Goal: Information Seeking & Learning: Learn about a topic

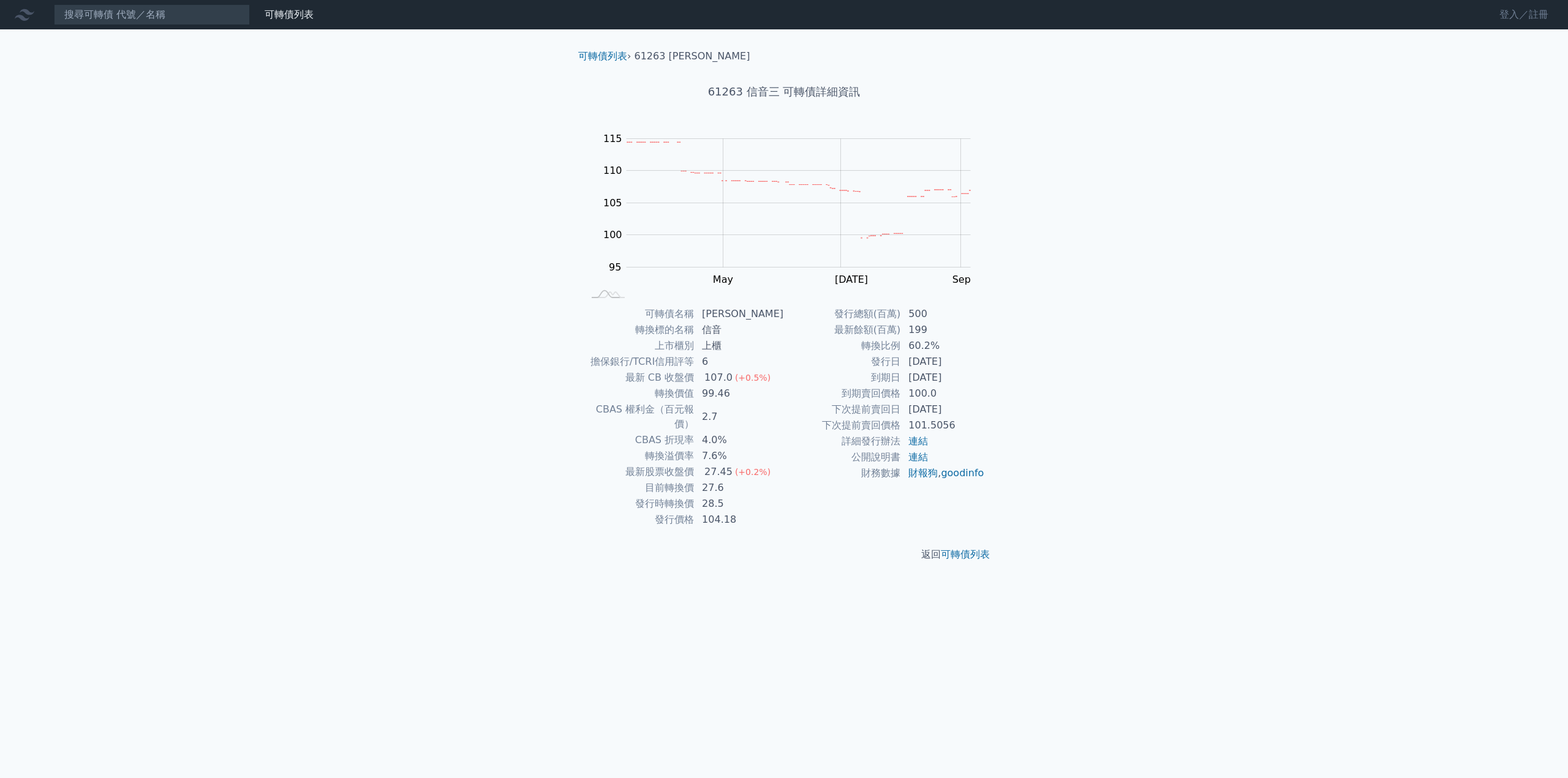
click at [1511, 18] on link "登入／註冊" at bounding box center [1525, 15] width 69 height 20
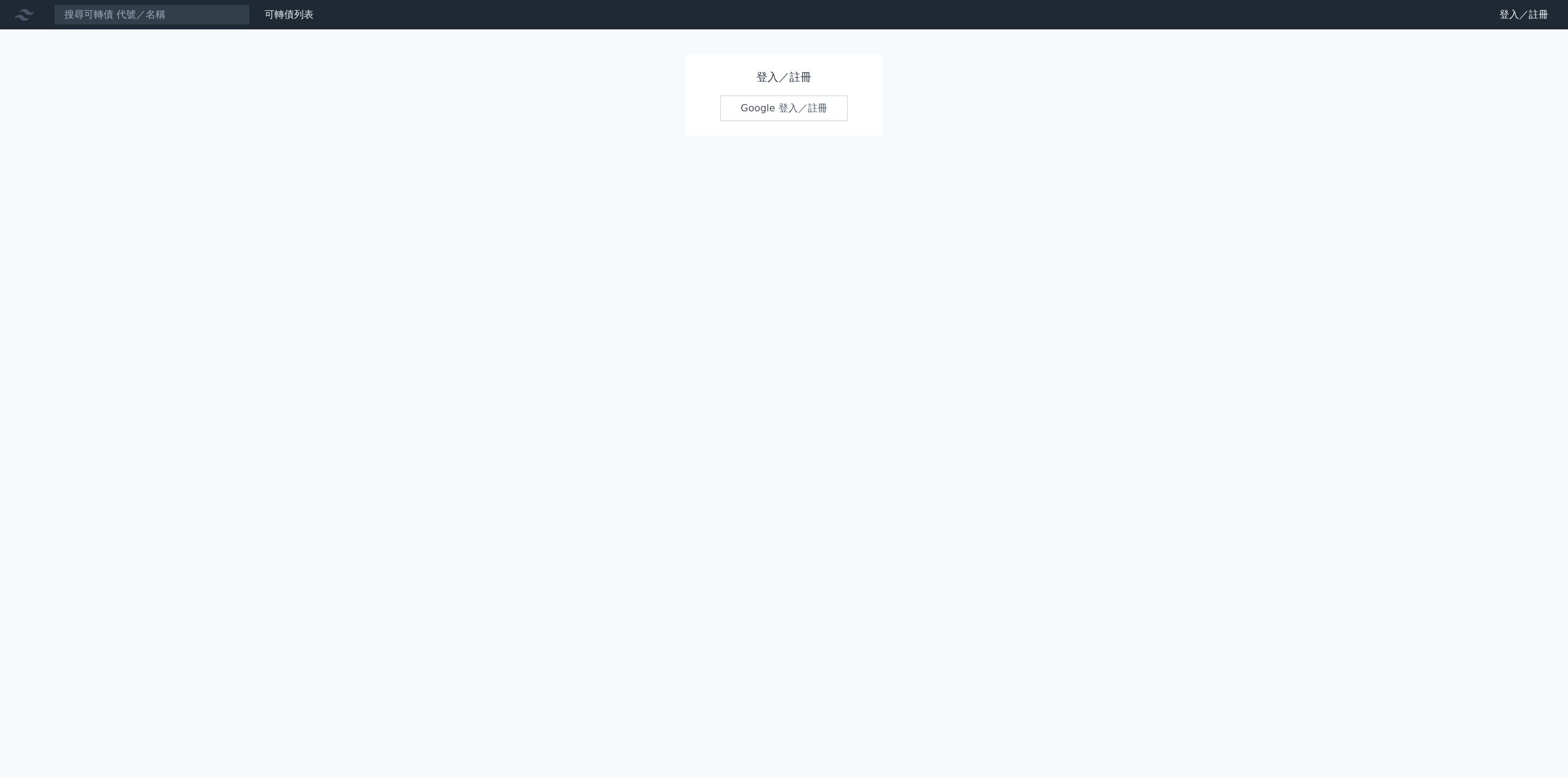
click at [747, 111] on link "Google 登入／註冊" at bounding box center [784, 108] width 128 height 26
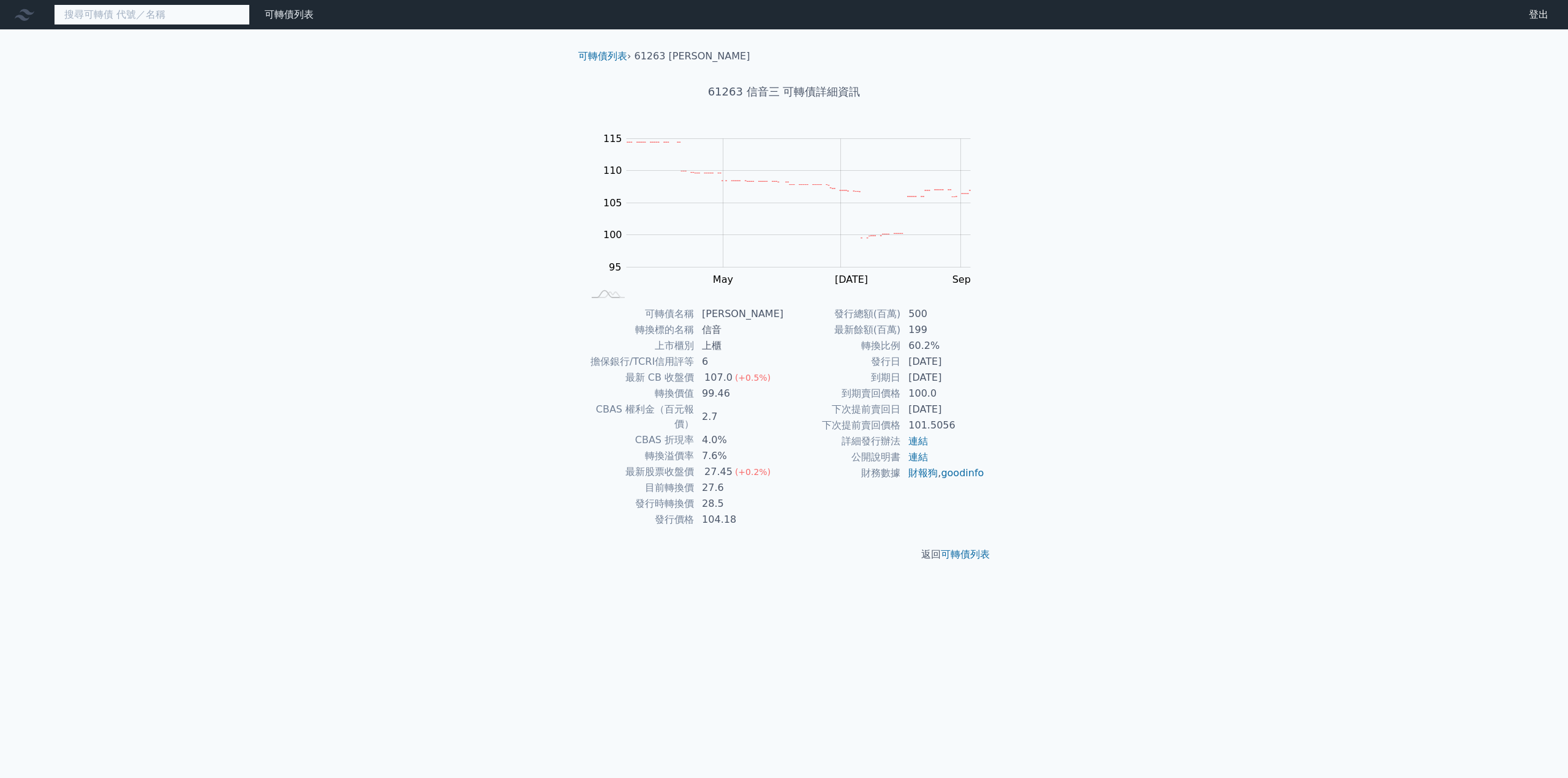
click at [198, 17] on input at bounding box center [152, 15] width 196 height 21
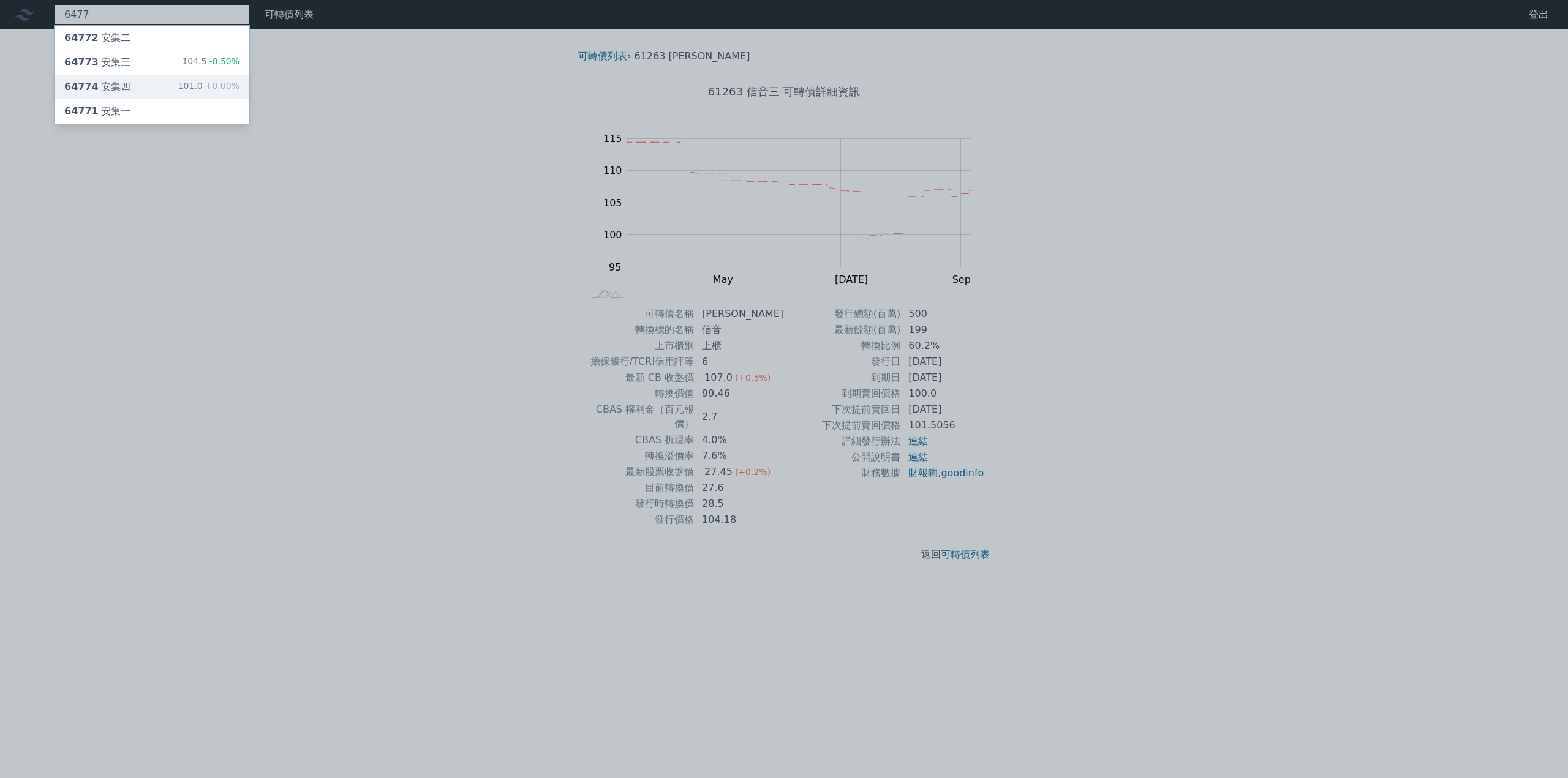
type input "6477"
click at [105, 83] on div "64774 安集四" at bounding box center [97, 87] width 66 height 15
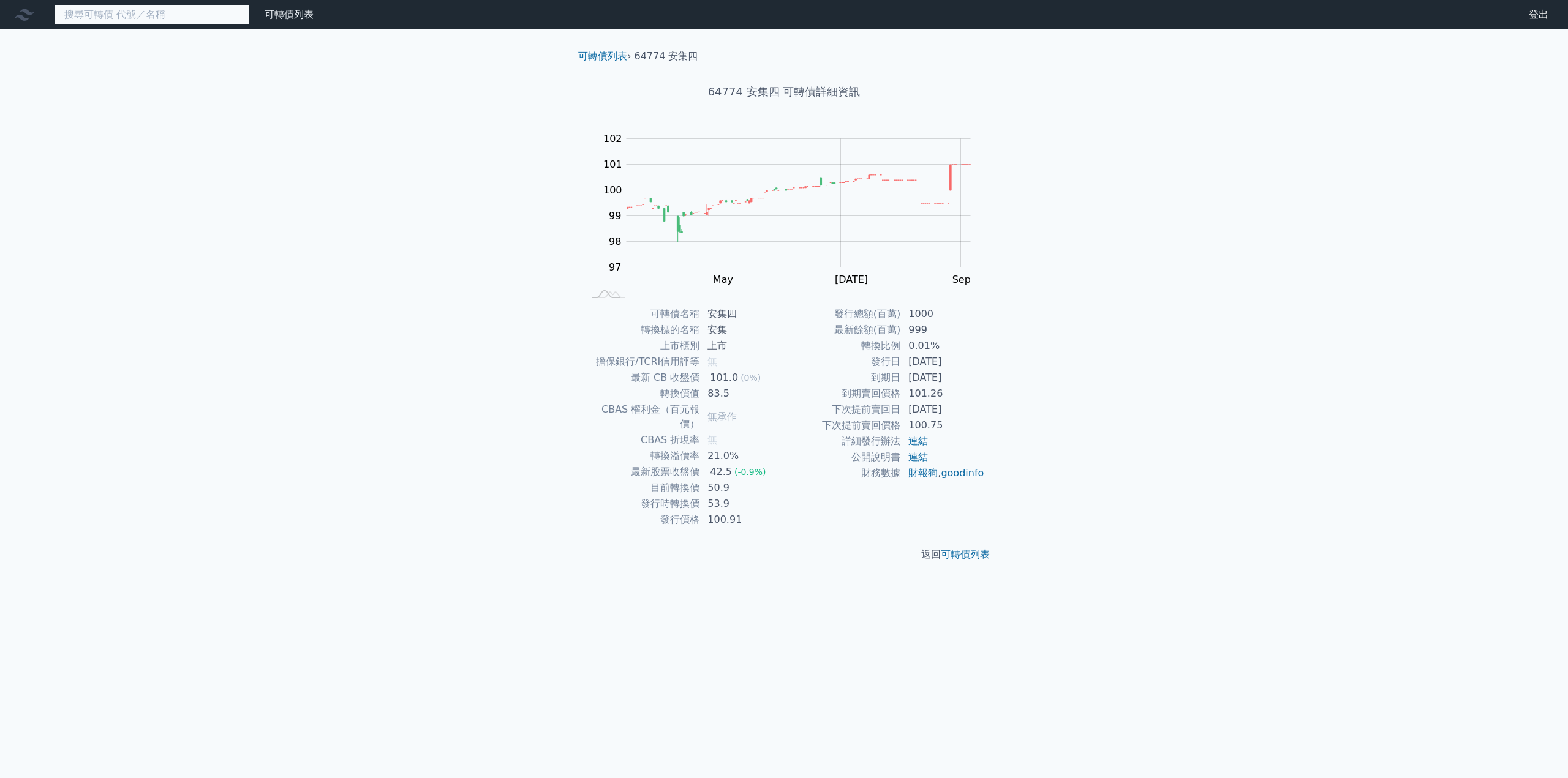
click at [128, 14] on input at bounding box center [152, 15] width 196 height 21
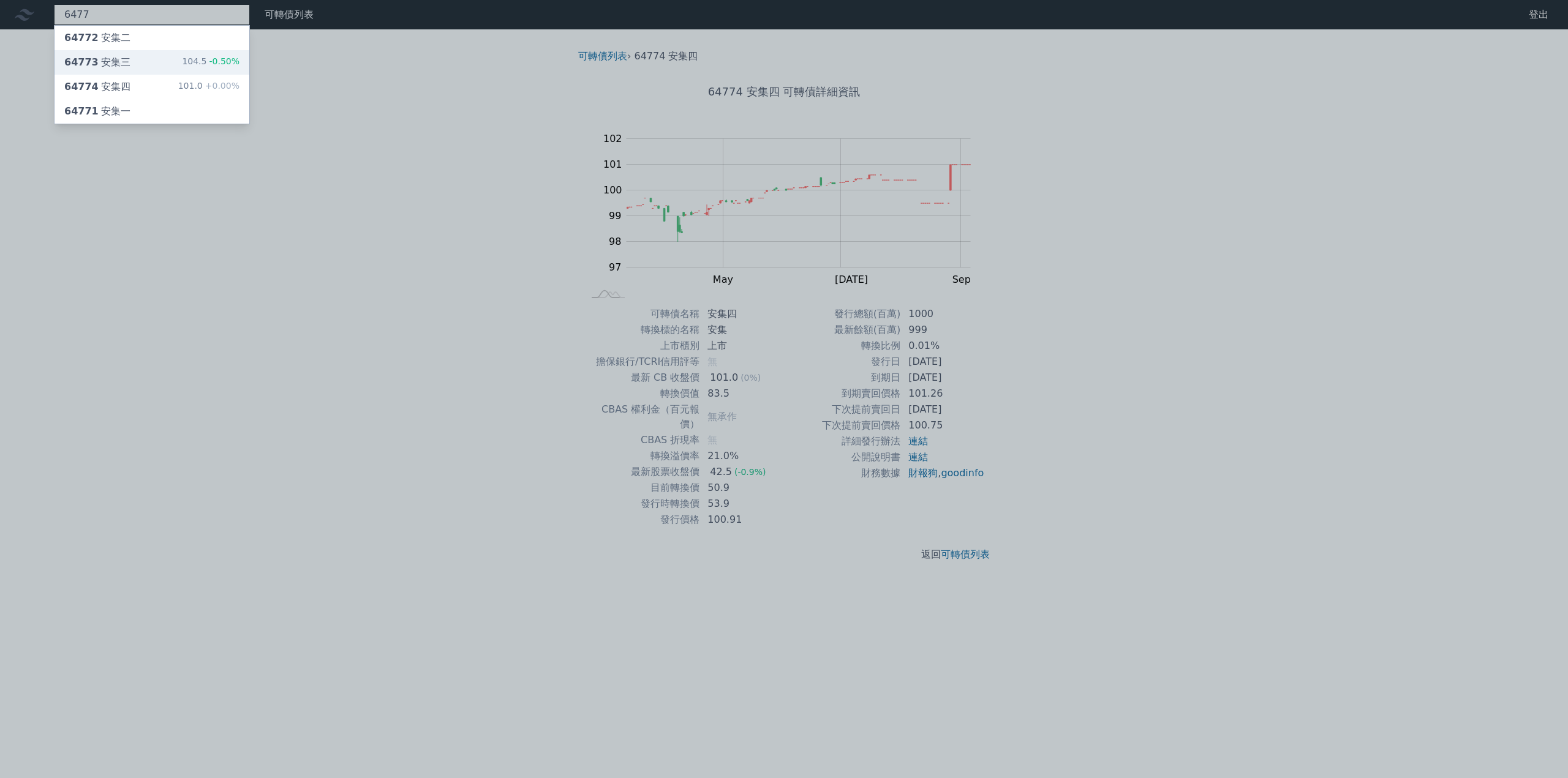
type input "6477"
click at [125, 67] on div "64773 安集三 104.5 -0.50%" at bounding box center [152, 62] width 195 height 25
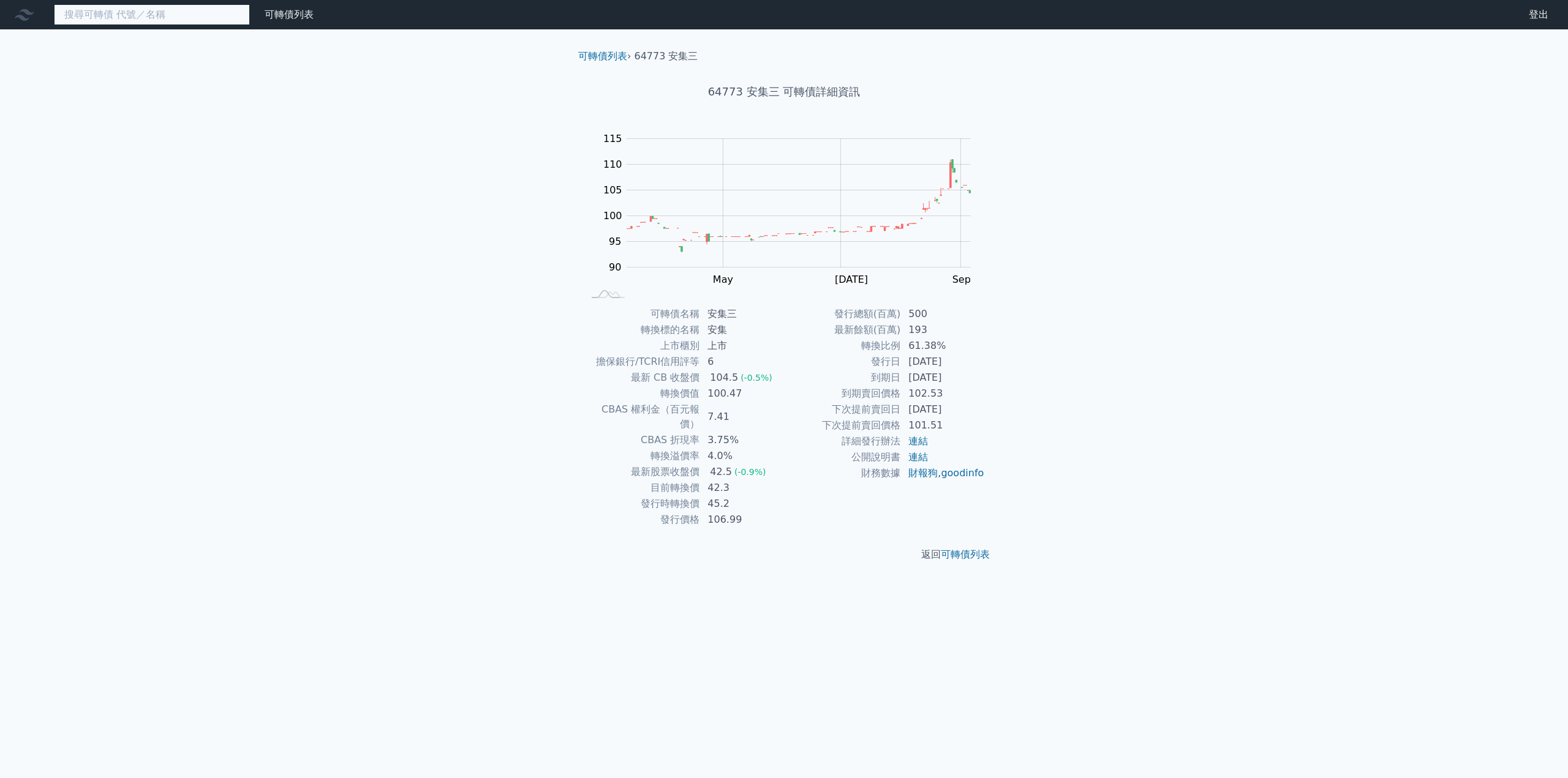
click at [120, 17] on input at bounding box center [152, 15] width 196 height 21
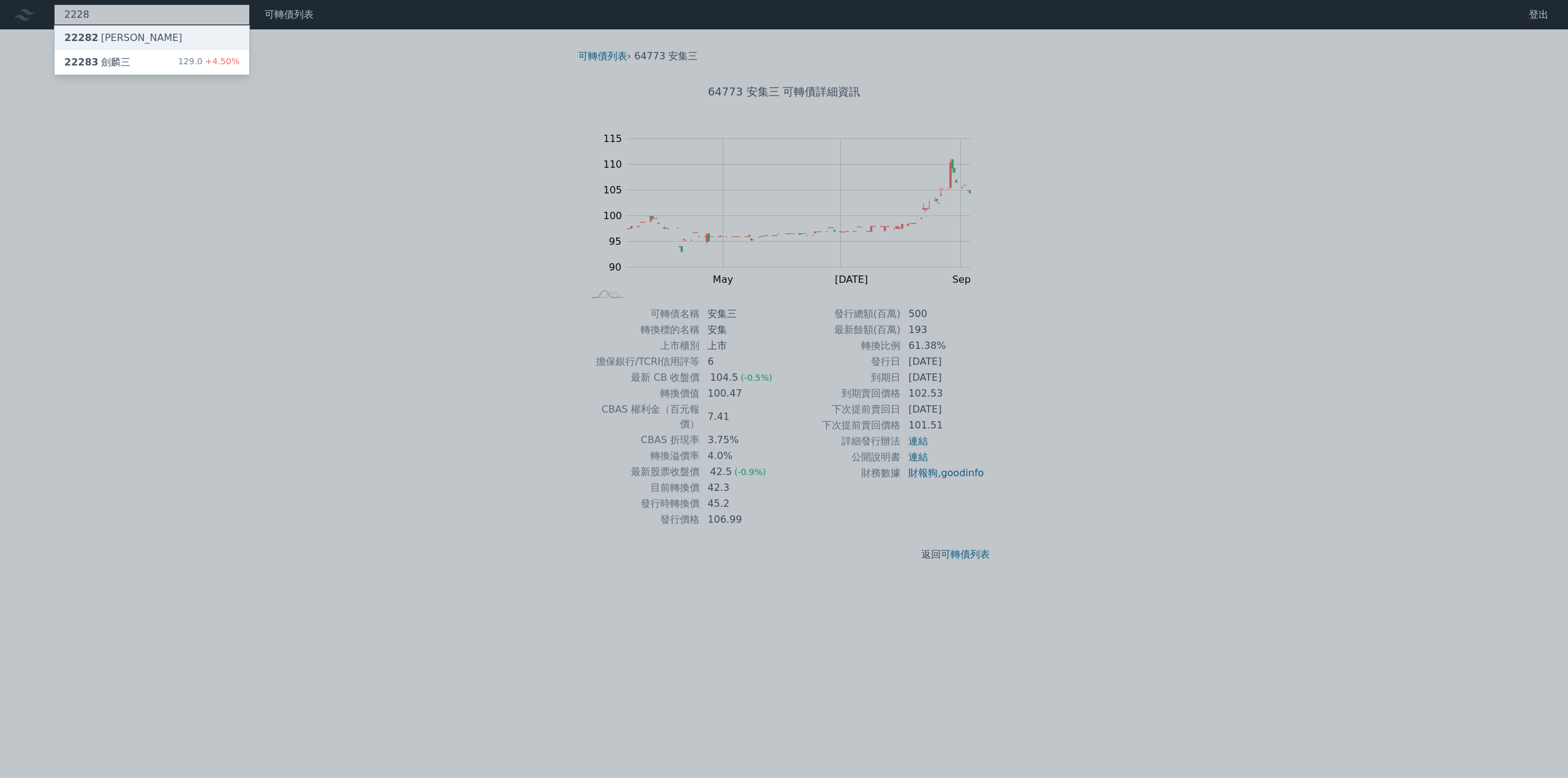
type input "2228"
click at [113, 40] on div "22282 [PERSON_NAME]" at bounding box center [123, 38] width 118 height 15
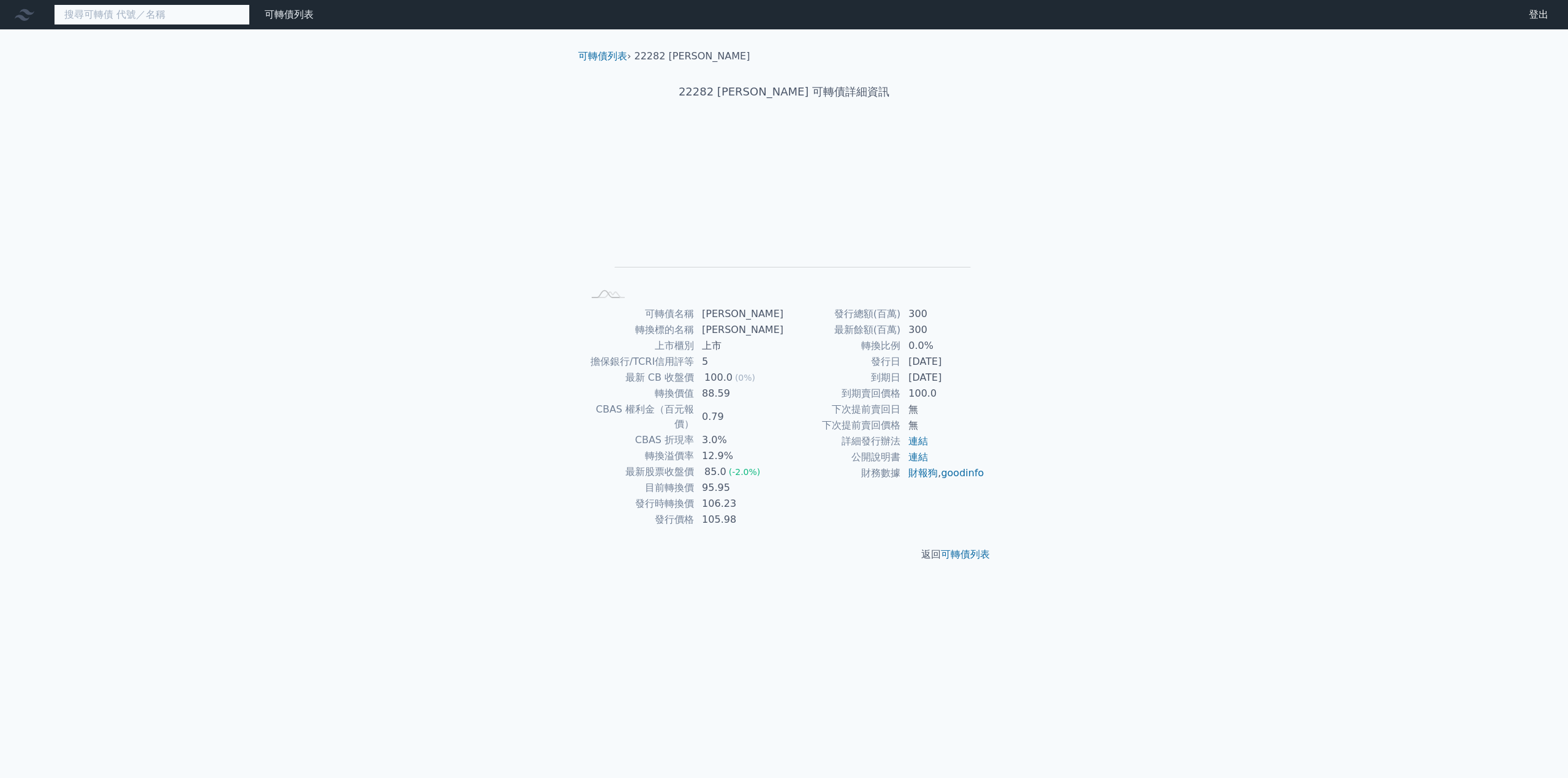
click at [120, 17] on input at bounding box center [152, 15] width 196 height 21
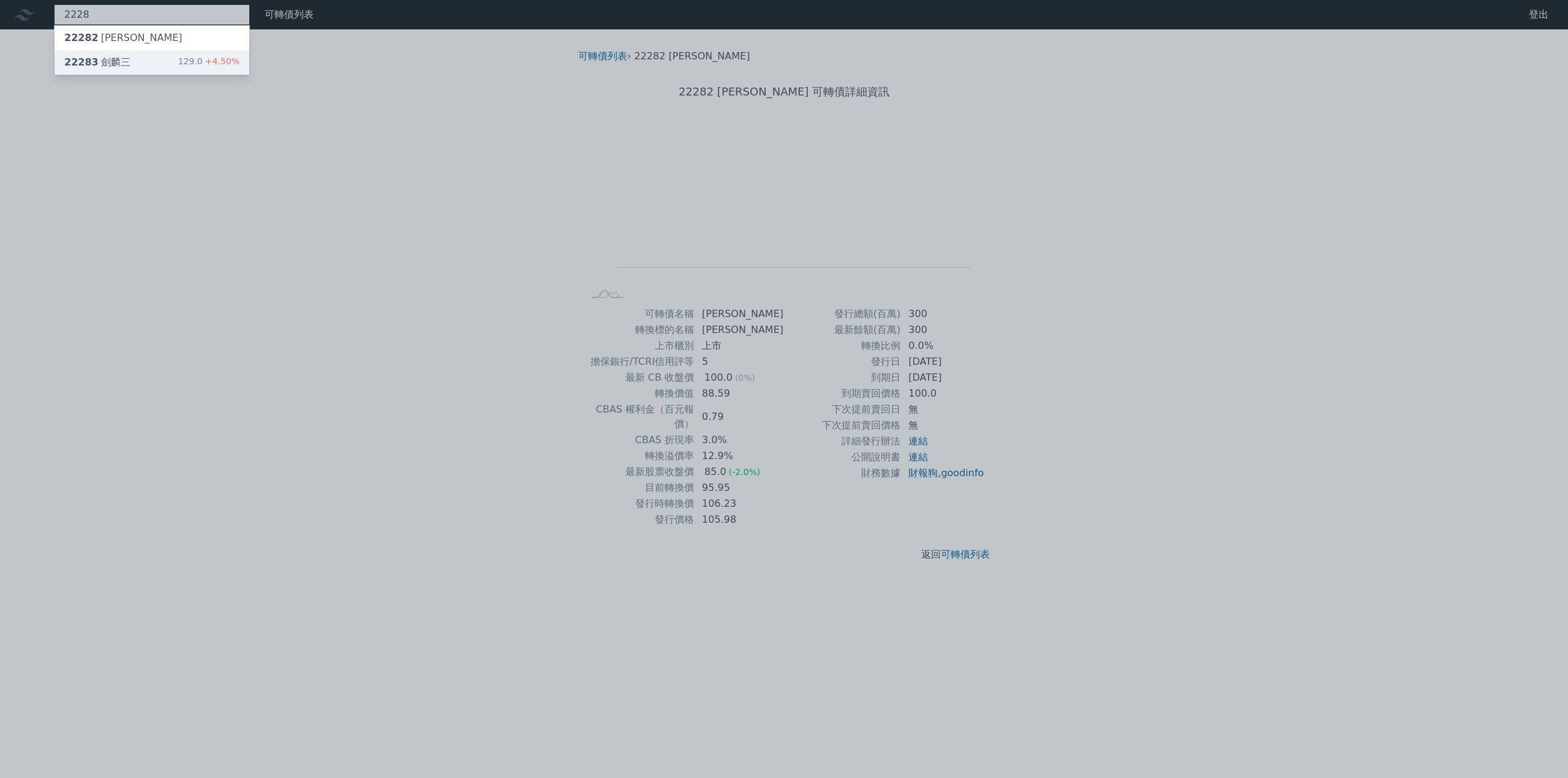
type input "2228"
click at [121, 67] on div "22283 [PERSON_NAME]" at bounding box center [97, 62] width 66 height 15
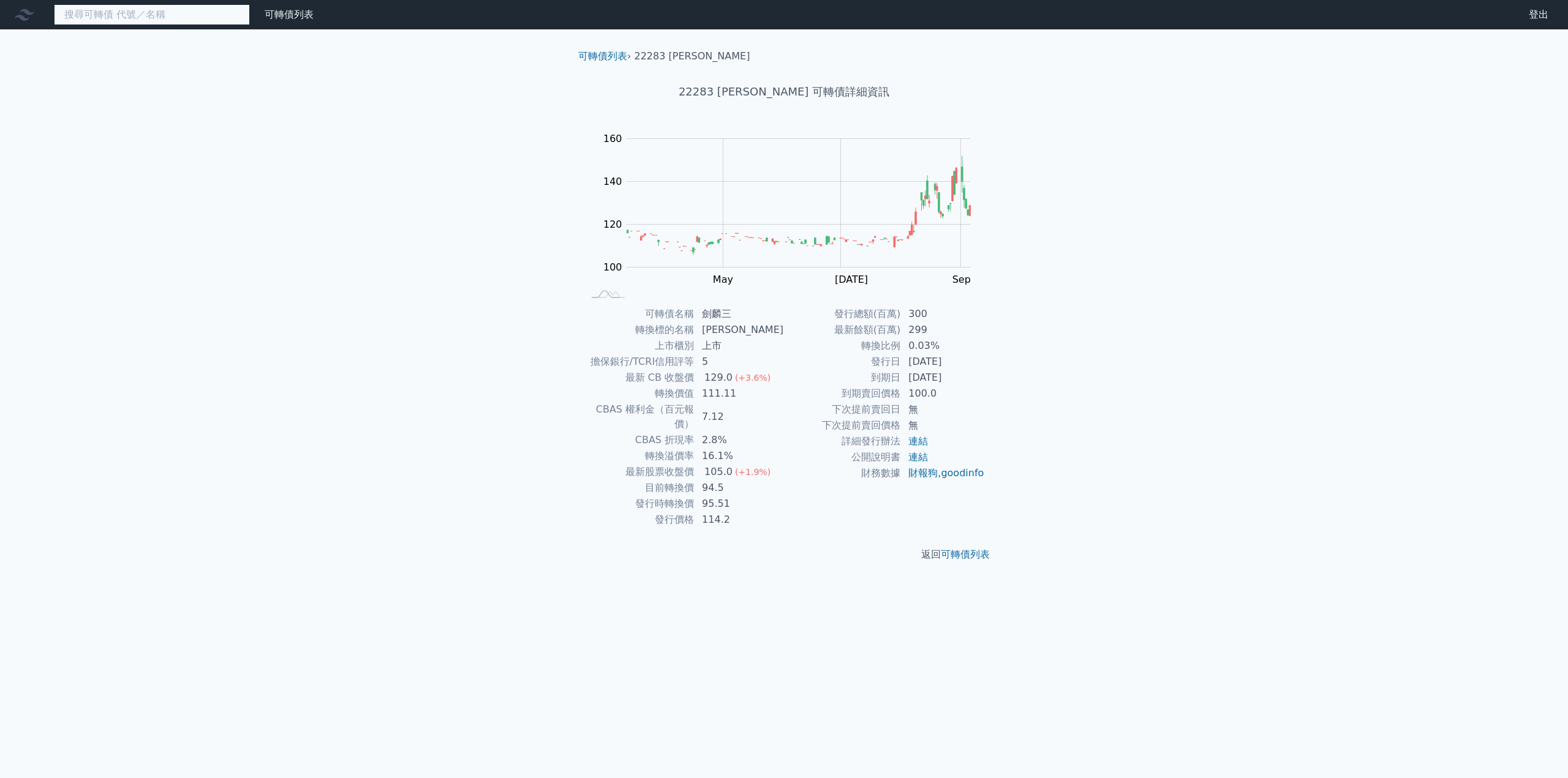
click at [132, 20] on input at bounding box center [152, 15] width 196 height 21
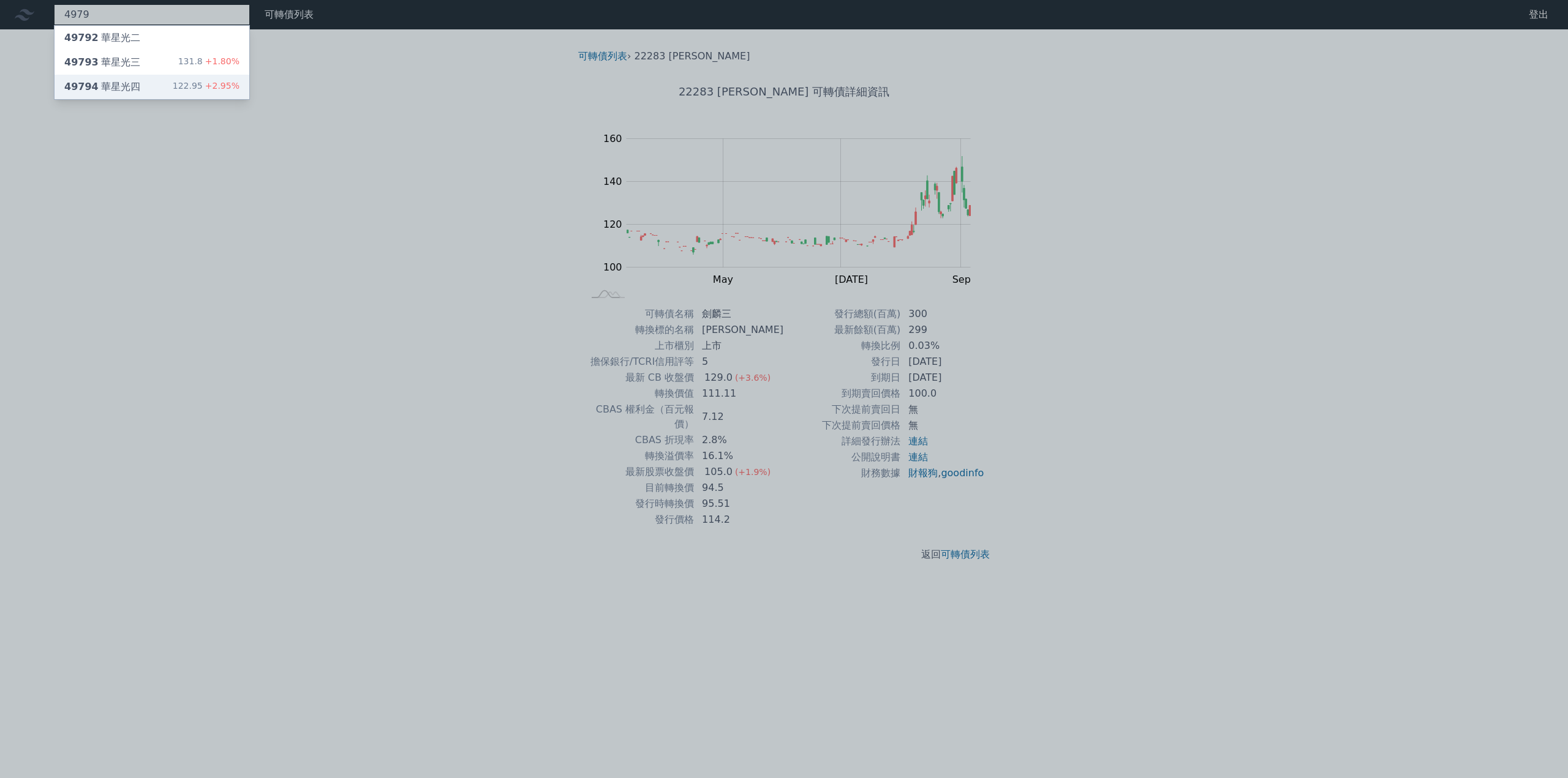
type input "4979"
click at [127, 85] on div "49794 華星光四" at bounding box center [102, 87] width 76 height 15
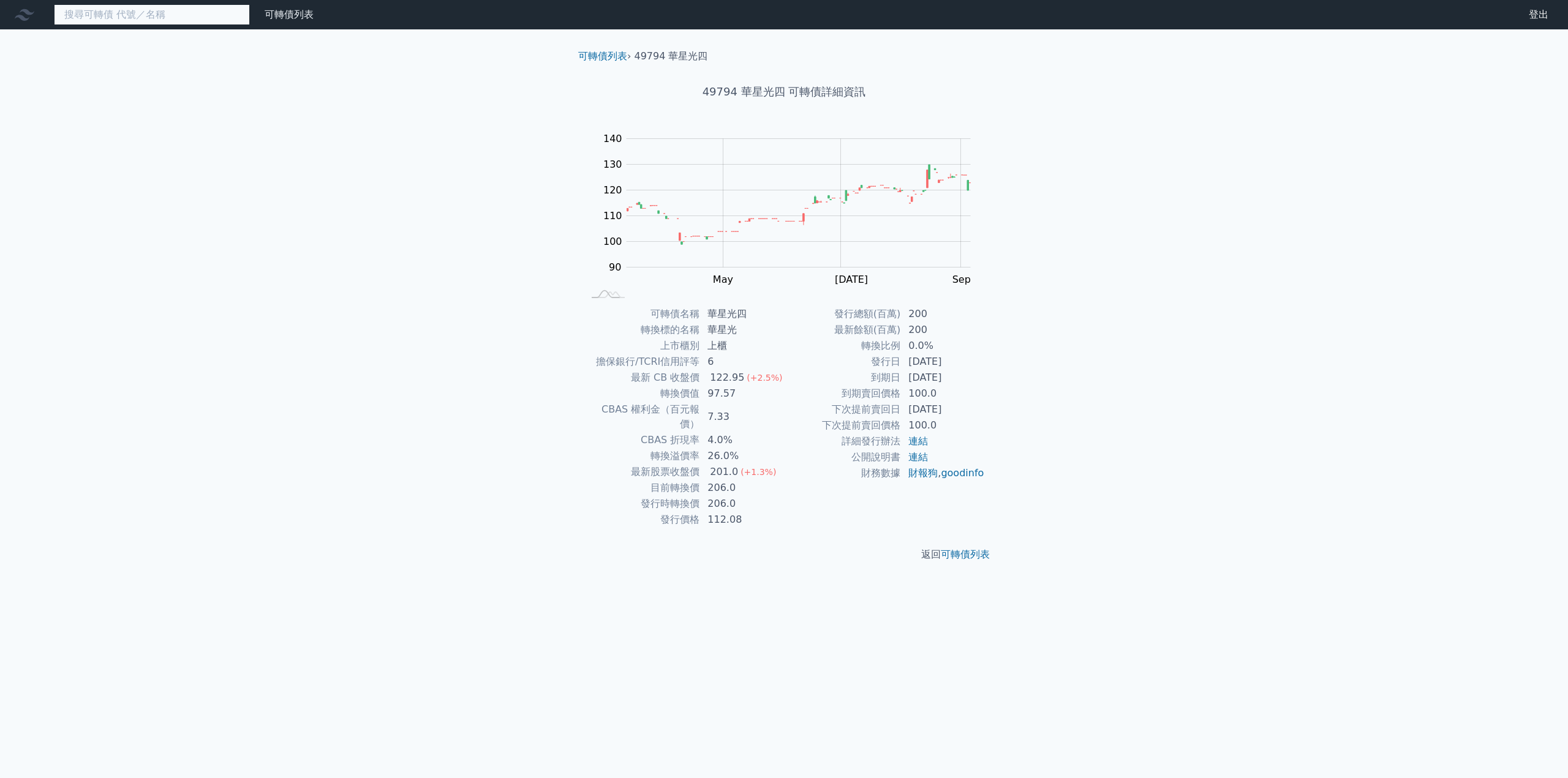
click at [91, 19] on input at bounding box center [152, 15] width 196 height 21
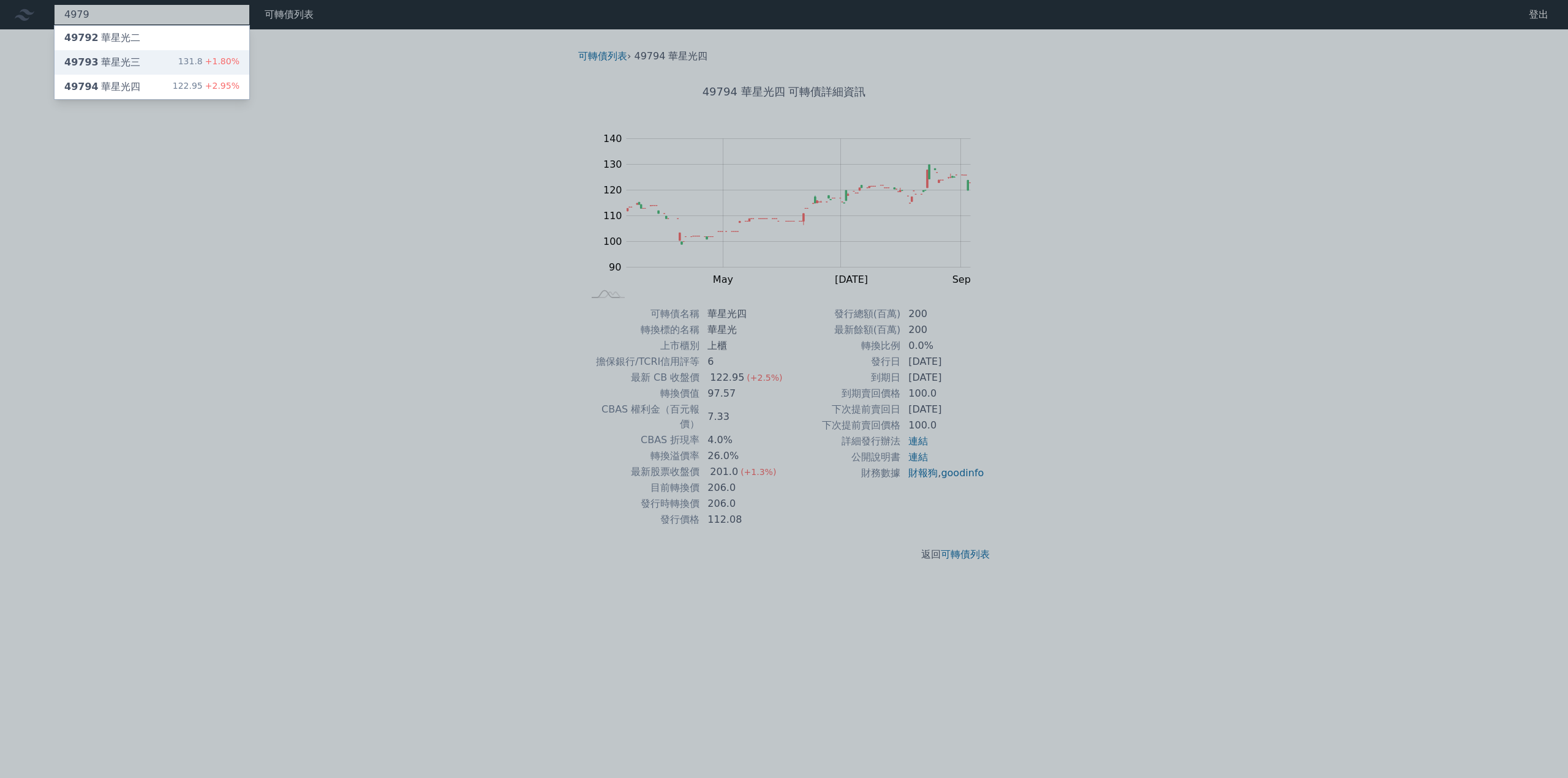
type input "4979"
click at [130, 57] on div "49793 華星光三" at bounding box center [102, 62] width 76 height 15
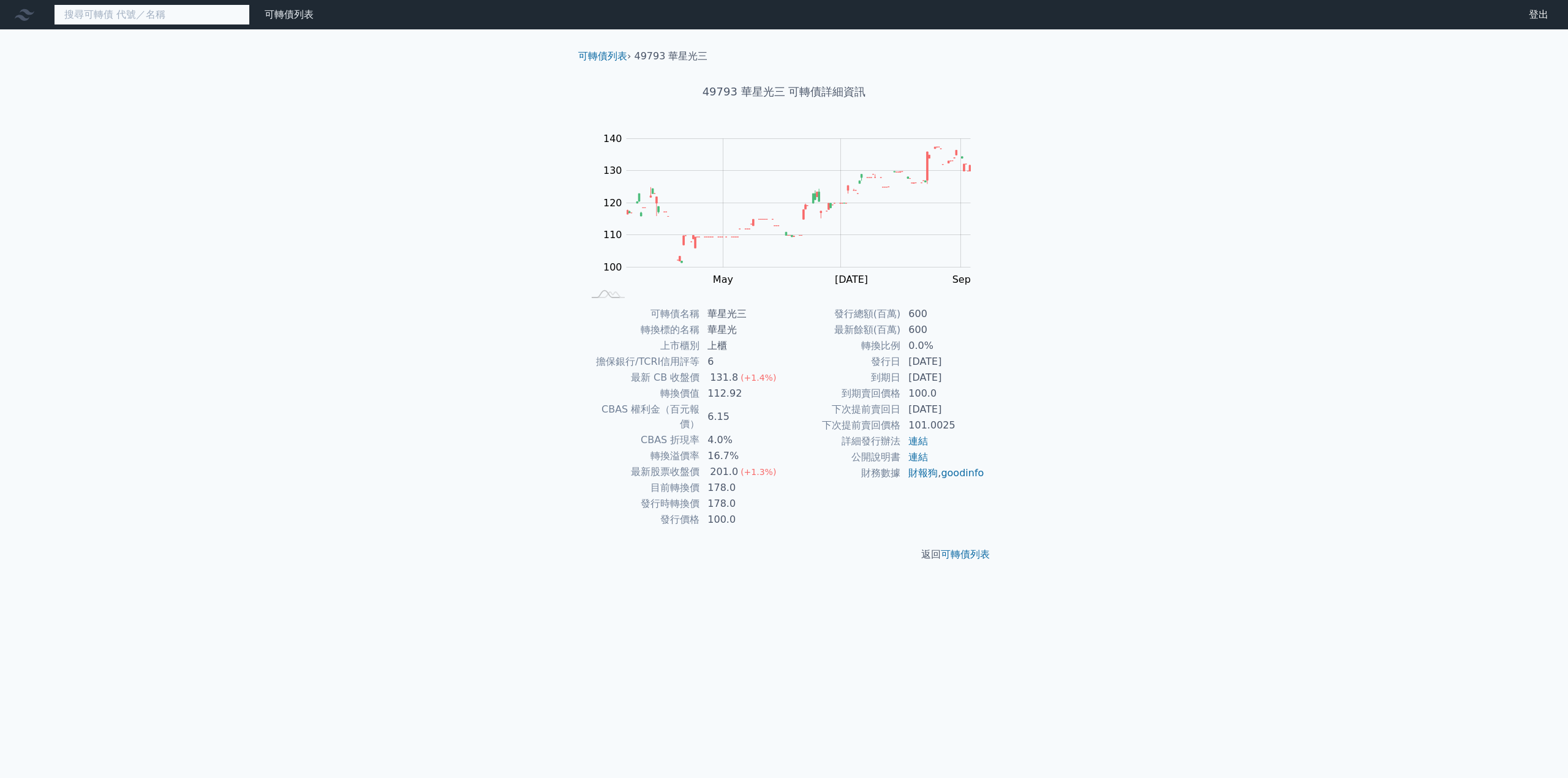
click at [151, 22] on input at bounding box center [152, 15] width 196 height 21
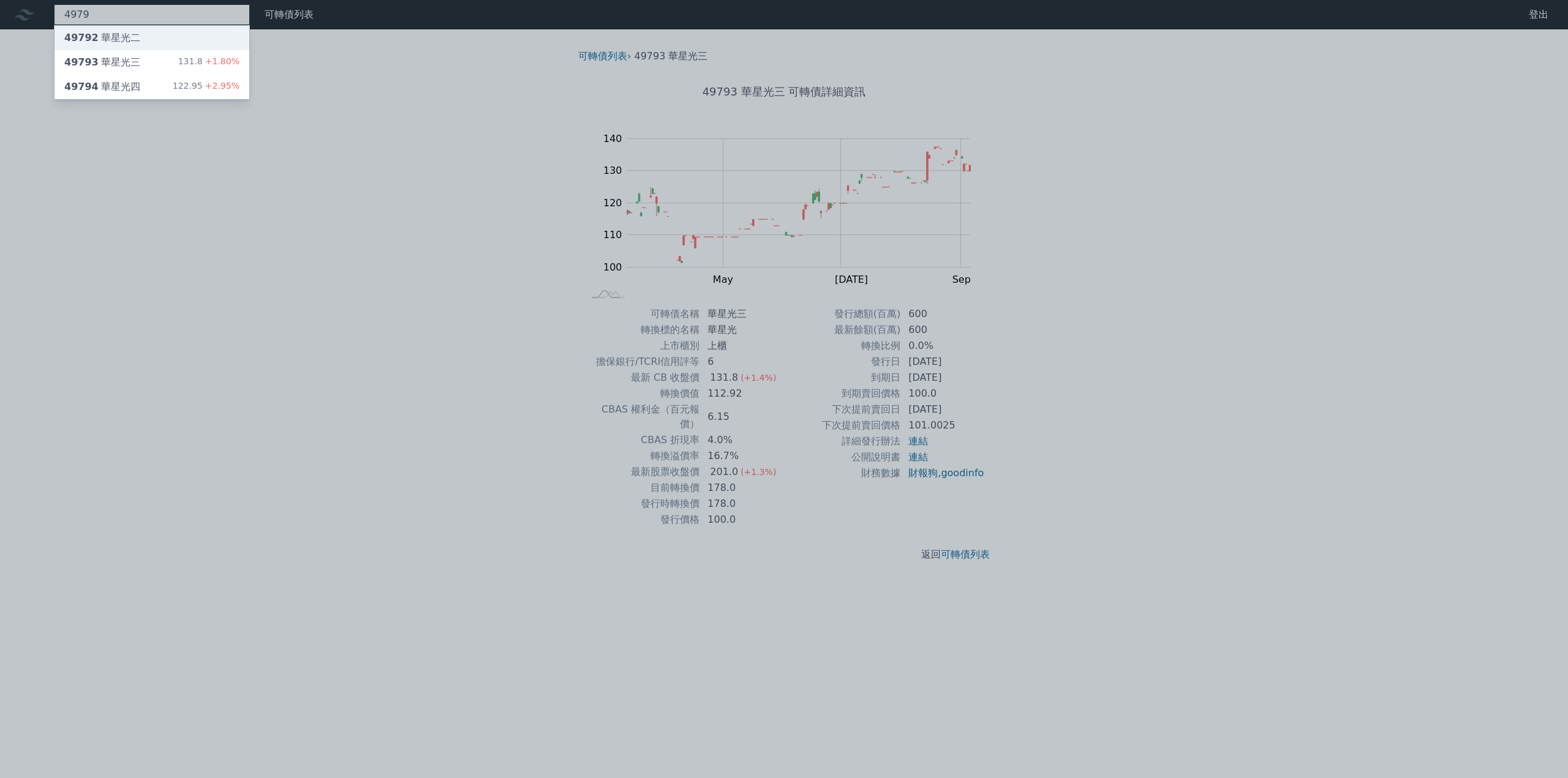
type input "4979"
click at [139, 33] on div "49792 華星光二" at bounding box center [152, 38] width 195 height 25
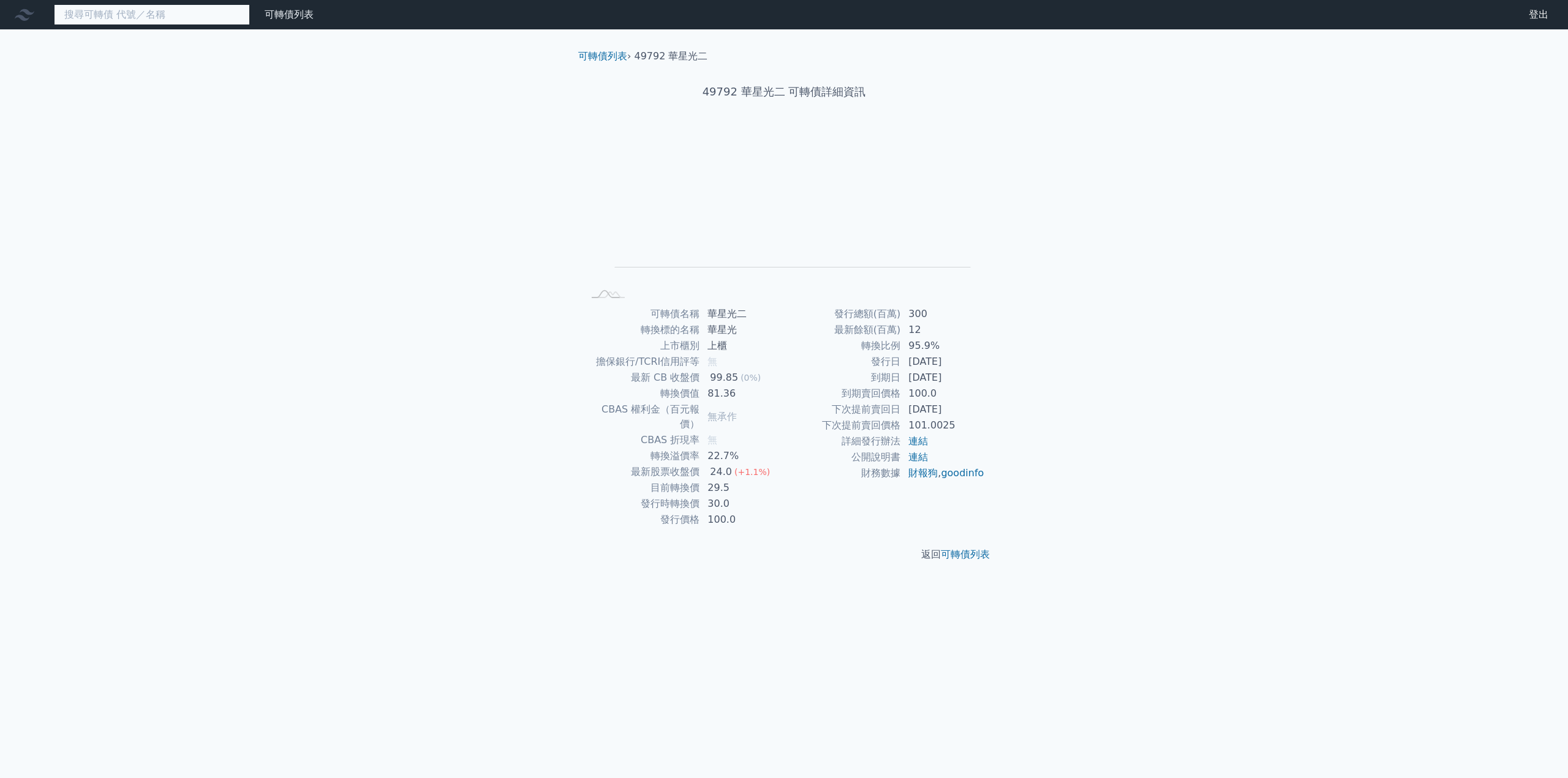
click at [129, 16] on input at bounding box center [152, 15] width 196 height 21
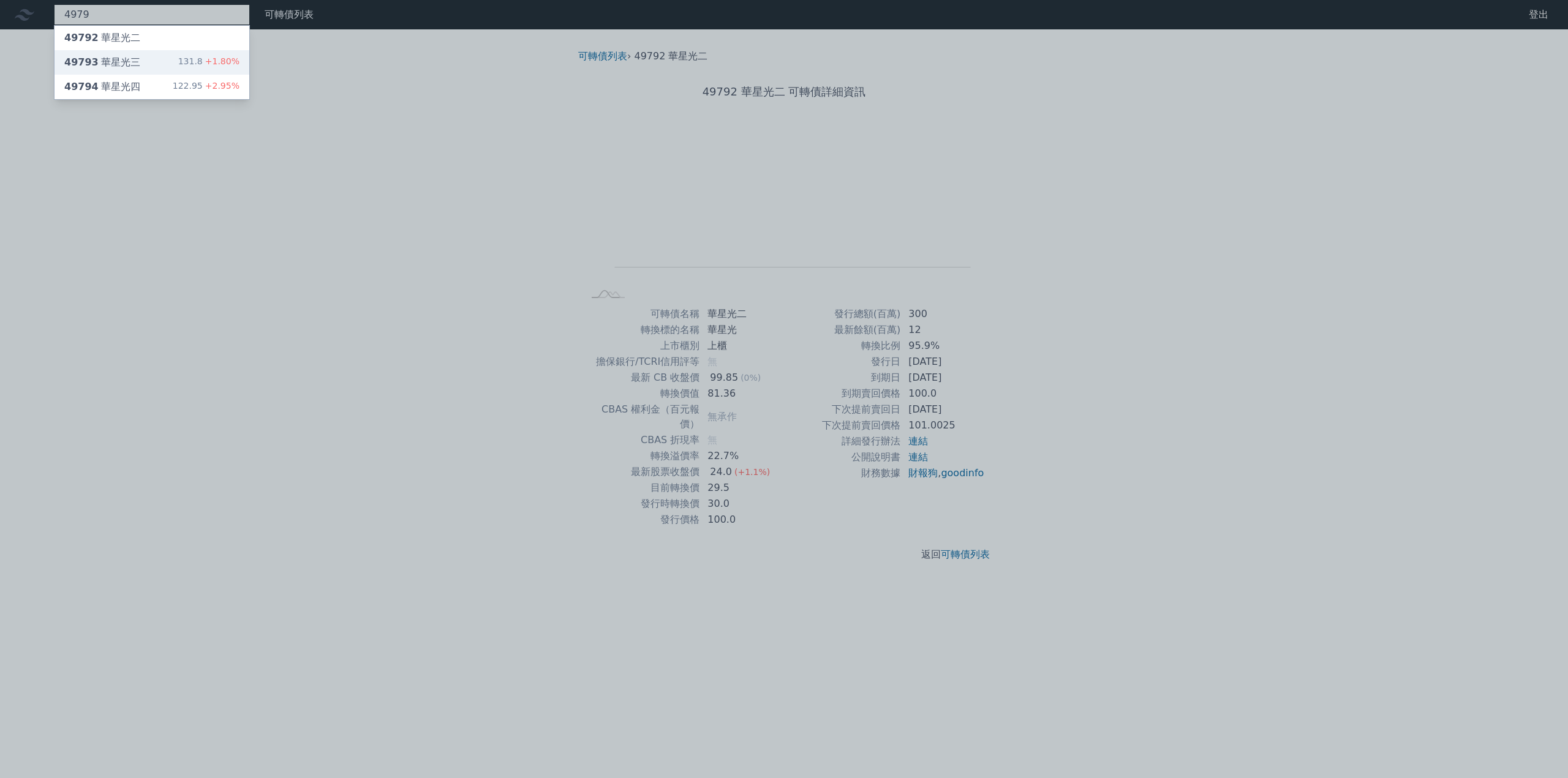
type input "4979"
click at [105, 56] on div "49793 華星光三" at bounding box center [102, 62] width 76 height 15
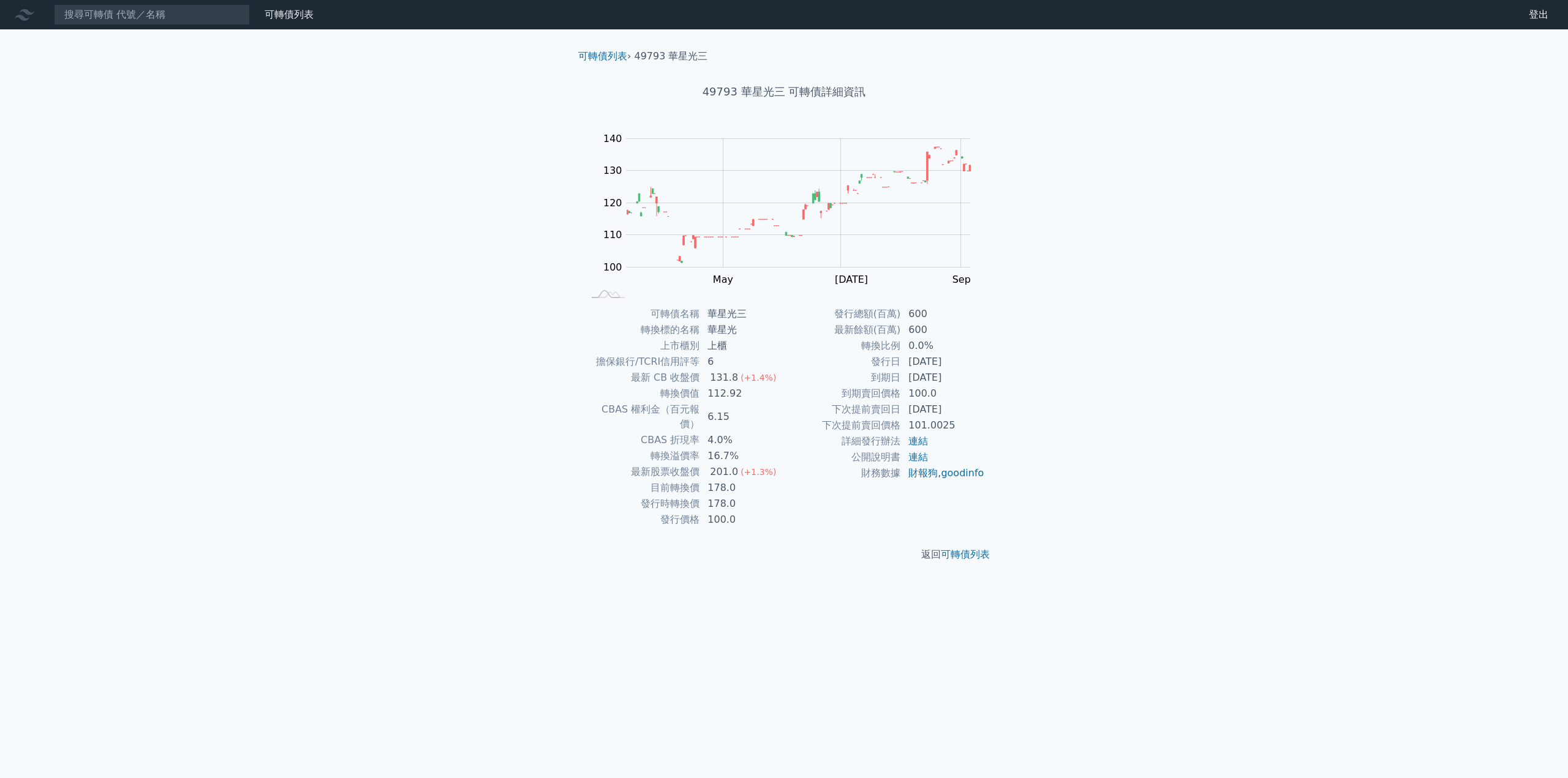
drag, startPoint x: 875, startPoint y: 378, endPoint x: 960, endPoint y: 377, distance: 85.0
click at [960, 377] on tr "到期日 [DATE]" at bounding box center [884, 377] width 201 height 16
copy tr "到期日 [DATE]"
click at [143, 21] on input at bounding box center [152, 15] width 196 height 21
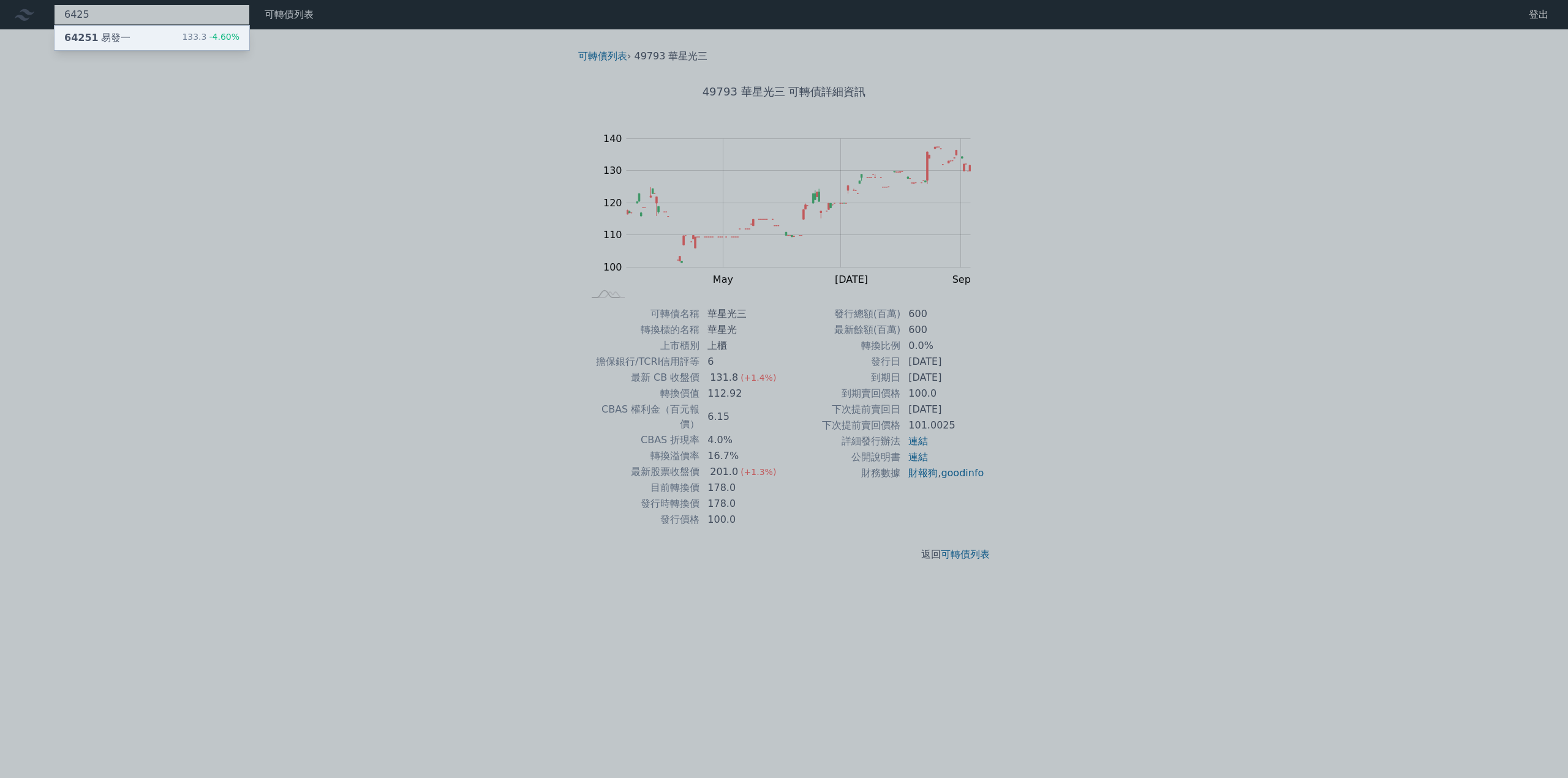
type input "6425"
click at [114, 37] on div "64251 易發一" at bounding box center [97, 38] width 66 height 15
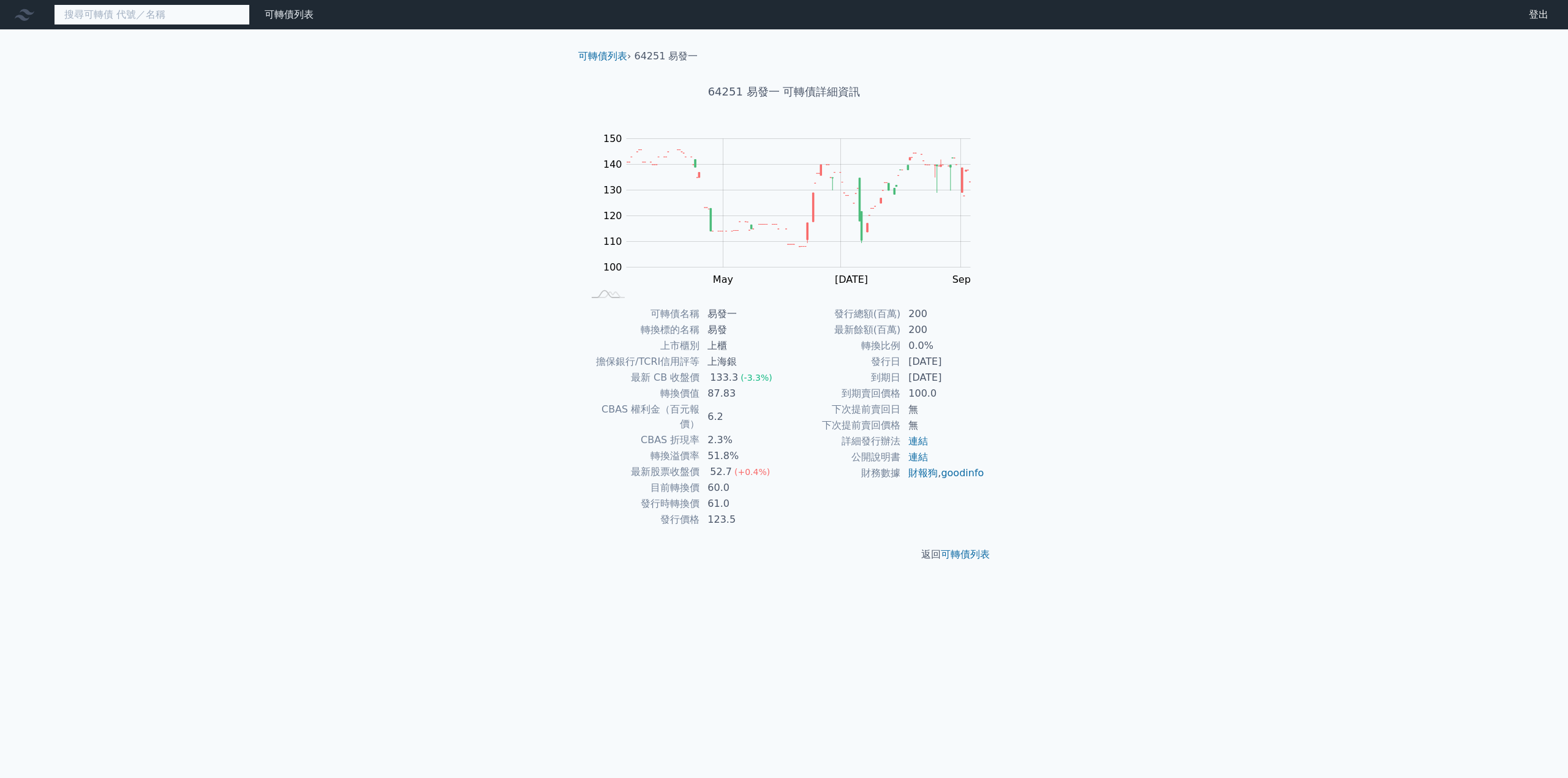
click at [129, 20] on input at bounding box center [152, 15] width 196 height 21
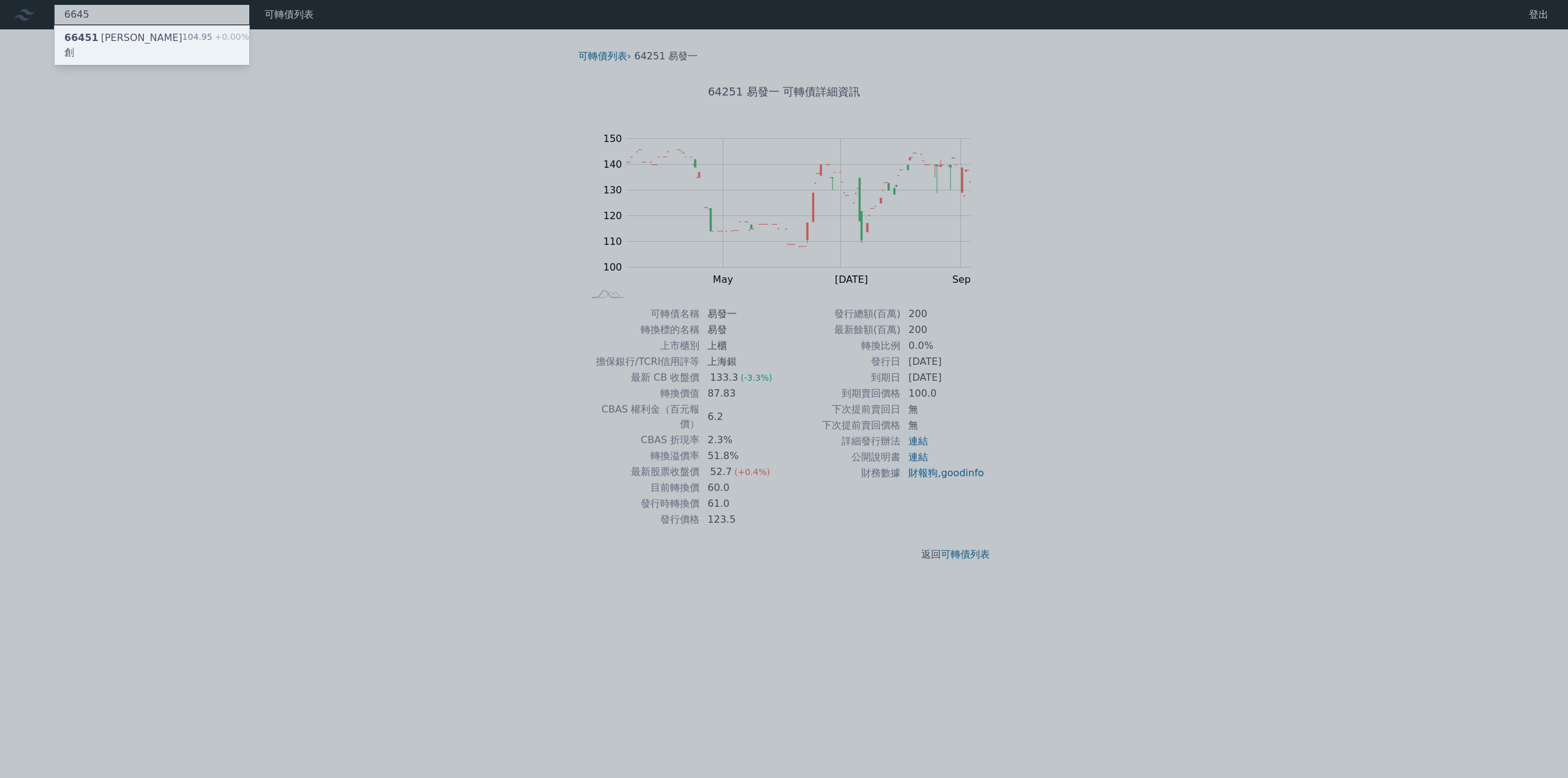
type input "6645"
click at [143, 39] on div "66451 金萬林一創" at bounding box center [123, 46] width 118 height 29
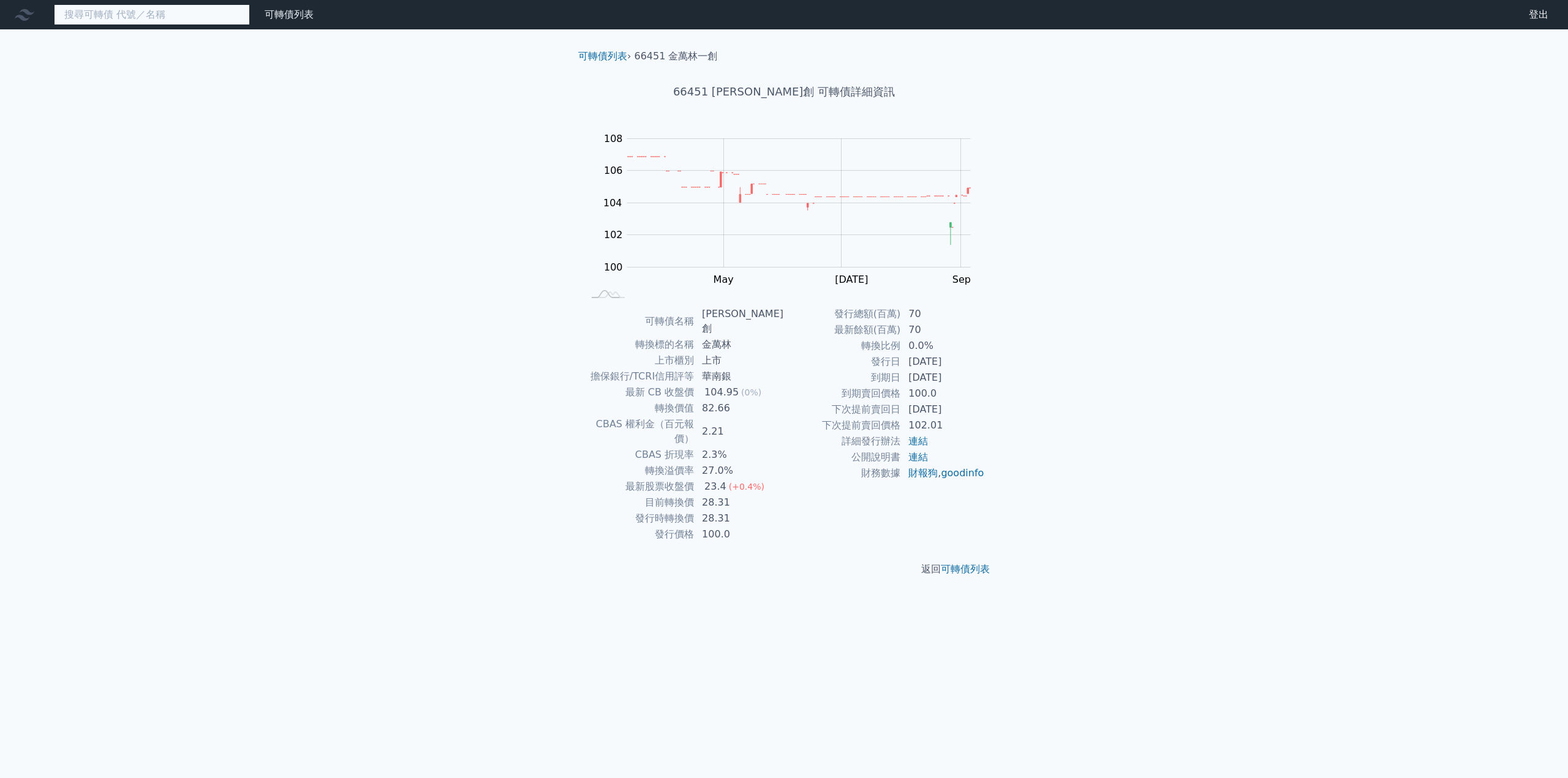
click at [101, 16] on input at bounding box center [152, 15] width 196 height 21
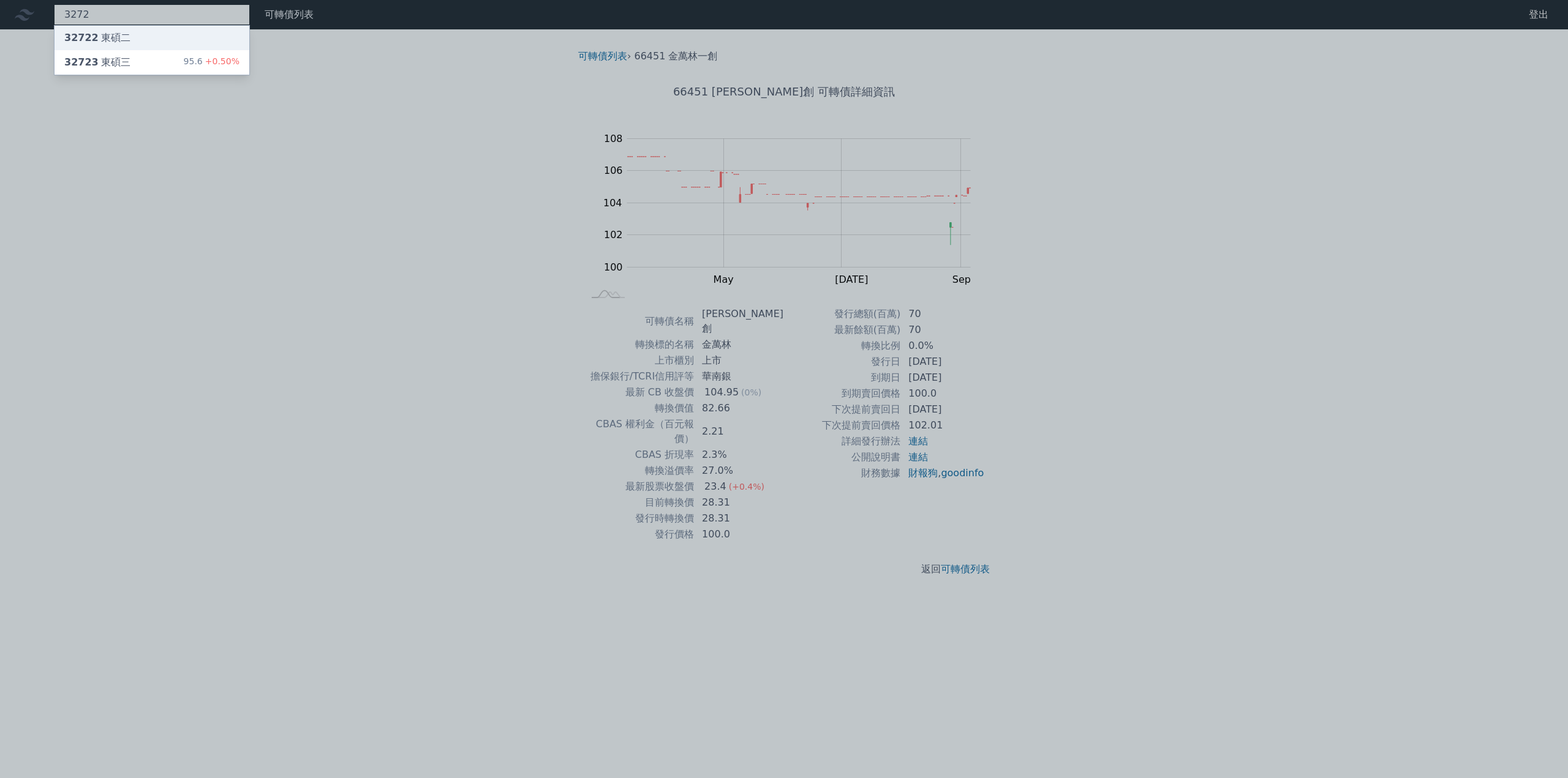
type input "3272"
click at [107, 43] on div "32722 東碩二" at bounding box center [97, 38] width 66 height 15
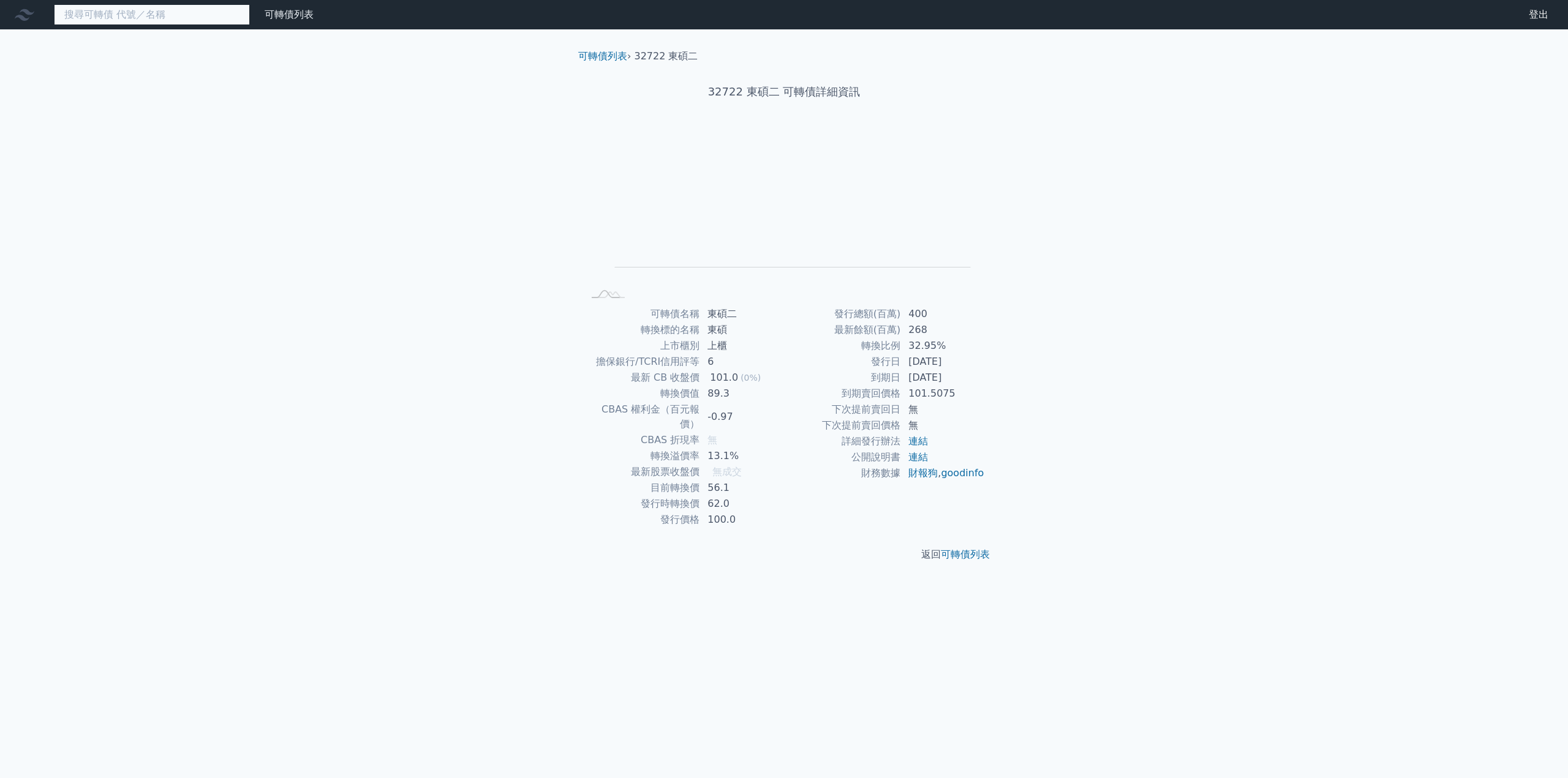
click at [126, 17] on input at bounding box center [152, 15] width 196 height 21
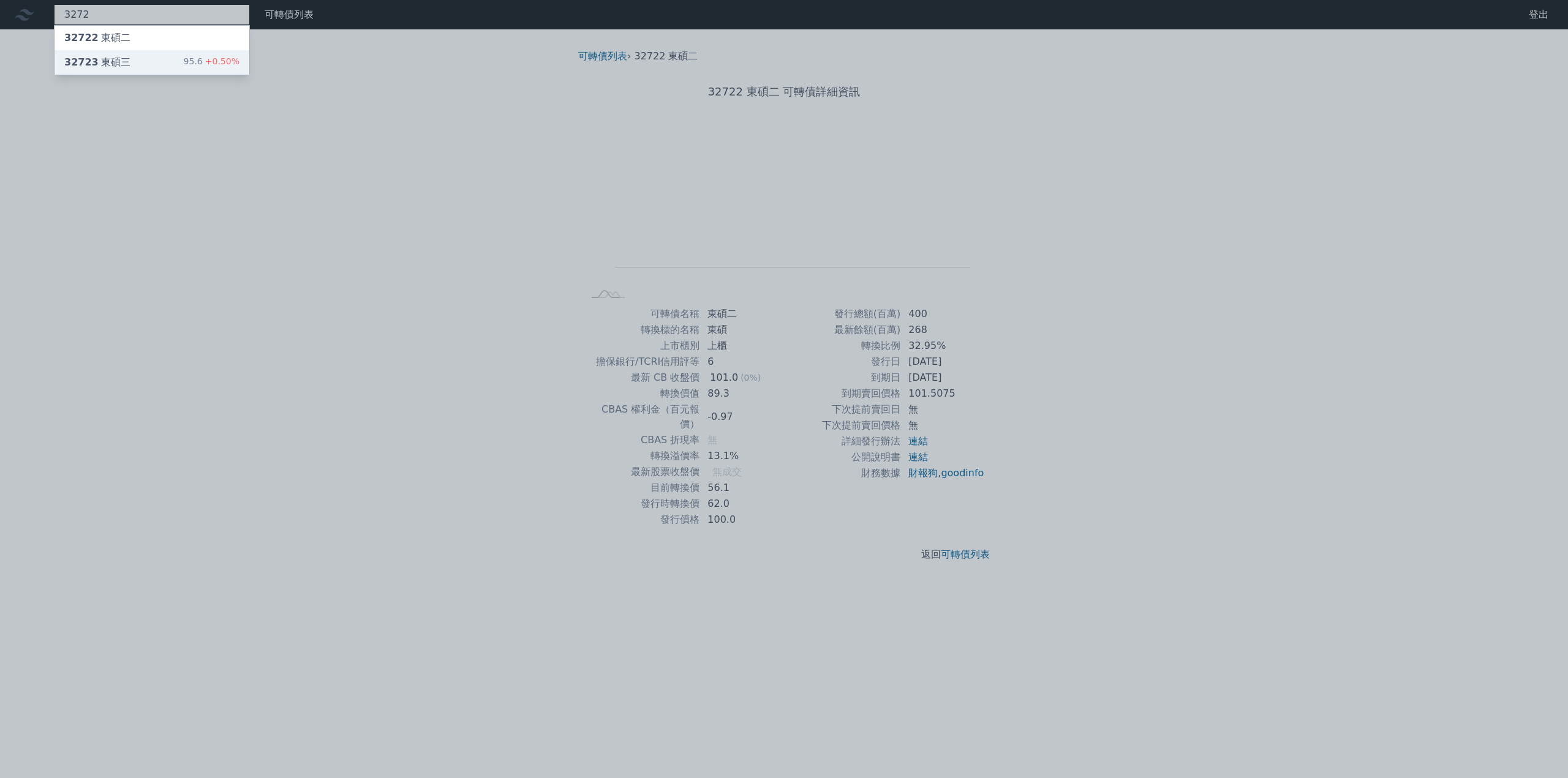
type input "3272"
click at [118, 61] on div "32723 東碩三" at bounding box center [97, 62] width 66 height 15
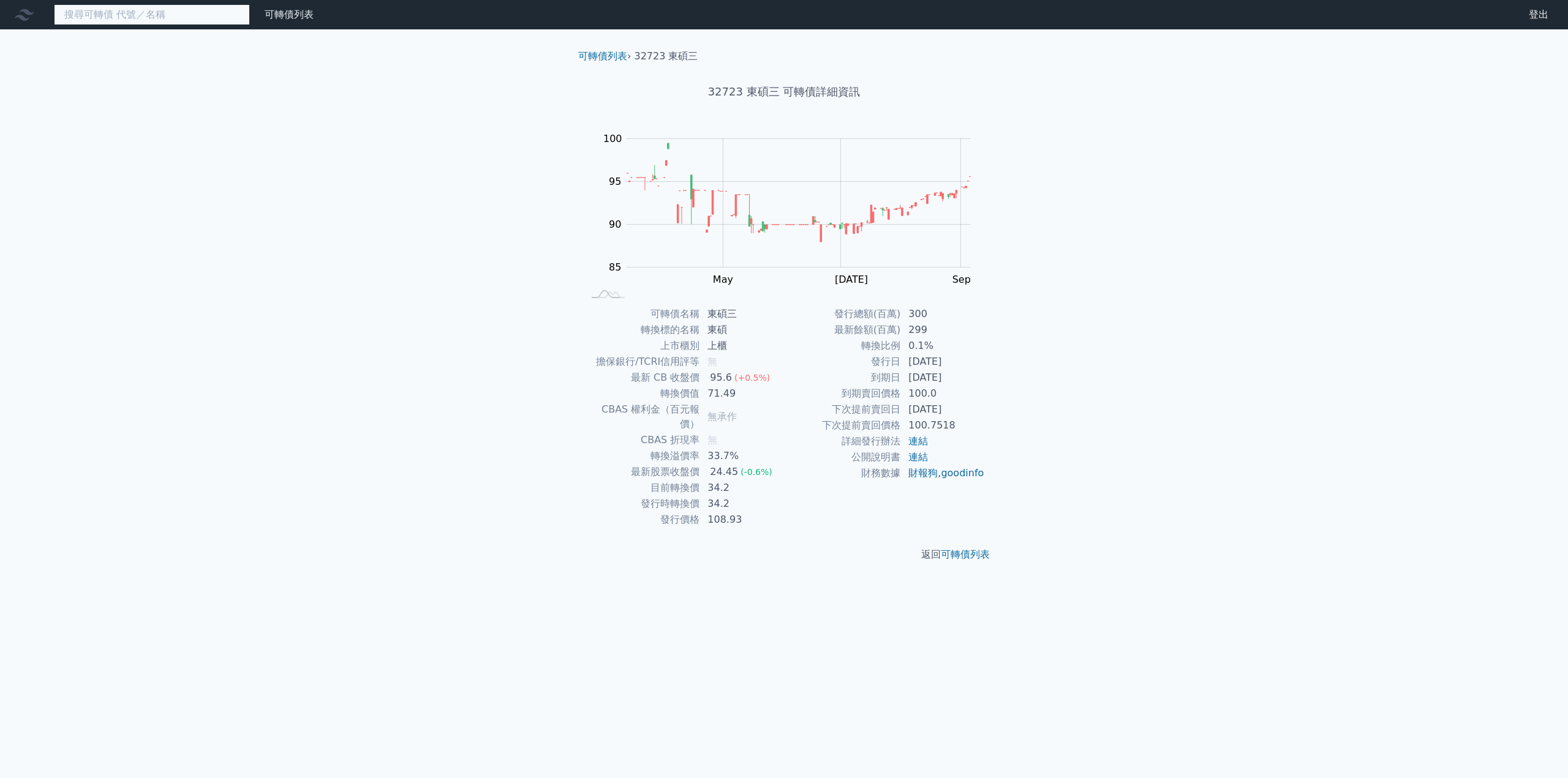
click at [118, 19] on input at bounding box center [152, 15] width 196 height 21
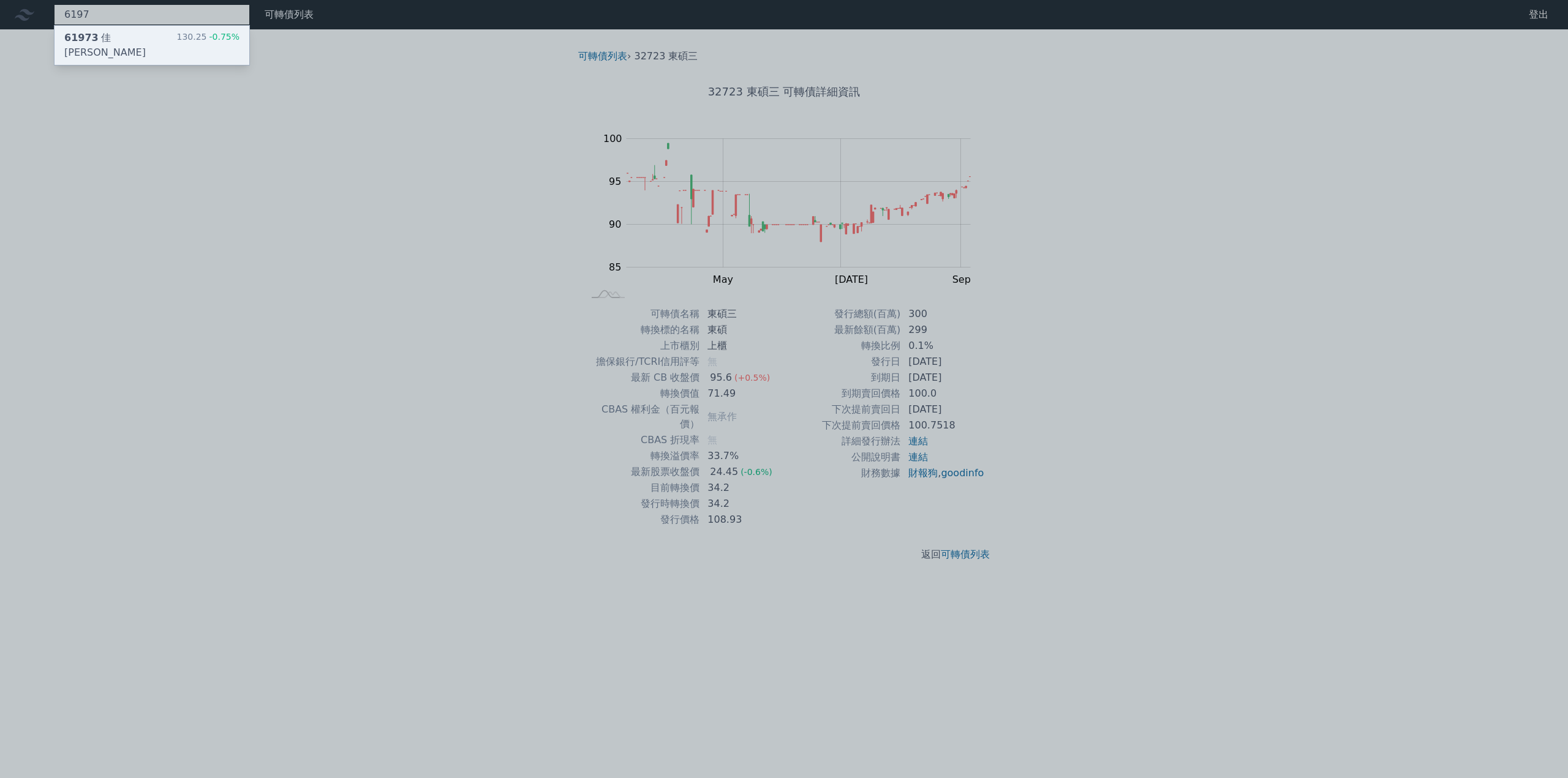
type input "6197"
click at [115, 36] on div "61973 佳[PERSON_NAME]" at bounding box center [121, 46] width 112 height 29
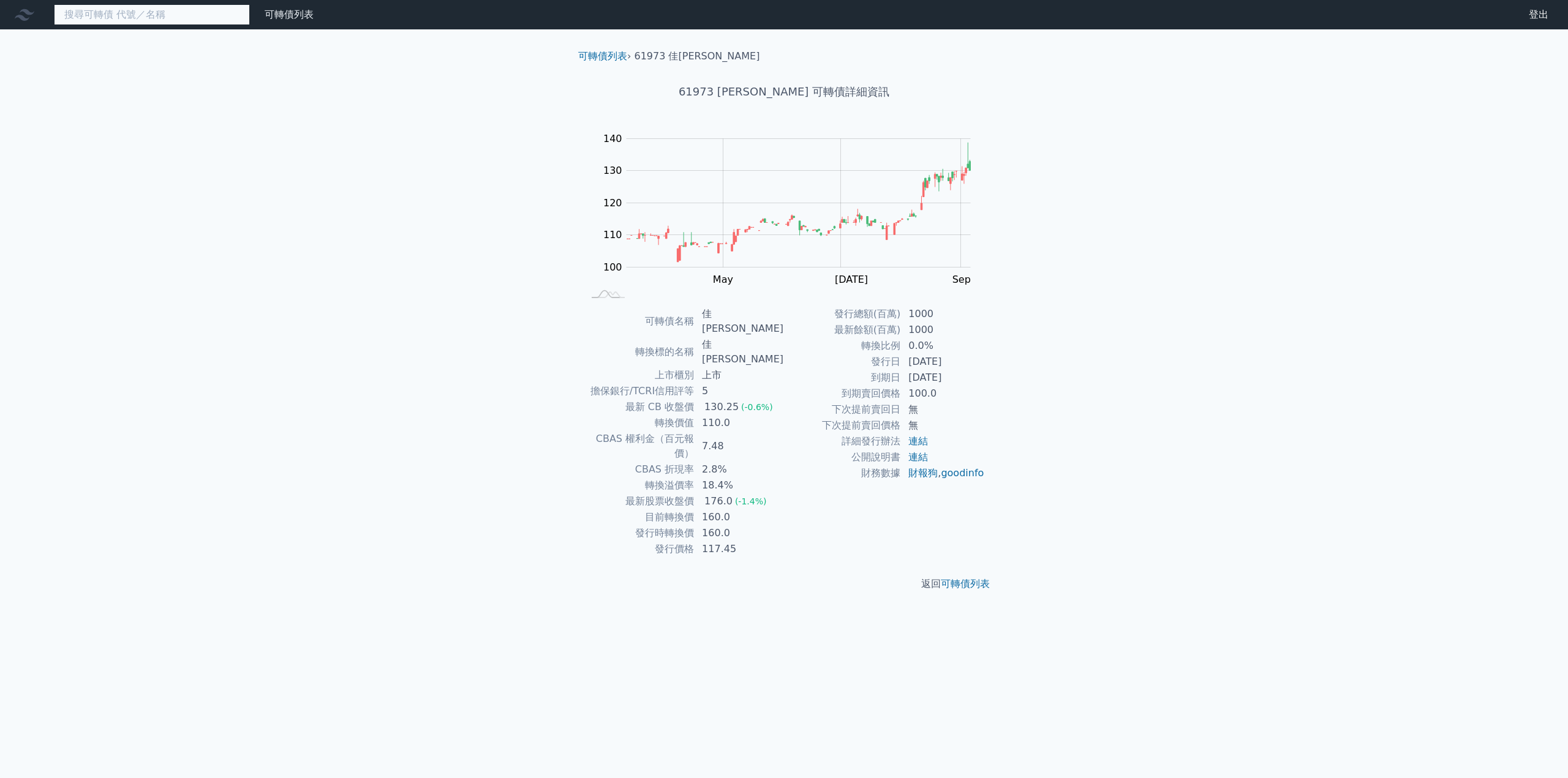
click at [130, 22] on input at bounding box center [152, 15] width 196 height 21
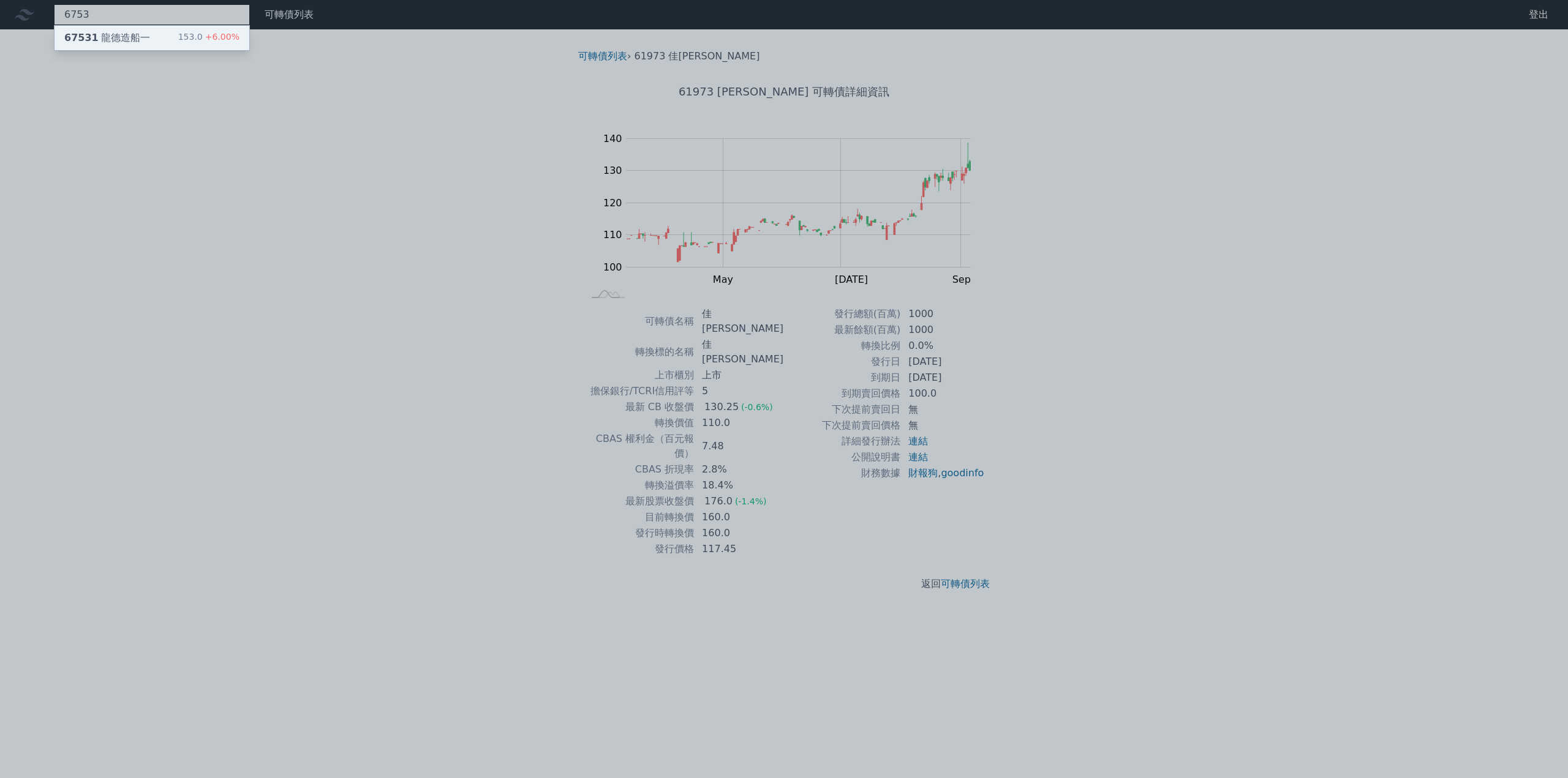
type input "6753"
click at [123, 34] on div "67531 龍德造船一" at bounding box center [107, 38] width 85 height 15
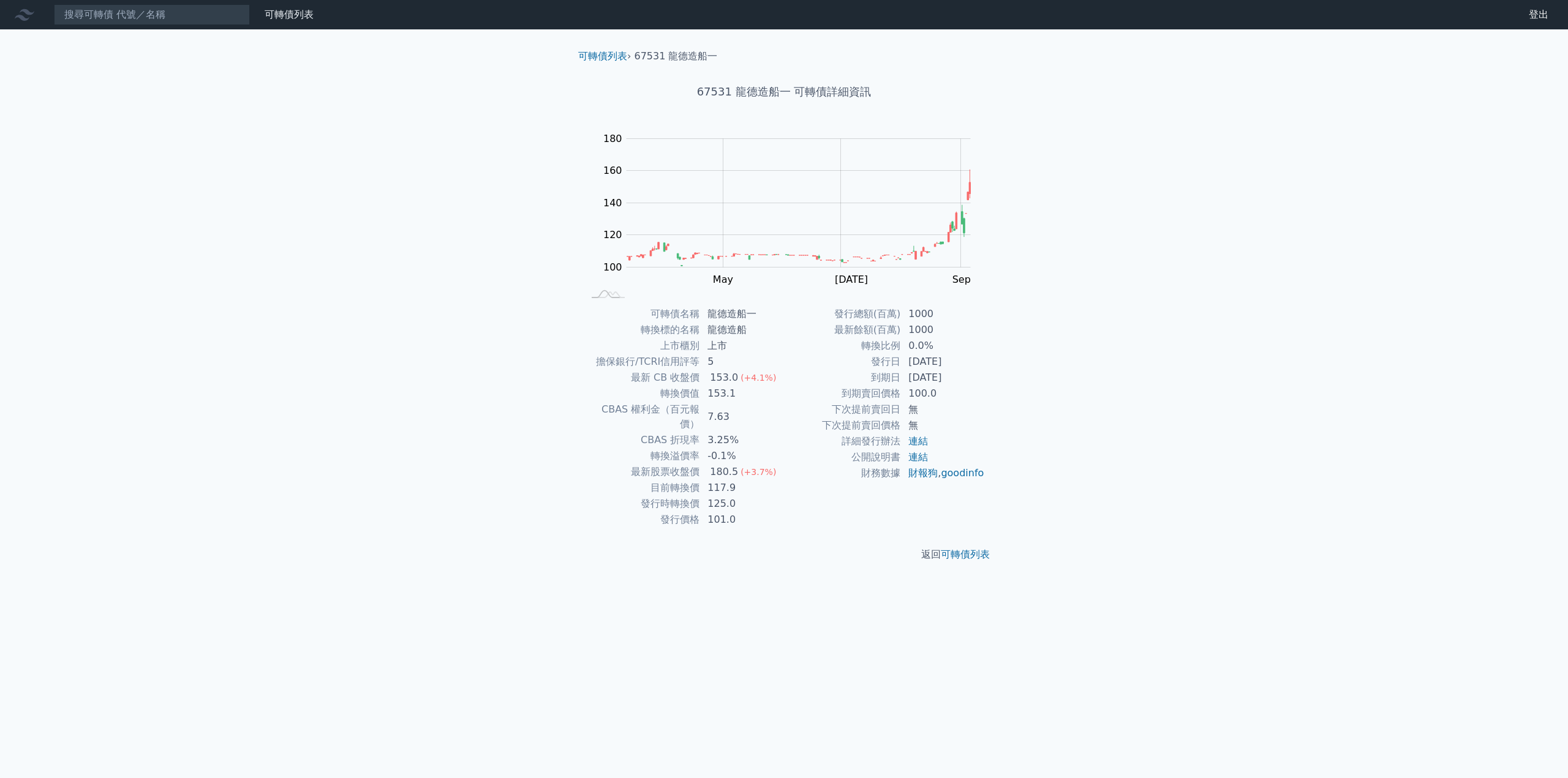
click at [211, 144] on div "可轉債列表 財務數據 可轉債列表 財務數據 登出 登出 可轉債列表 › 67531 龍德造船一 67531 龍德造船一 可轉債詳細資訊 Zoom Out 10…" at bounding box center [784, 389] width 1568 height 778
click at [177, 20] on input at bounding box center [152, 15] width 196 height 21
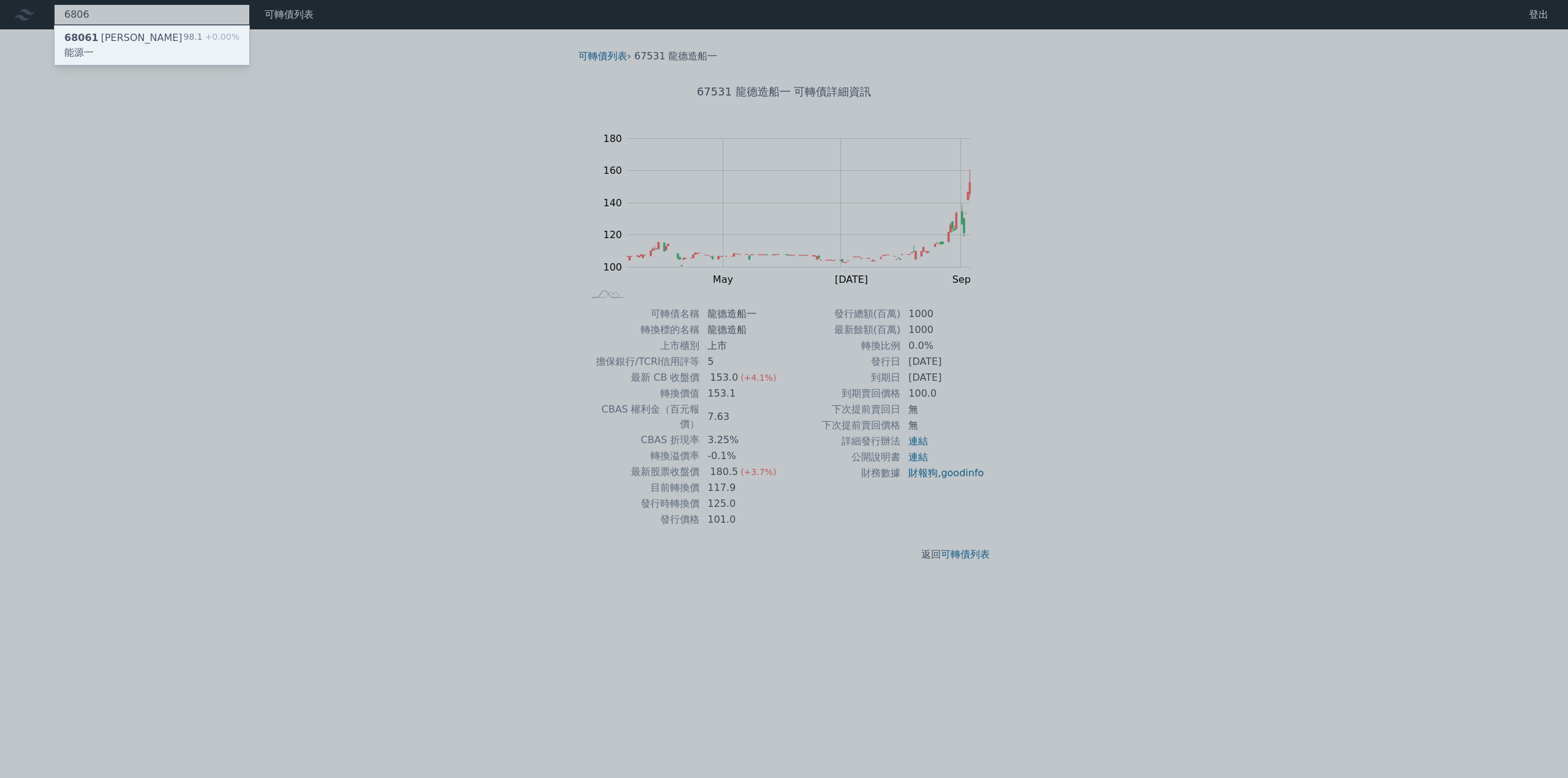
type input "6806"
click at [144, 37] on div "68061 [PERSON_NAME]能源一" at bounding box center [124, 46] width 120 height 29
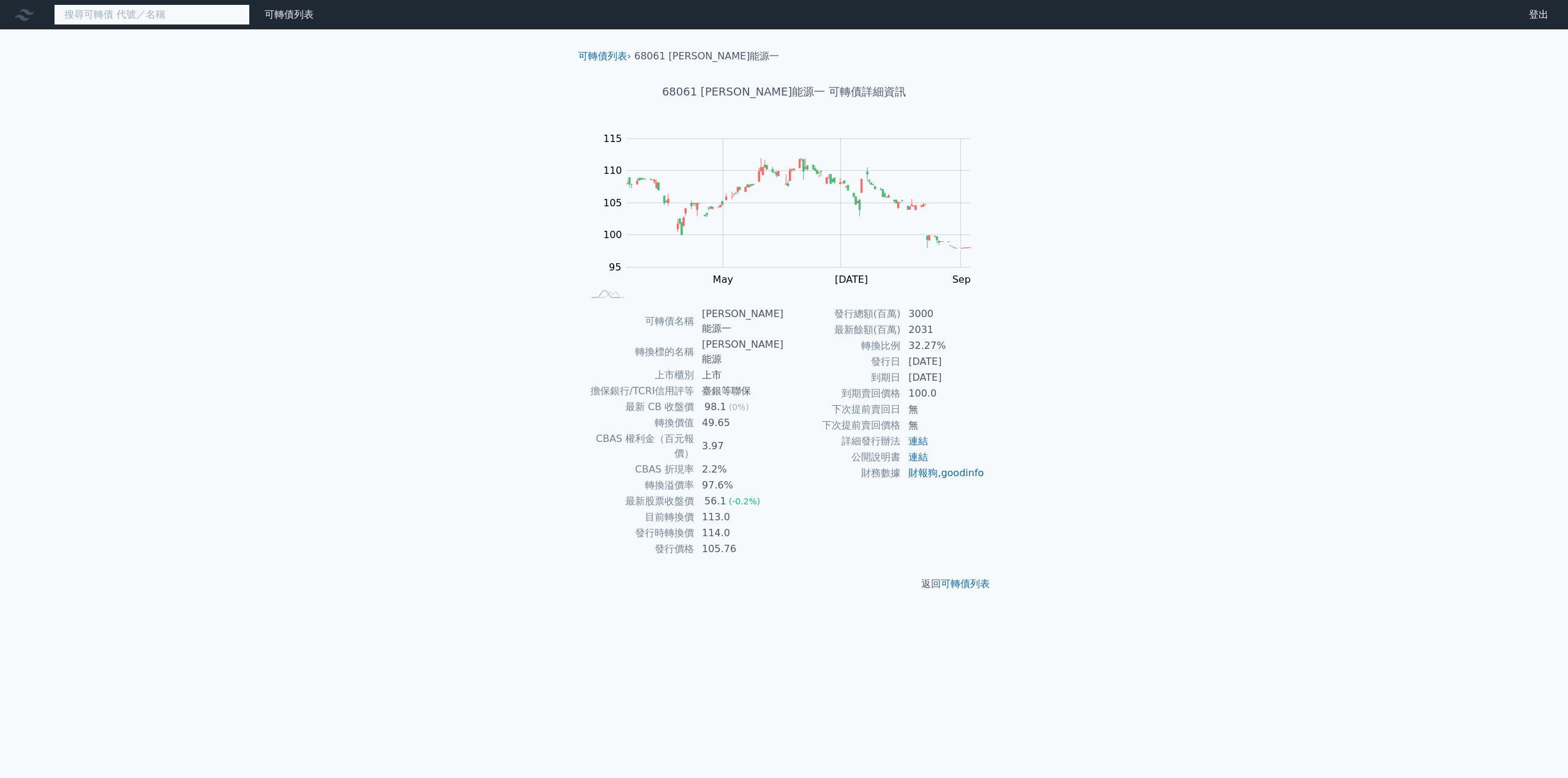
click at [123, 12] on input at bounding box center [152, 15] width 196 height 21
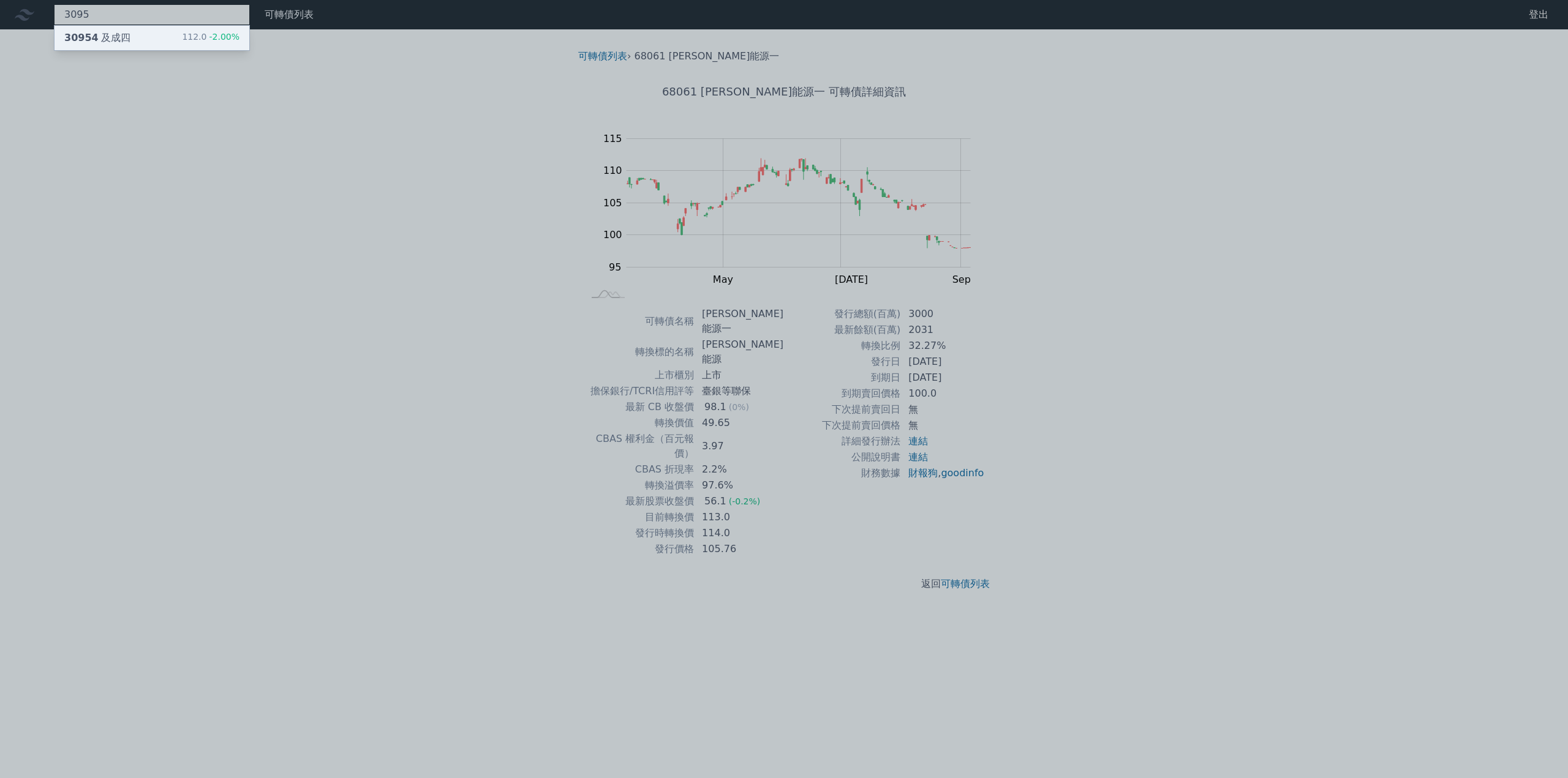
type input "3095"
click at [120, 36] on div "30954 及成四" at bounding box center [97, 38] width 66 height 15
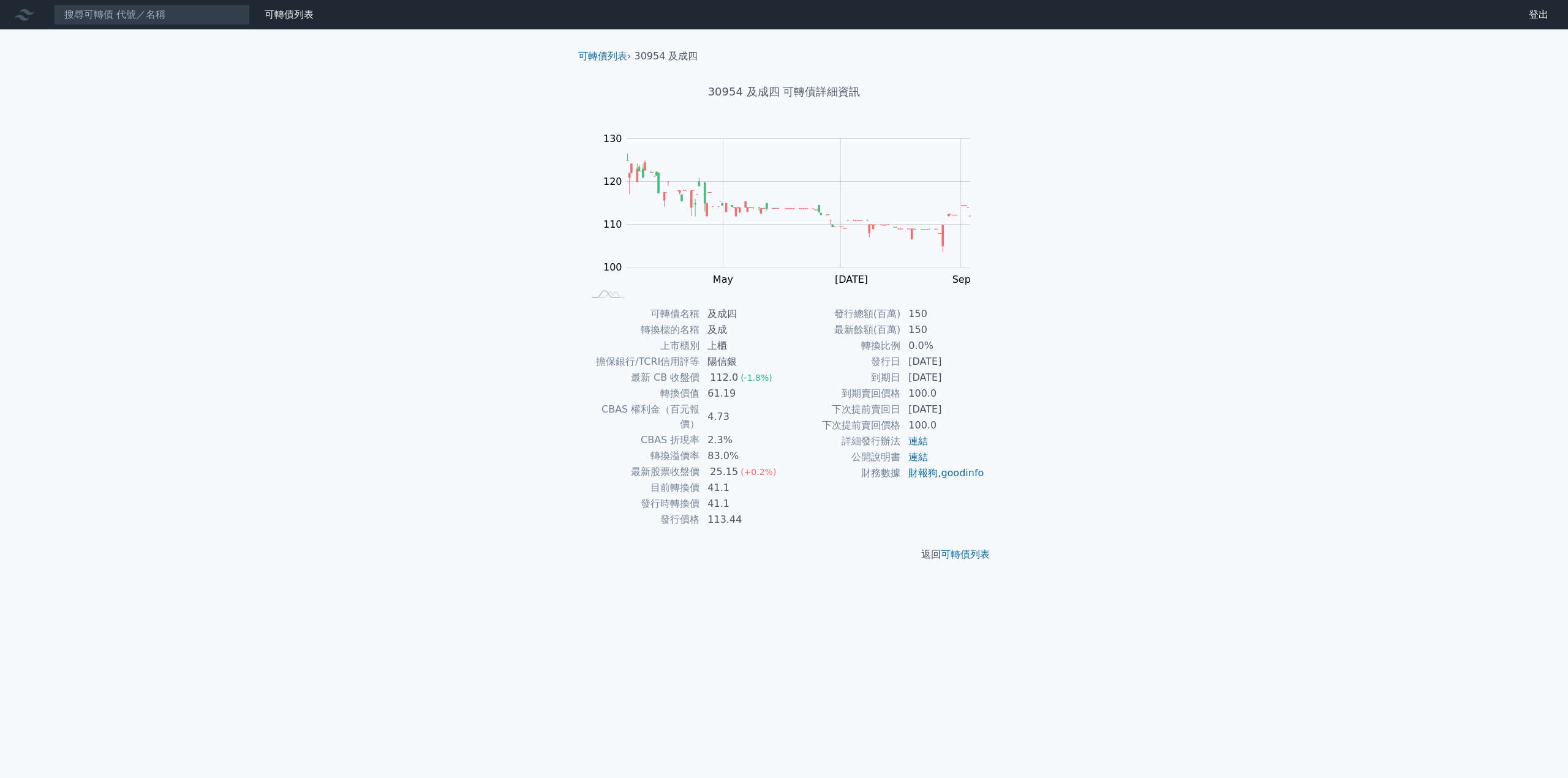
click at [270, 293] on div "可轉債列表 財務數據 可轉債列表 財務數據 登出 登出 可轉債列表 › 30954 及成四 30954 及成四 可轉債詳細資訊 Zoom Out 100 90…" at bounding box center [784, 389] width 1568 height 778
click at [155, 15] on input at bounding box center [152, 15] width 196 height 21
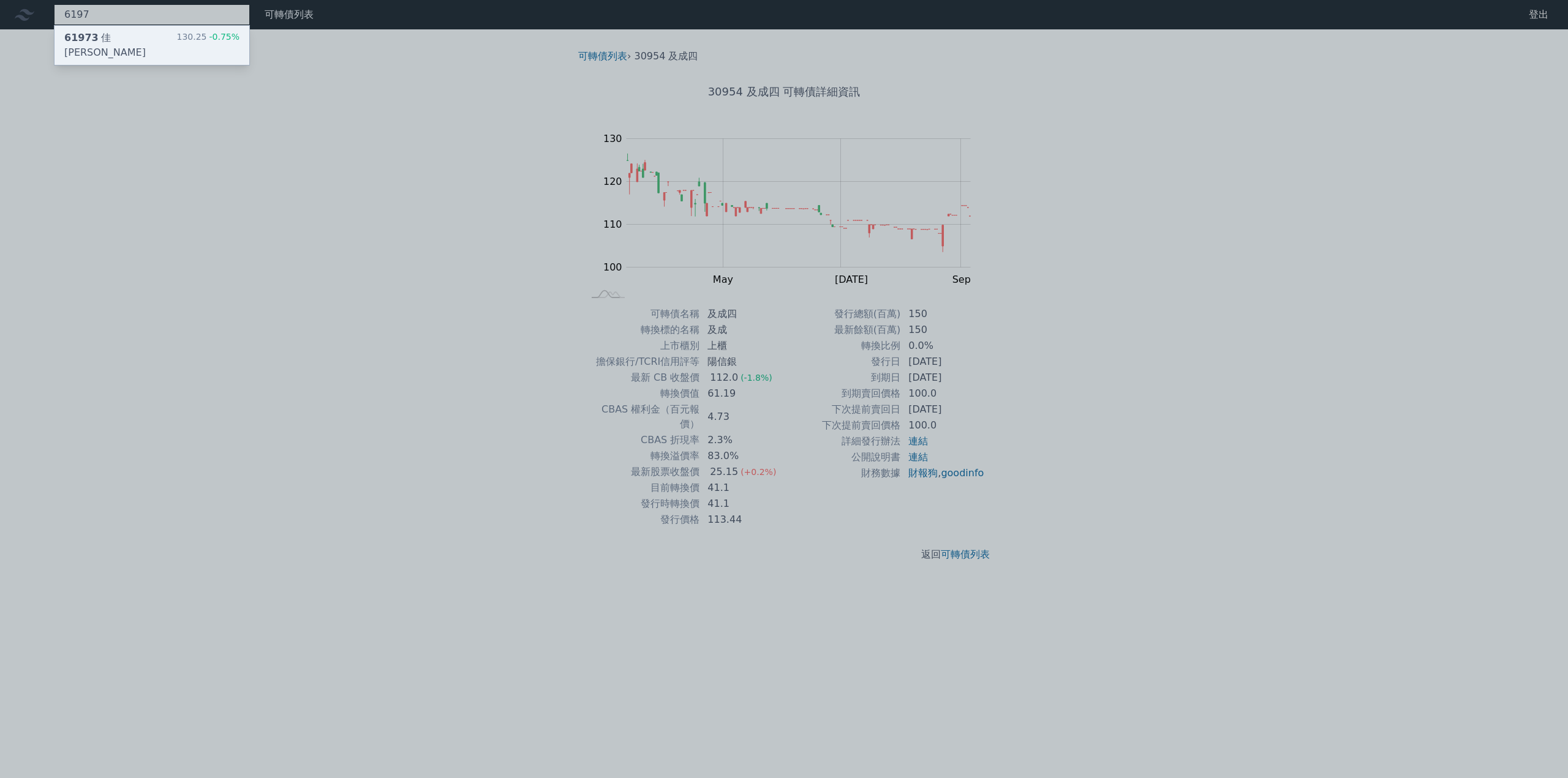
type input "6197"
click at [140, 34] on div "61973 [PERSON_NAME][PERSON_NAME]三 130.25 -0.75%" at bounding box center [152, 46] width 195 height 39
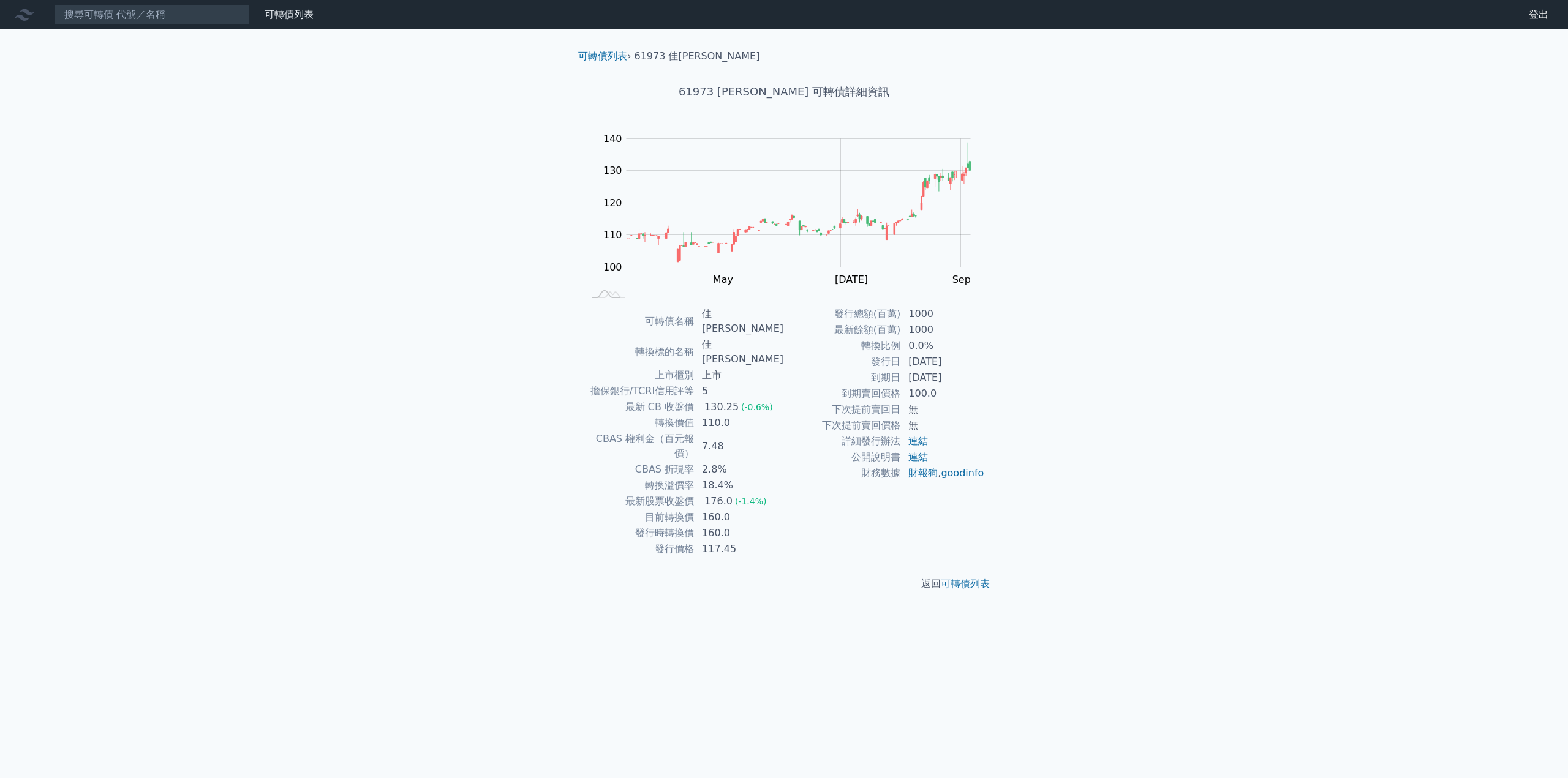
click at [192, 247] on div "可轉債列表 財務數據 可轉債列表 財務數據 登出 登出 可轉債列表 › 61973 佳必[PERSON_NAME] 61973 佳[PERSON_NAME] …" at bounding box center [784, 389] width 1568 height 778
click at [188, 18] on input at bounding box center [152, 15] width 196 height 21
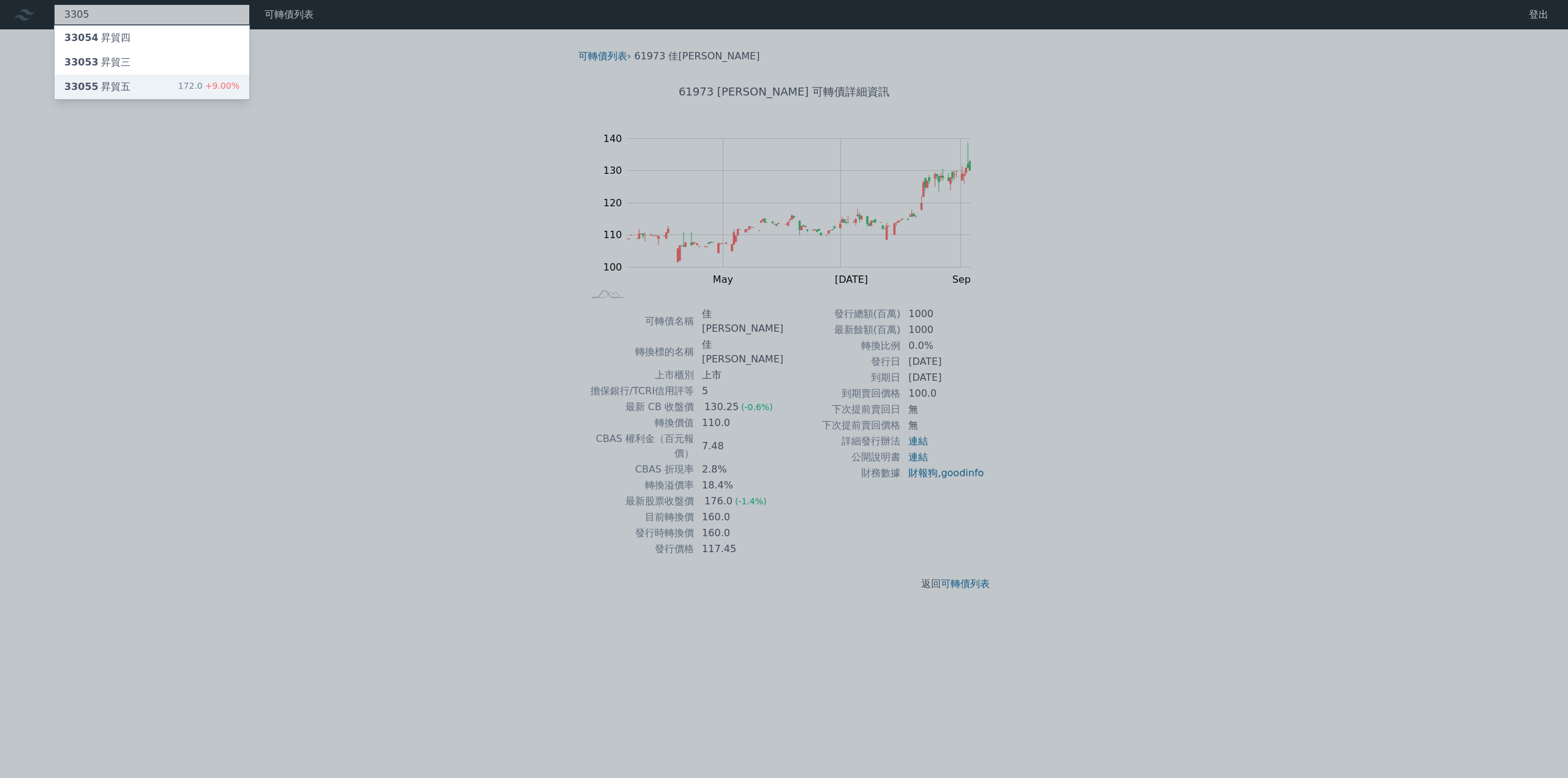
type input "3305"
click at [134, 79] on div "33055 昇貿五 172.0 +9.00%" at bounding box center [152, 87] width 195 height 25
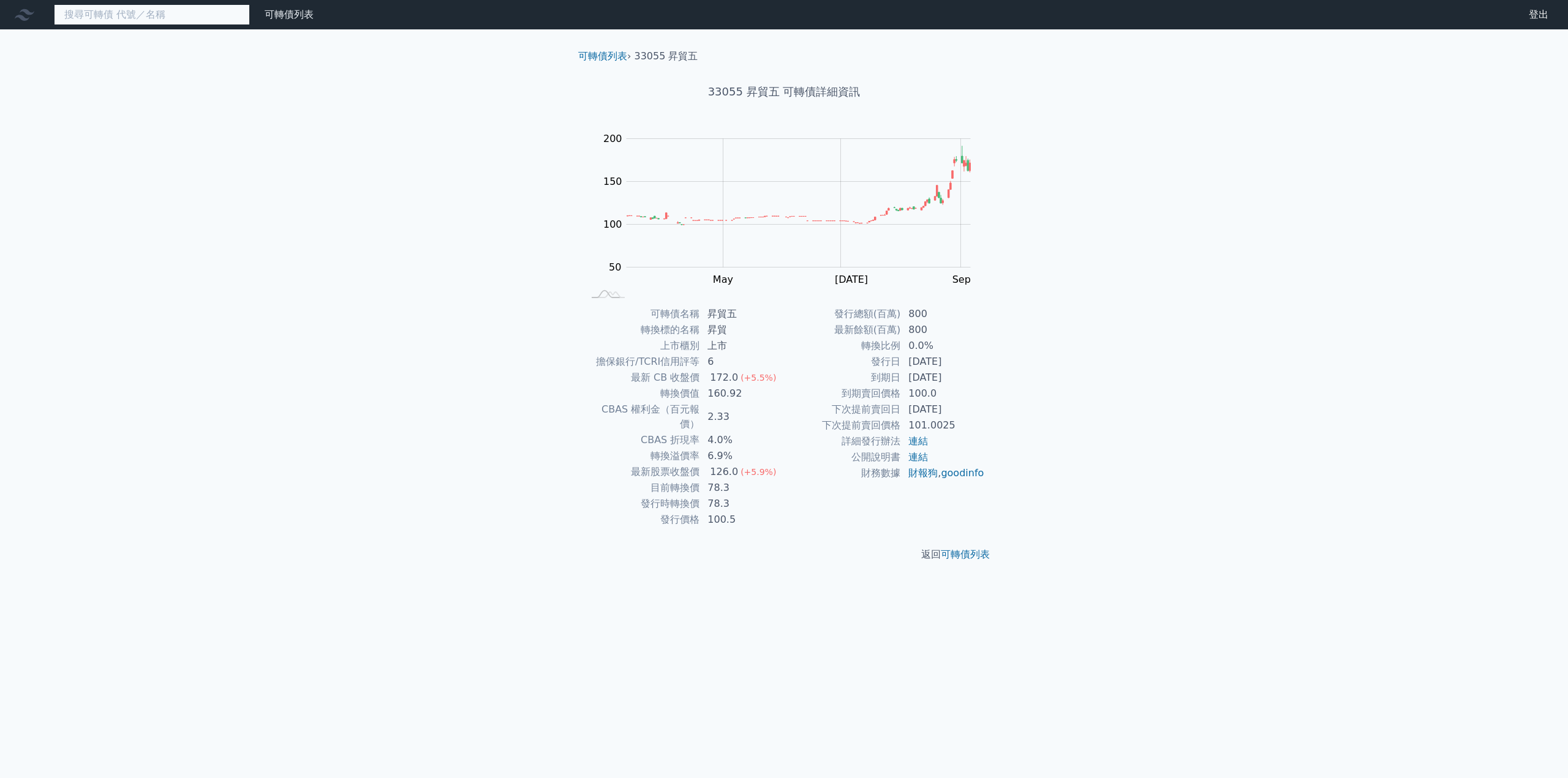
click at [180, 11] on input at bounding box center [152, 15] width 196 height 21
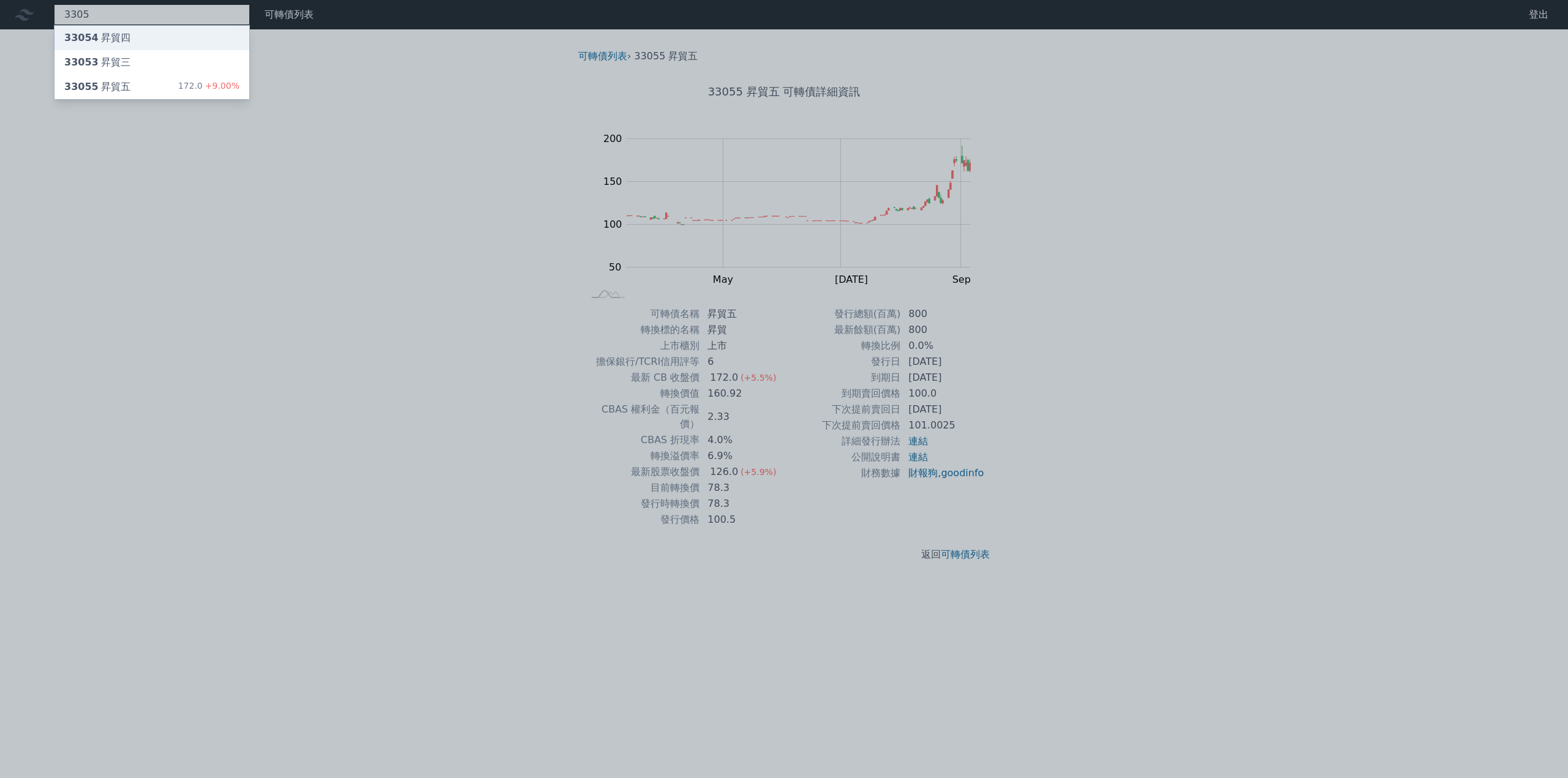
type input "3305"
click at [130, 43] on div "33054 昇貿四" at bounding box center [152, 38] width 195 height 25
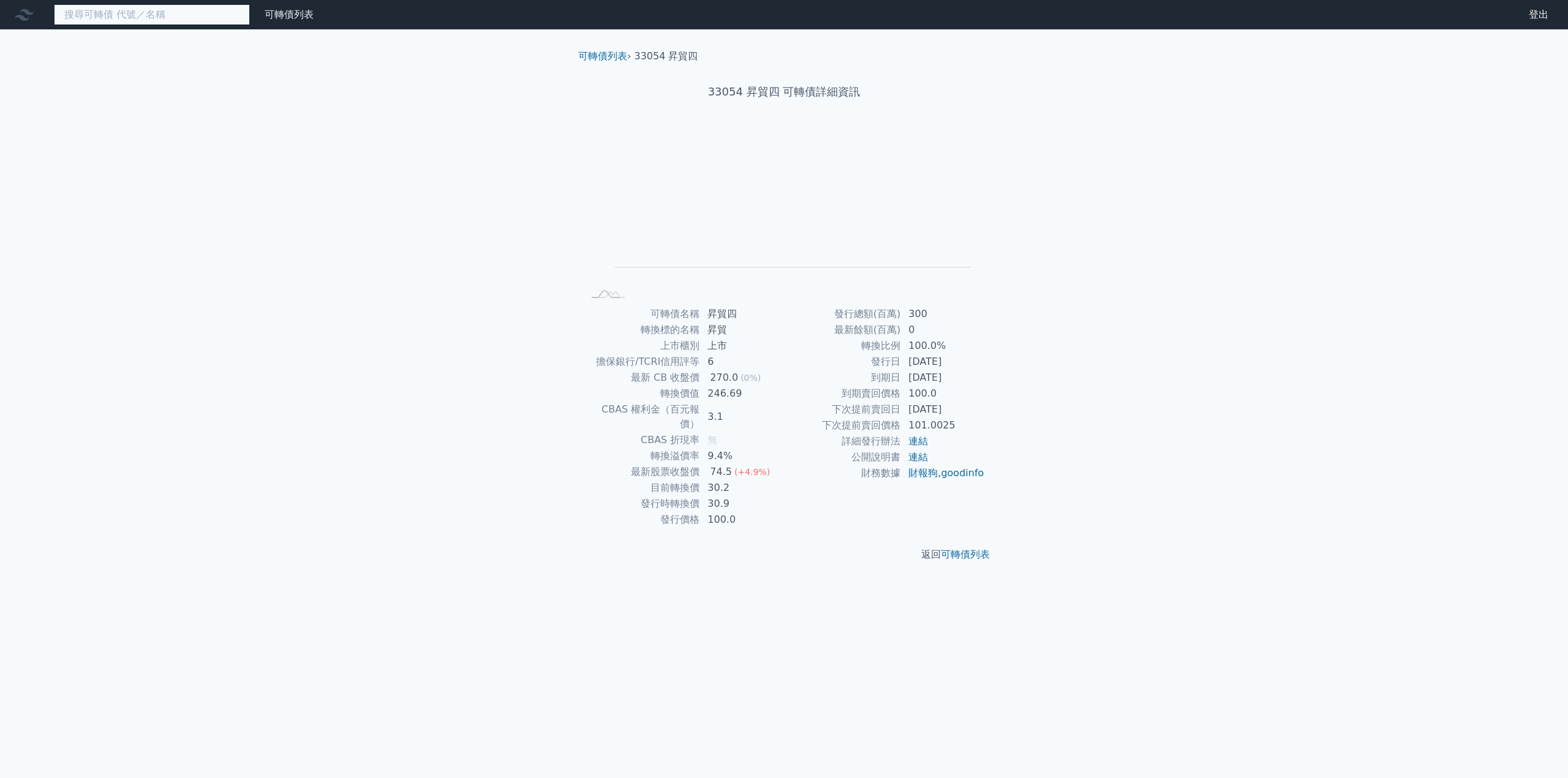
click at [163, 15] on input at bounding box center [152, 15] width 196 height 21
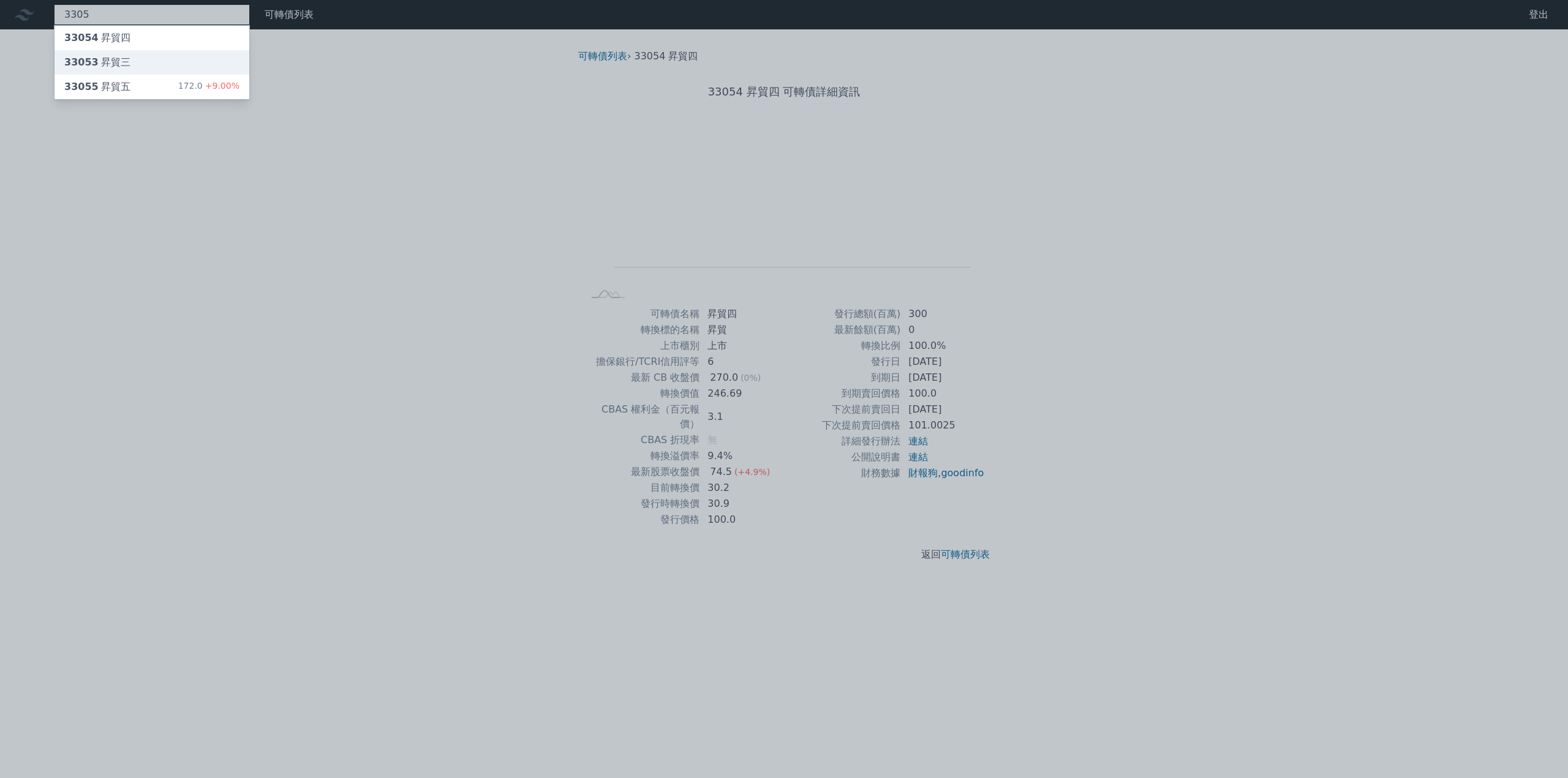
type input "3305"
click at [95, 62] on div "33053 昇貿三" at bounding box center [97, 62] width 66 height 15
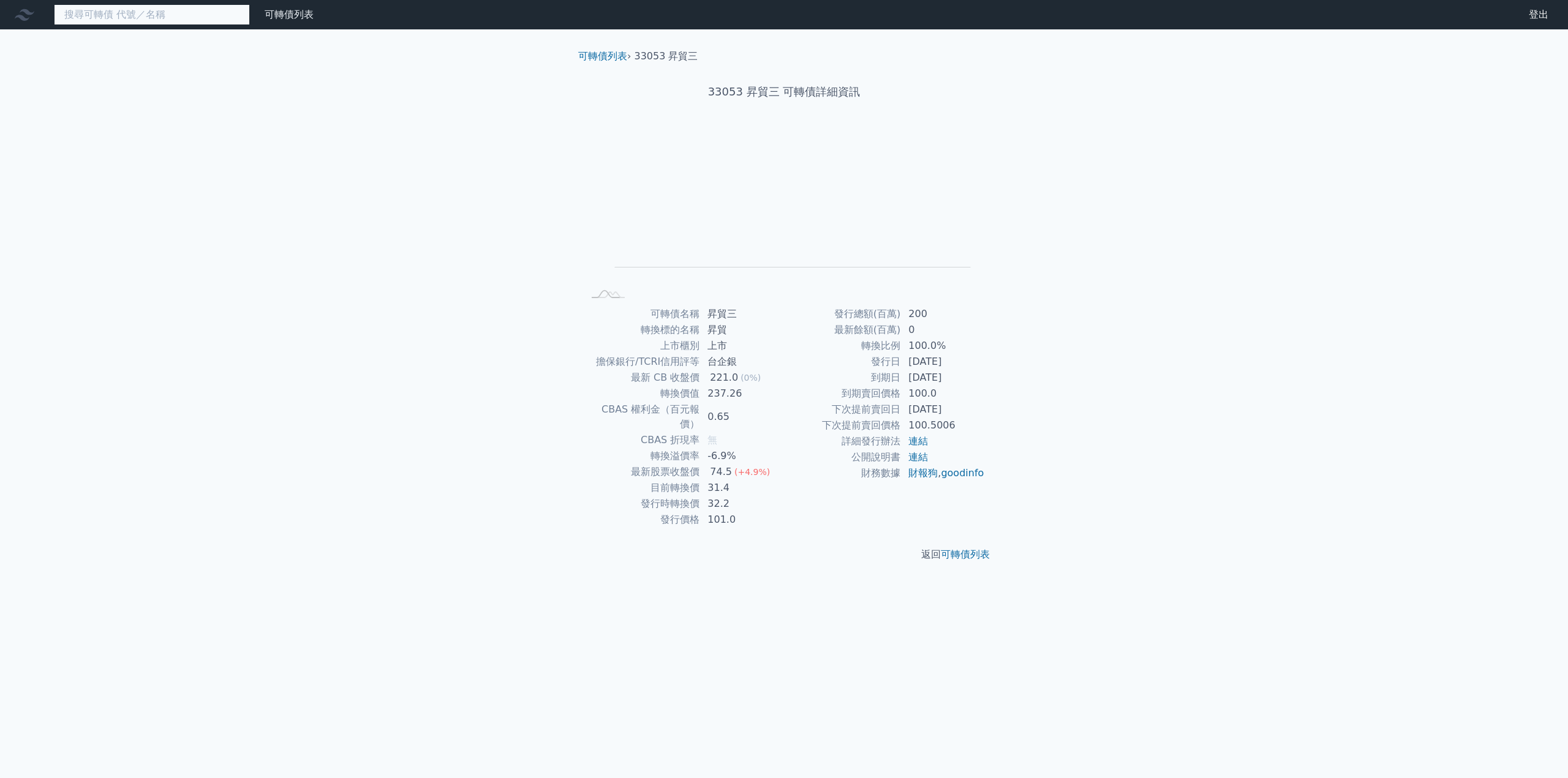
click at [124, 18] on input at bounding box center [152, 15] width 196 height 21
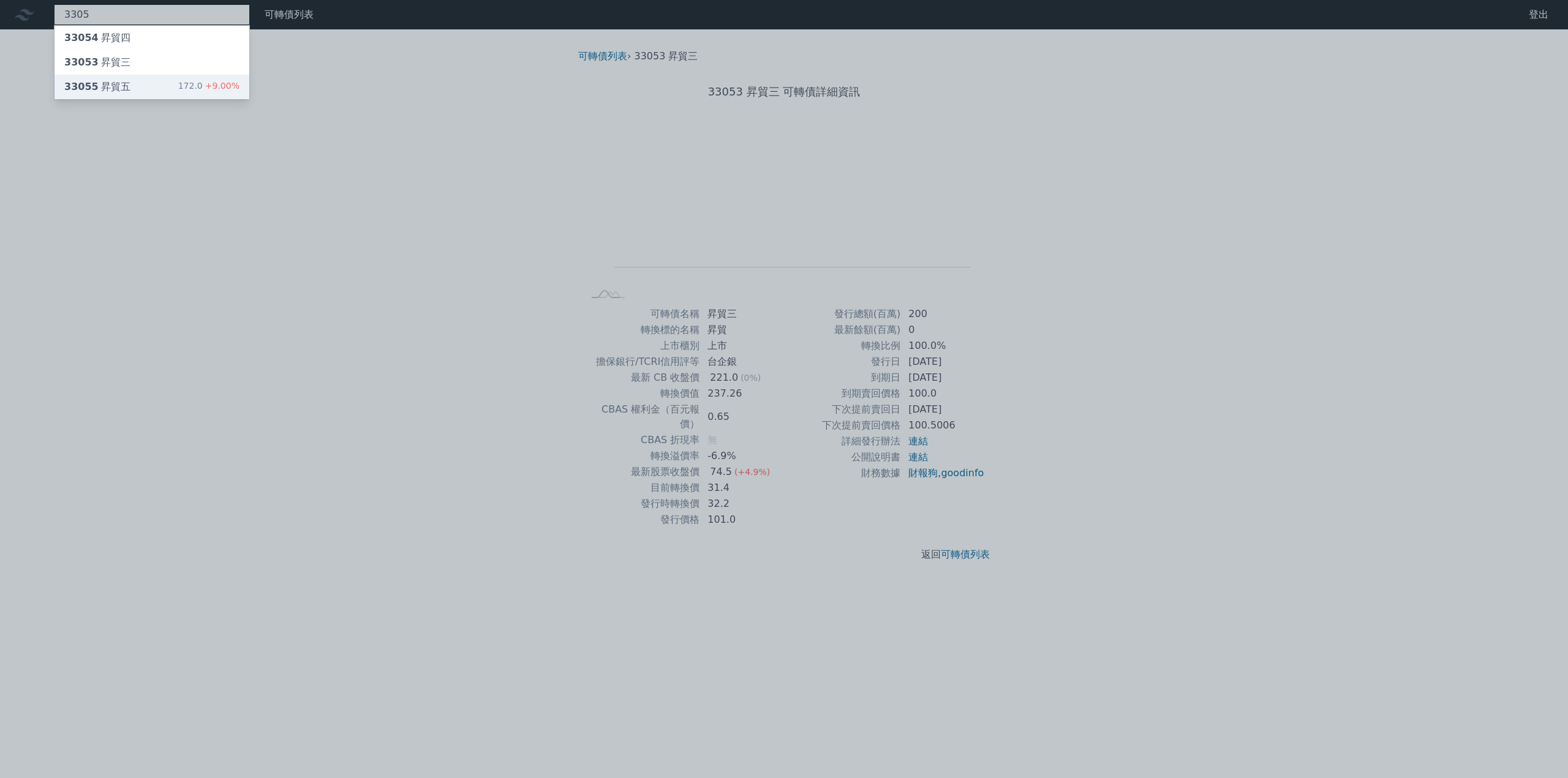
type input "3305"
click at [149, 92] on div "33055 昇貿五 172.0 +9.00%" at bounding box center [152, 87] width 195 height 25
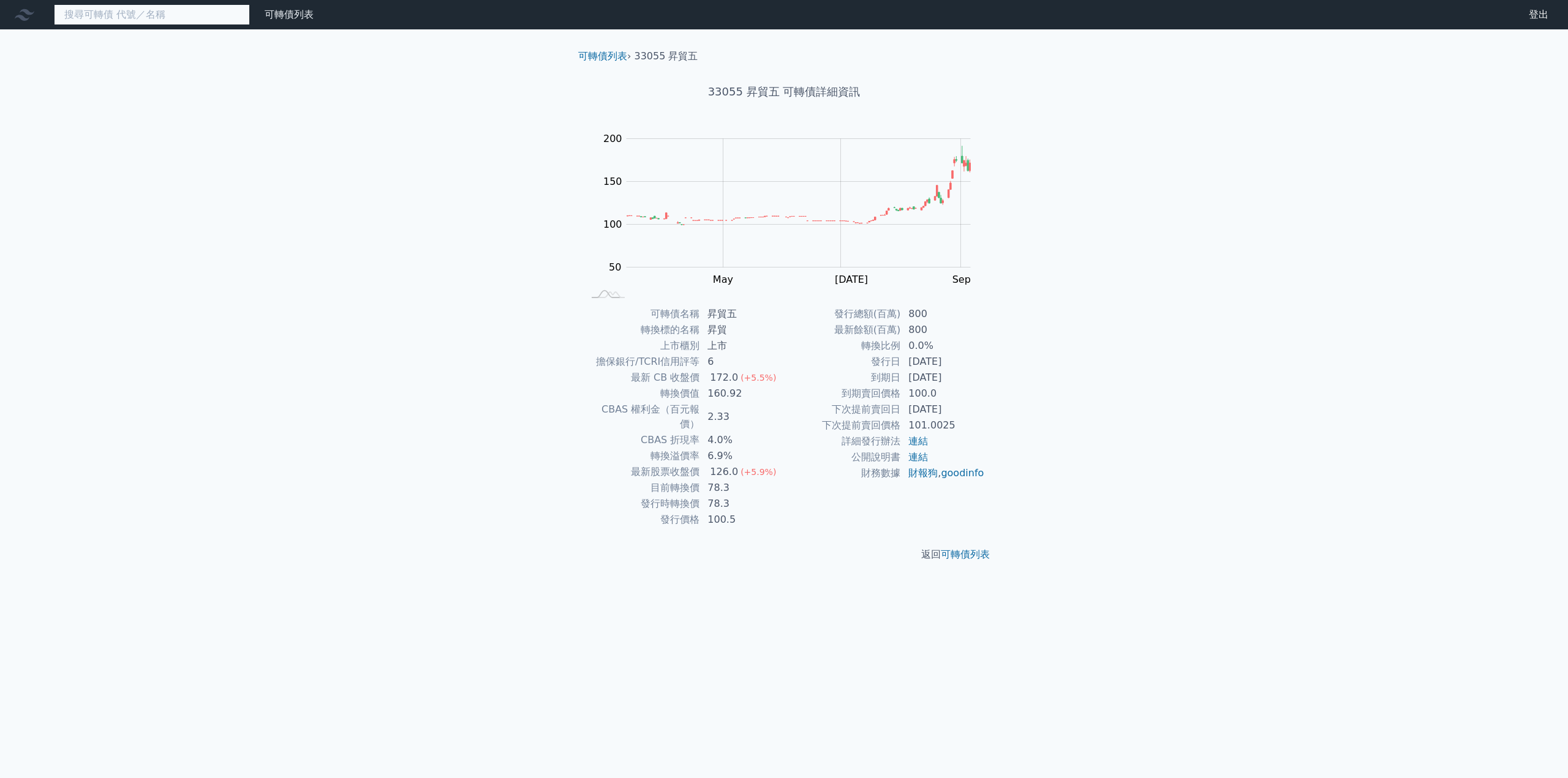
click at [105, 17] on input at bounding box center [152, 15] width 196 height 21
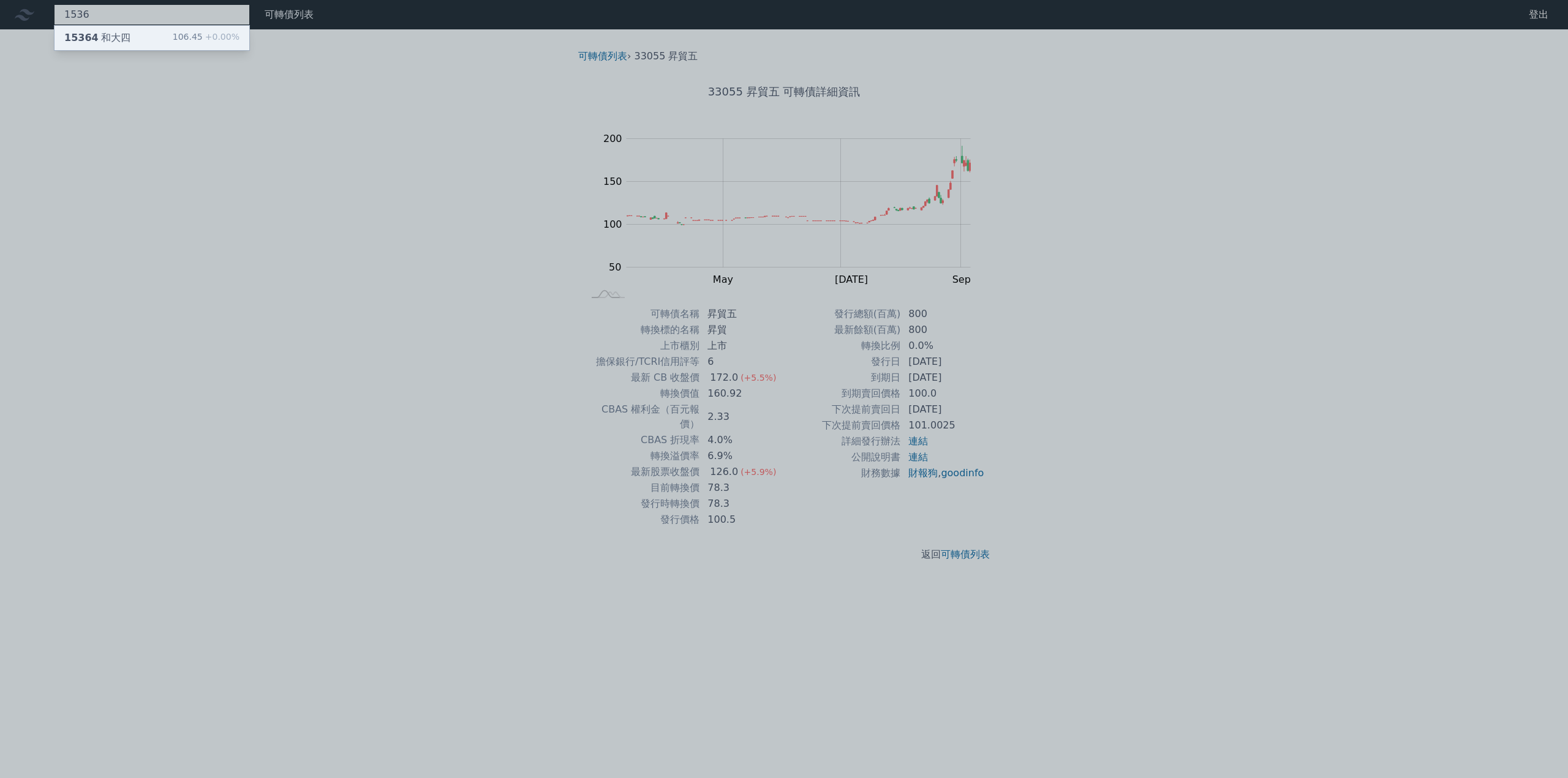
type input "1536"
click at [92, 41] on span "15364" at bounding box center [81, 37] width 34 height 12
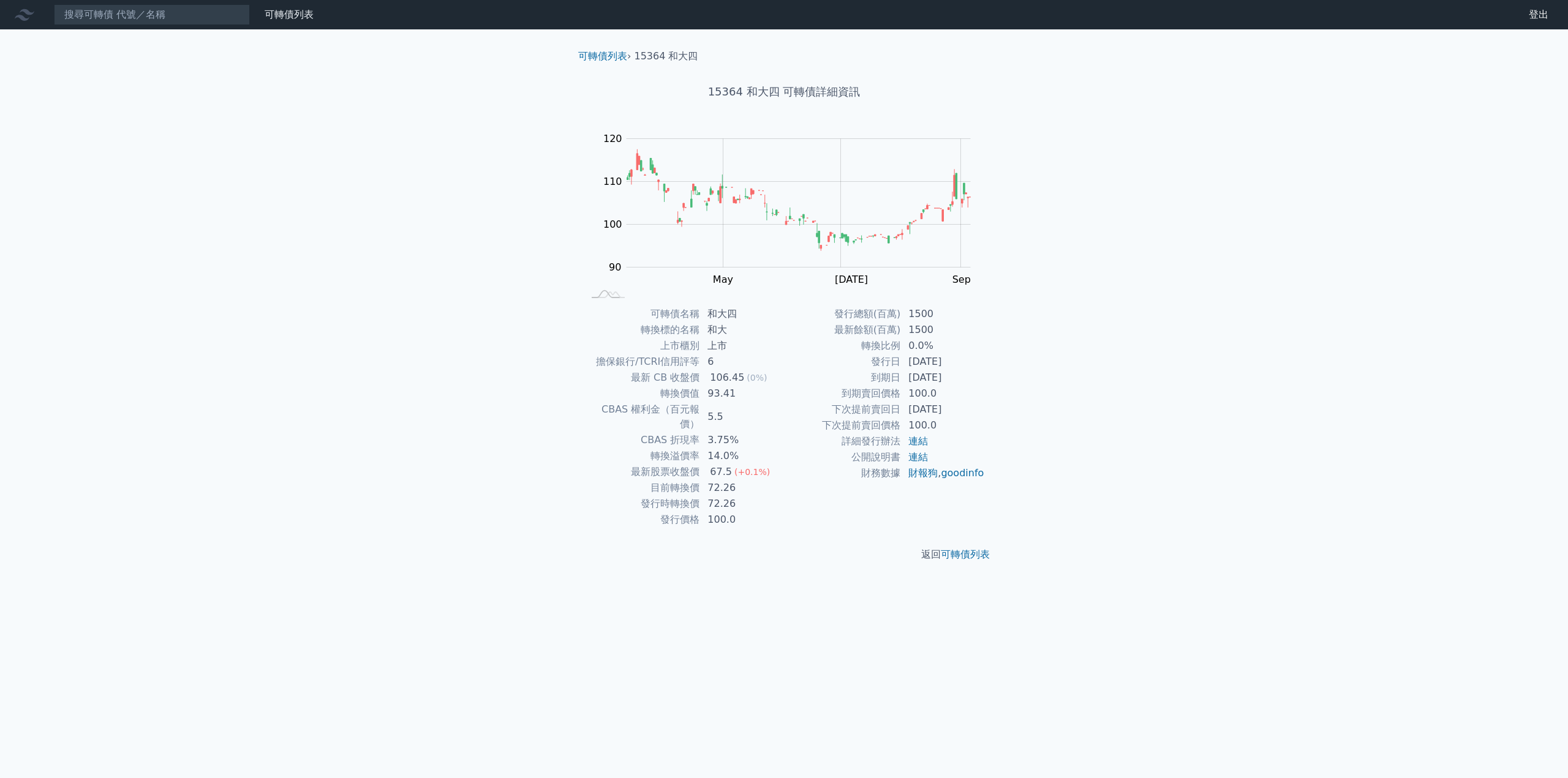
click at [122, 264] on div "可轉債列表 財務數據 可轉債列表 財務數據 登出 登出 可轉債列表 › 15364 和大四 15364 和大四 可轉債詳細資訊 Zoom Out 100 80…" at bounding box center [784, 389] width 1568 height 778
click at [100, 13] on input at bounding box center [152, 15] width 196 height 21
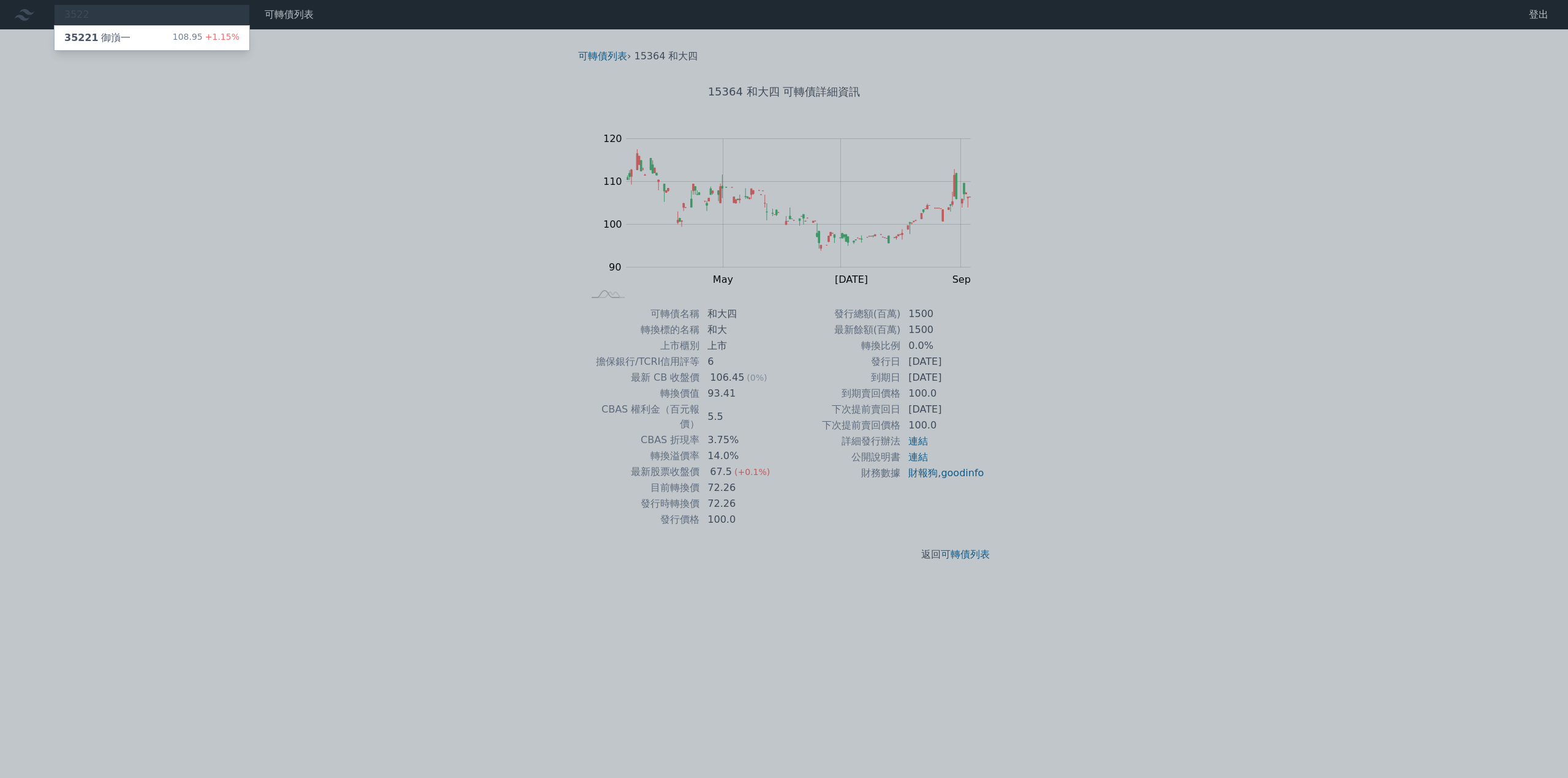
click at [110, 53] on div at bounding box center [784, 389] width 1568 height 778
click at [113, 18] on div "3522 35221 御嵿一 108.95 +1.15%" at bounding box center [152, 15] width 196 height 21
type input "3522"
click at [114, 41] on div "35221 御嵿一" at bounding box center [97, 38] width 66 height 15
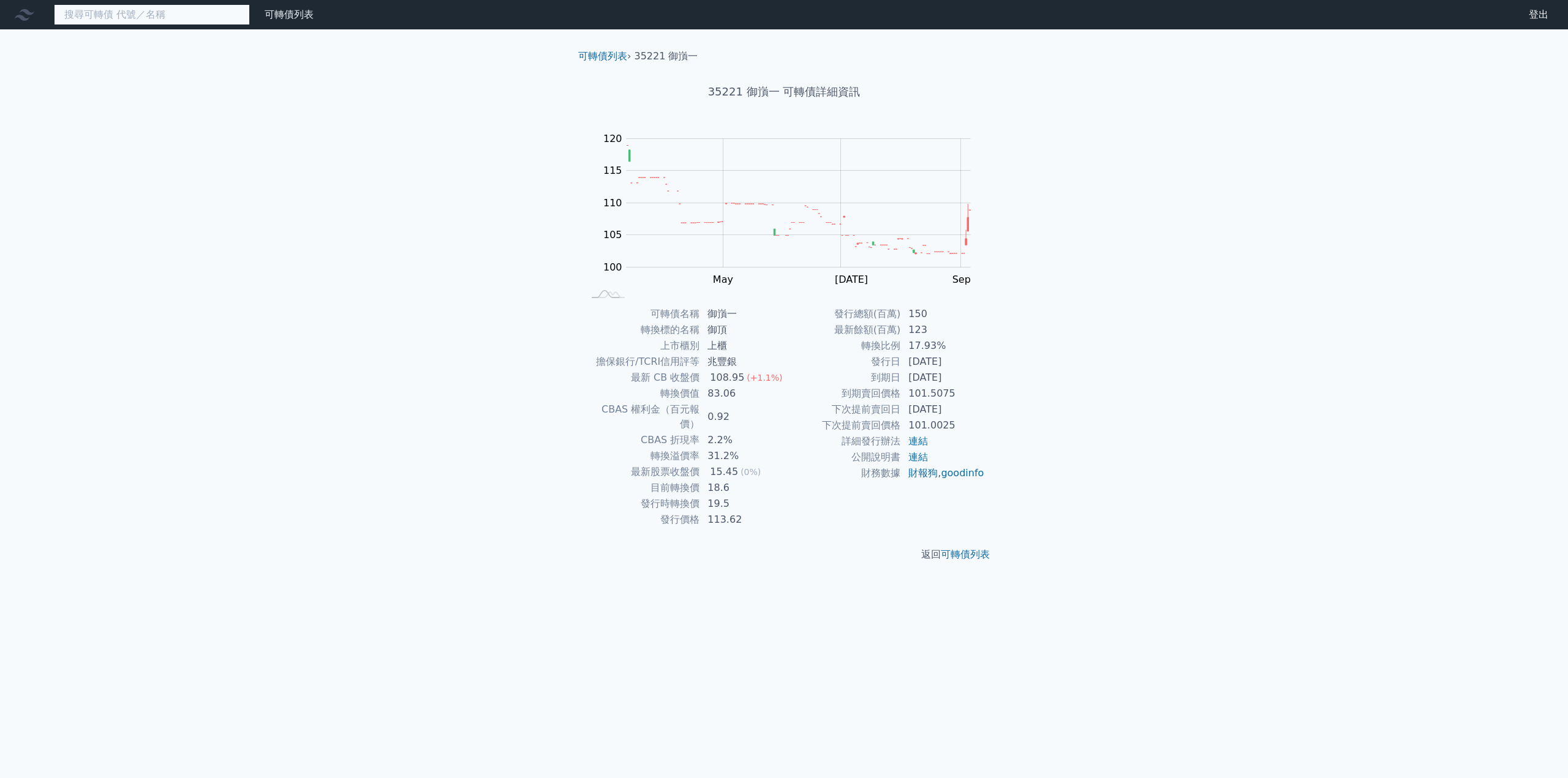
click at [163, 18] on input at bounding box center [152, 15] width 196 height 21
click at [0, 0] on link "財務數據" at bounding box center [0, 0] width 0 height 0
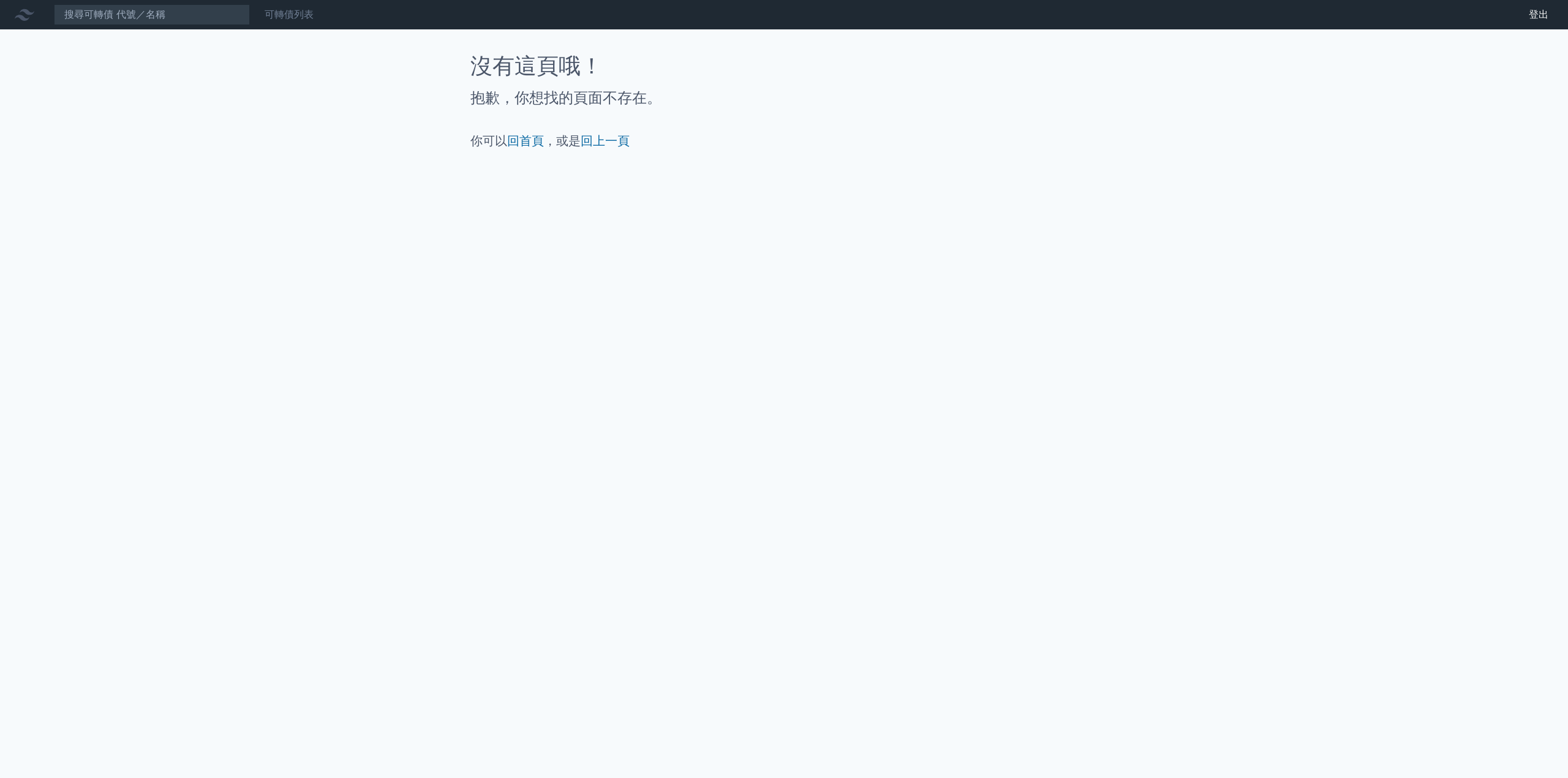
click at [283, 14] on link "可轉債列表" at bounding box center [289, 14] width 49 height 12
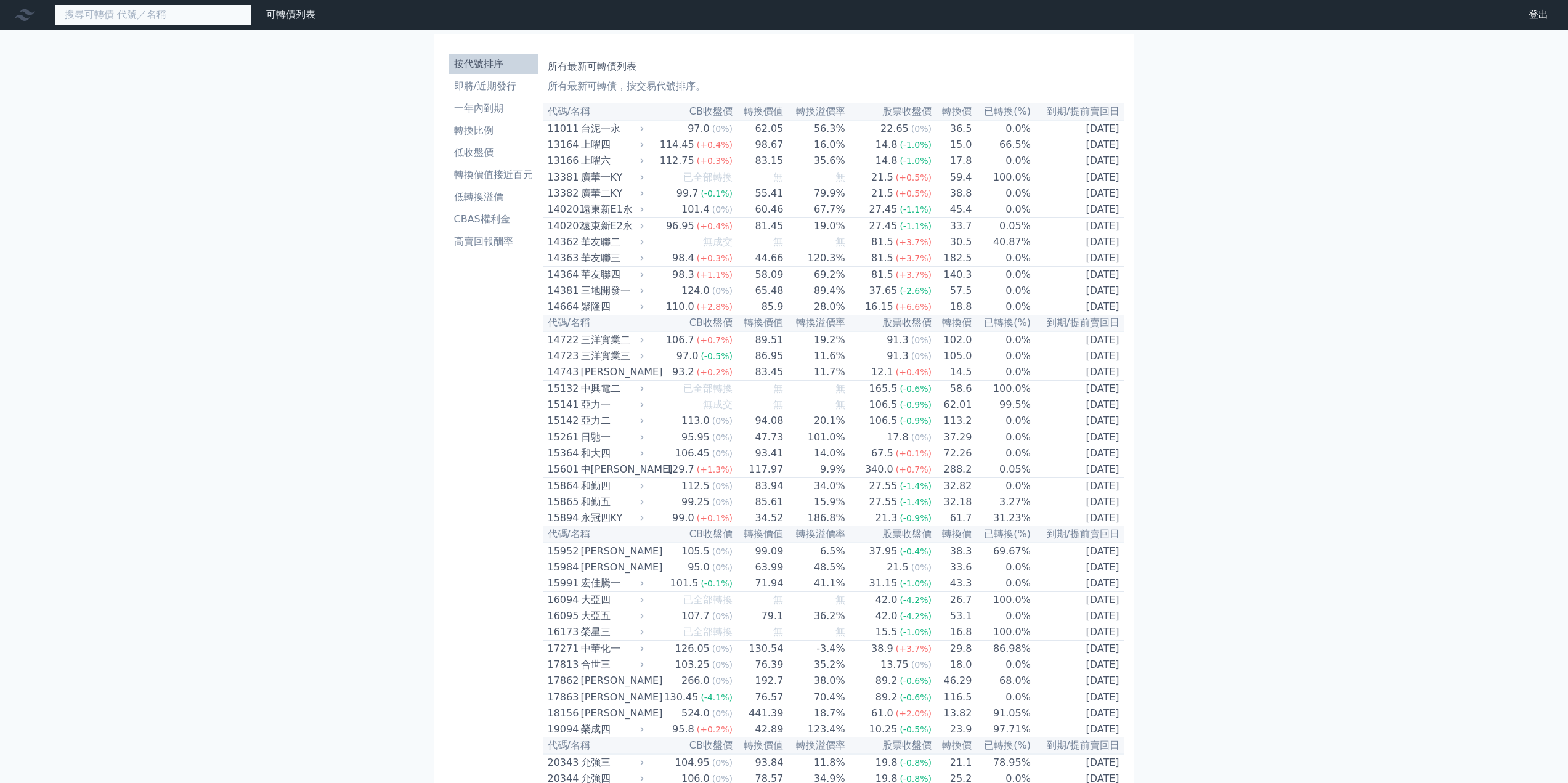
click at [157, 17] on input at bounding box center [153, 15] width 197 height 21
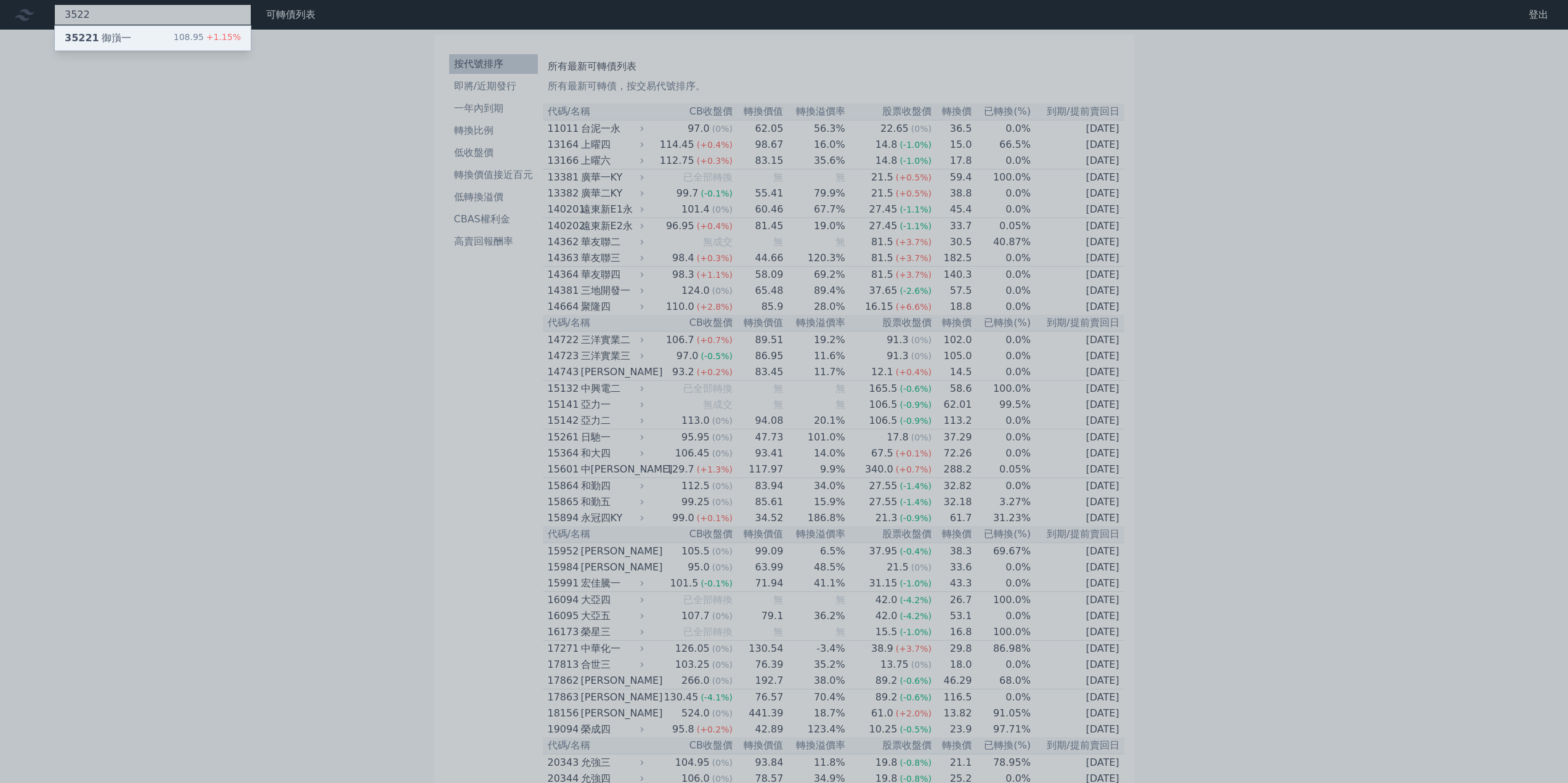
type input "3522"
click at [117, 39] on div "35221 御嵿一" at bounding box center [98, 38] width 66 height 15
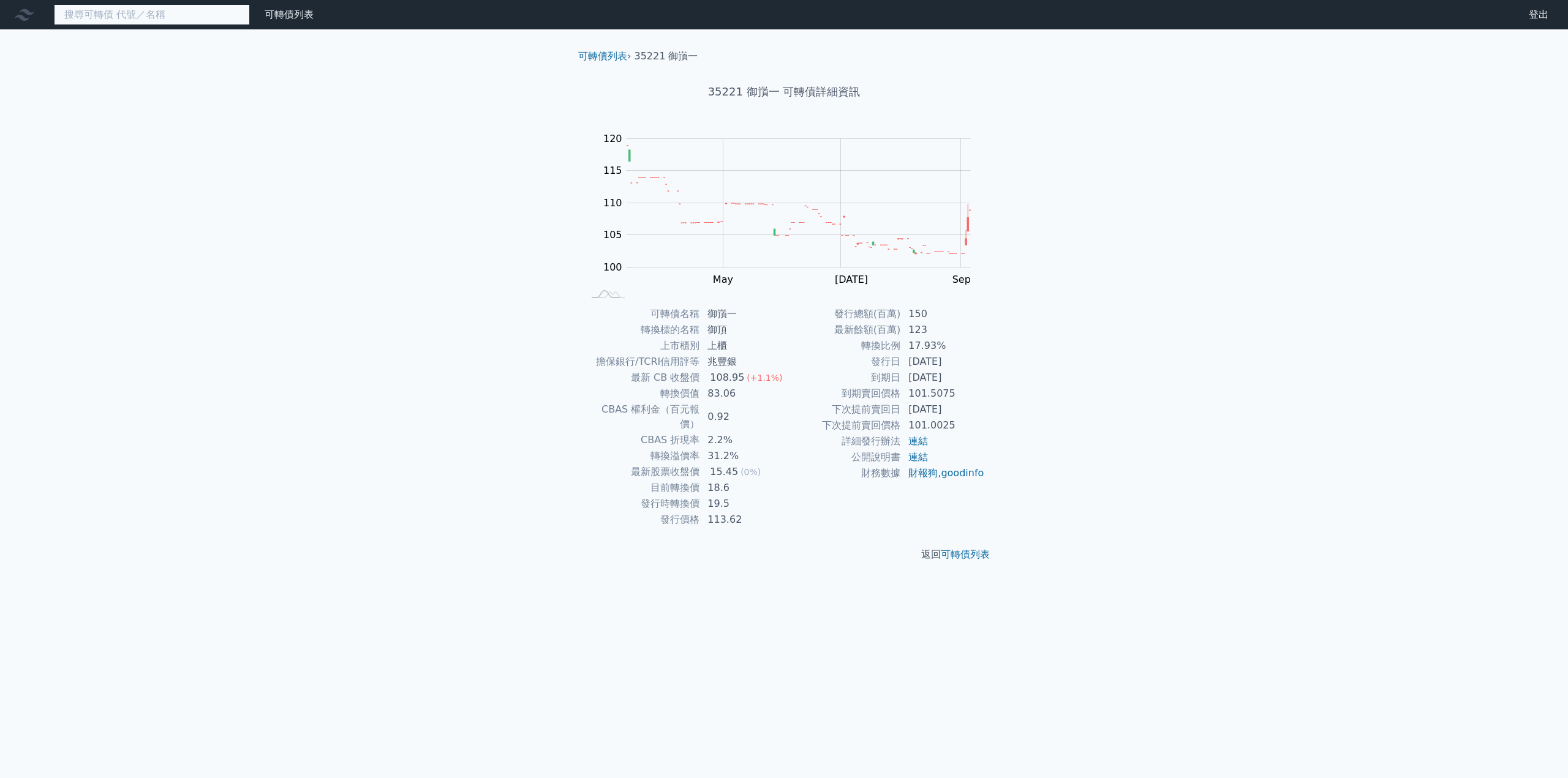
click at [132, 20] on input at bounding box center [152, 15] width 196 height 21
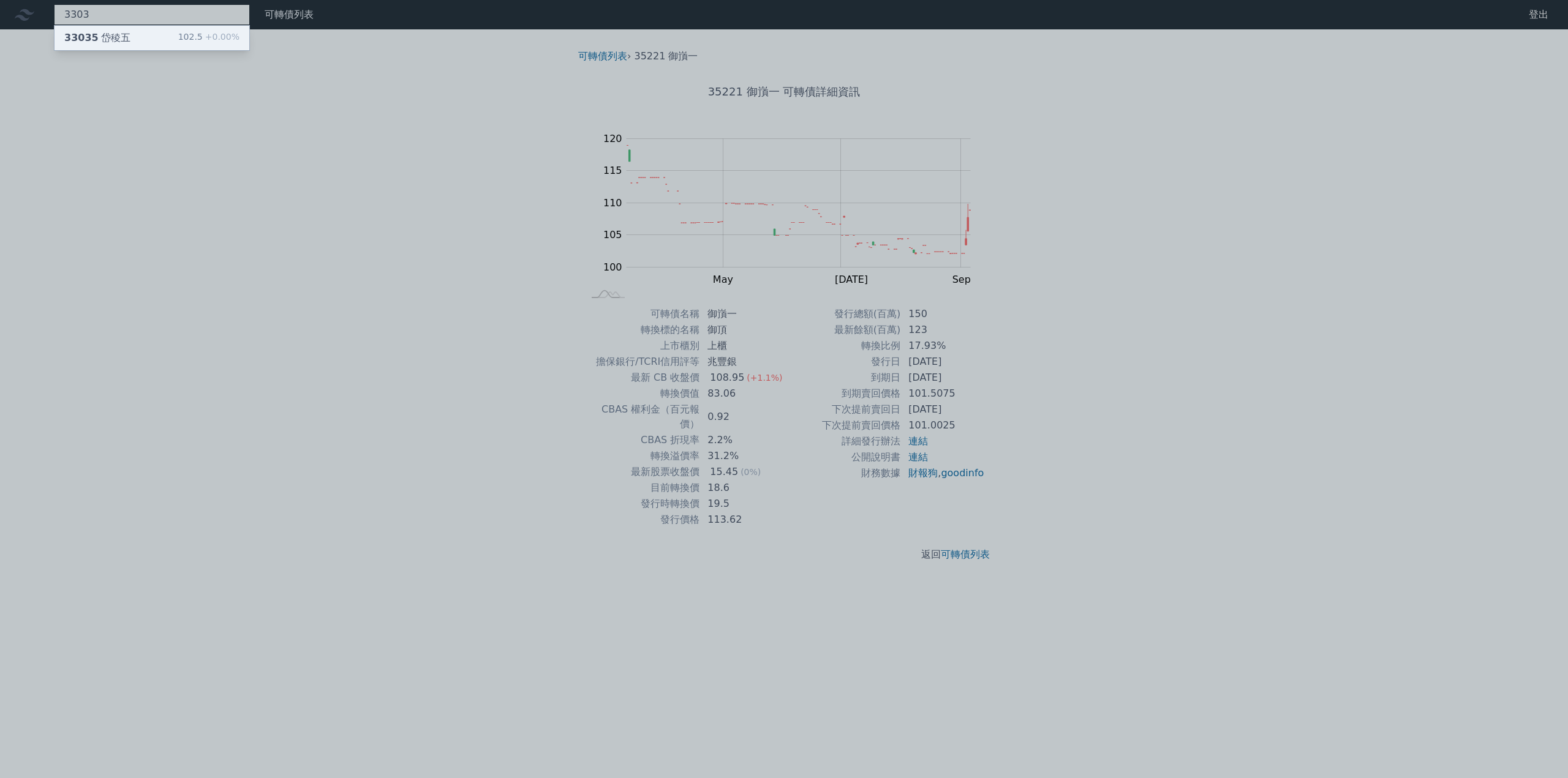
type input "3303"
click at [130, 37] on div "33035 岱稜五 102.5 +0.00%" at bounding box center [152, 38] width 195 height 25
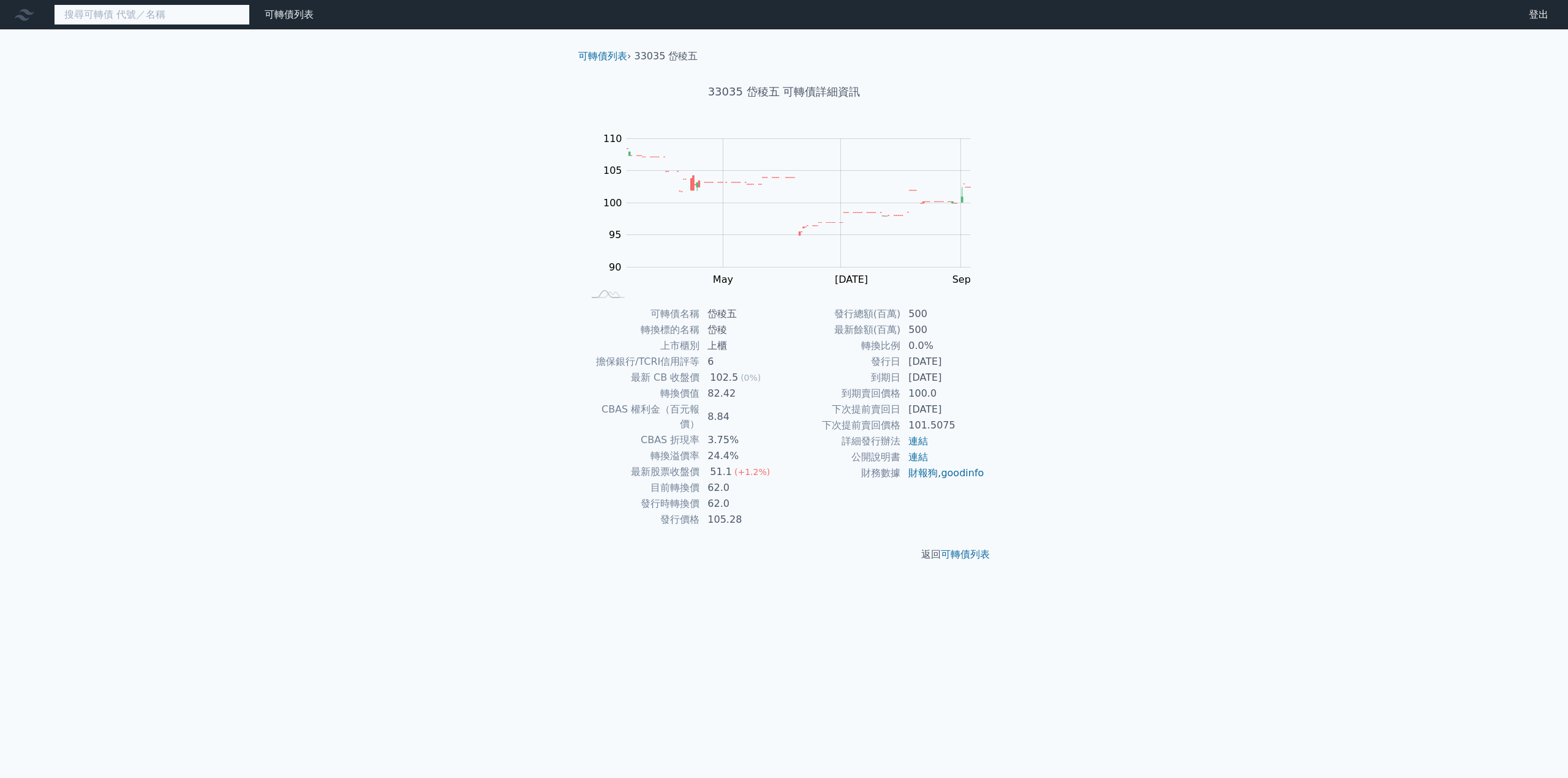
click at [181, 21] on input at bounding box center [152, 15] width 196 height 21
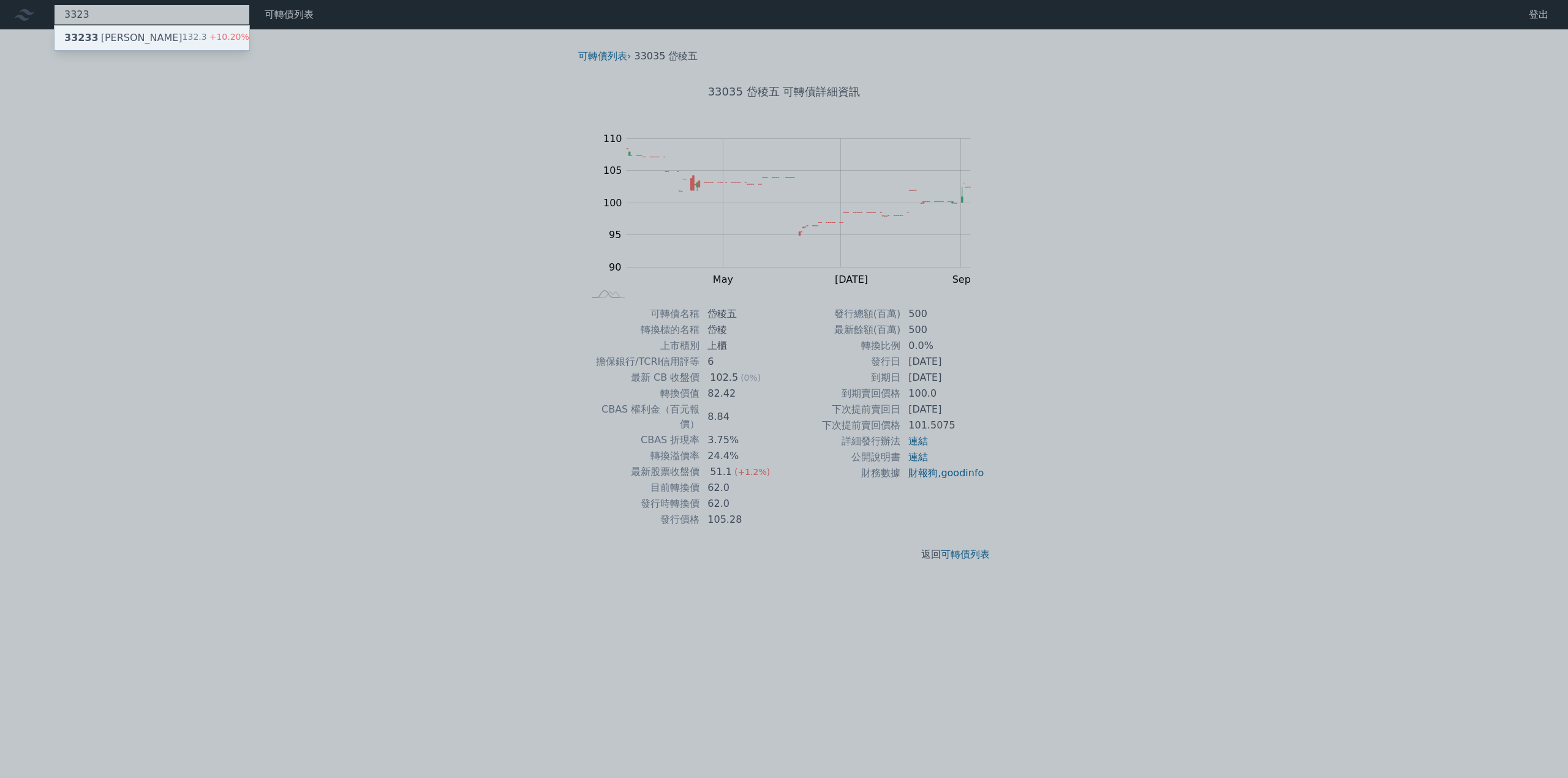
type input "3323"
click at [148, 40] on div "33233 加百裕三 132.3 +10.20%" at bounding box center [152, 38] width 195 height 25
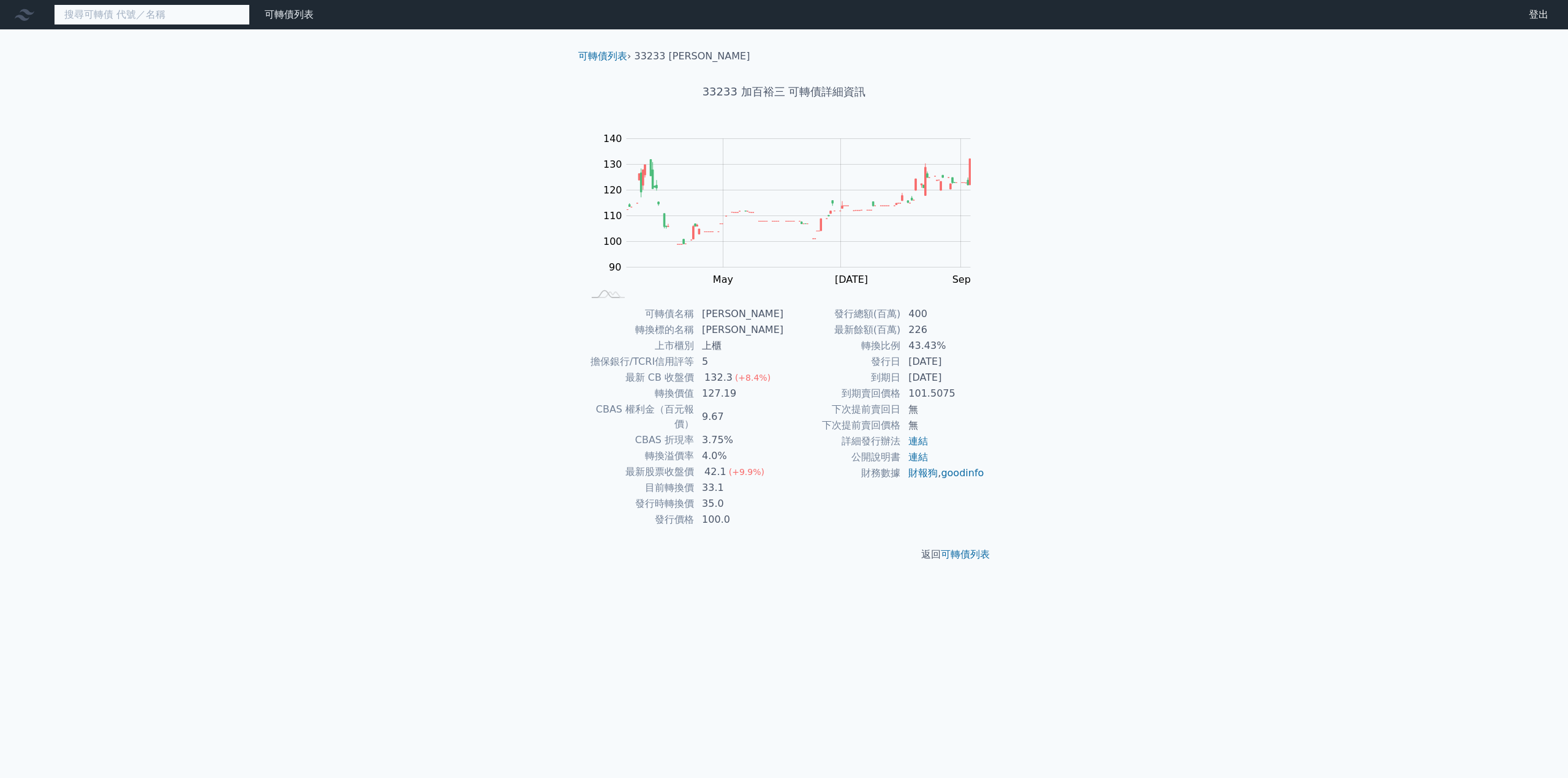
click at [132, 13] on input at bounding box center [152, 15] width 196 height 21
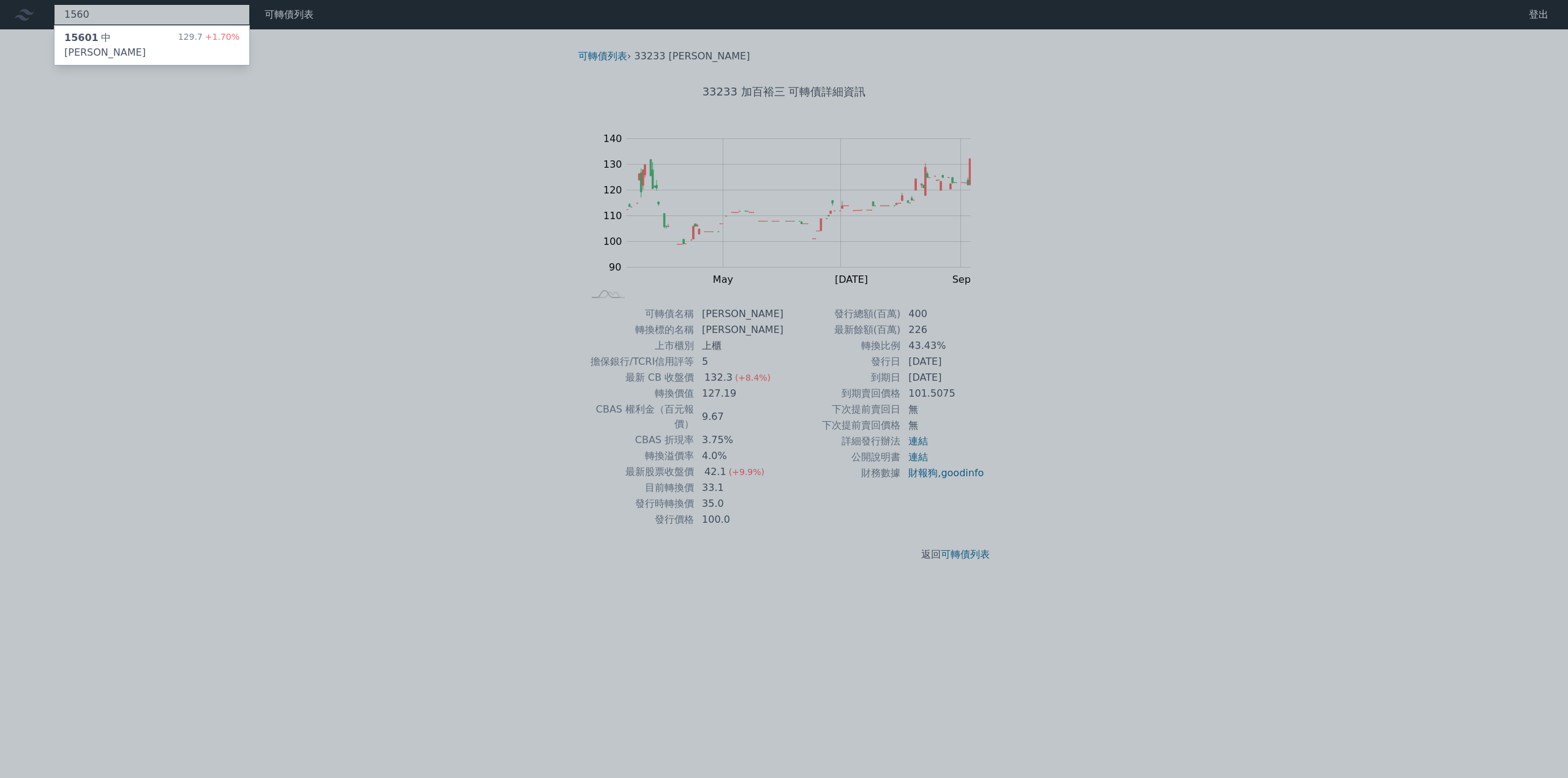
type input "1560"
drag, startPoint x: 120, startPoint y: 25, endPoint x: 110, endPoint y: 36, distance: 14.9
click at [110, 36] on div "15601 中[PERSON_NAME]" at bounding box center [121, 46] width 114 height 29
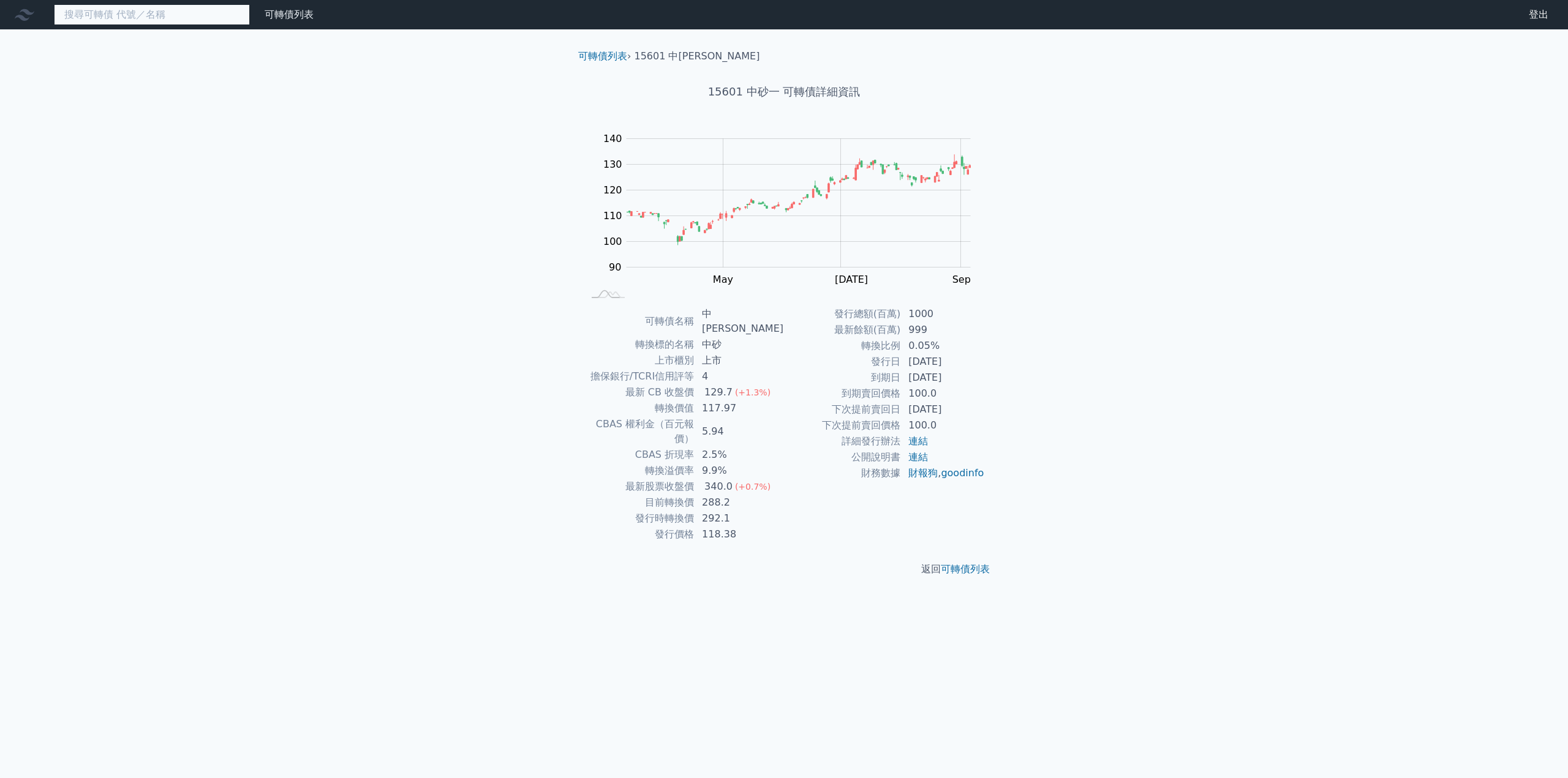
click at [98, 20] on input at bounding box center [152, 15] width 196 height 21
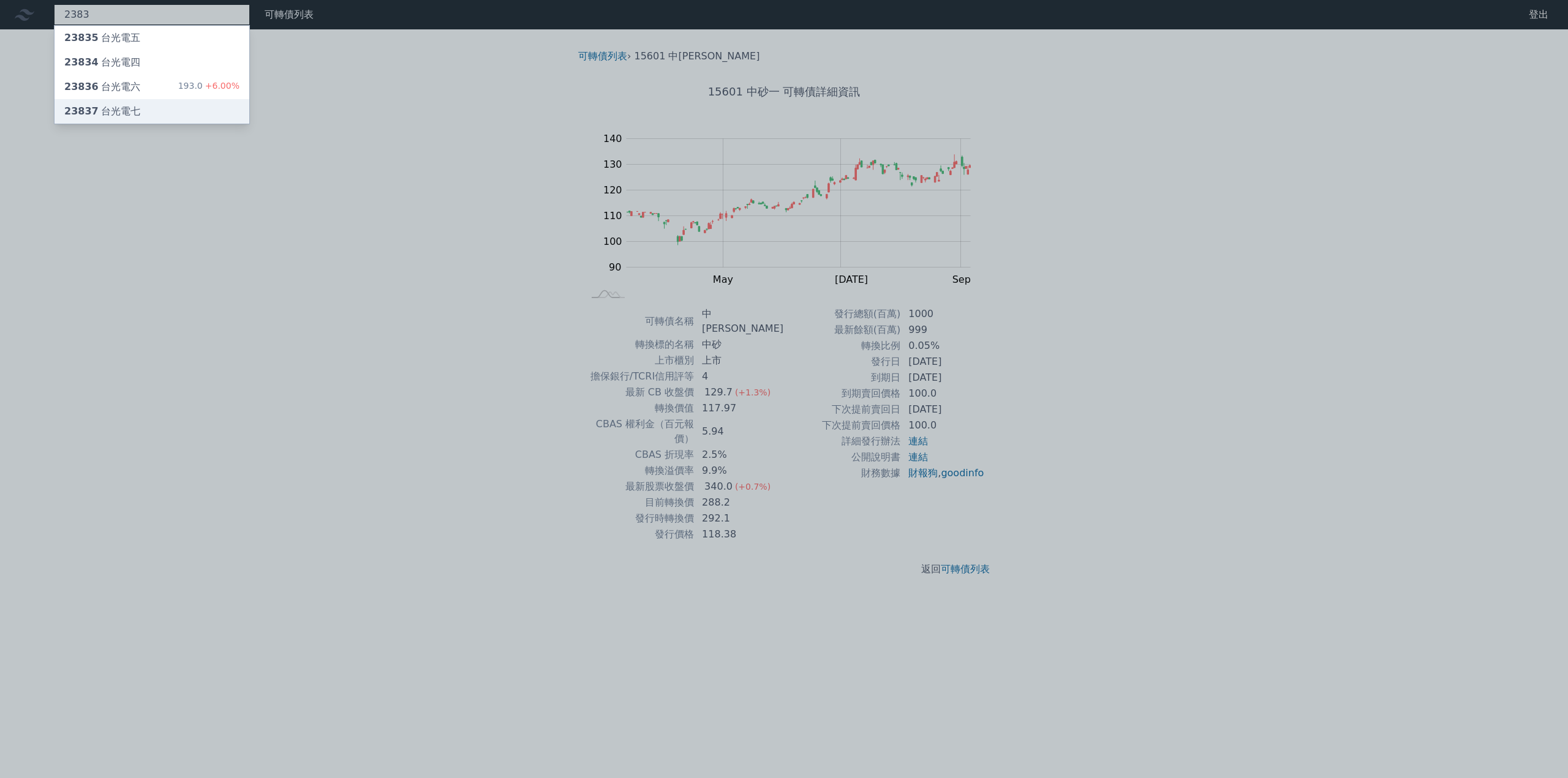
type input "2383"
click at [134, 103] on div "23837 台光電七" at bounding box center [152, 111] width 195 height 25
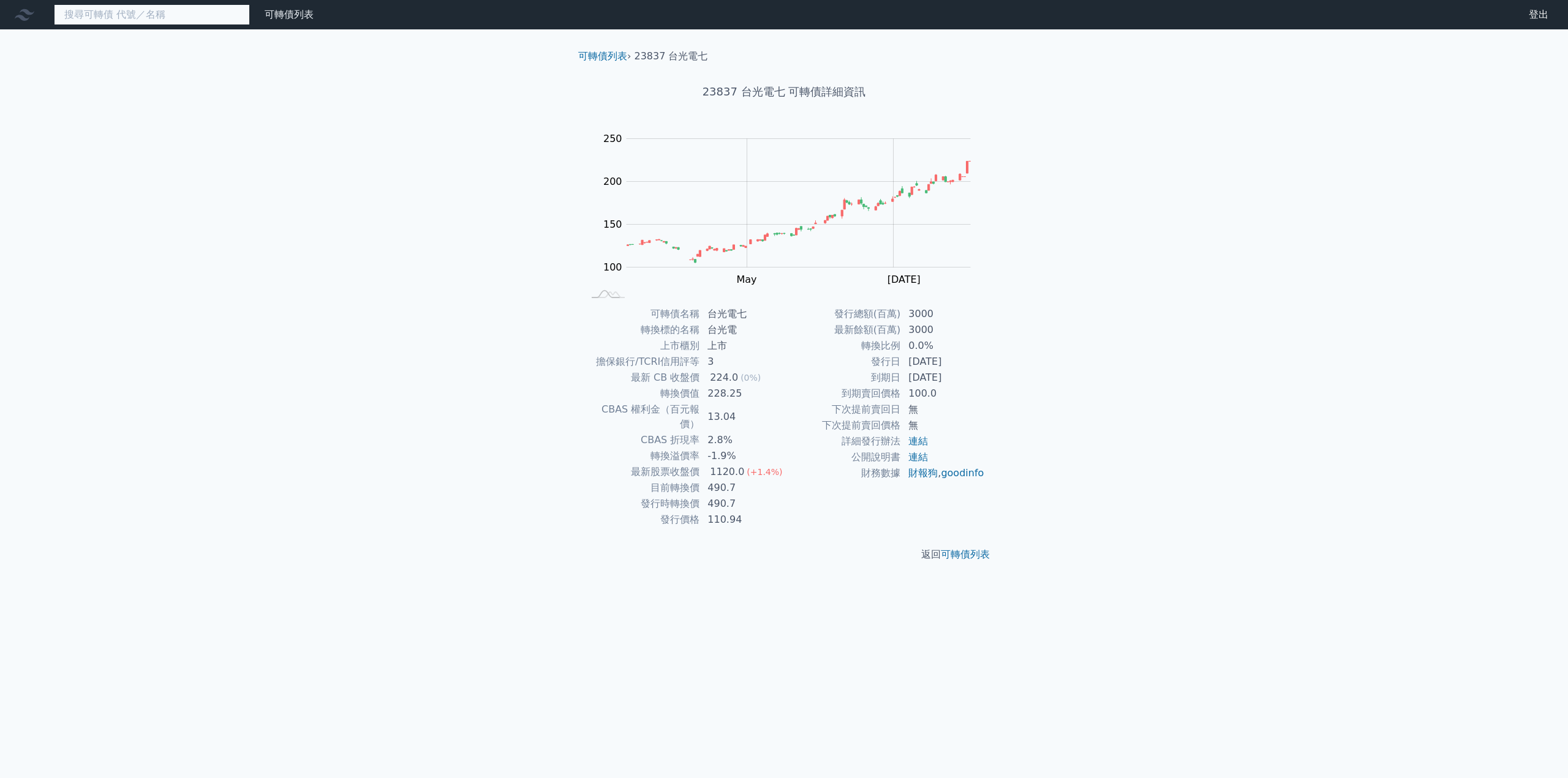
click at [115, 18] on input at bounding box center [152, 15] width 196 height 21
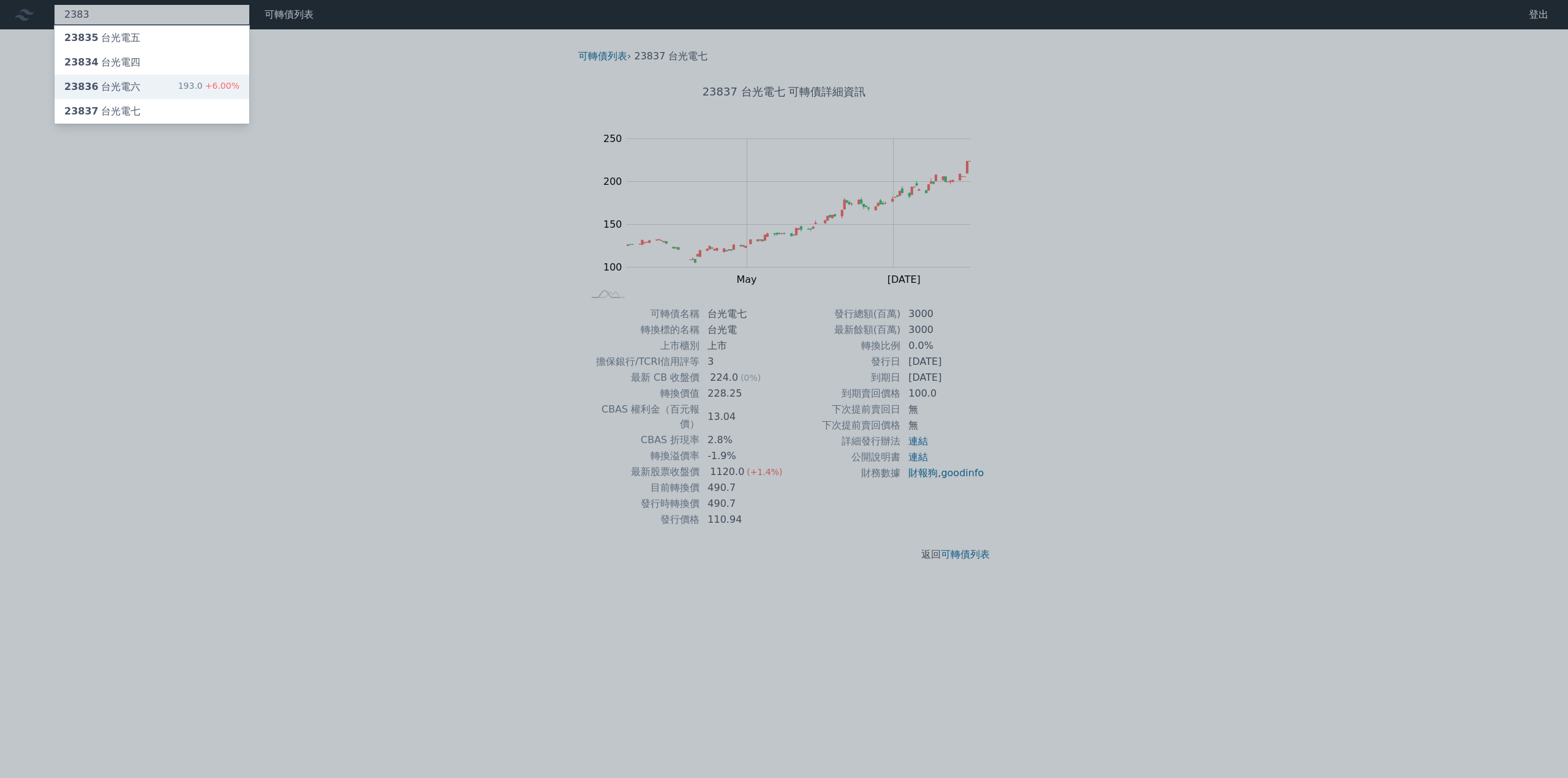
type input "2383"
click at [121, 92] on div "23836 台光電六" at bounding box center [102, 87] width 76 height 15
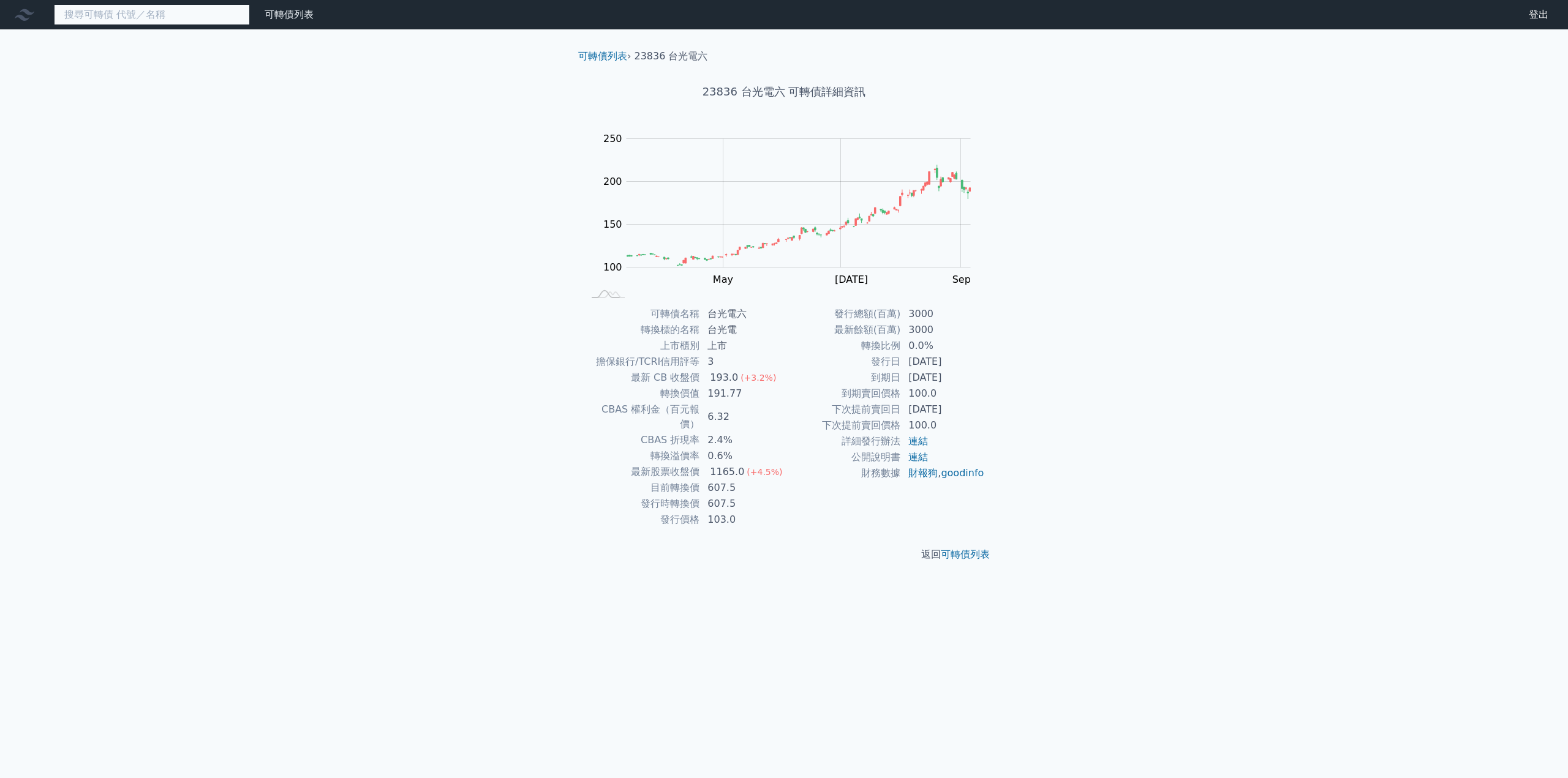
click at [139, 12] on input at bounding box center [152, 15] width 196 height 21
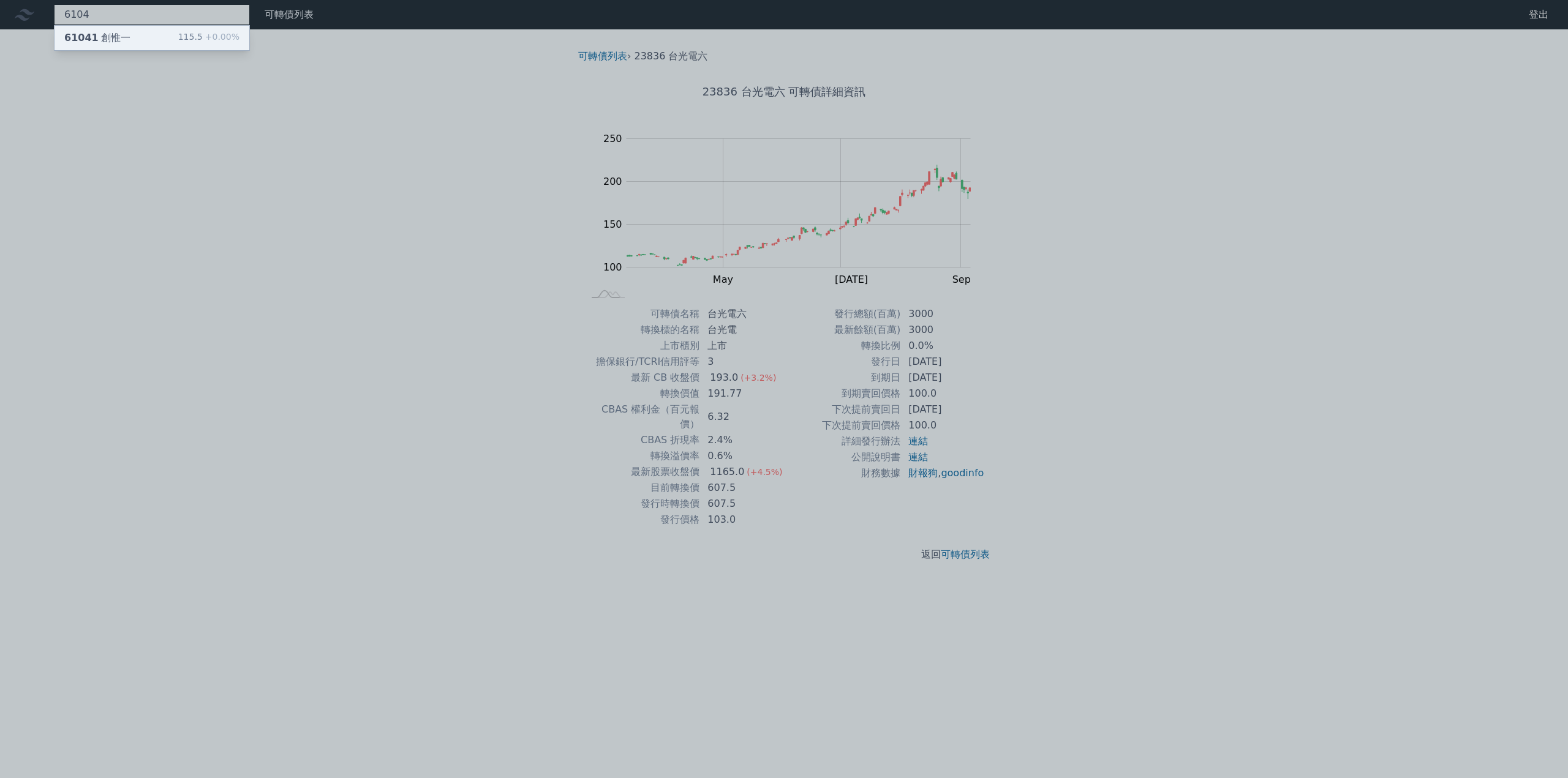
type input "6104"
click at [121, 34] on div "61041 創惟一" at bounding box center [97, 38] width 66 height 15
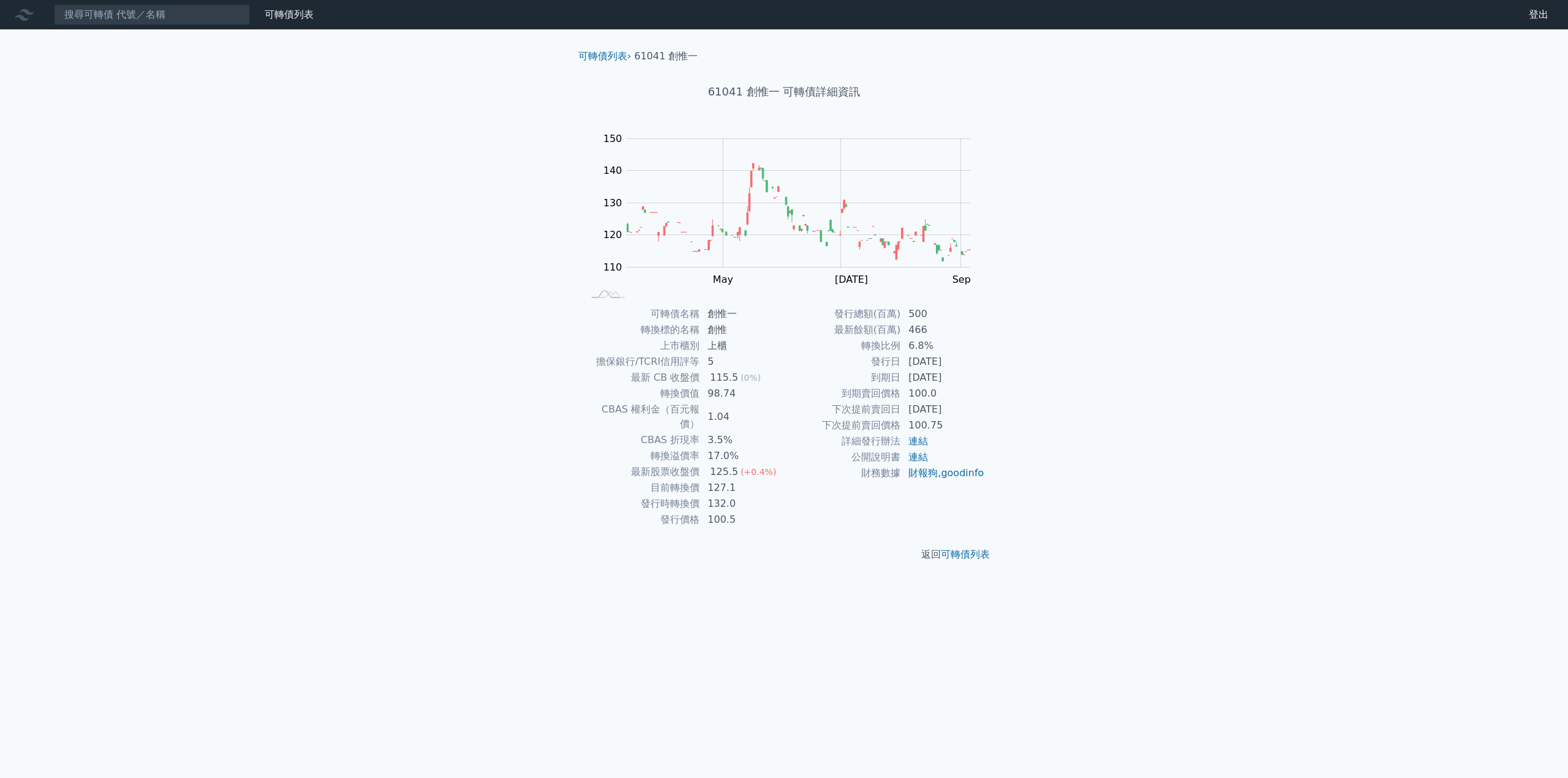
click at [199, 215] on div "可轉債列表 財務數據 可轉債列表 財務數據 登出 登出 可轉債列表 › 61041 創惟一 61041 創惟一 可轉債詳細資訊 Zoom Out 110 10…" at bounding box center [784, 389] width 1568 height 778
click at [144, 18] on input at bounding box center [152, 15] width 196 height 21
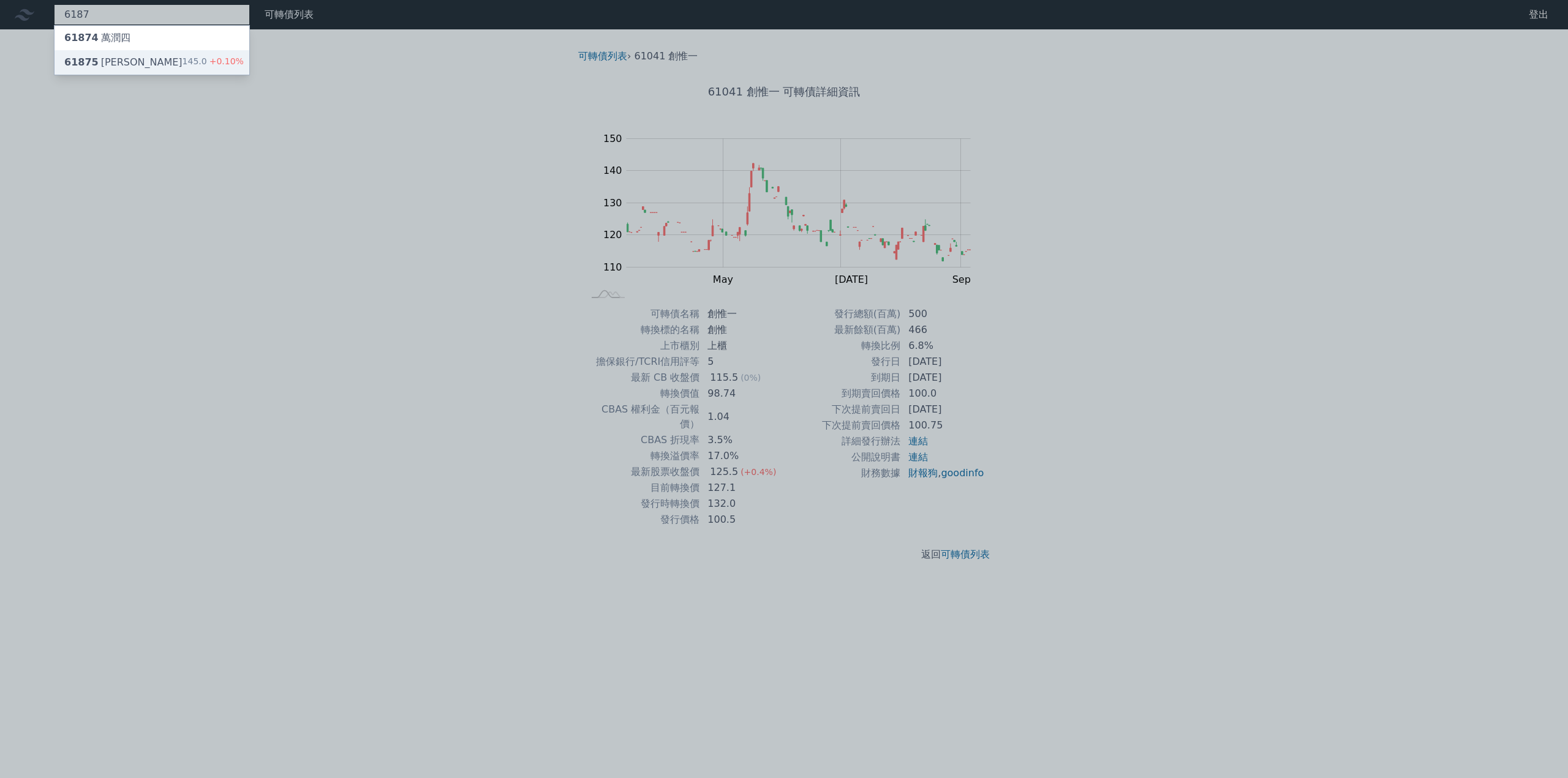
type input "6187"
click at [121, 57] on div "61875 [PERSON_NAME]" at bounding box center [123, 62] width 118 height 15
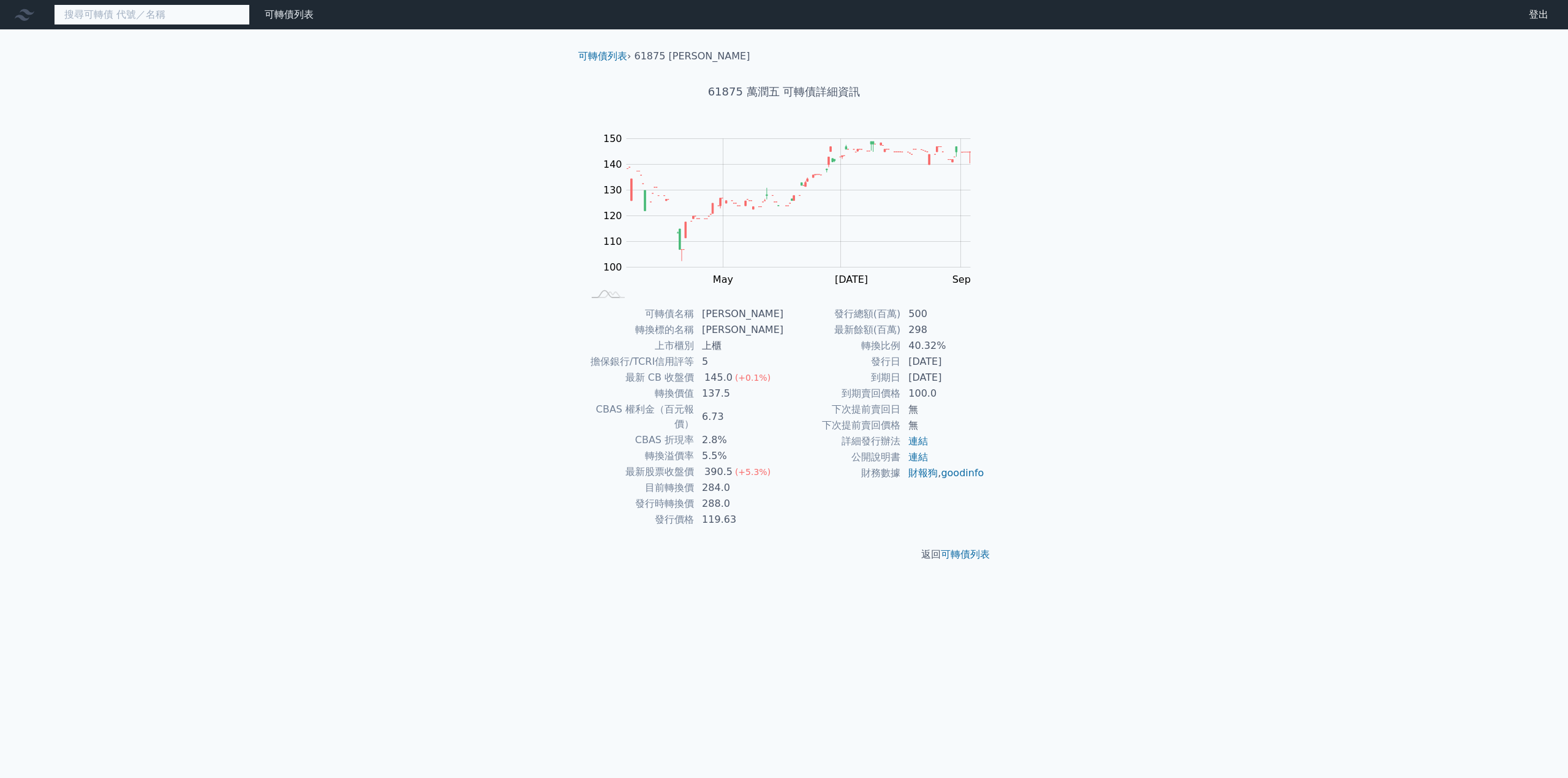
click at [127, 17] on input at bounding box center [152, 15] width 196 height 21
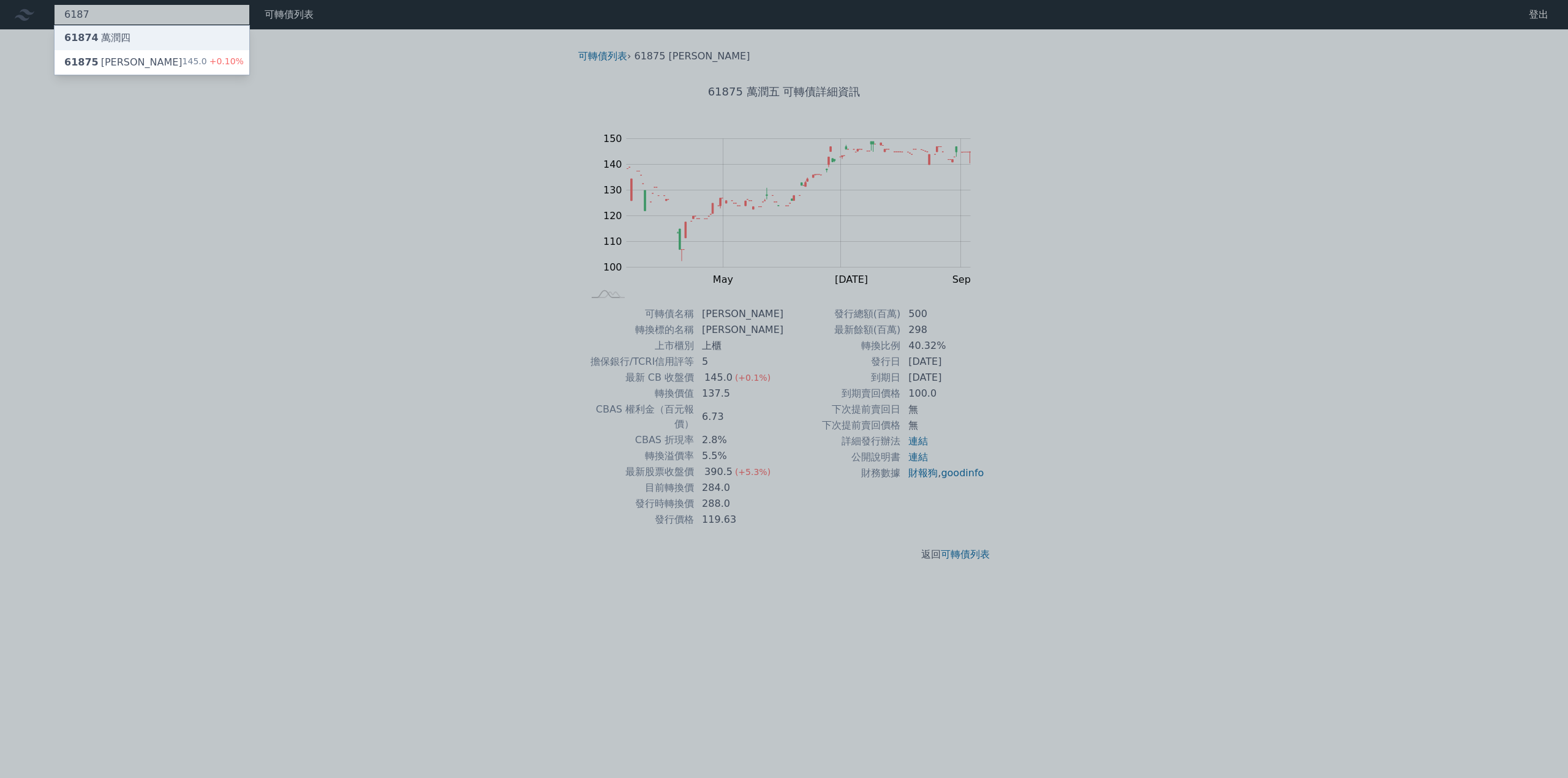
type input "6187"
click at [120, 30] on div "61874 [PERSON_NAME]" at bounding box center [152, 38] width 195 height 25
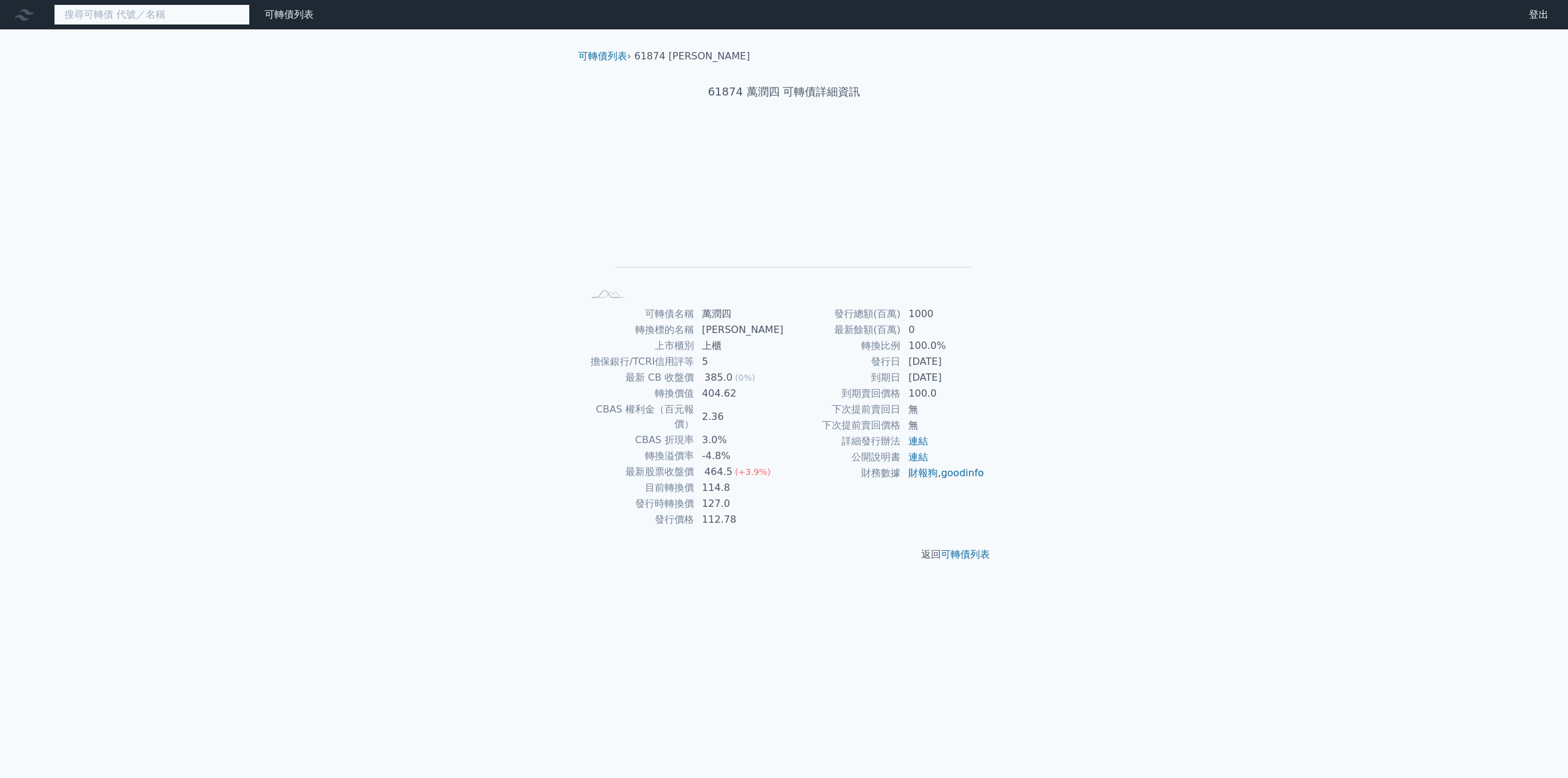
click at [151, 14] on input at bounding box center [152, 15] width 196 height 21
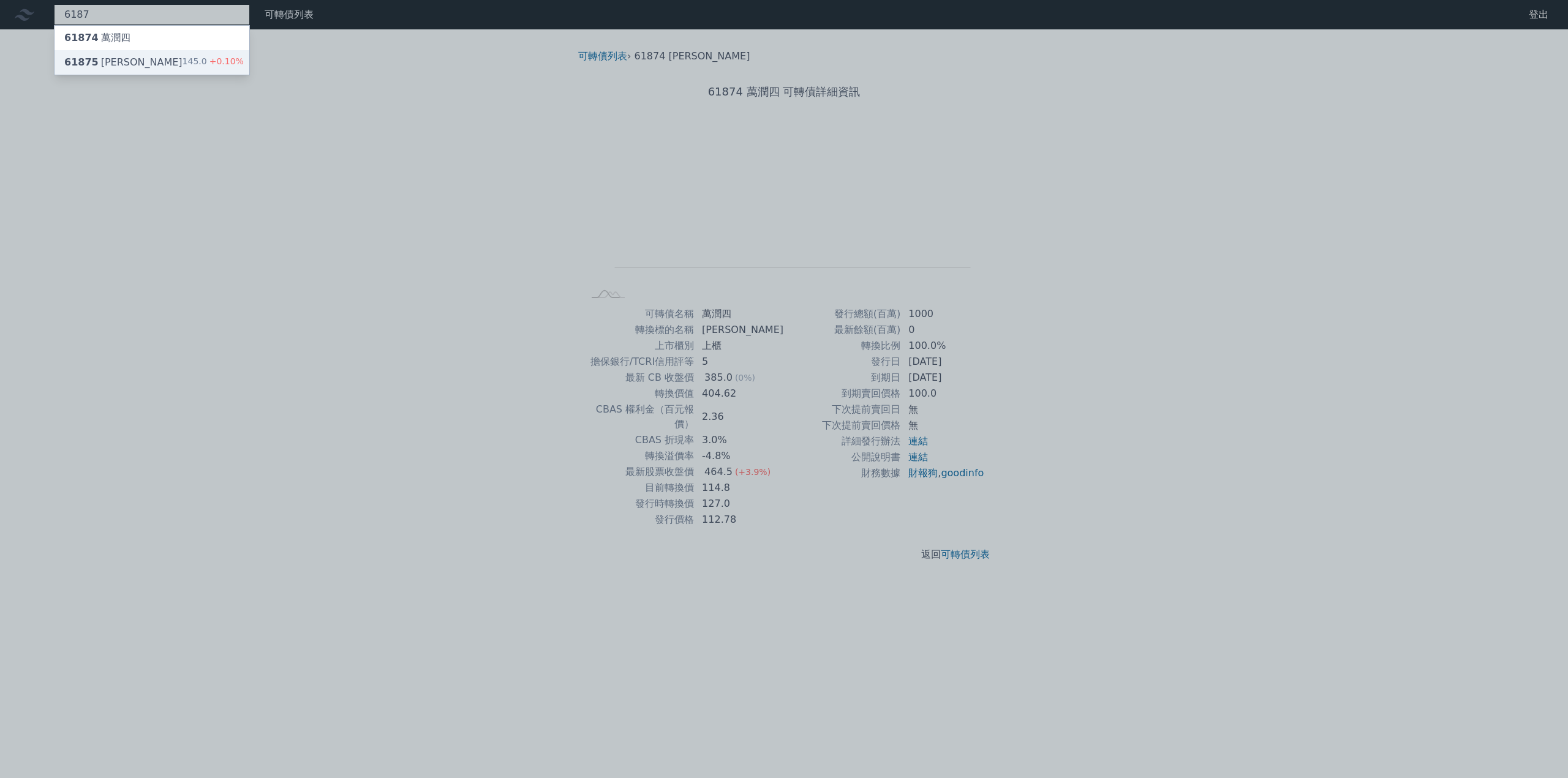
type input "6187"
click at [118, 66] on div "61875 [PERSON_NAME]" at bounding box center [123, 62] width 118 height 15
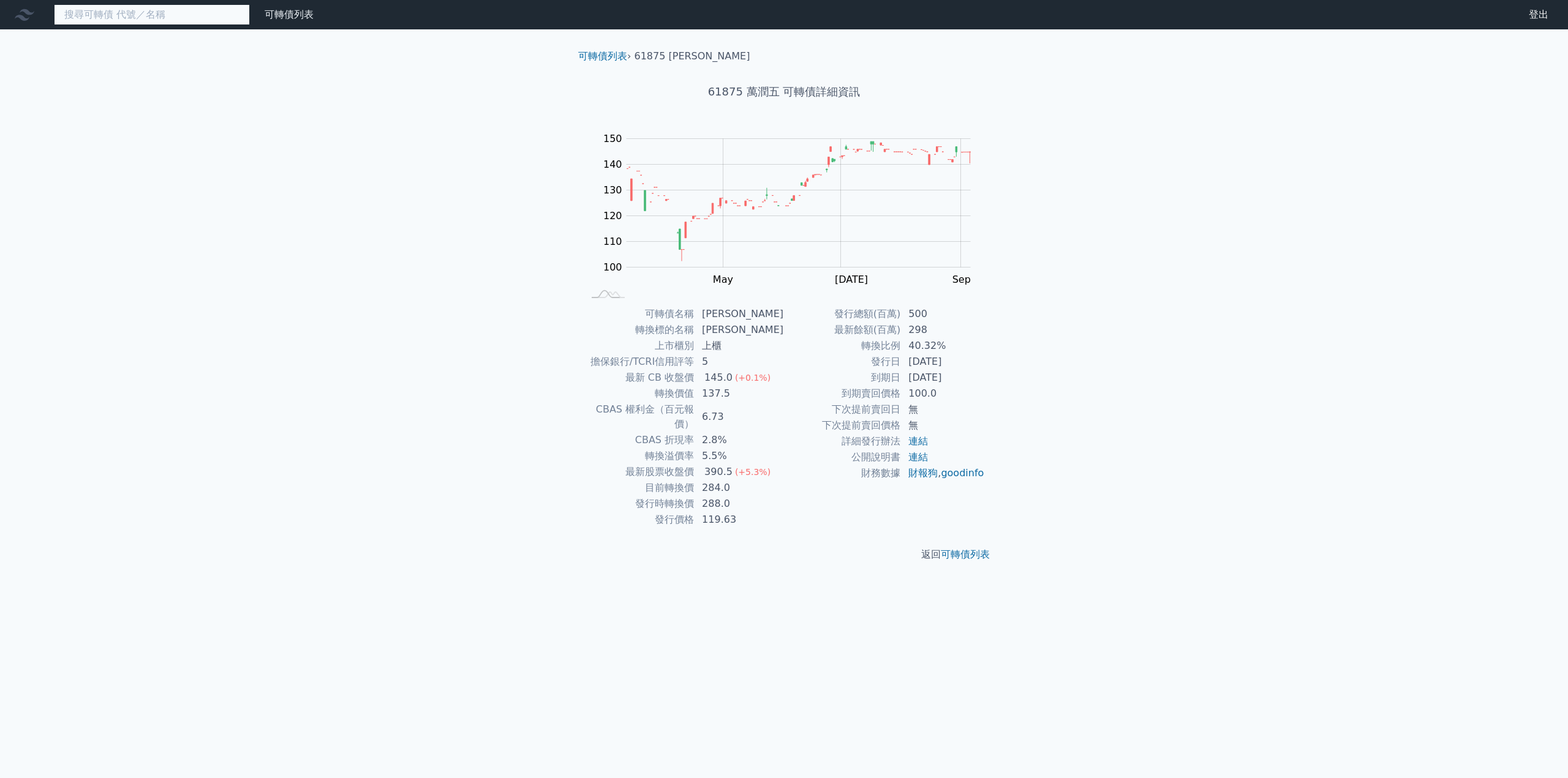
click at [134, 13] on input at bounding box center [152, 15] width 196 height 21
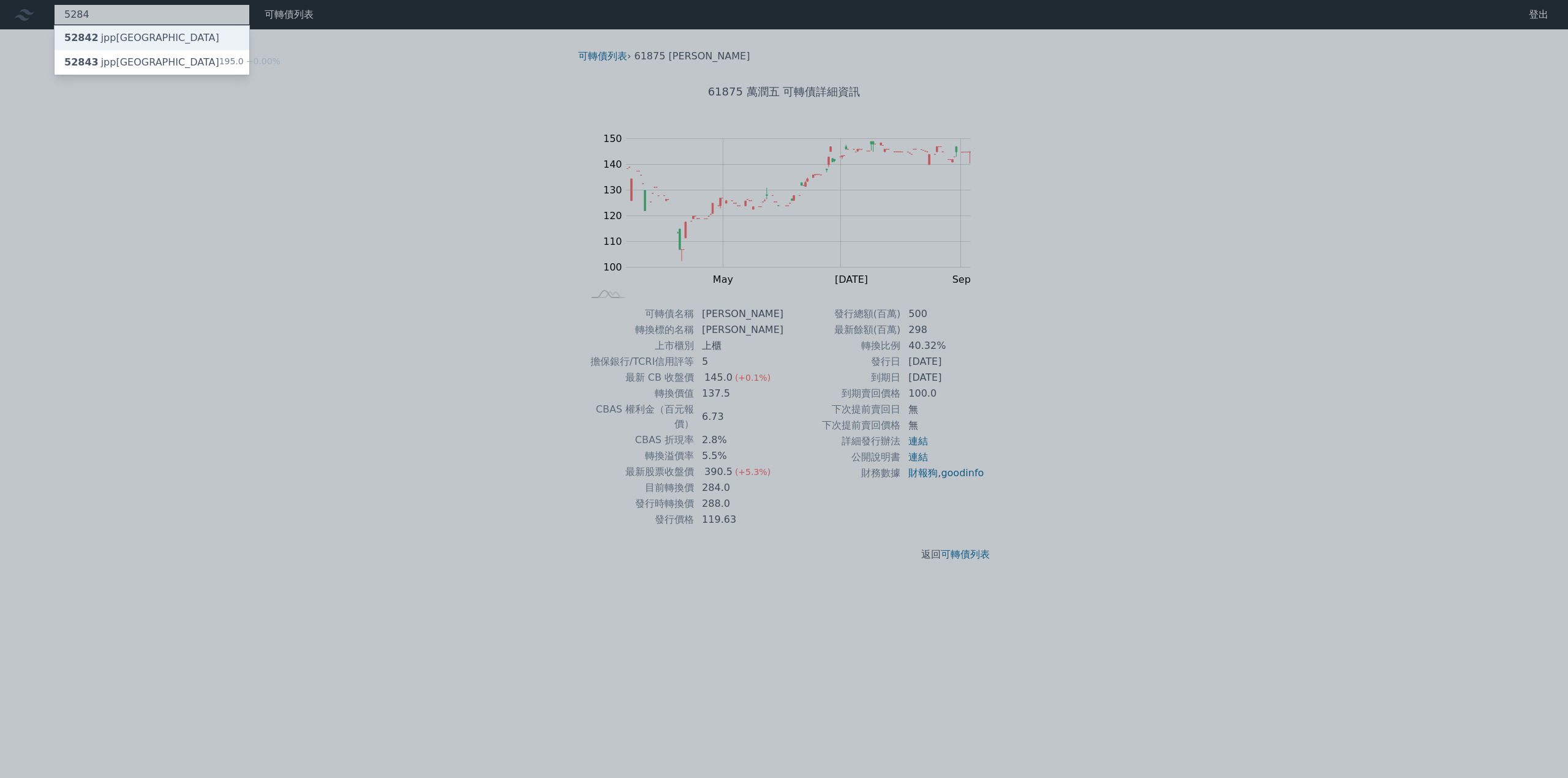
type input "5284"
click at [121, 41] on div "52842 jpp[GEOGRAPHIC_DATA]" at bounding box center [142, 38] width 155 height 15
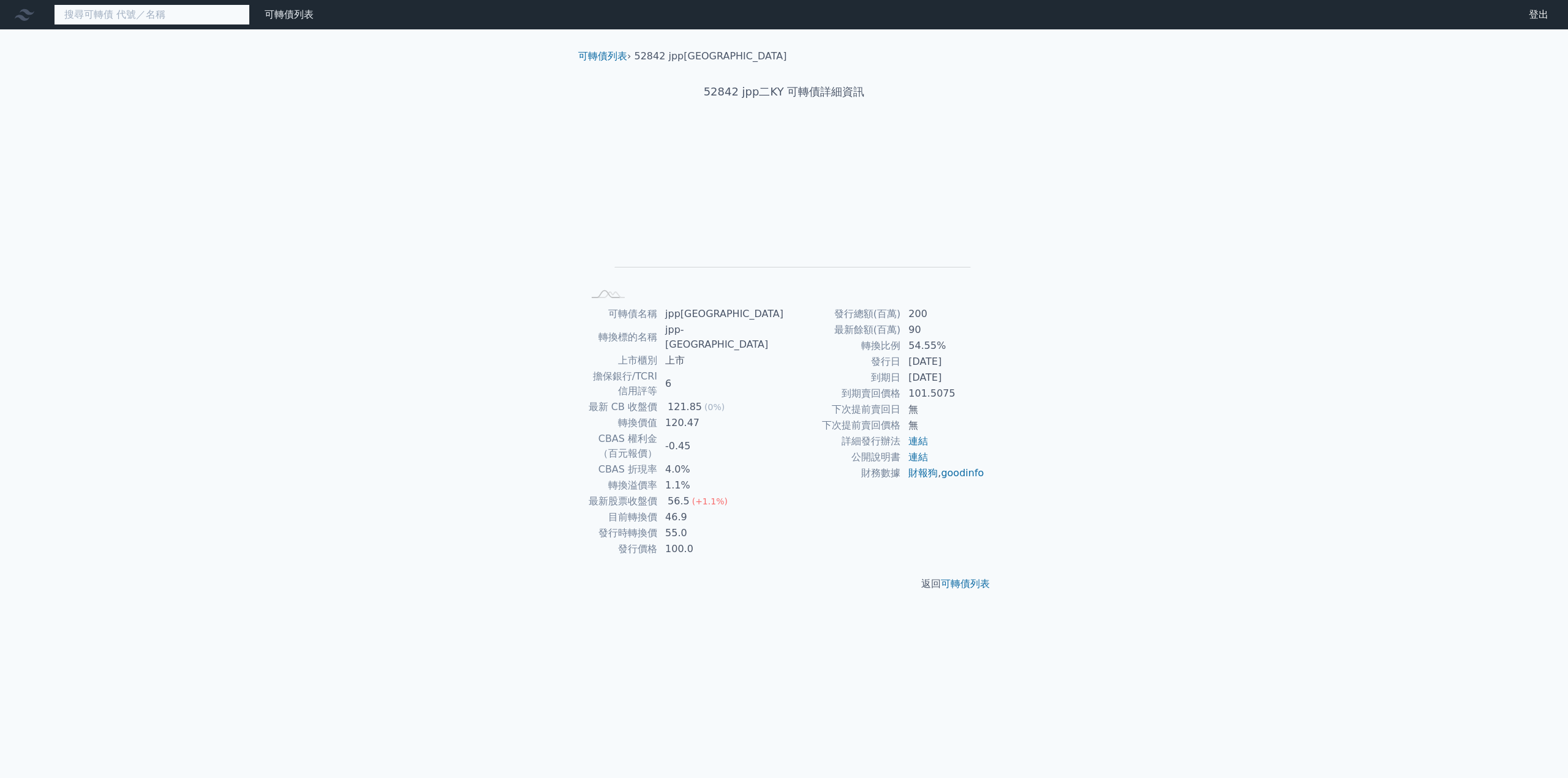
click at [134, 20] on input at bounding box center [152, 15] width 196 height 21
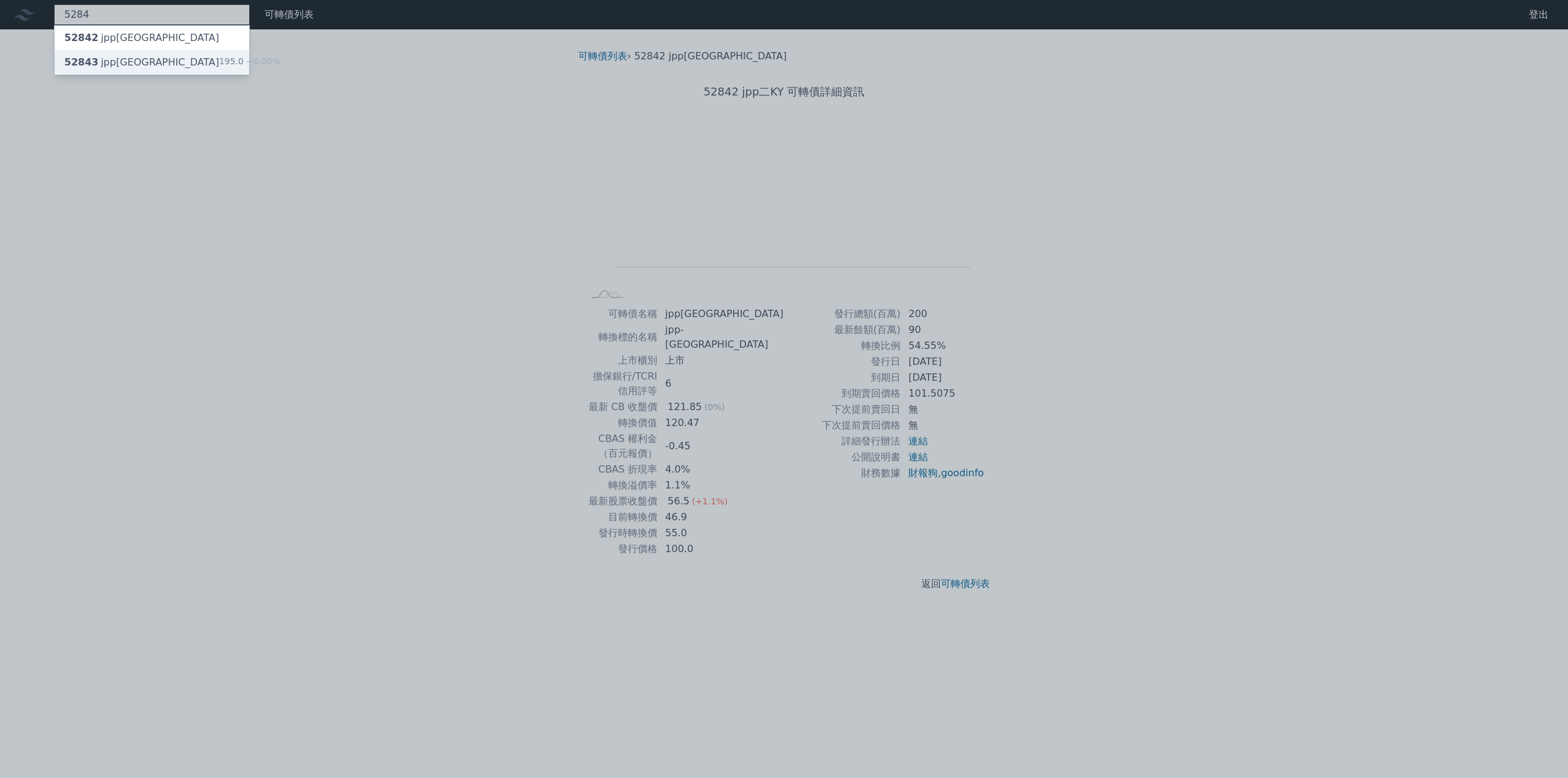
type input "5284"
click at [115, 66] on div "52843 jpp[GEOGRAPHIC_DATA]" at bounding box center [142, 62] width 155 height 15
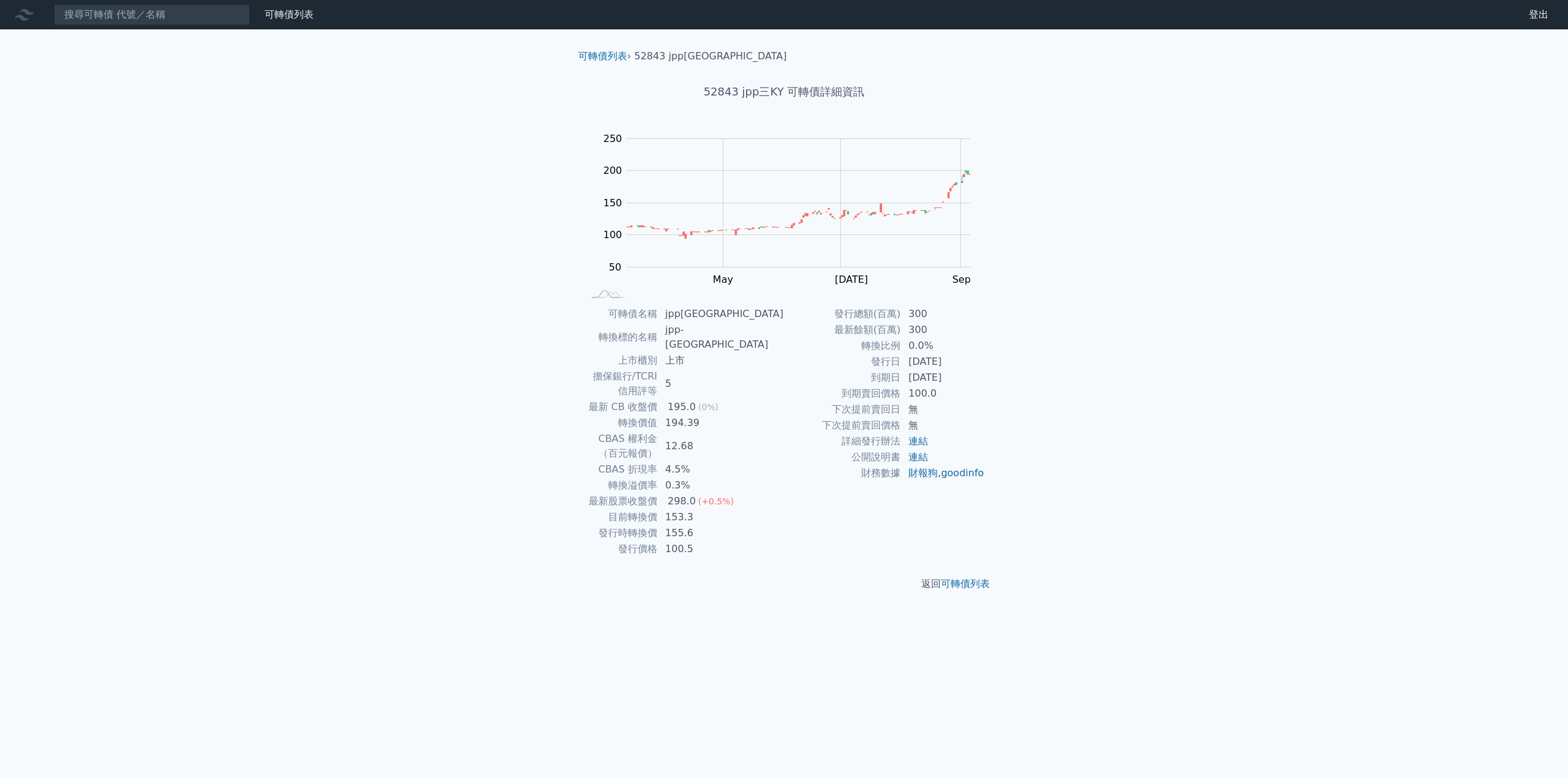
drag, startPoint x: 874, startPoint y: 380, endPoint x: 961, endPoint y: 380, distance: 87.0
click at [961, 380] on tr "到期日 [DATE]" at bounding box center [884, 377] width 201 height 16
copy tr "到期日 [DATE]"
click at [118, 11] on input at bounding box center [152, 15] width 196 height 21
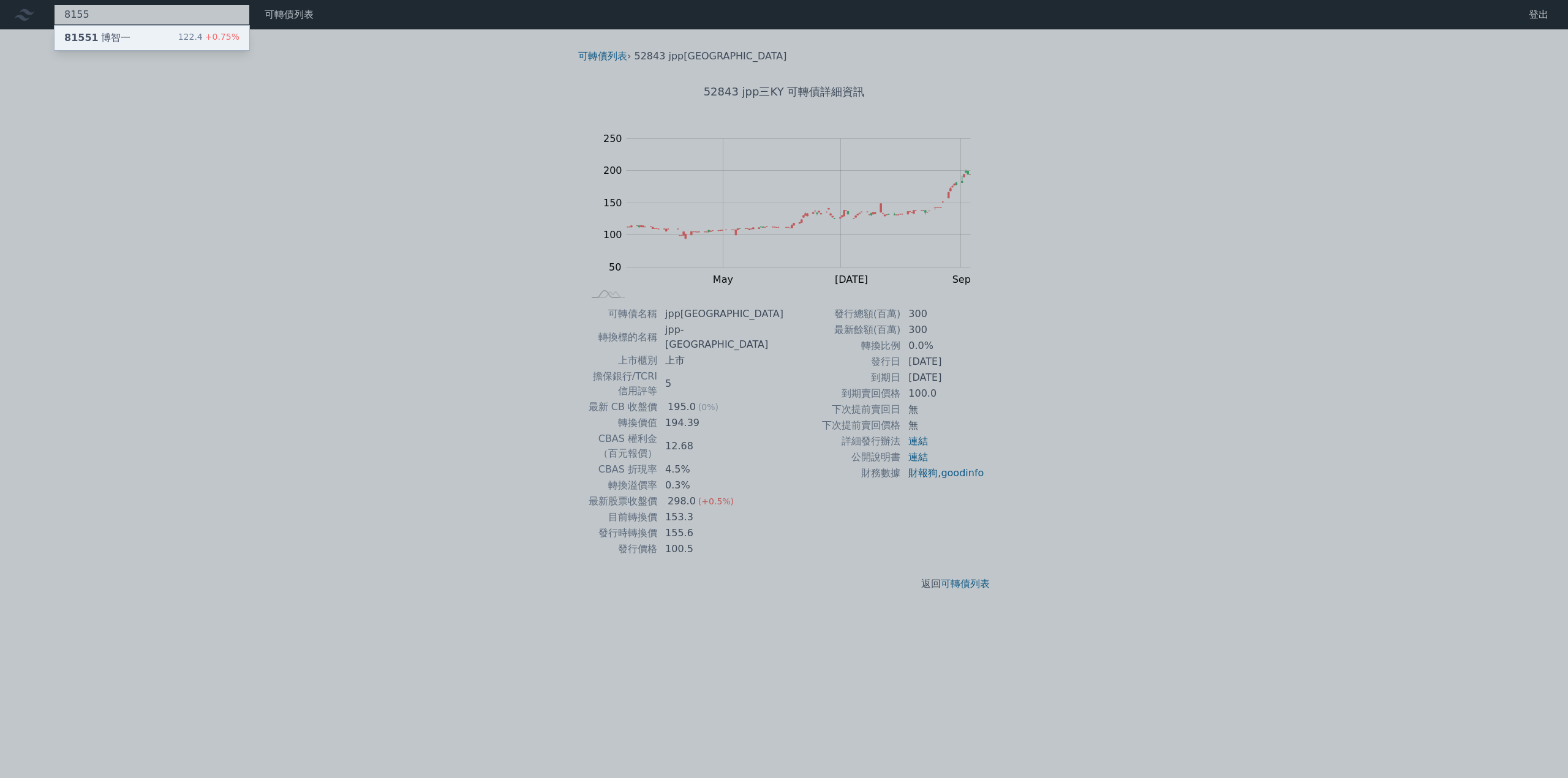
type input "8155"
click at [115, 40] on div "81551 [PERSON_NAME]" at bounding box center [97, 38] width 66 height 15
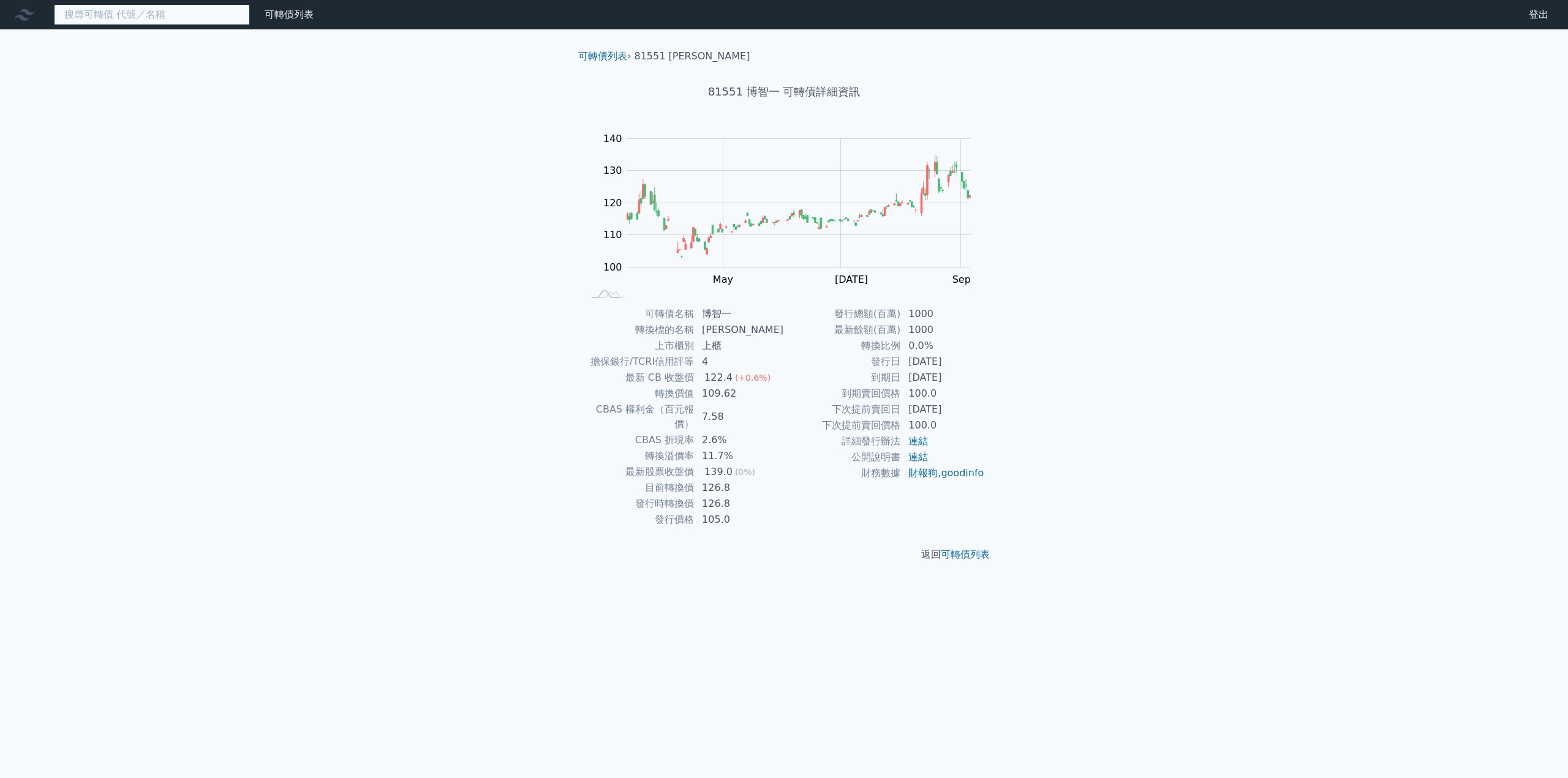
click at [125, 18] on input at bounding box center [152, 15] width 196 height 21
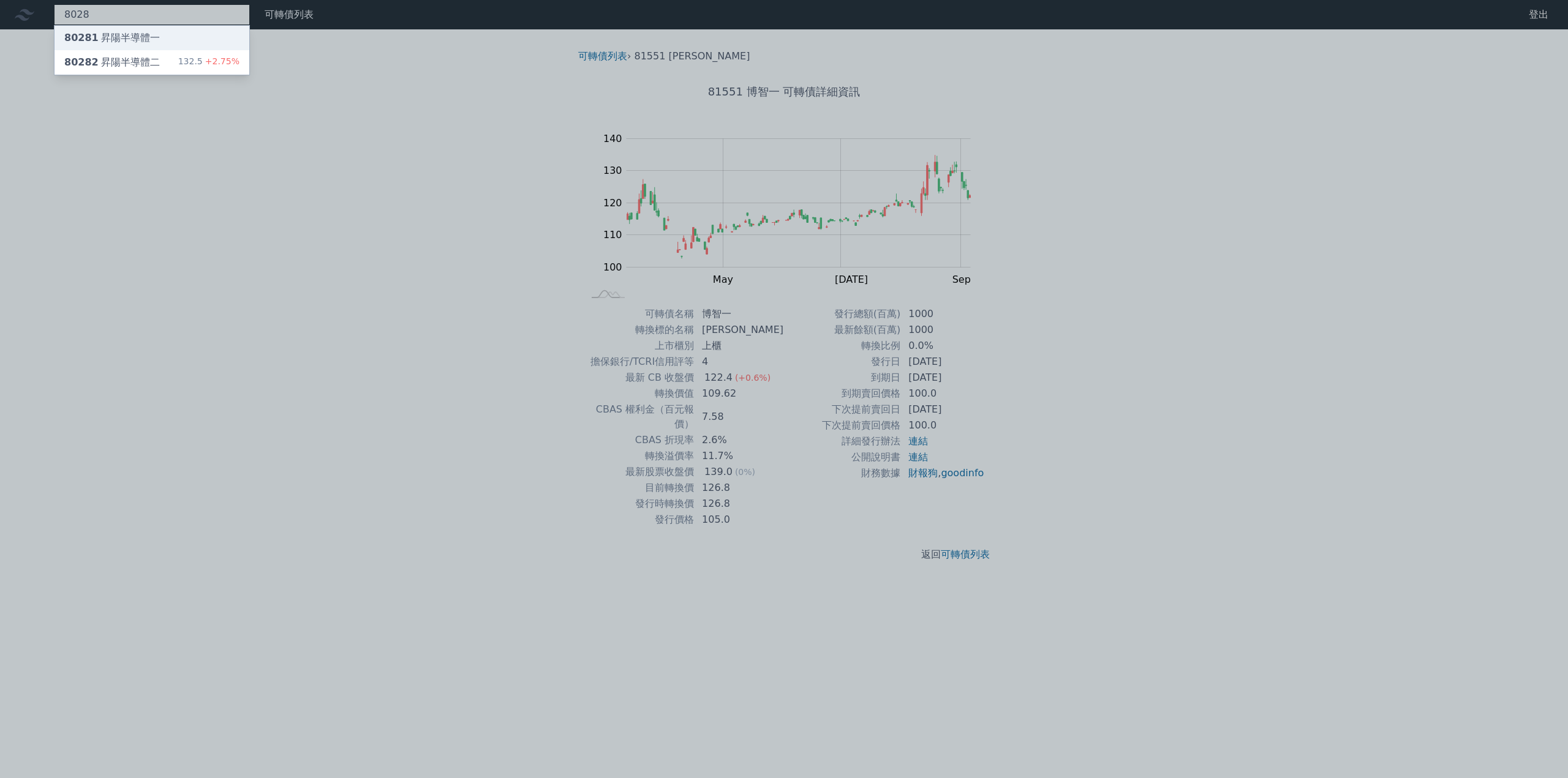
type input "8028"
click at [126, 36] on div "80281 昇陽半導體一" at bounding box center [112, 38] width 95 height 15
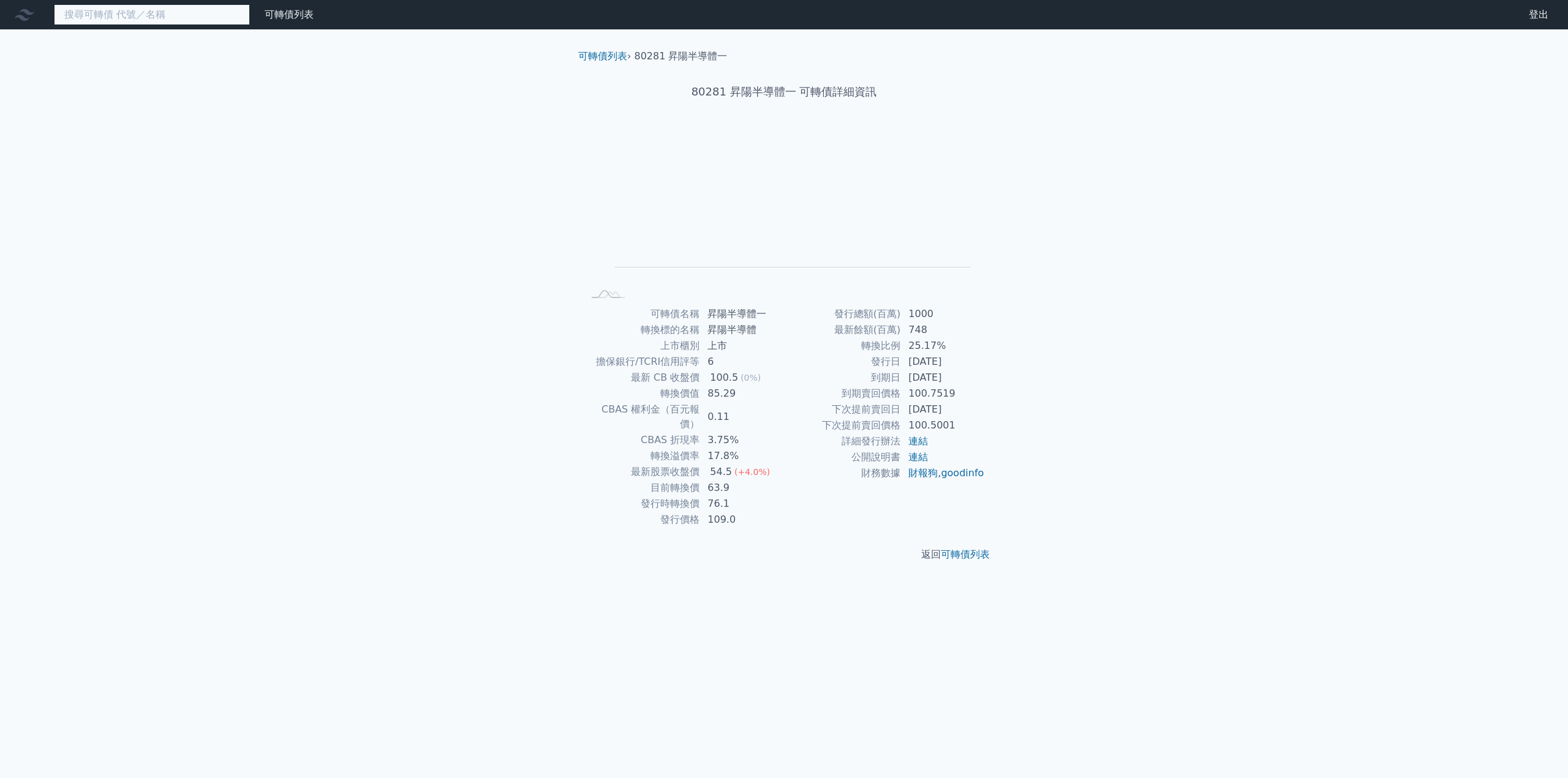
click at [118, 6] on input at bounding box center [152, 15] width 196 height 21
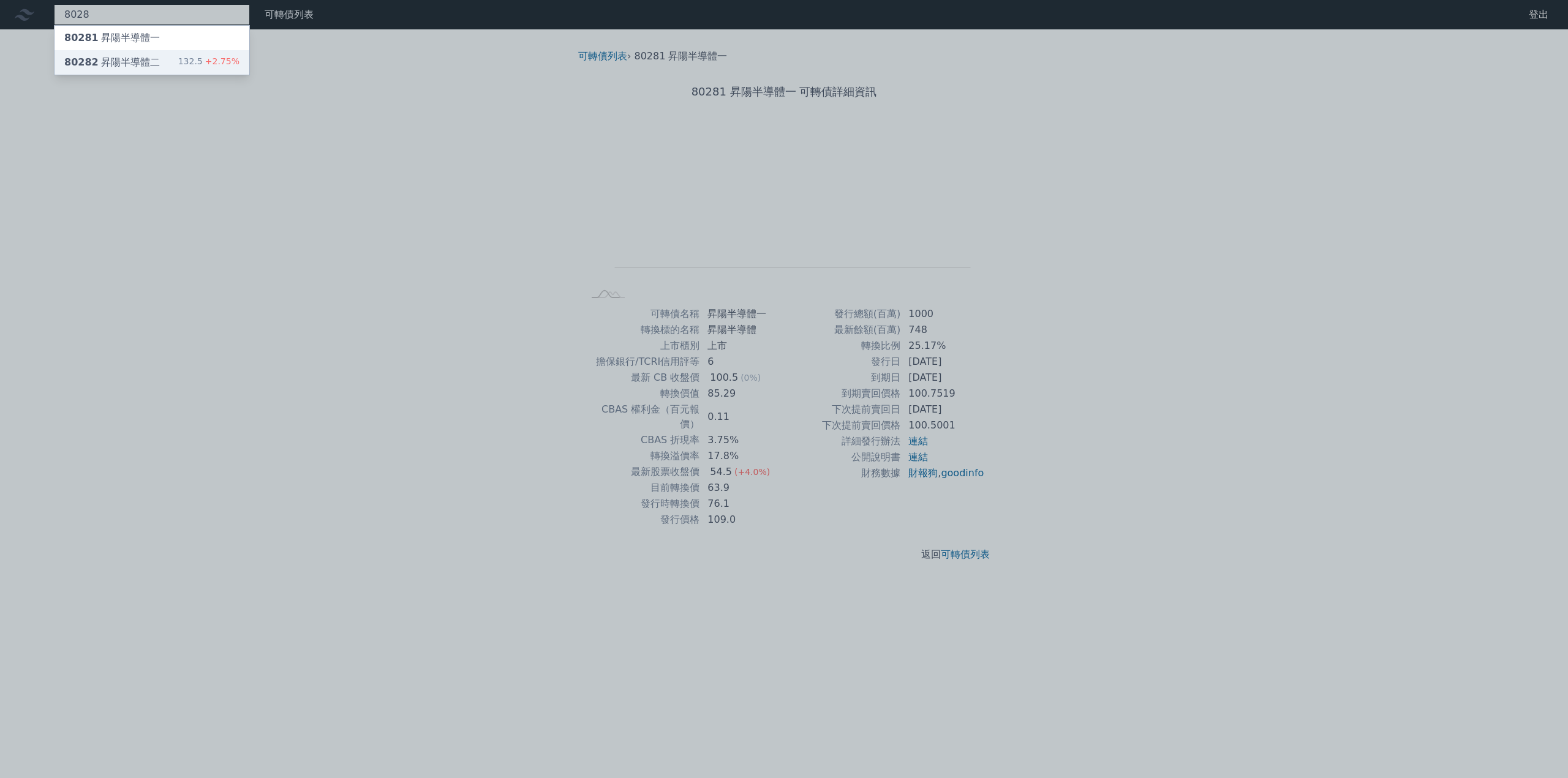
type input "8028"
click at [106, 64] on div "80282 昇陽半導體二" at bounding box center [112, 62] width 95 height 15
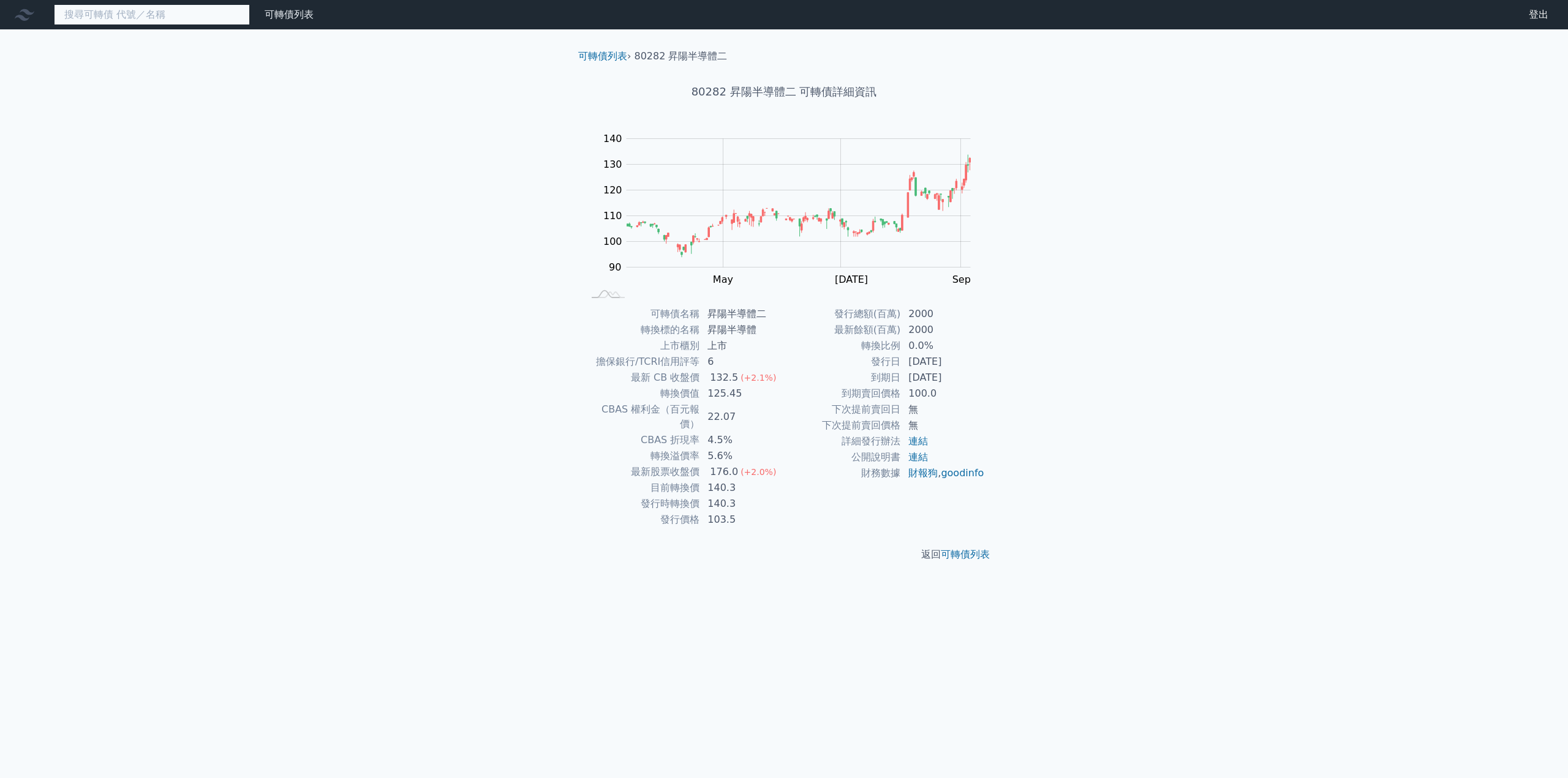
click at [142, 13] on input at bounding box center [152, 15] width 196 height 21
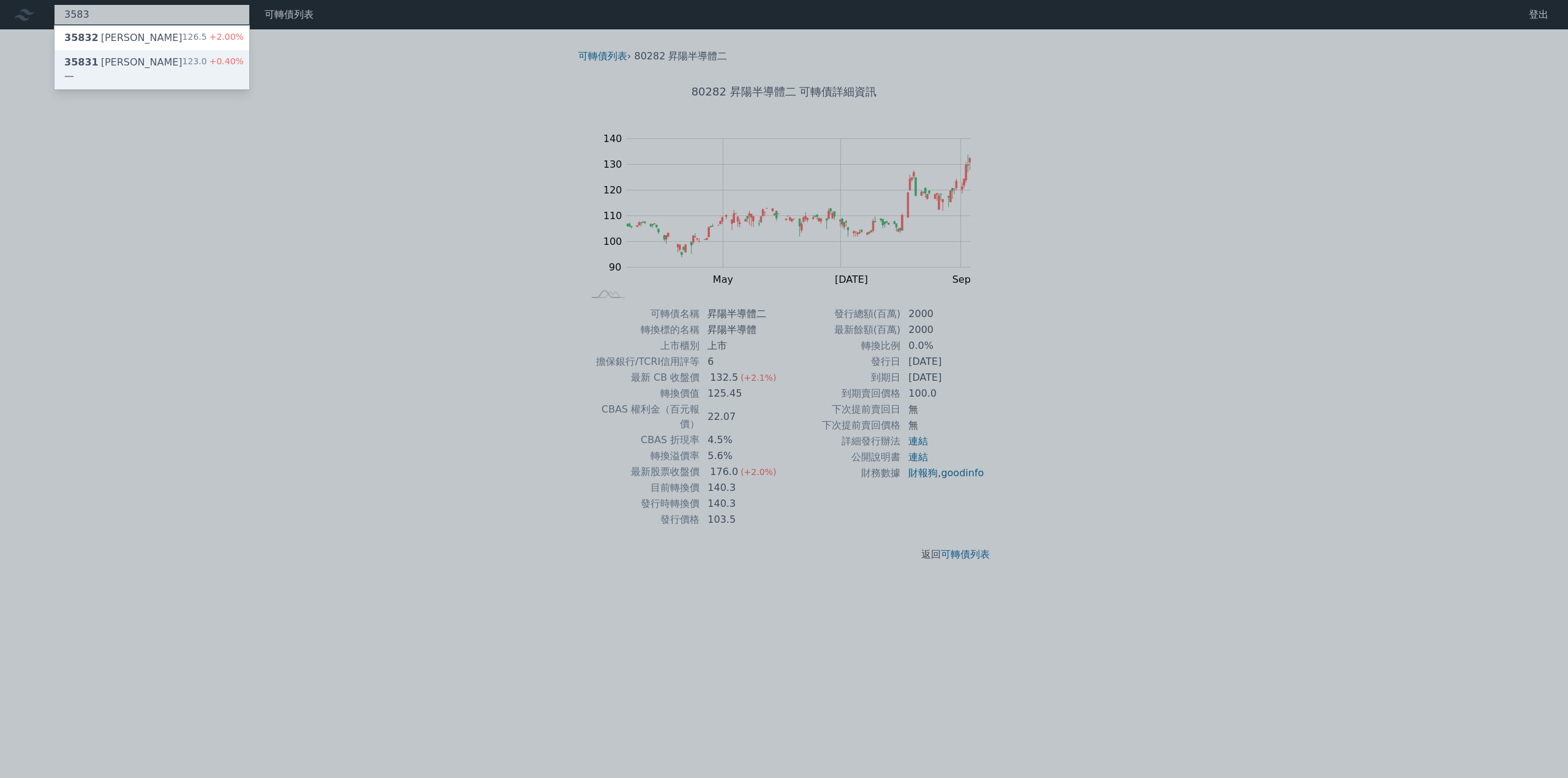
type input "3583"
click at [127, 56] on div "35831 [PERSON_NAME]一 123.0 +0.40%" at bounding box center [152, 70] width 195 height 39
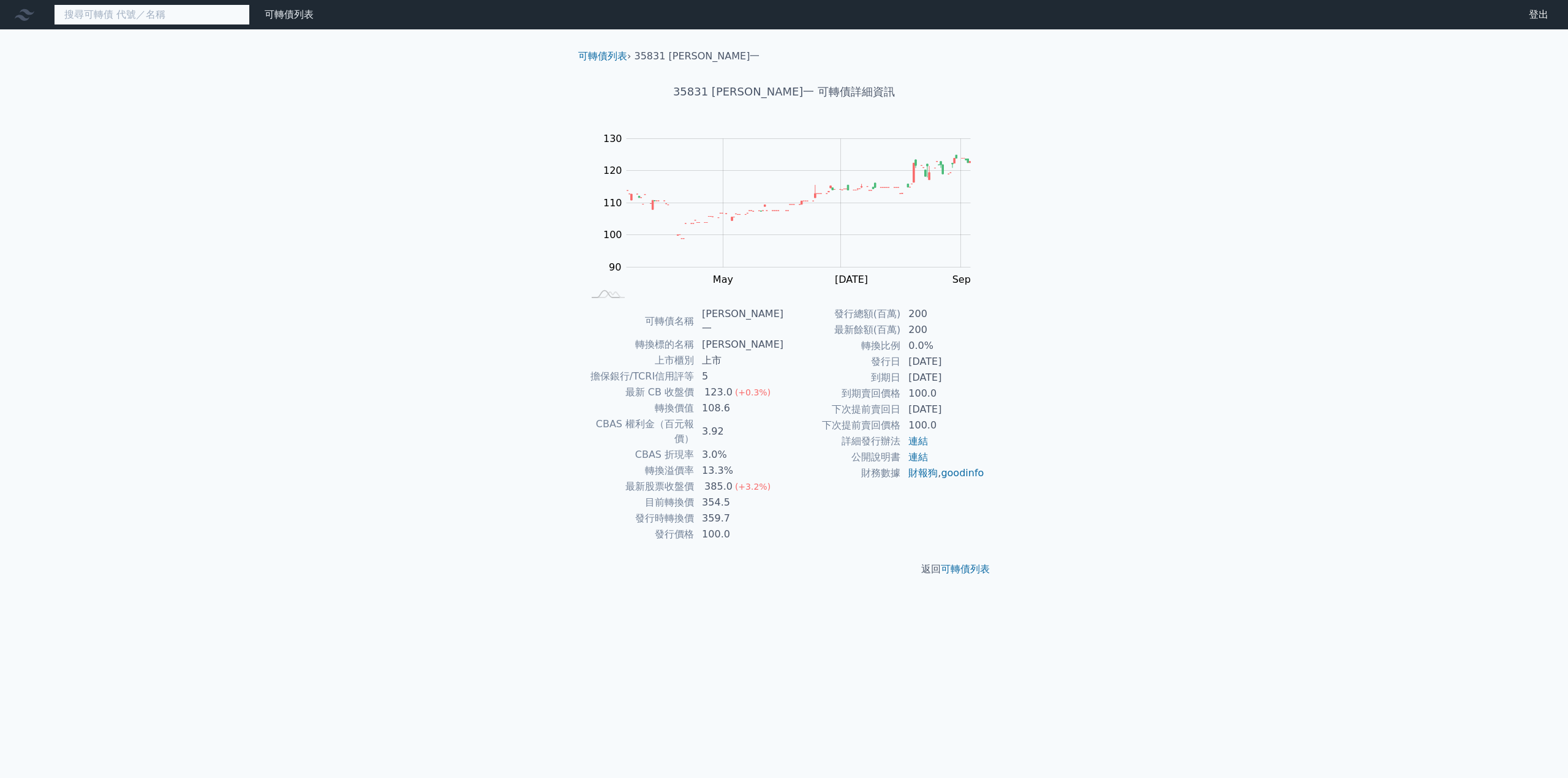
click at [125, 18] on input at bounding box center [152, 15] width 196 height 21
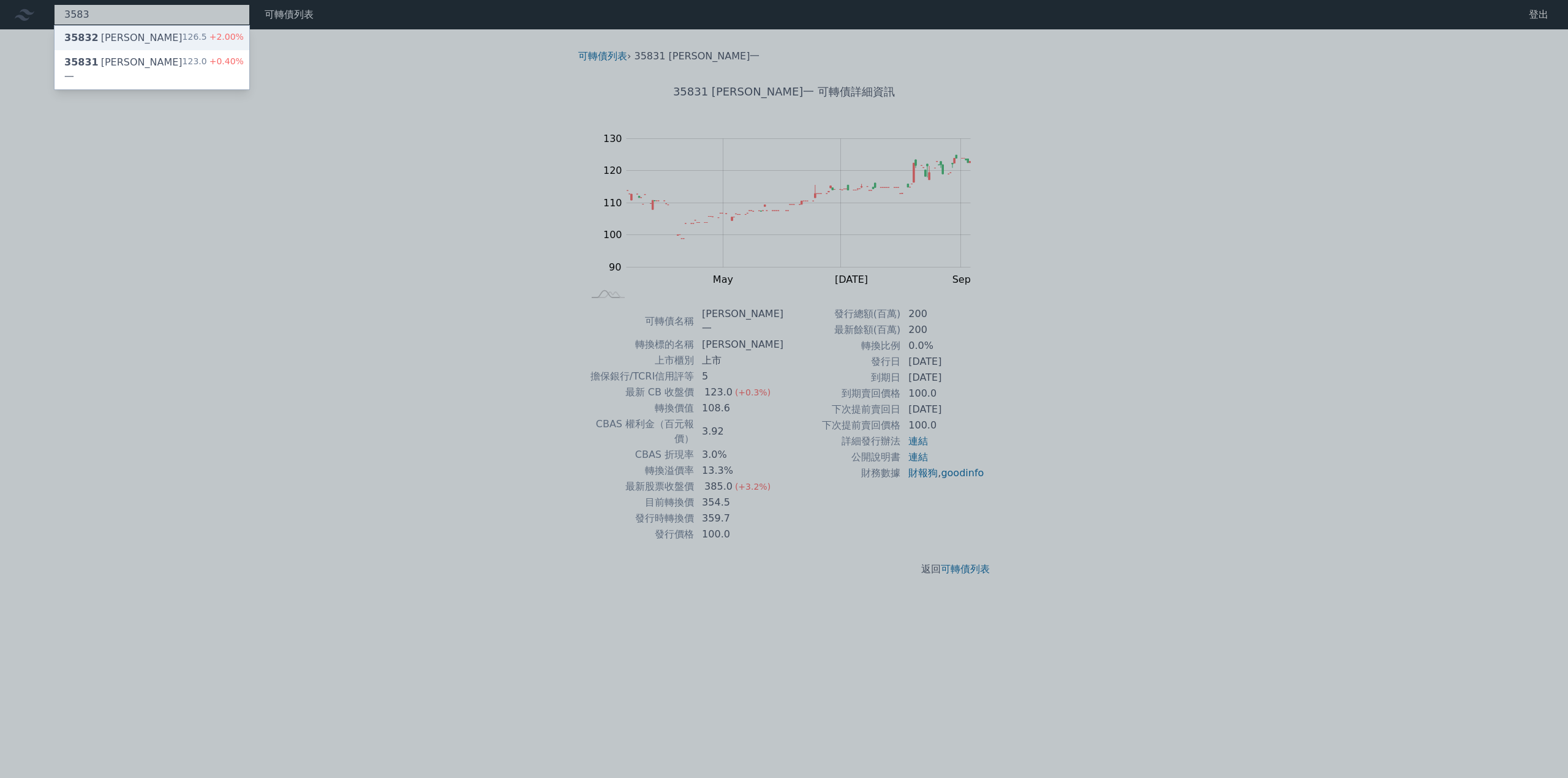
type input "3583"
click at [123, 36] on div "35832 [PERSON_NAME]" at bounding box center [123, 38] width 118 height 15
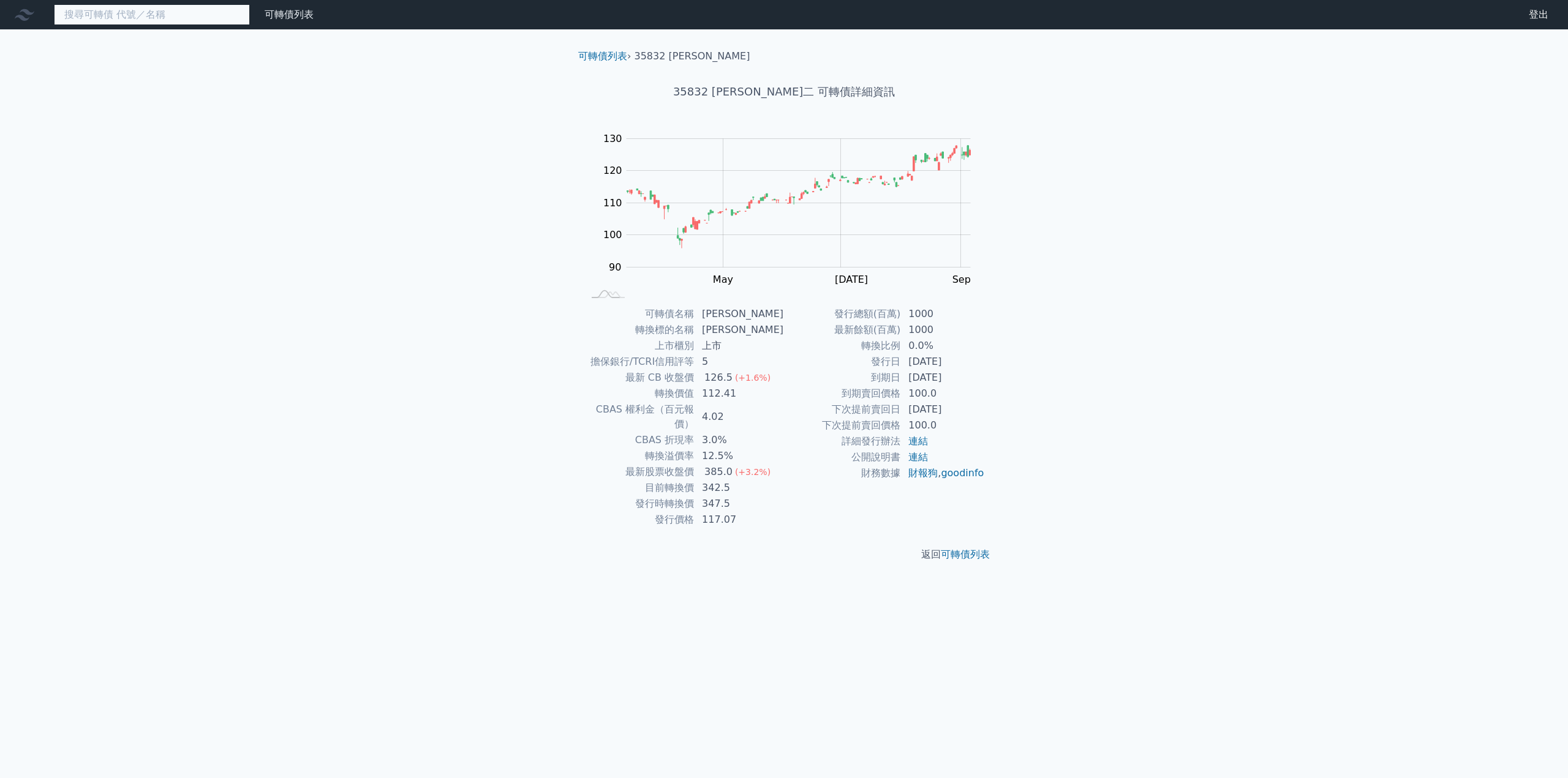
click at [130, 18] on input at bounding box center [152, 15] width 196 height 21
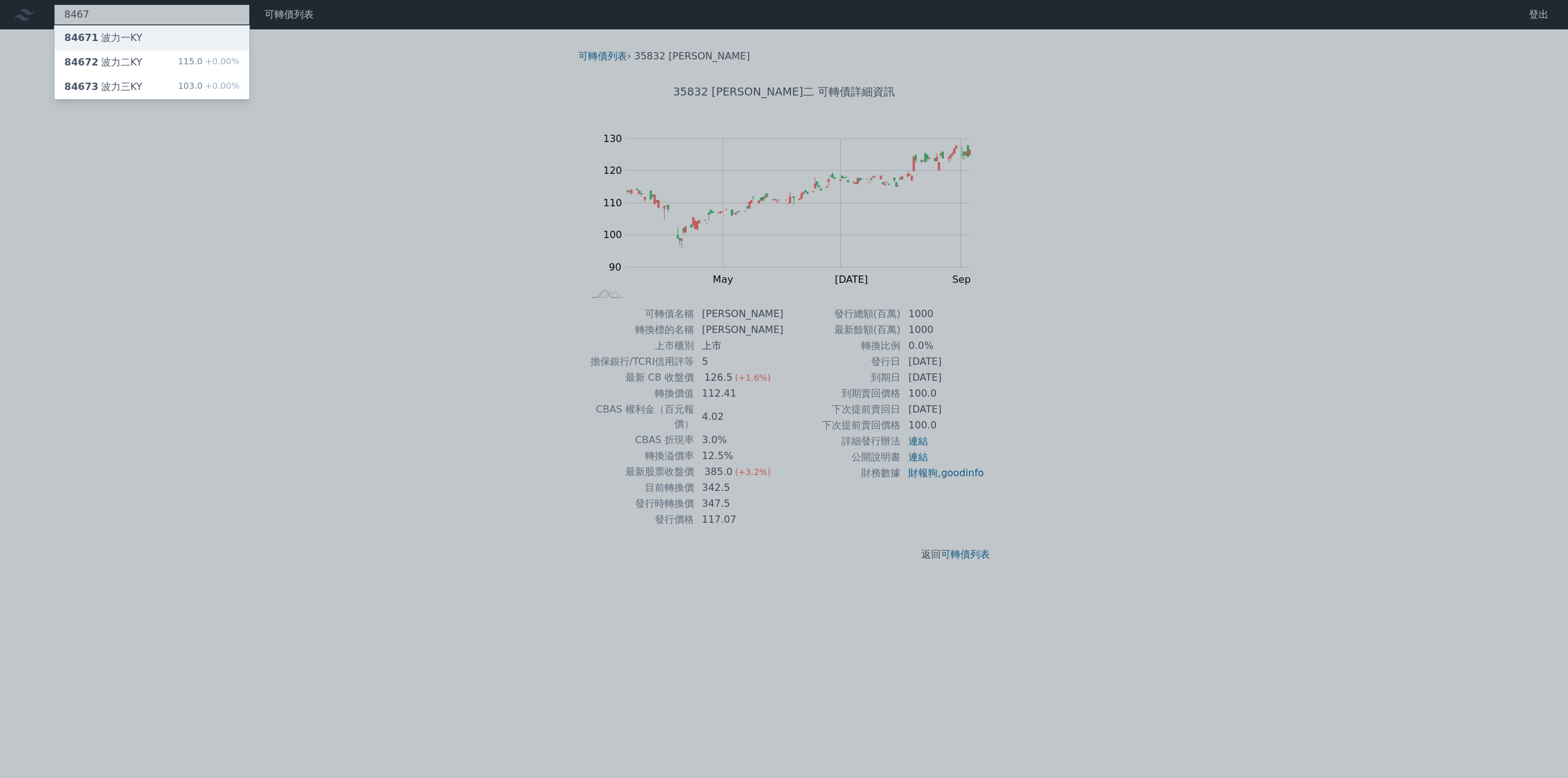
type input "8467"
click at [130, 41] on div "84671 波力一KY" at bounding box center [103, 38] width 78 height 15
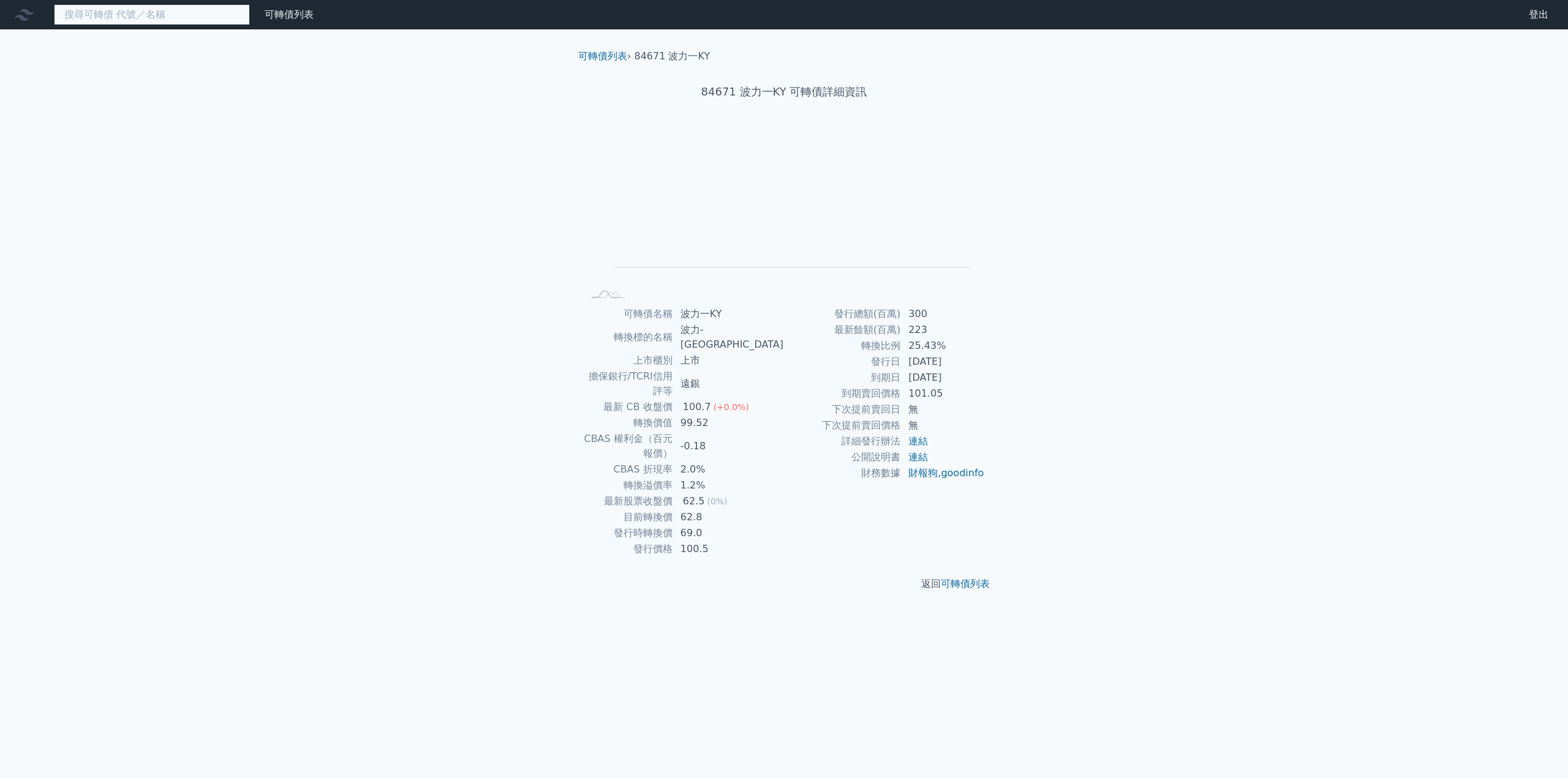
click at [156, 19] on input at bounding box center [152, 15] width 196 height 21
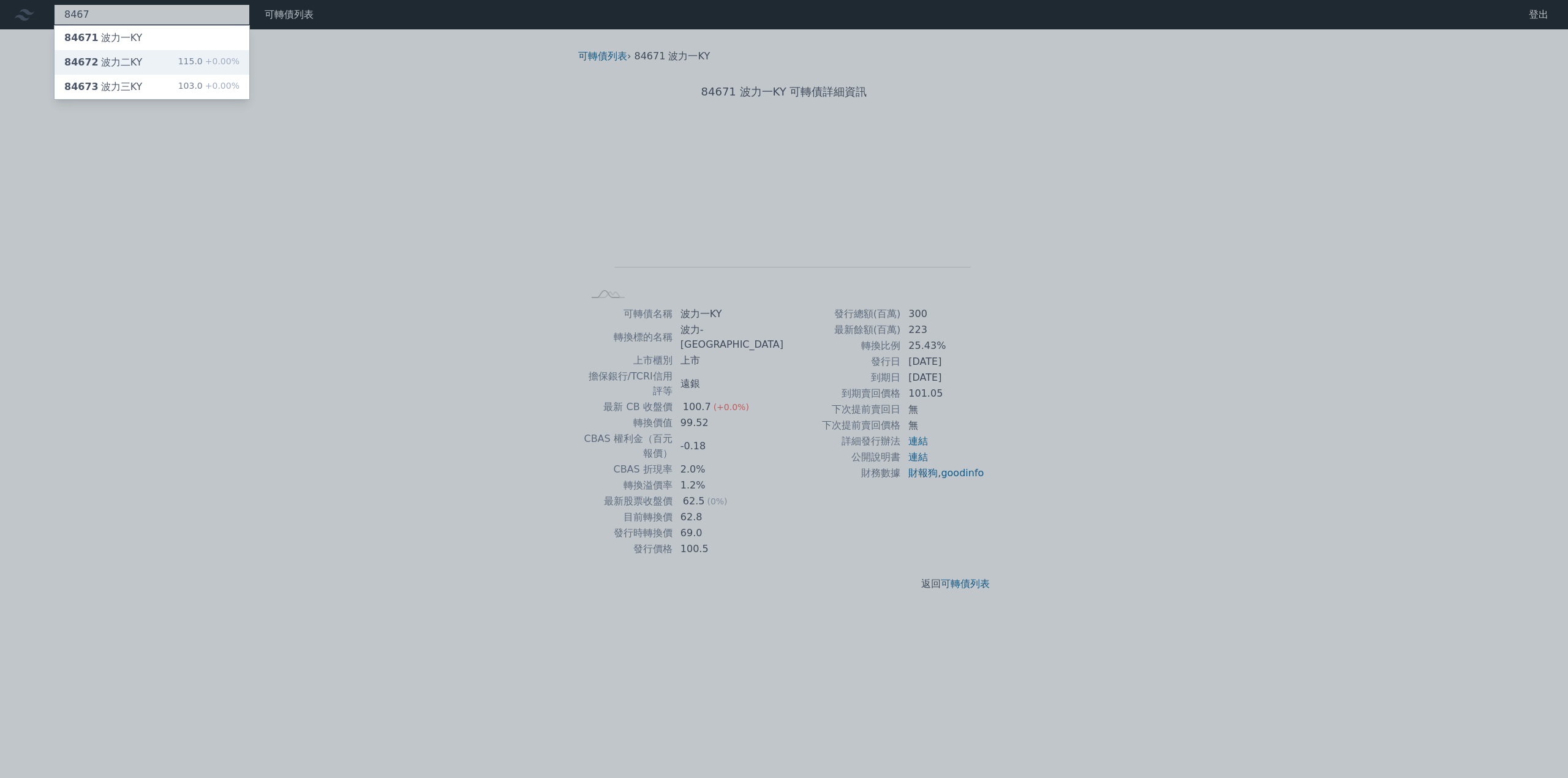
type input "8467"
click at [146, 66] on div "84672 波力二KY 115.0 +0.00%" at bounding box center [152, 62] width 195 height 25
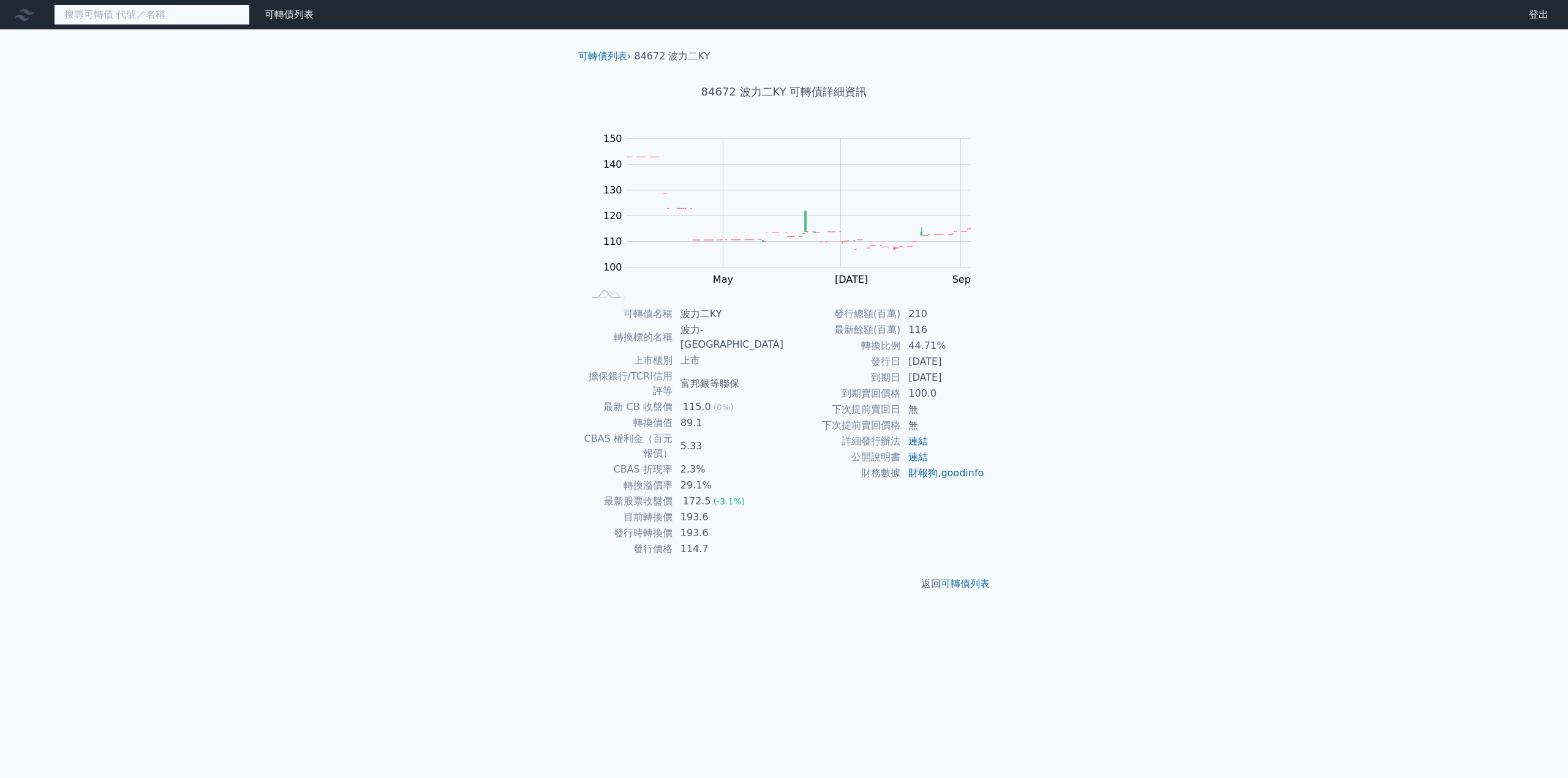
click at [121, 21] on input at bounding box center [152, 15] width 196 height 21
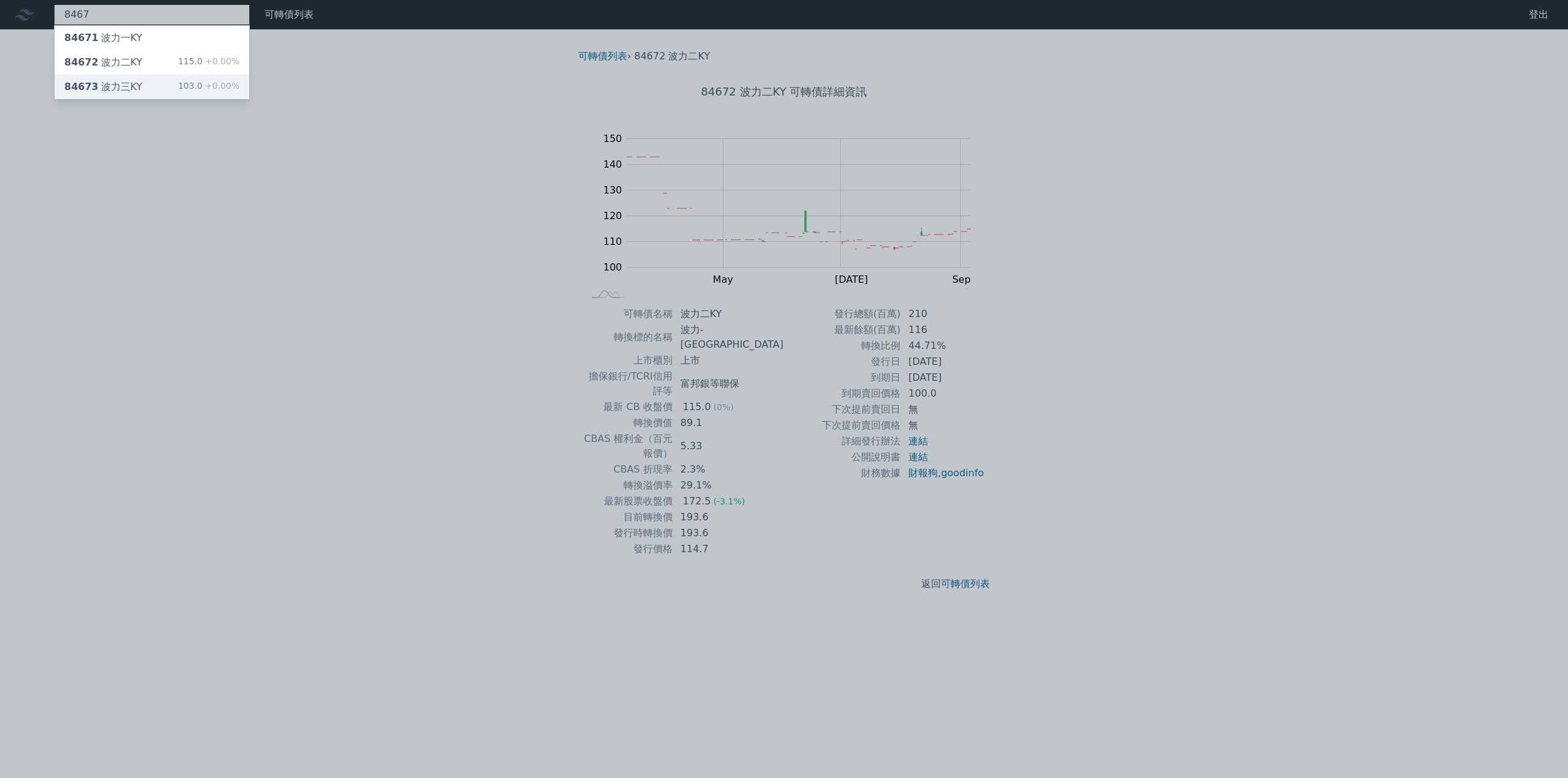
type input "8467"
click at [121, 82] on div "84673 波力三KY" at bounding box center [103, 87] width 78 height 15
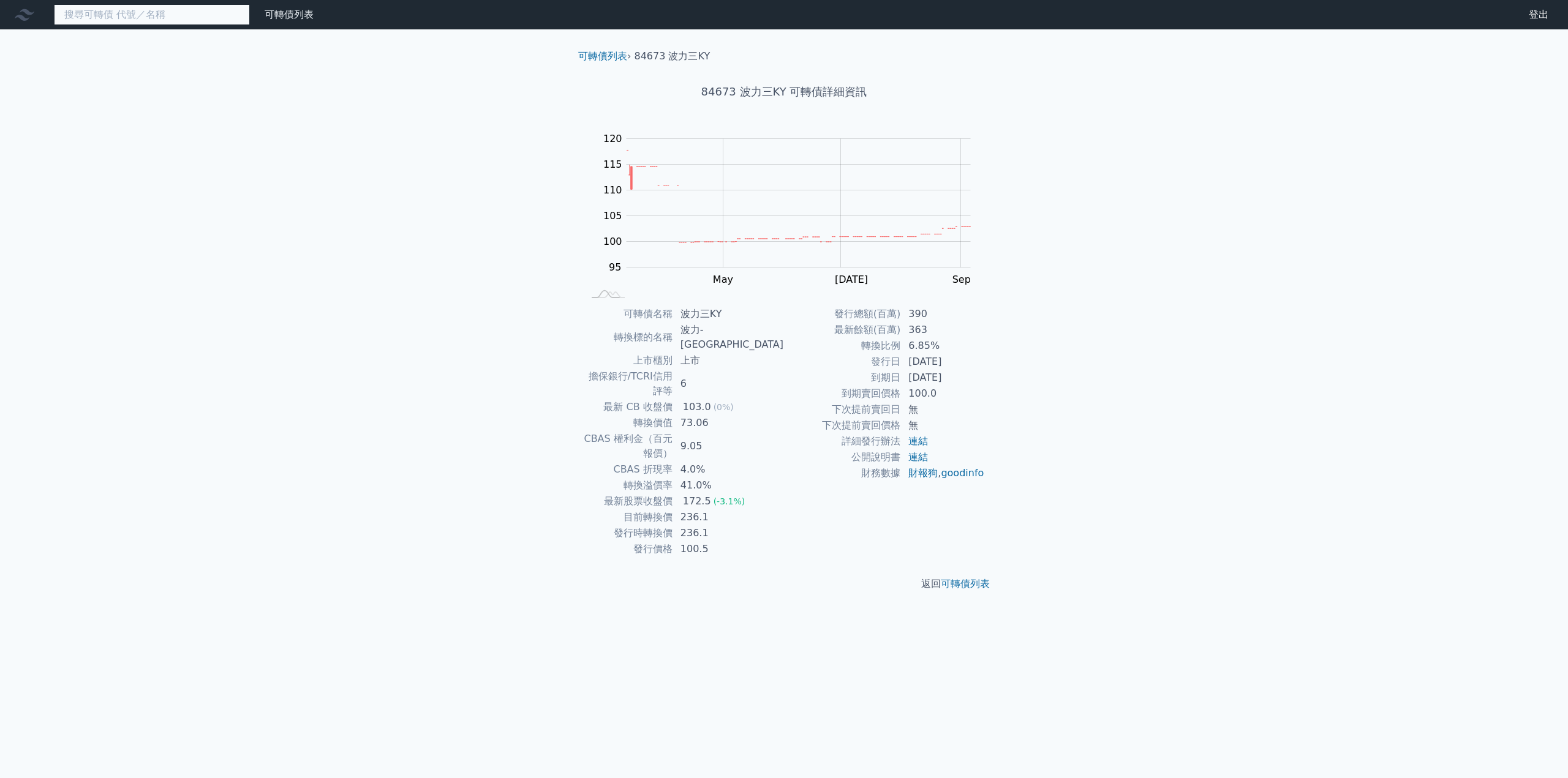
click at [168, 17] on input at bounding box center [152, 15] width 196 height 21
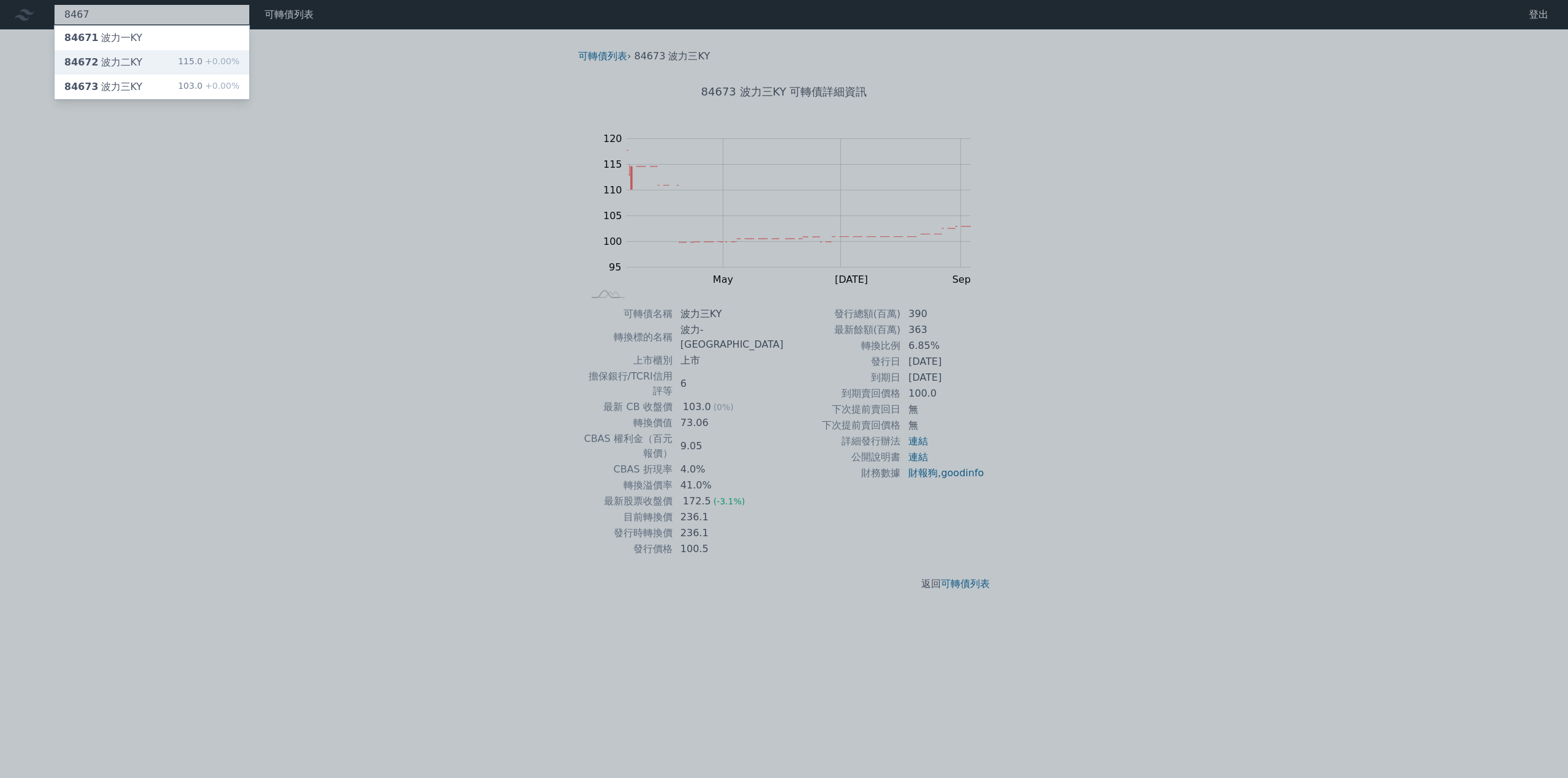
type input "8467"
click at [149, 67] on div "84672 波力二KY 115.0 +0.00%" at bounding box center [152, 62] width 195 height 25
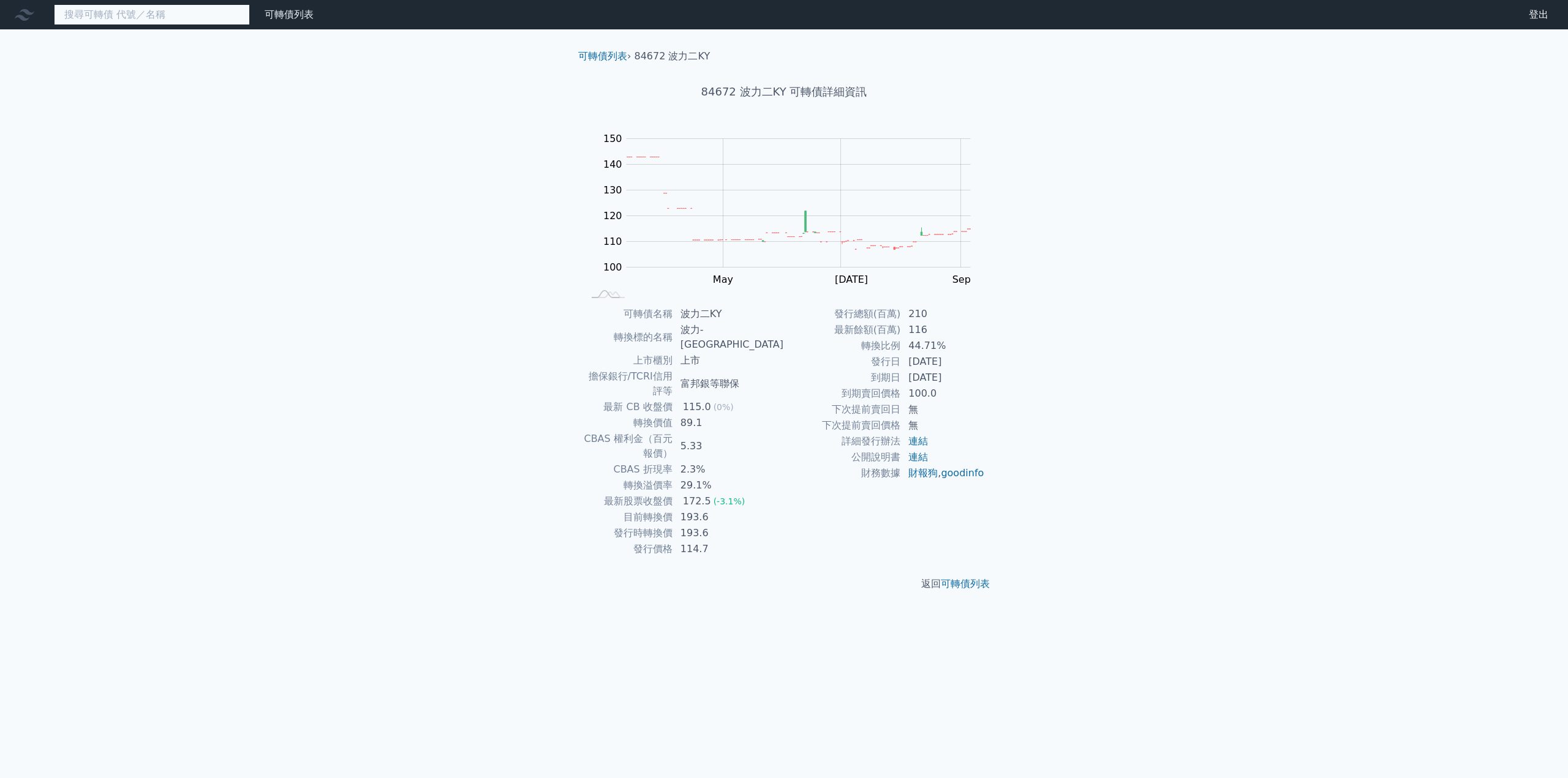
click at [169, 18] on input at bounding box center [152, 15] width 196 height 21
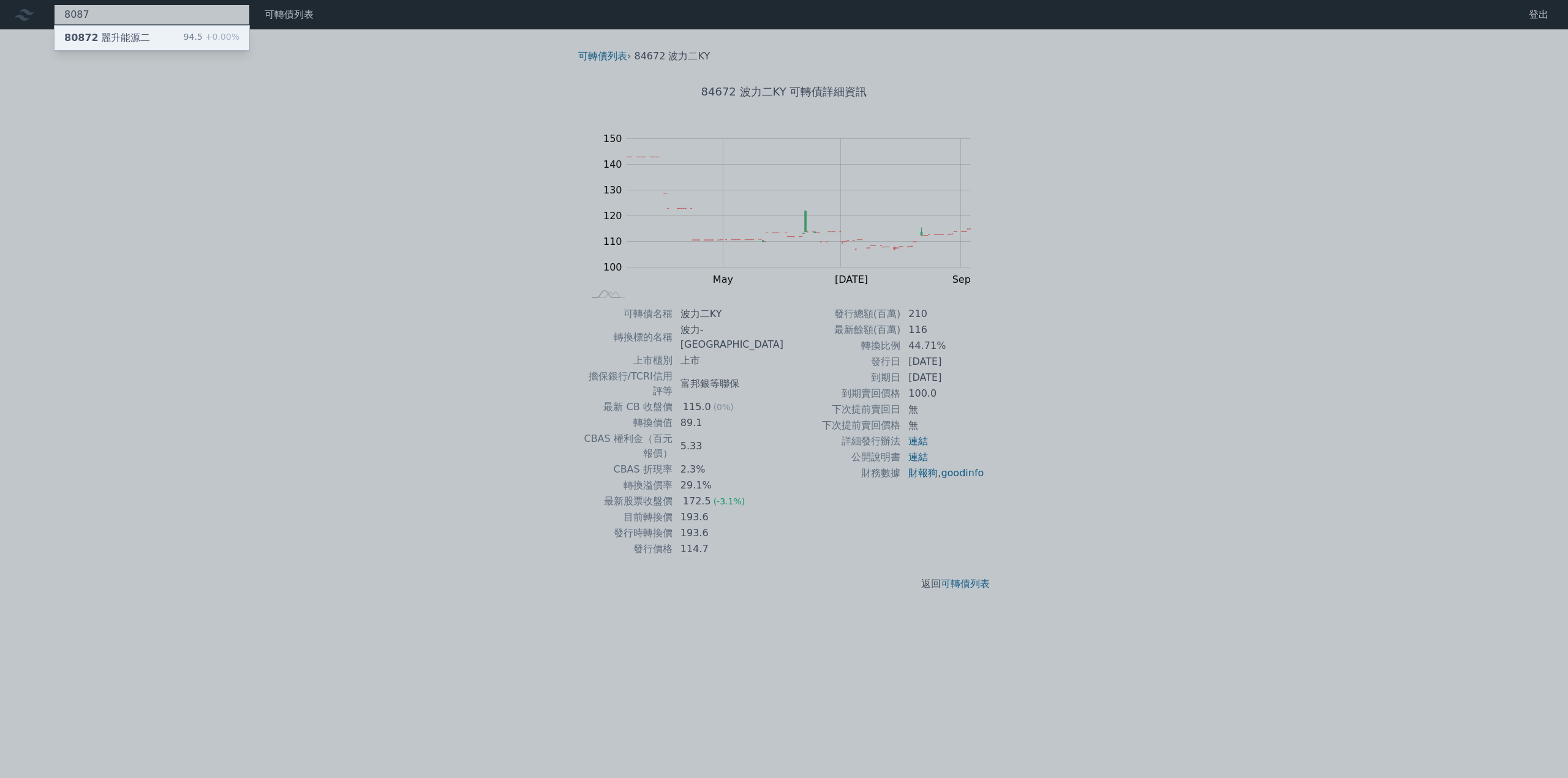
type input "8087"
click at [142, 38] on div "80872 麗升能源二" at bounding box center [107, 38] width 85 height 15
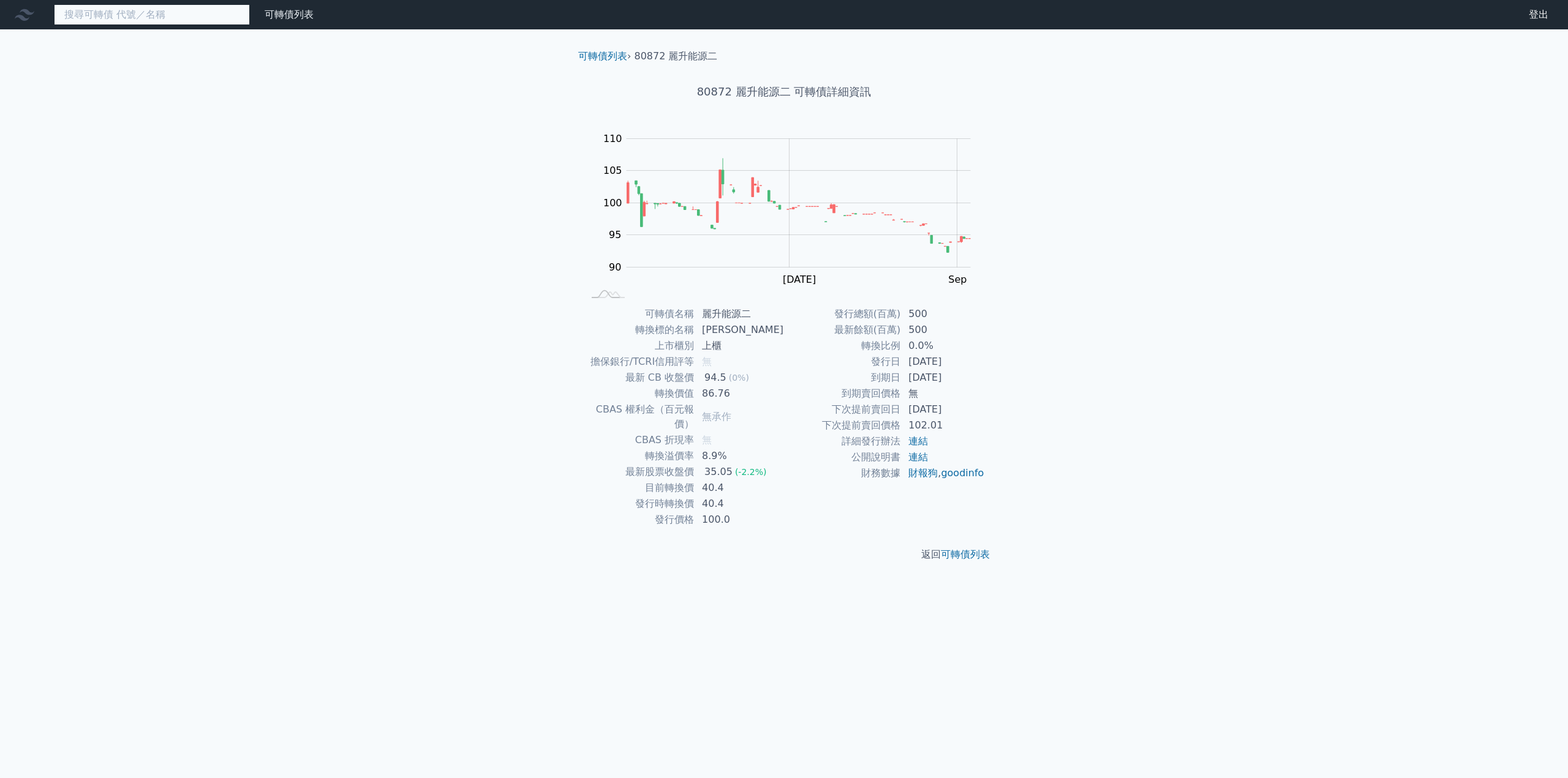
click at [116, 18] on input at bounding box center [152, 15] width 196 height 21
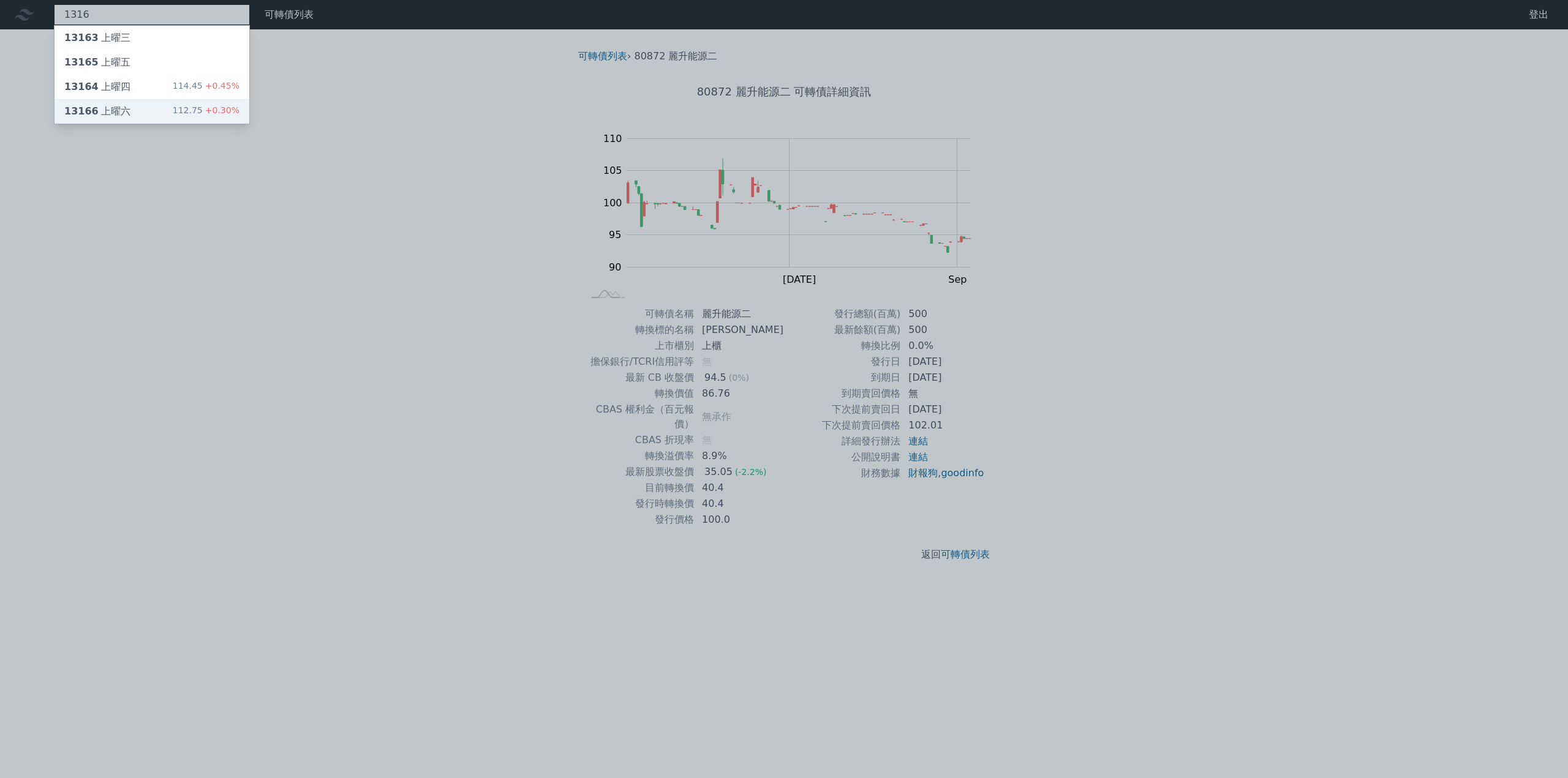
type input "1316"
click at [115, 116] on div "13166 上曜六" at bounding box center [97, 111] width 66 height 15
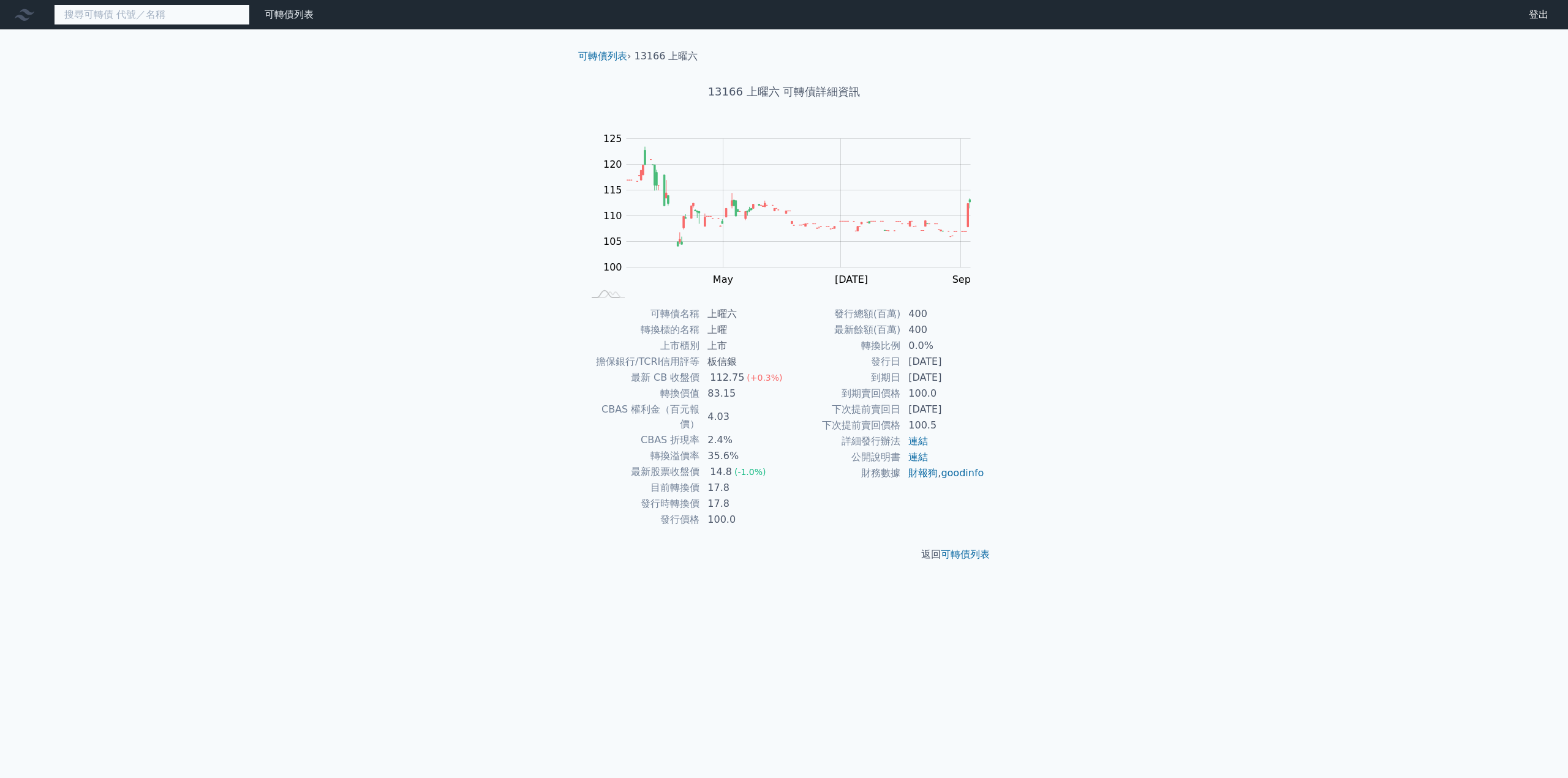
click at [126, 20] on input at bounding box center [152, 15] width 196 height 21
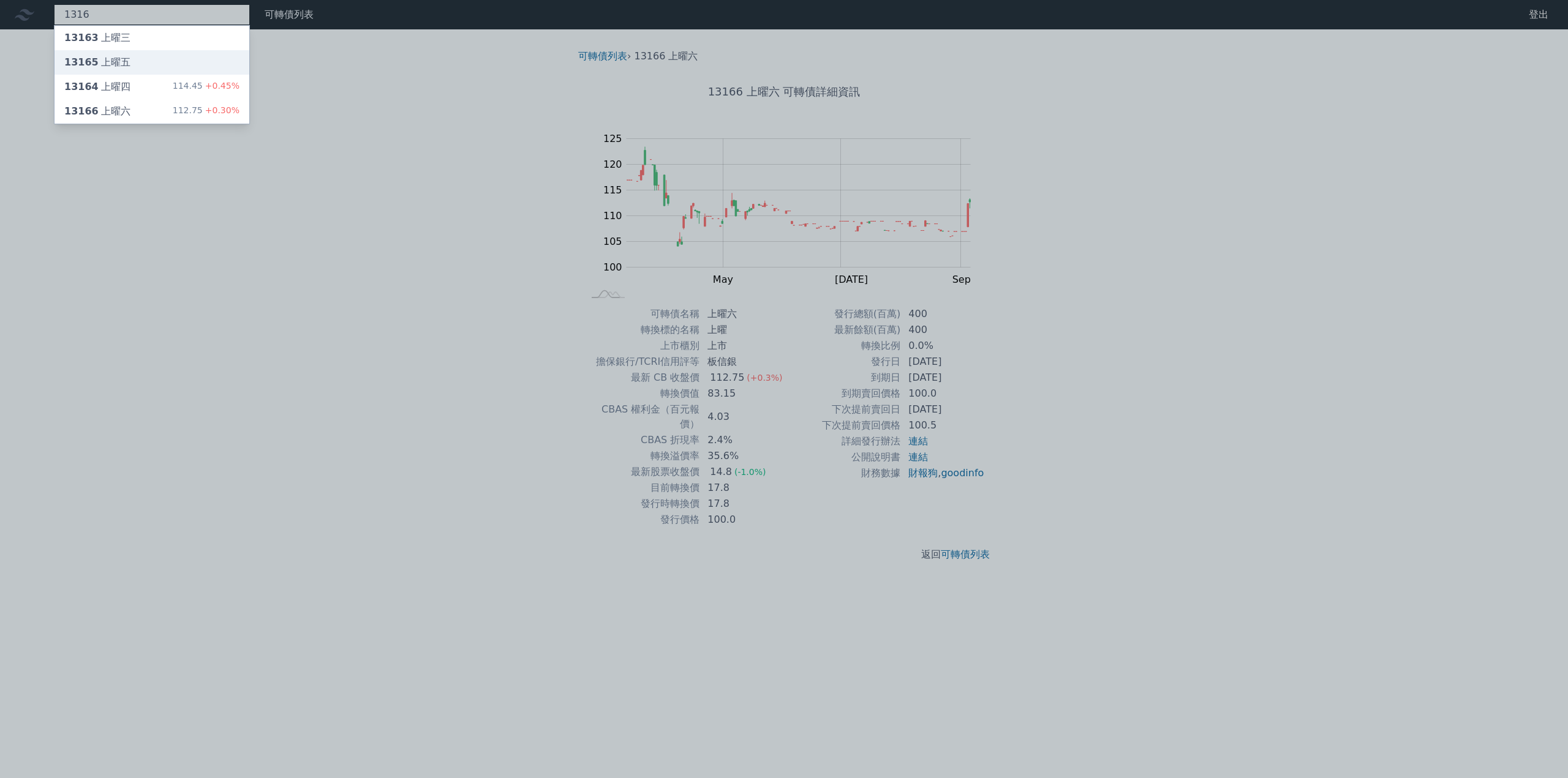
type input "1316"
click at [118, 70] on div "13165 上曜五" at bounding box center [152, 62] width 195 height 25
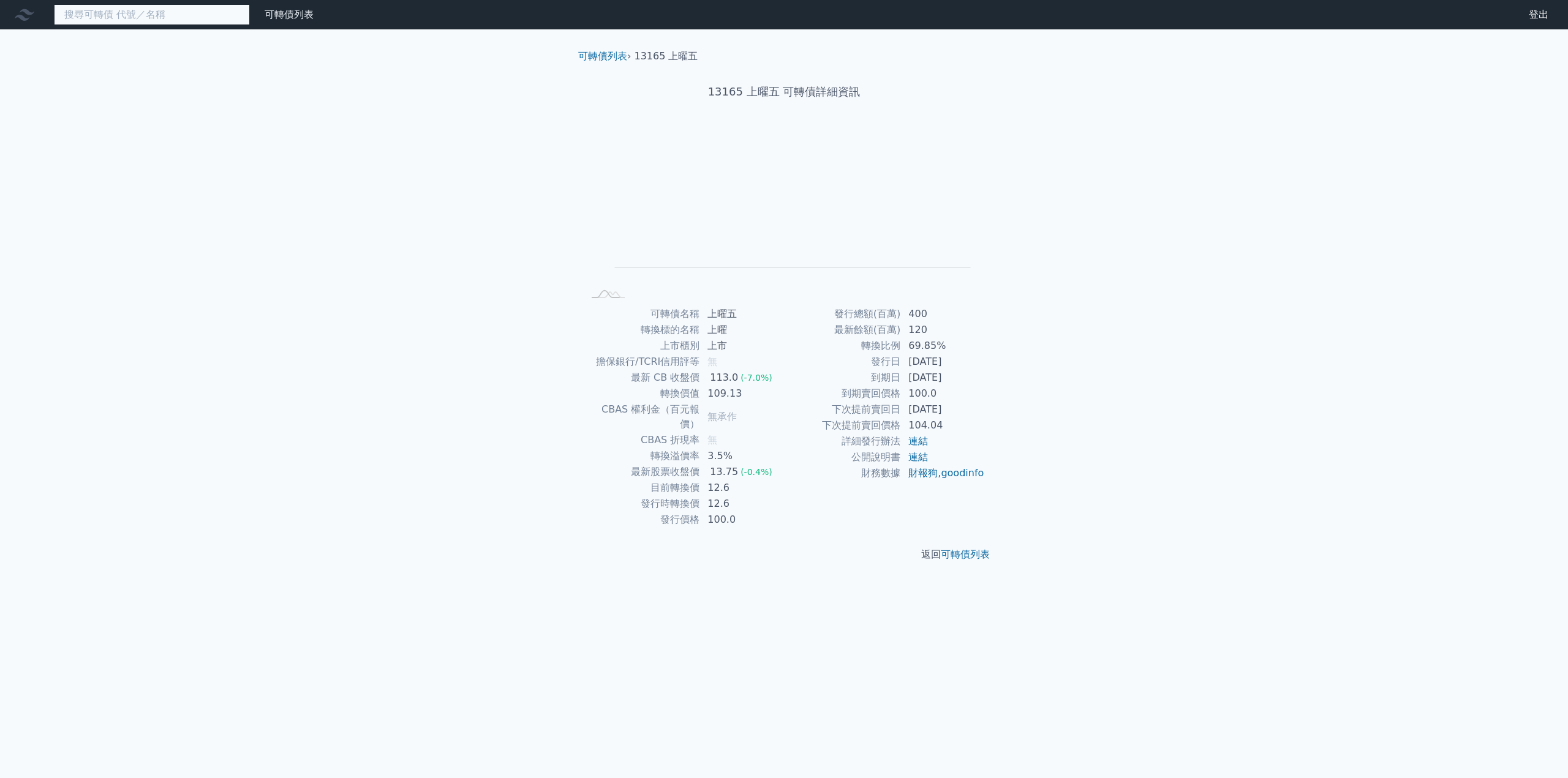
click at [107, 17] on input at bounding box center [152, 15] width 196 height 21
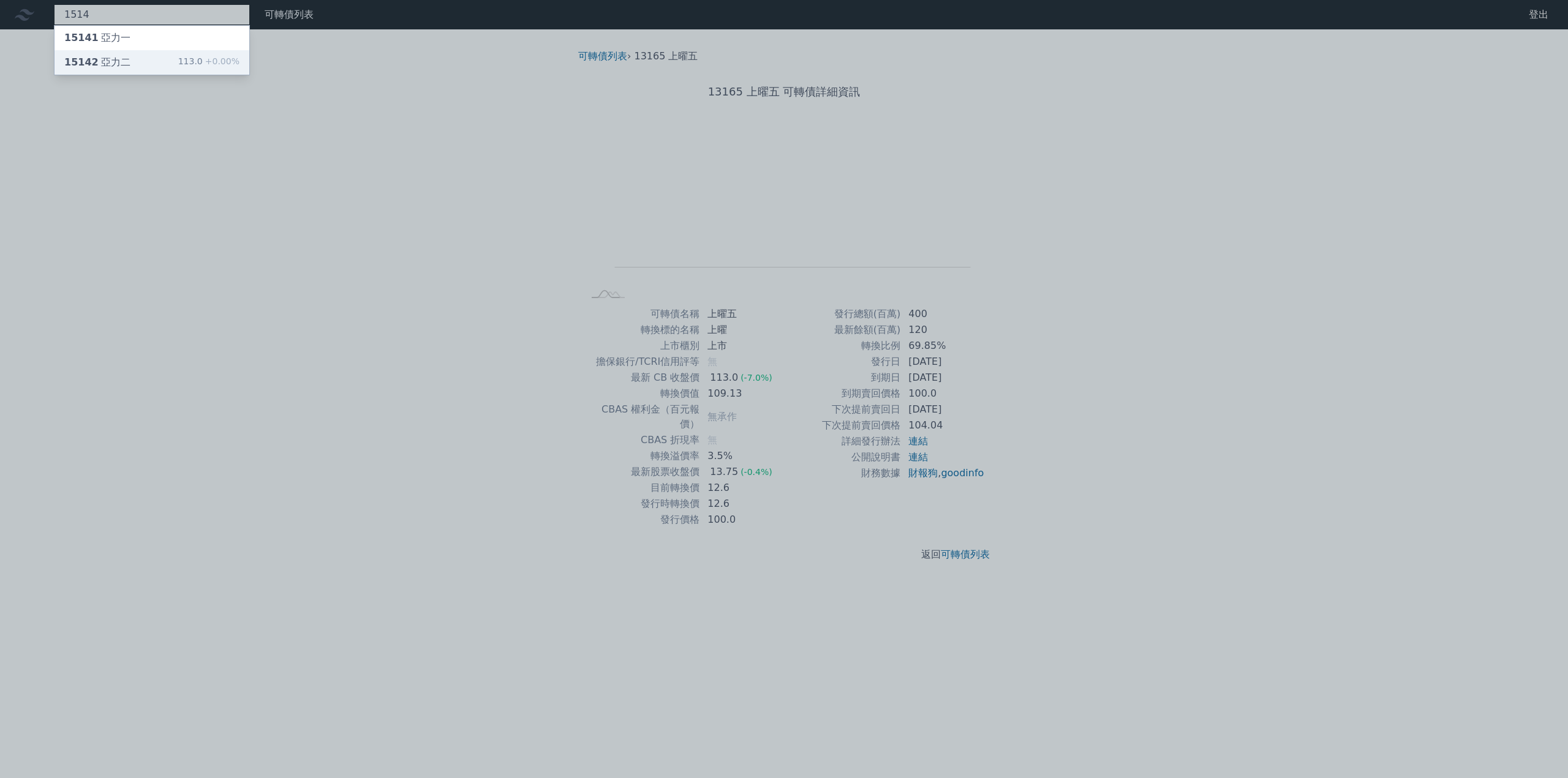
type input "1514"
click at [109, 61] on div "15142 亞力二" at bounding box center [97, 62] width 66 height 15
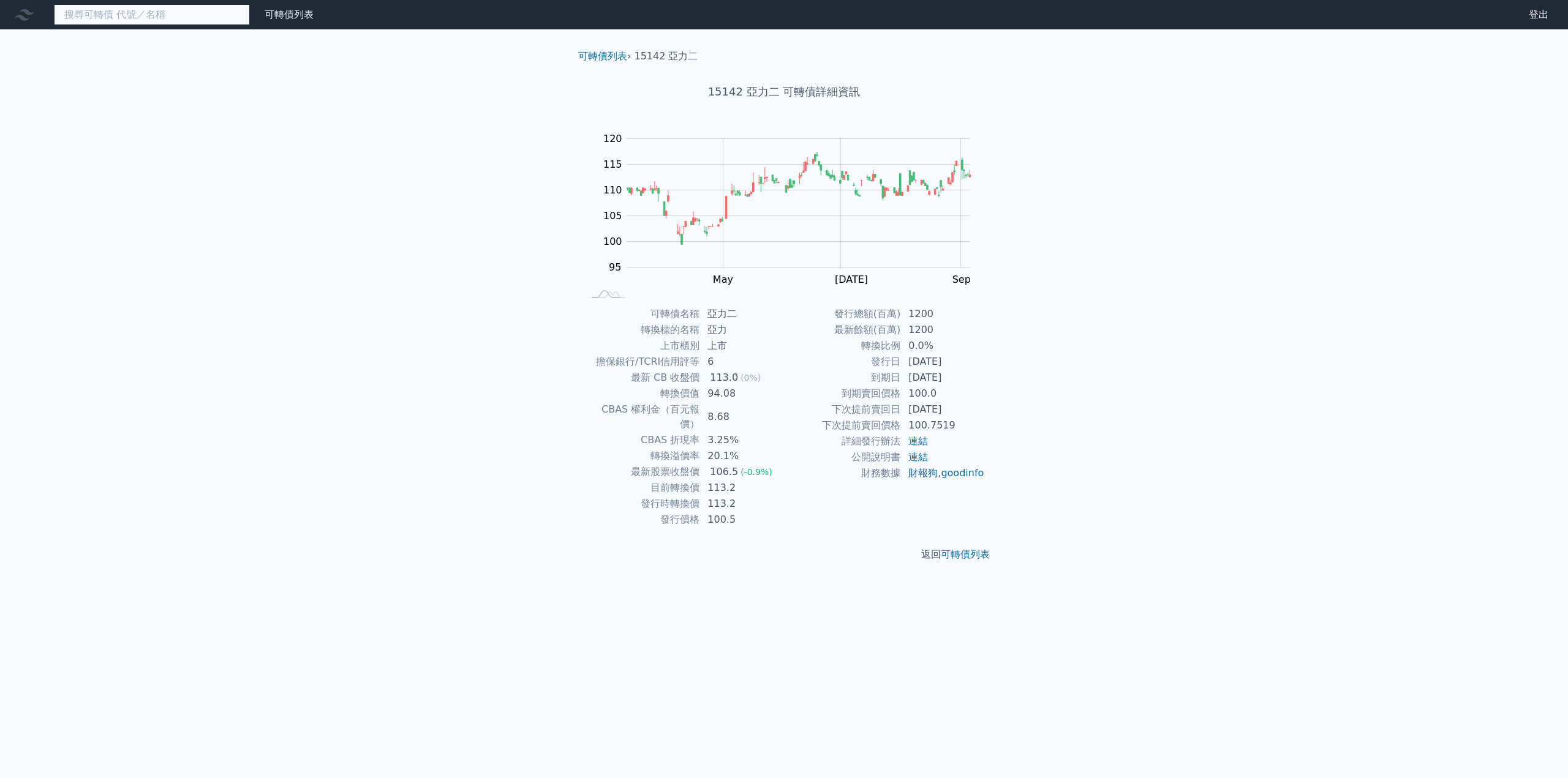
click at [103, 14] on input at bounding box center [152, 15] width 196 height 21
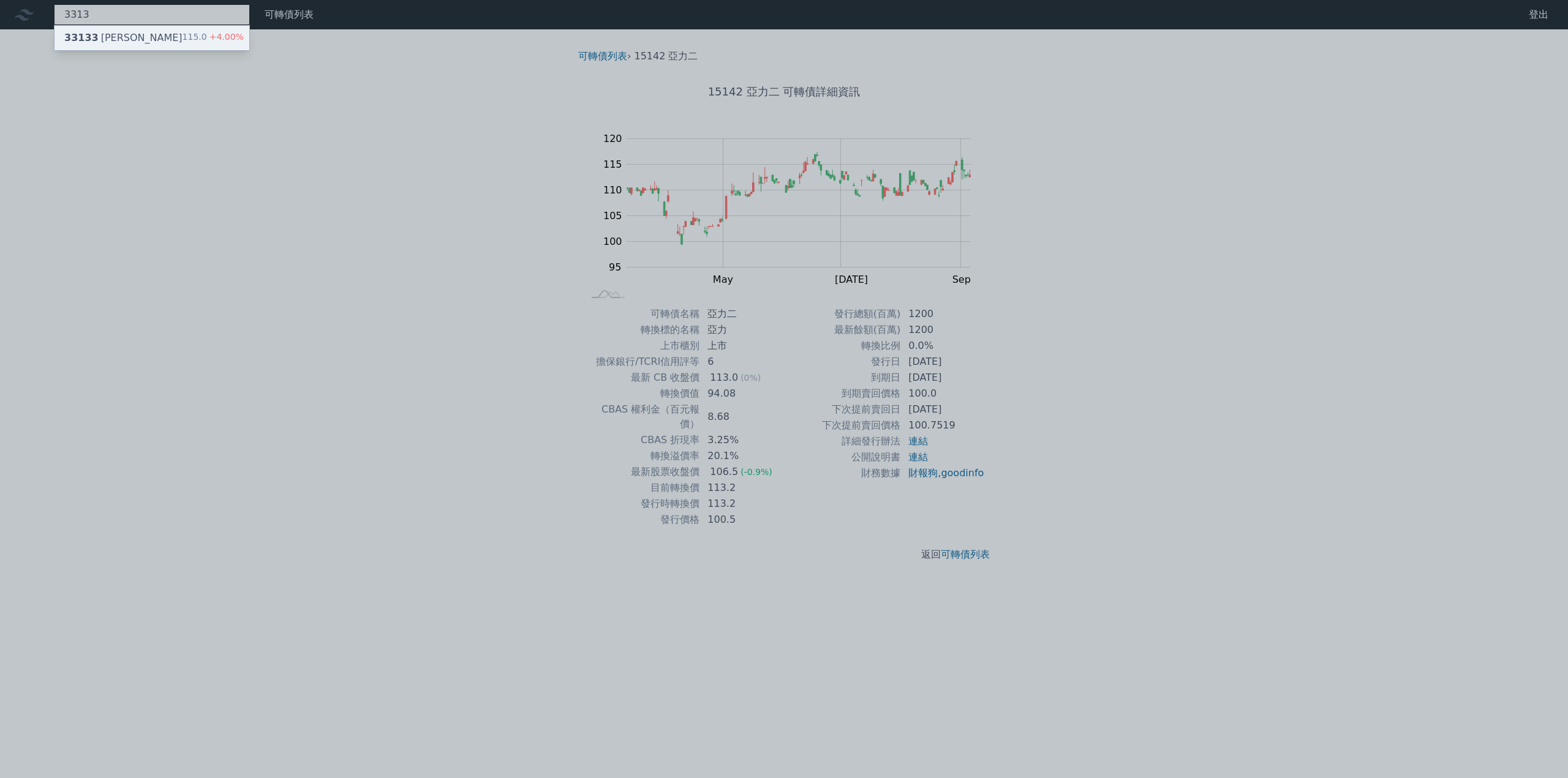
type input "3313"
click at [103, 36] on div "33133 [PERSON_NAME]" at bounding box center [123, 38] width 118 height 15
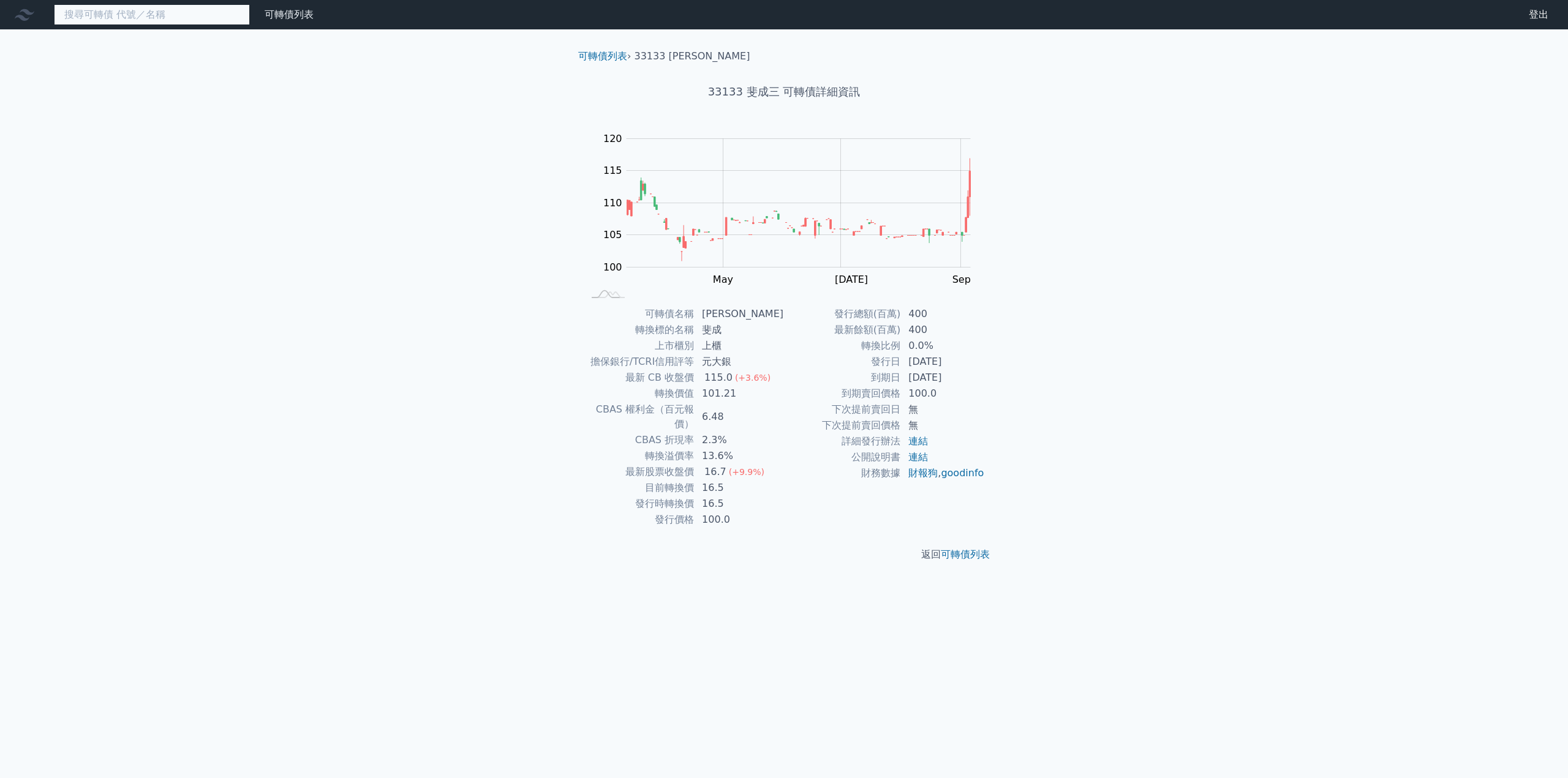
click at [145, 20] on input at bounding box center [152, 15] width 196 height 21
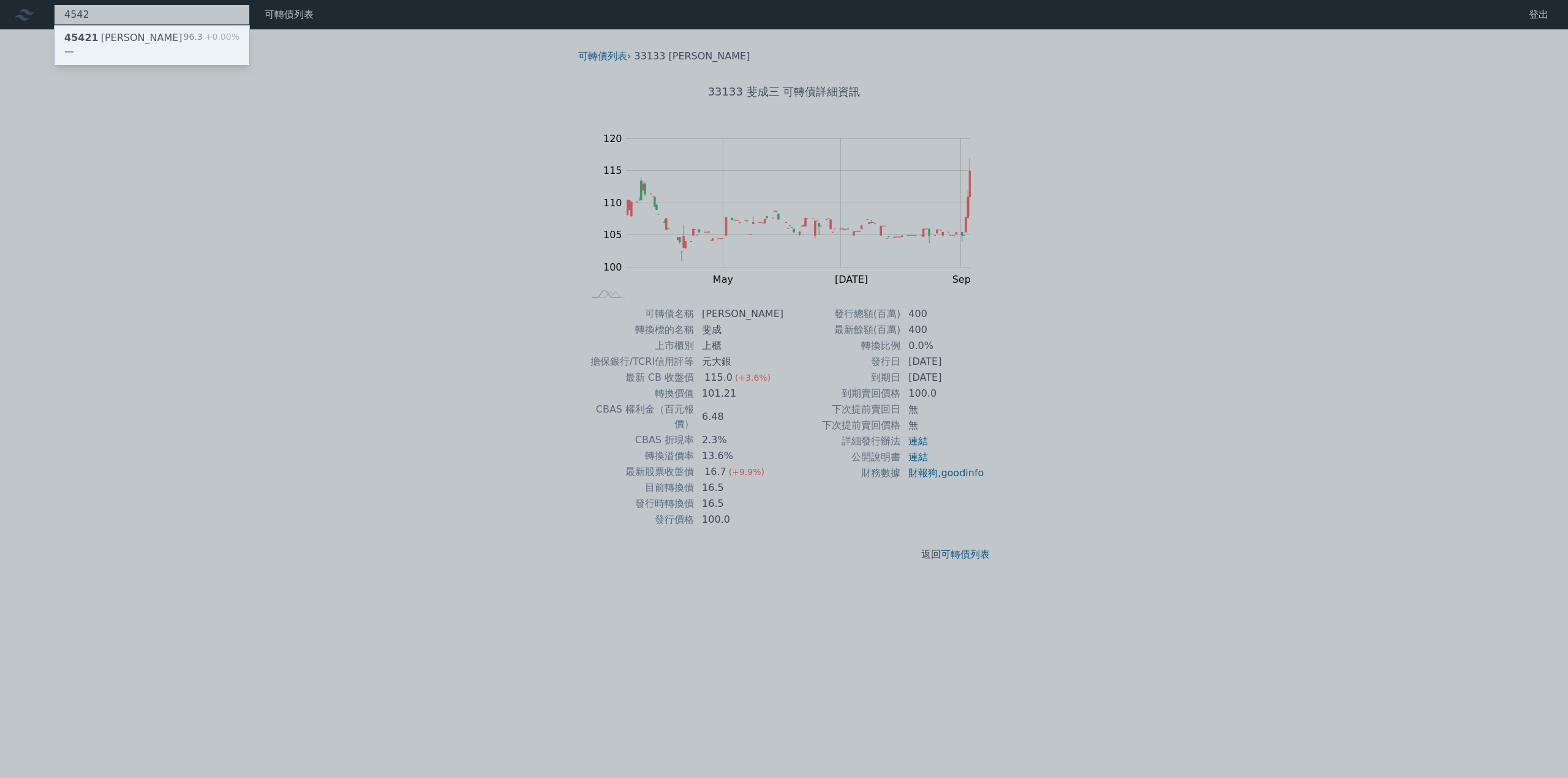
type input "4542"
click at [95, 41] on div "45421 [PERSON_NAME]一" at bounding box center [124, 46] width 120 height 29
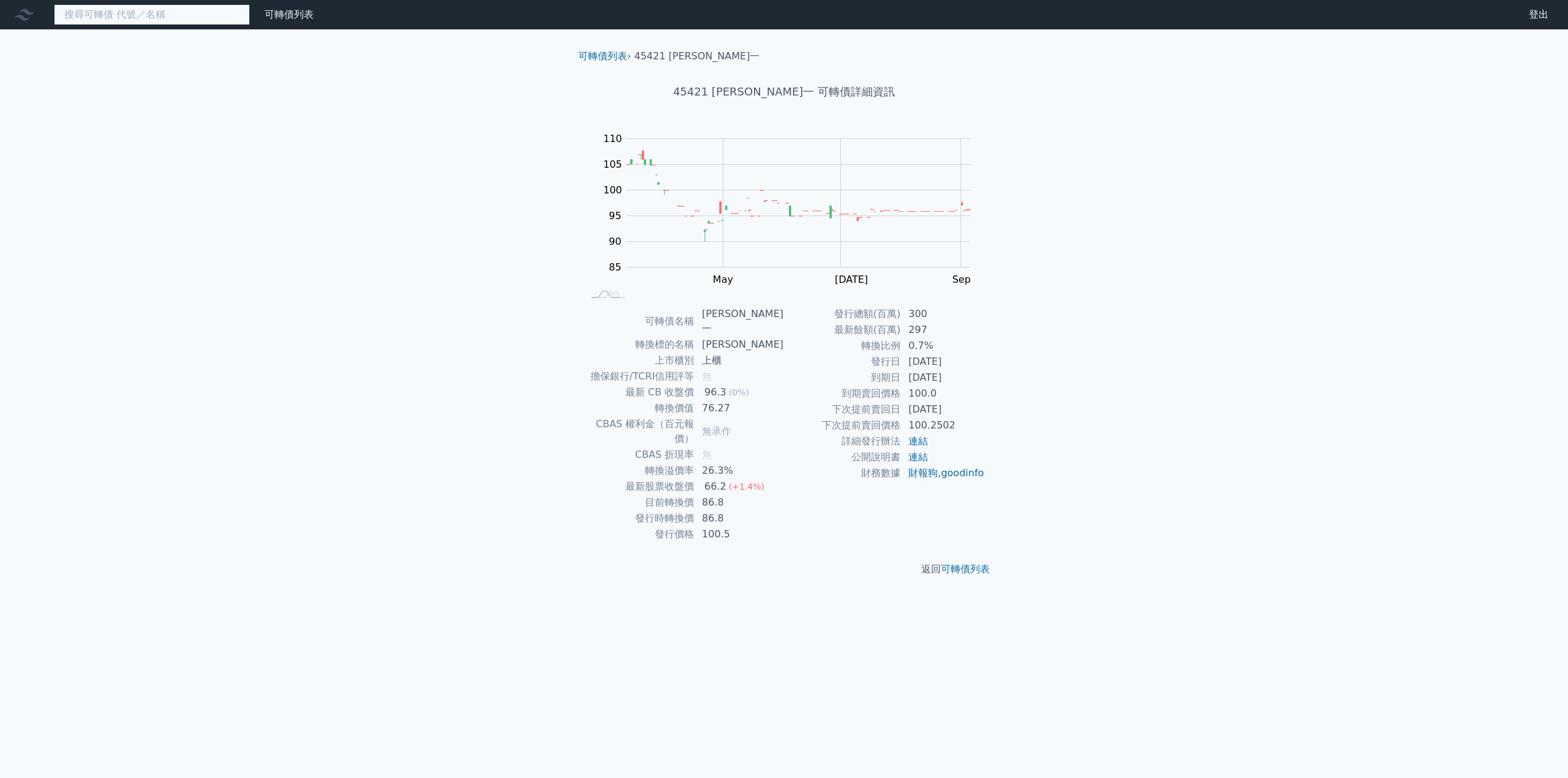
click at [139, 18] on input at bounding box center [152, 15] width 196 height 21
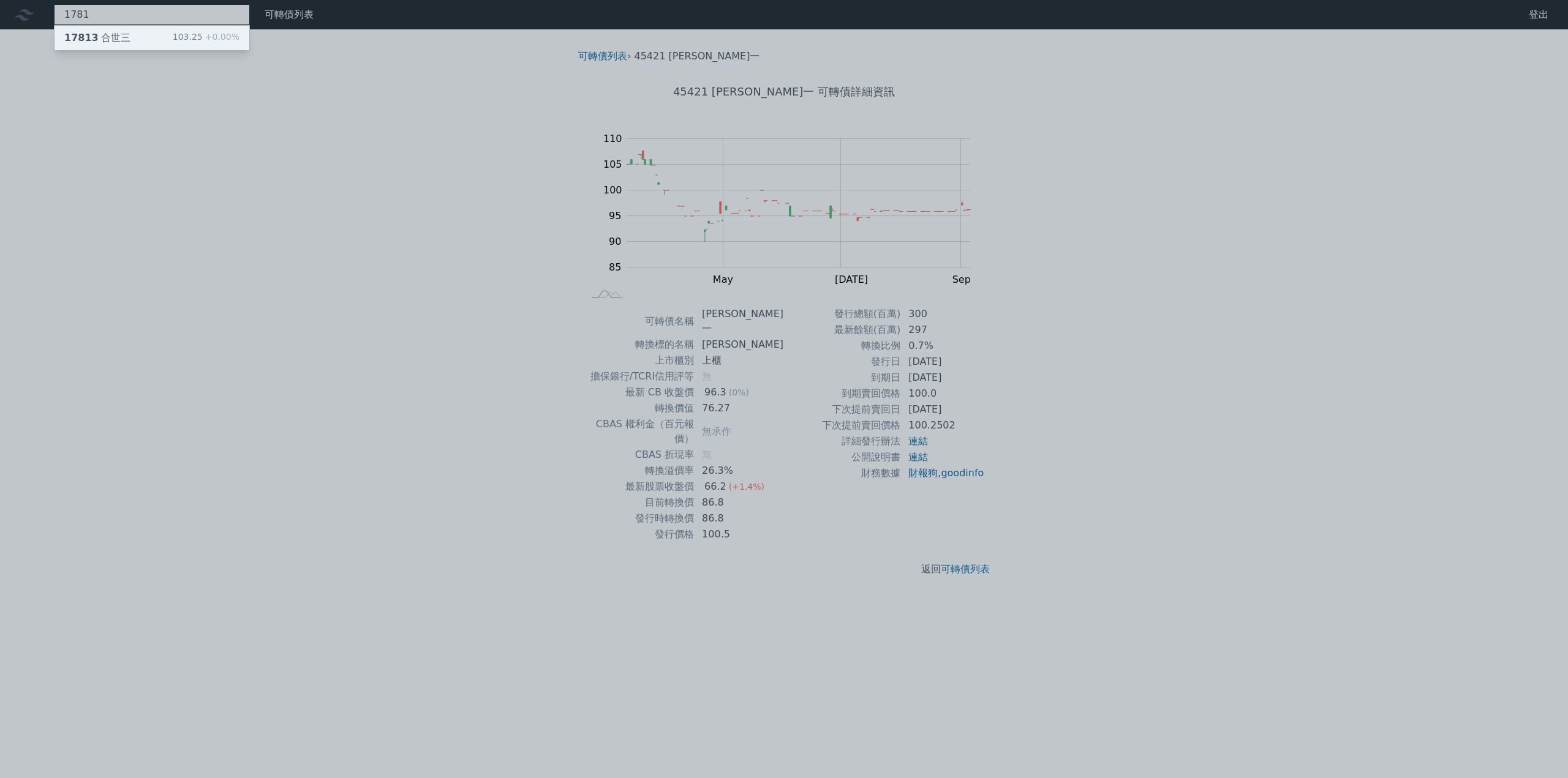
type input "1781"
click at [125, 36] on div "17813 合世三" at bounding box center [97, 38] width 66 height 15
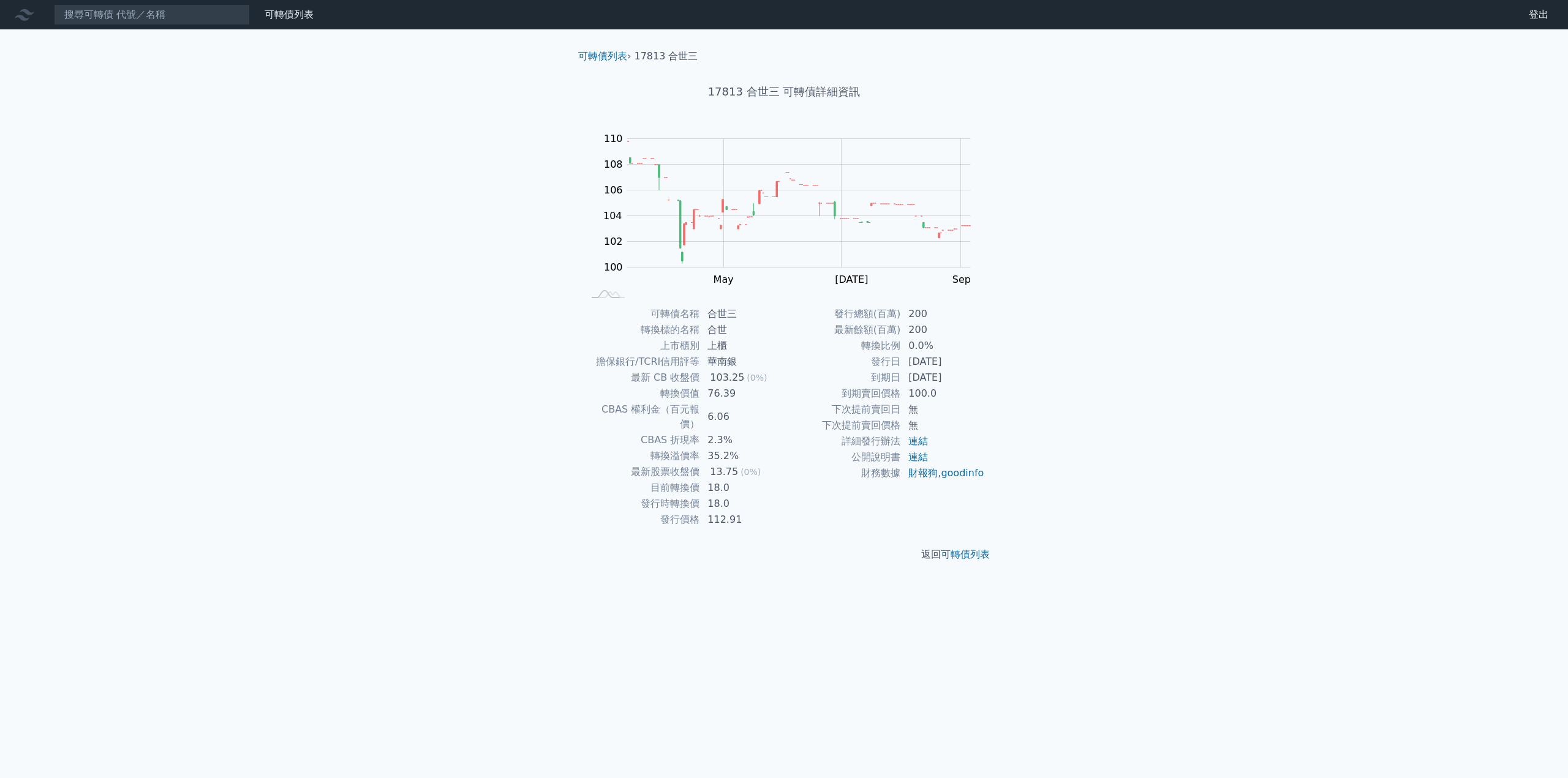
click at [214, 279] on div "可轉債列表 財務數據 可轉債列表 財務數據 登出 登出 可轉債列表 › 17813 合世三 17813 合世三 可轉債詳細資訊 Zoom Out 104 96…" at bounding box center [784, 389] width 1568 height 778
click at [152, 18] on input at bounding box center [152, 15] width 196 height 21
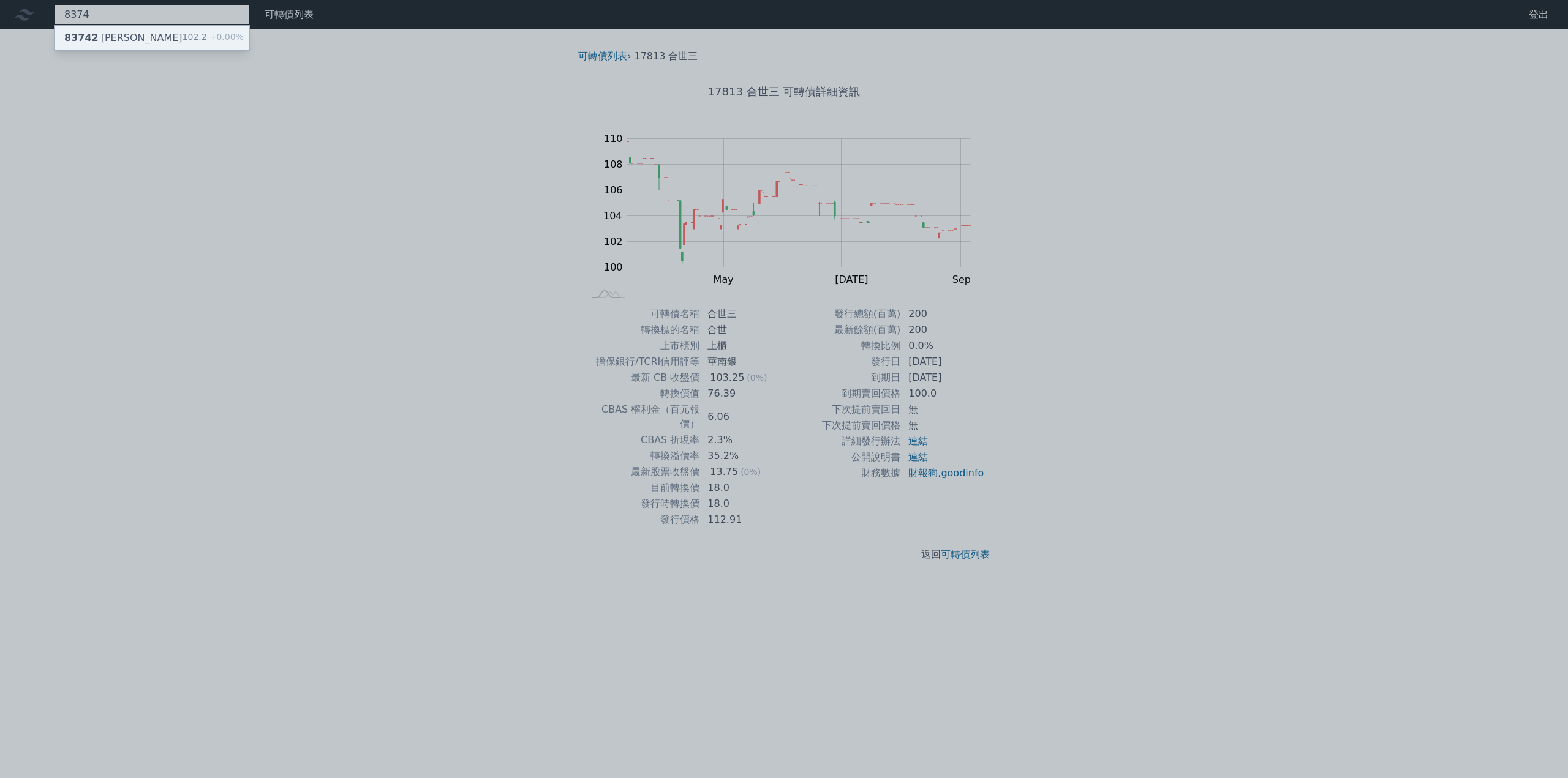
type input "8374"
click at [134, 43] on div "83742 [PERSON_NAME]二 102.2 +0.00%" at bounding box center [152, 38] width 195 height 25
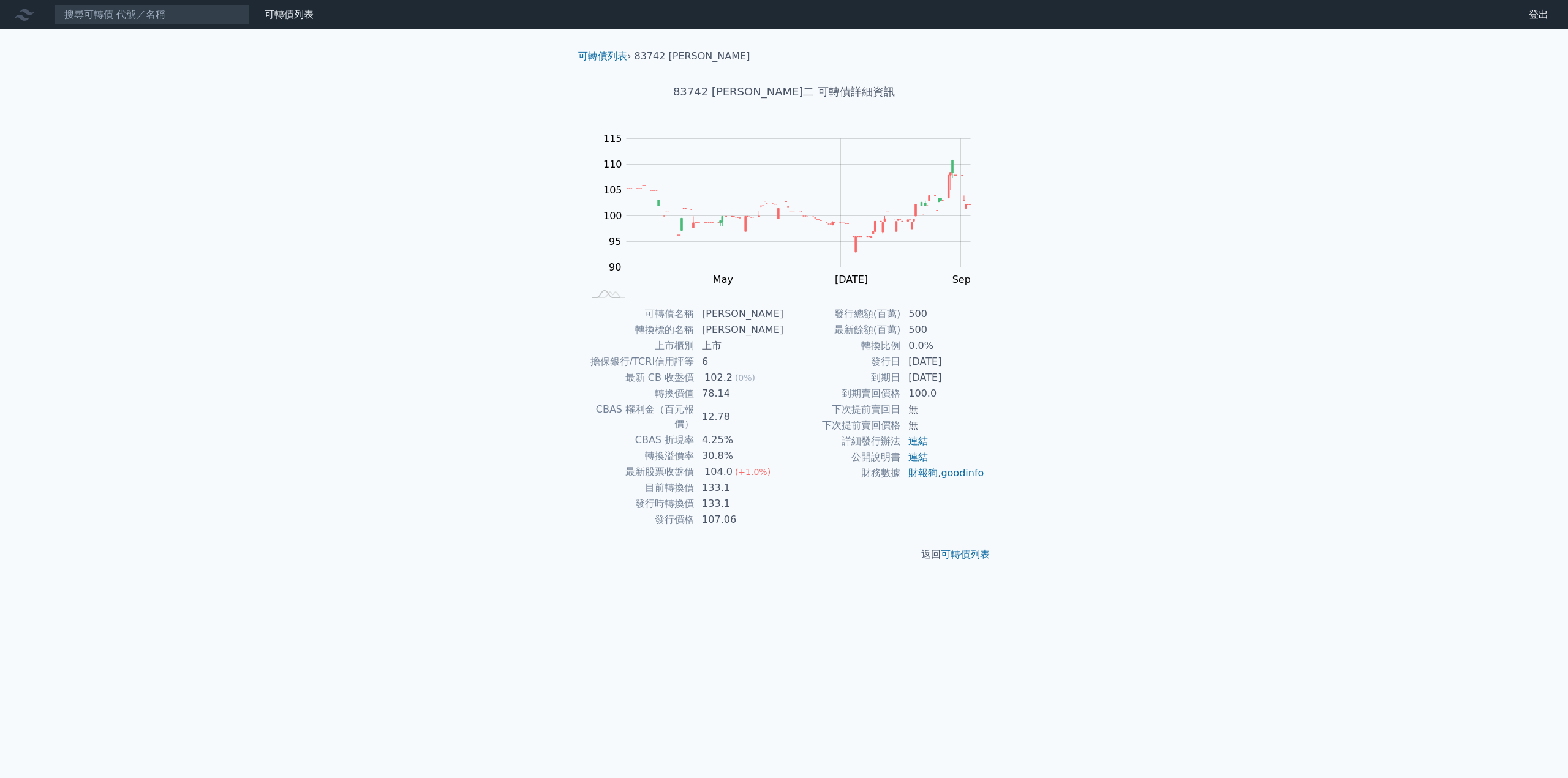
drag, startPoint x: 874, startPoint y: 378, endPoint x: 968, endPoint y: 382, distance: 94.1
click at [968, 382] on tr "到期日 [DATE]" at bounding box center [884, 377] width 201 height 16
copy tr "到期日 [DATE]"
click at [227, 18] on input at bounding box center [152, 15] width 196 height 21
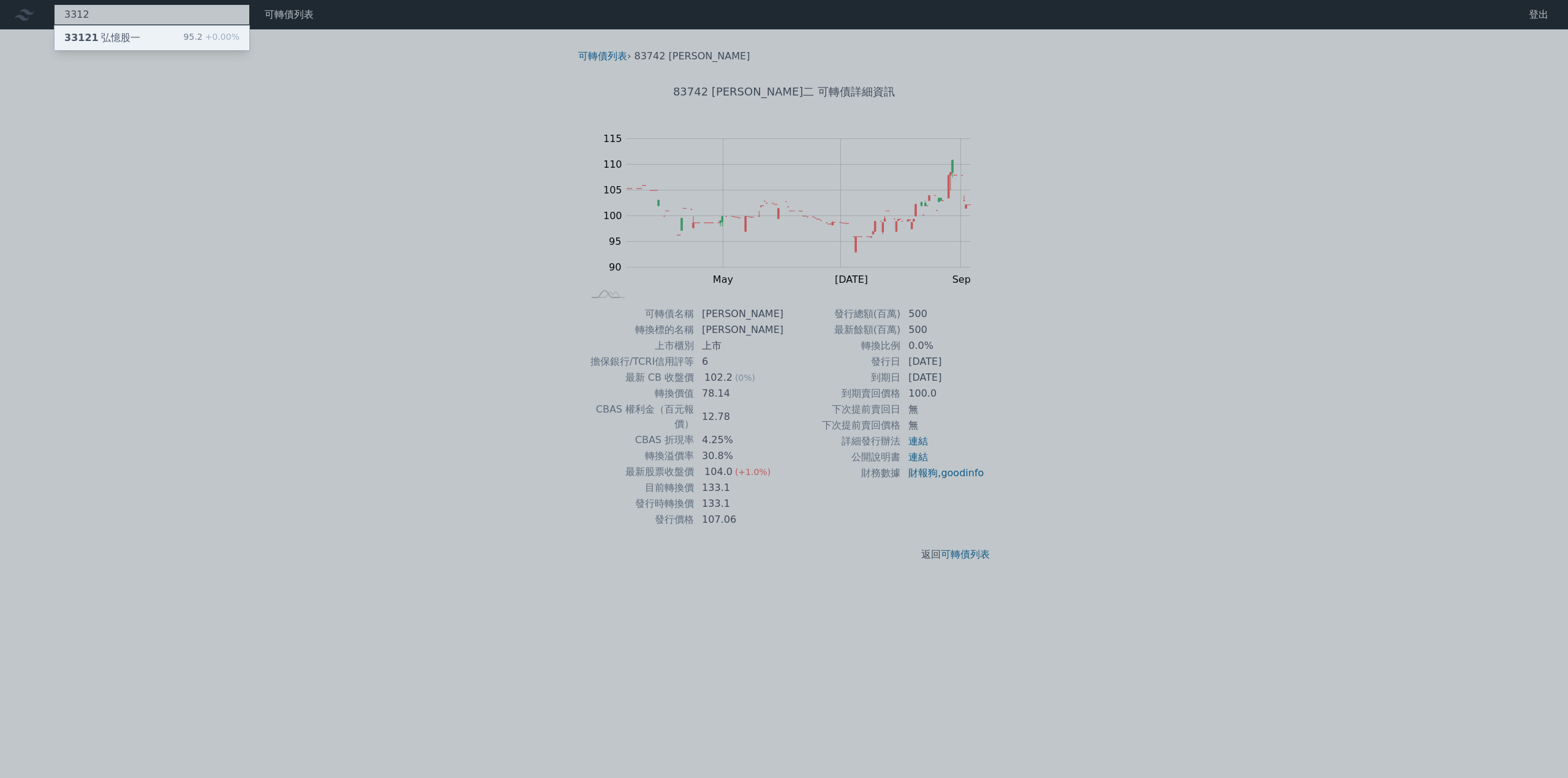
type input "3312"
click at [124, 41] on div "33121 弘憶股一" at bounding box center [102, 38] width 76 height 15
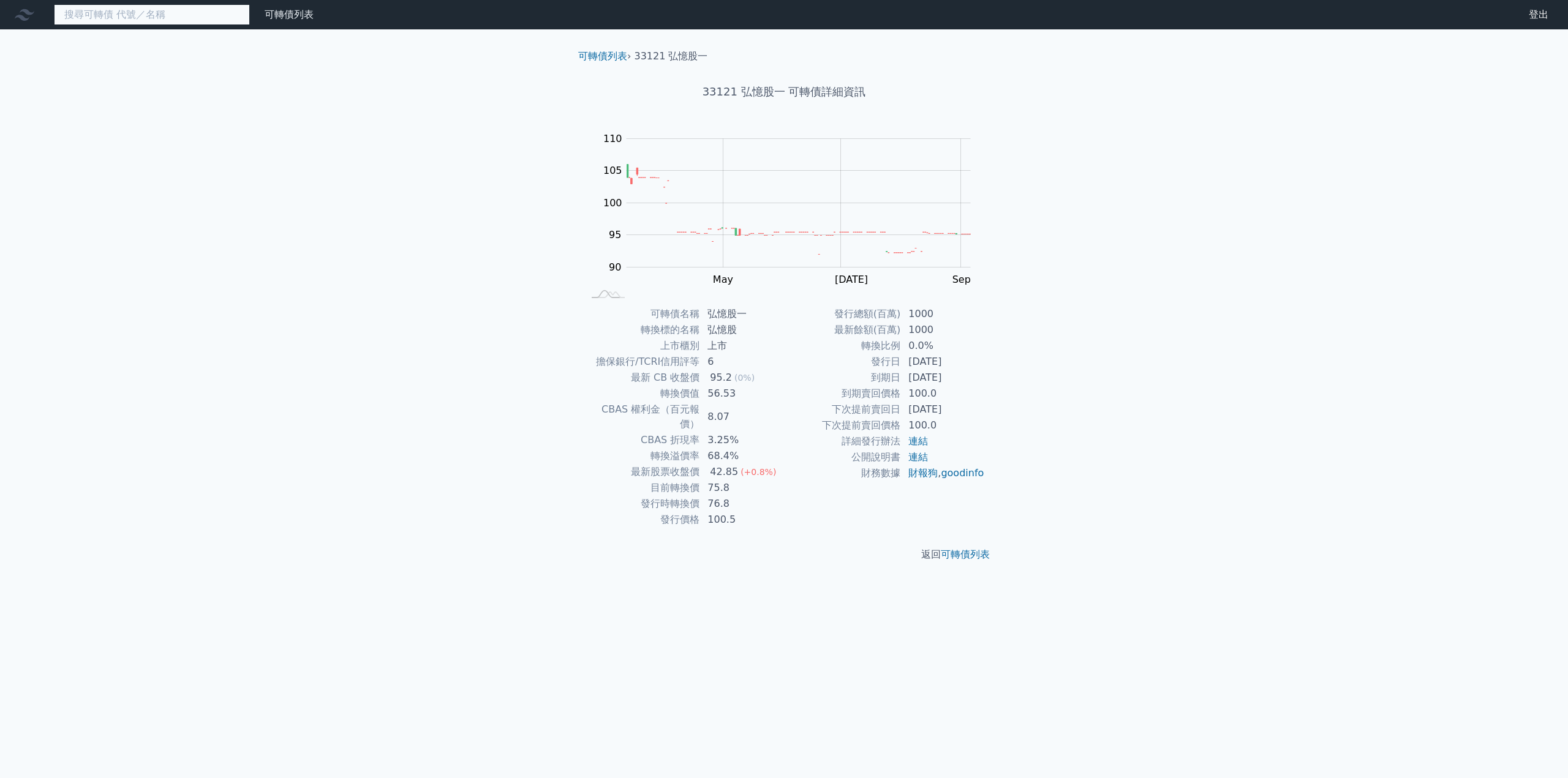
click at [88, 17] on input at bounding box center [152, 15] width 196 height 21
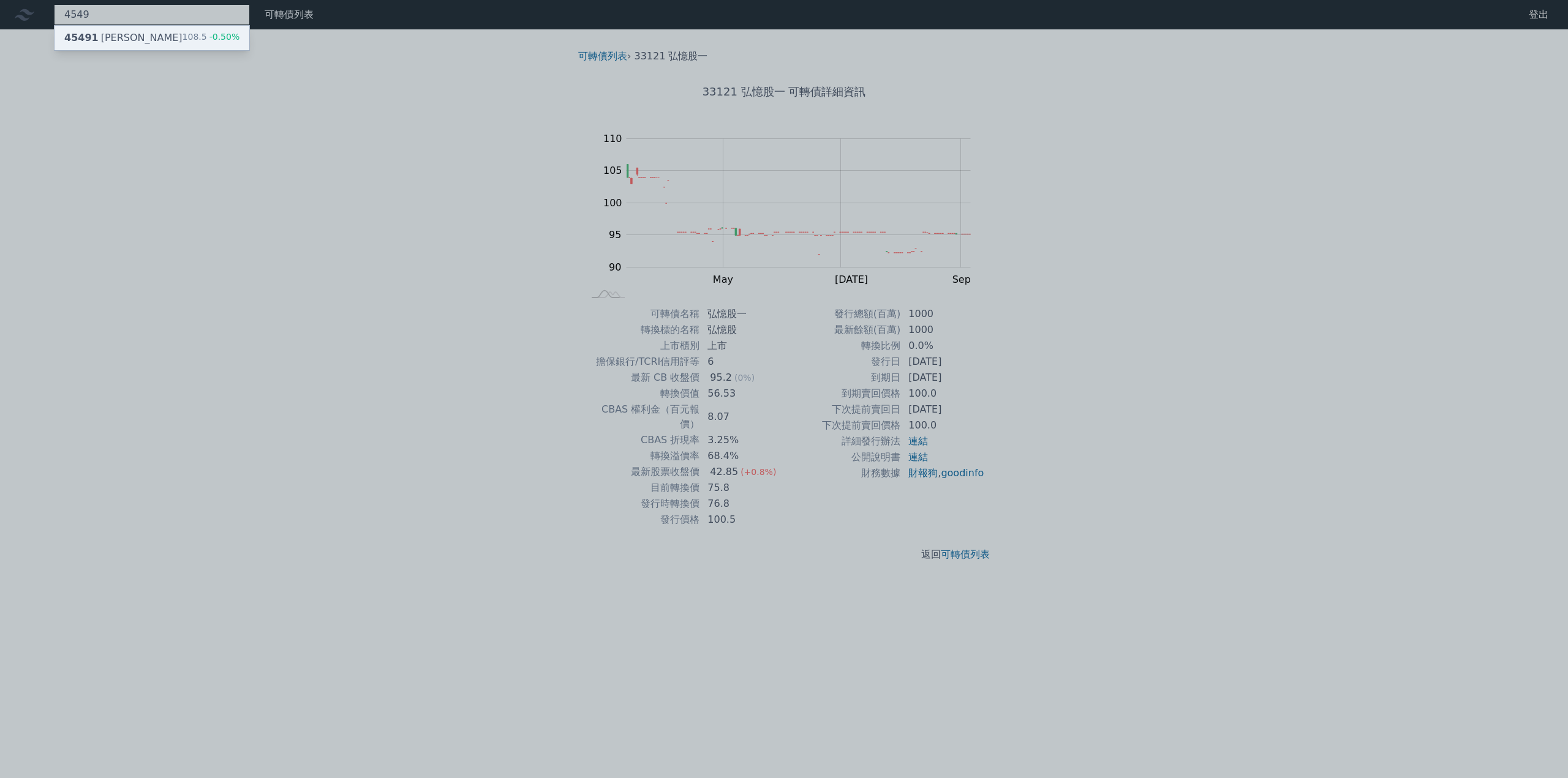
type input "4549"
click at [92, 41] on span "45491" at bounding box center [81, 37] width 34 height 12
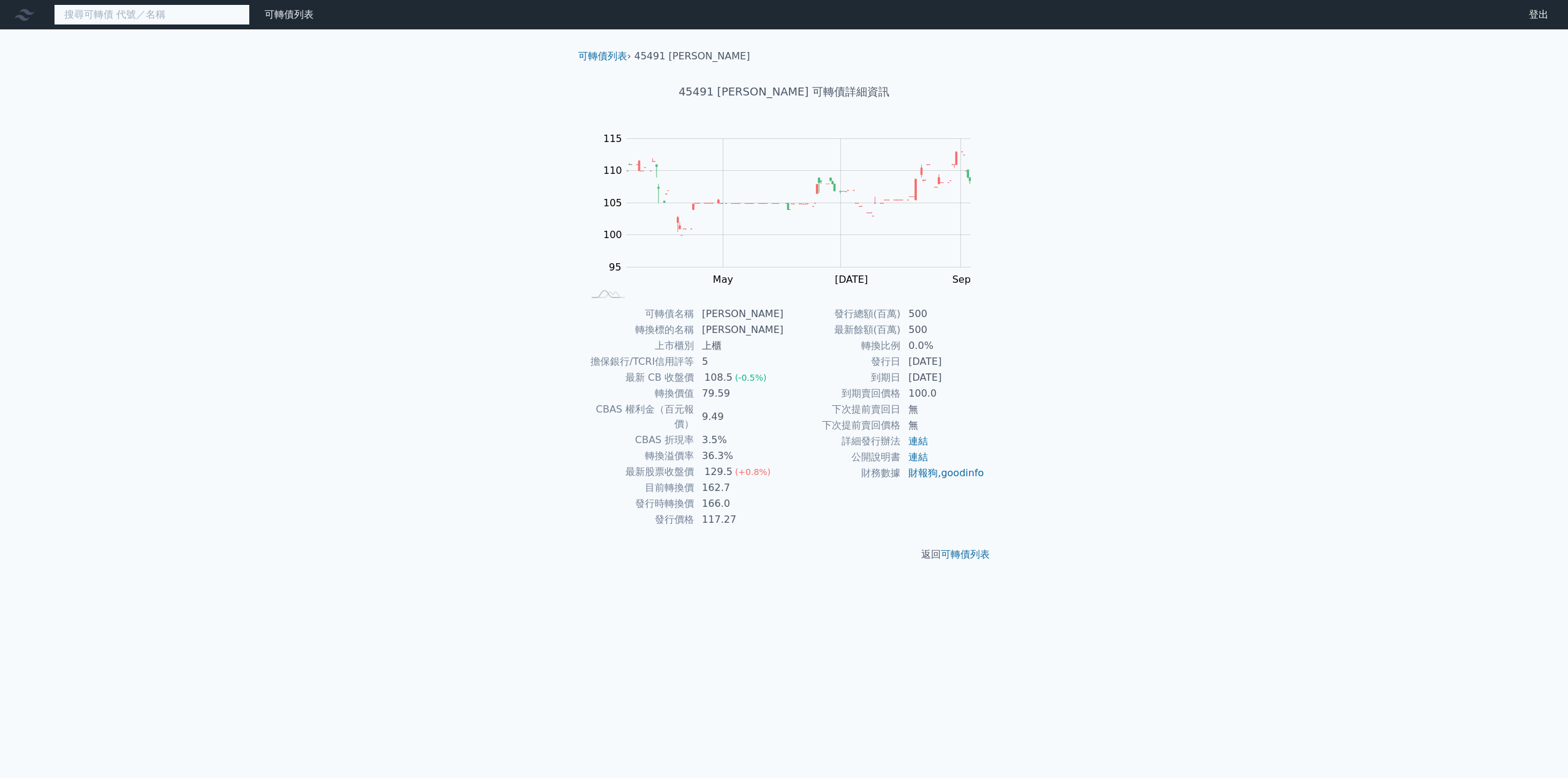
click at [121, 14] on input at bounding box center [152, 15] width 196 height 21
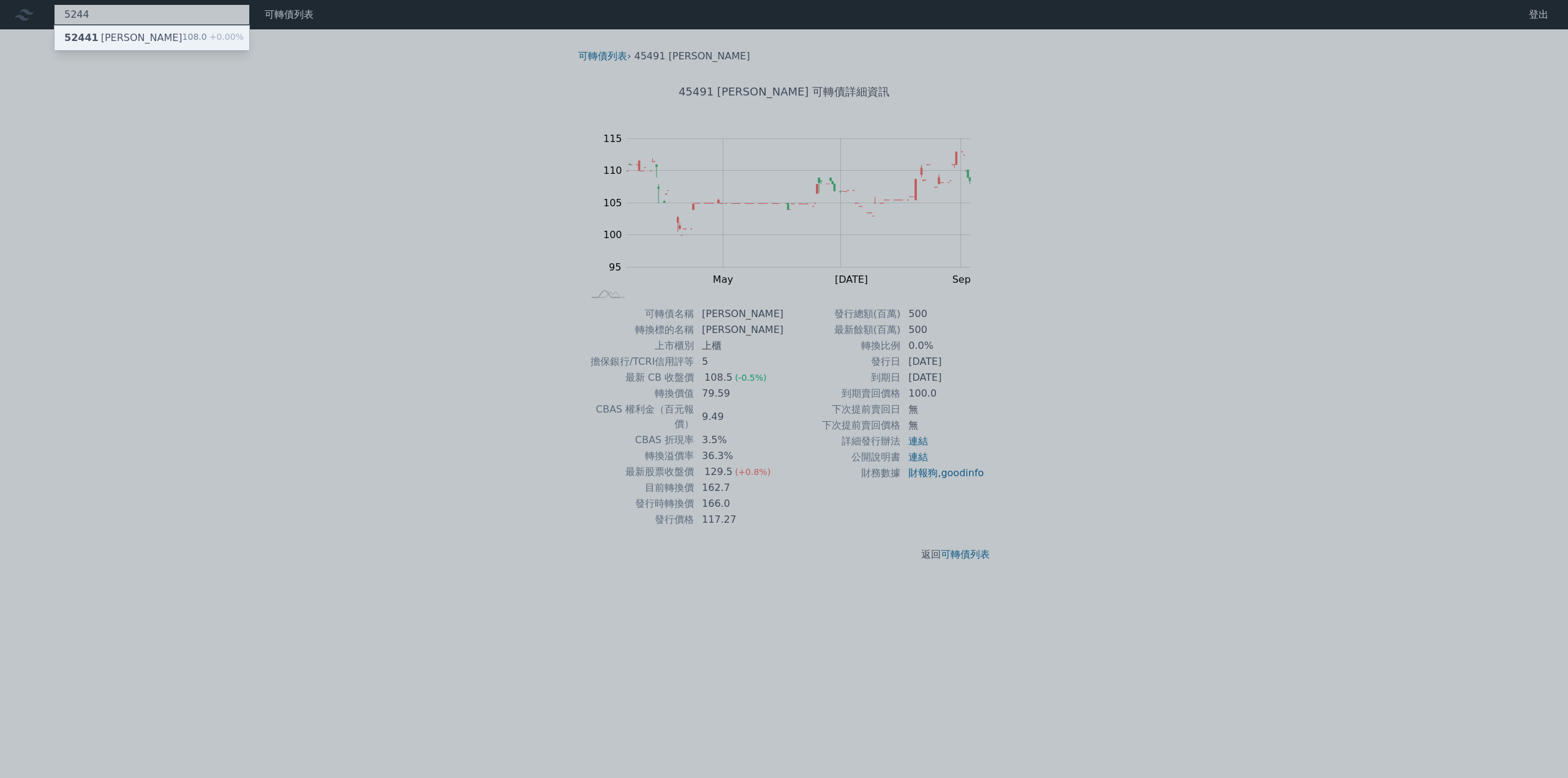
type input "5244"
click at [118, 36] on div "52441 [PERSON_NAME]" at bounding box center [123, 38] width 118 height 15
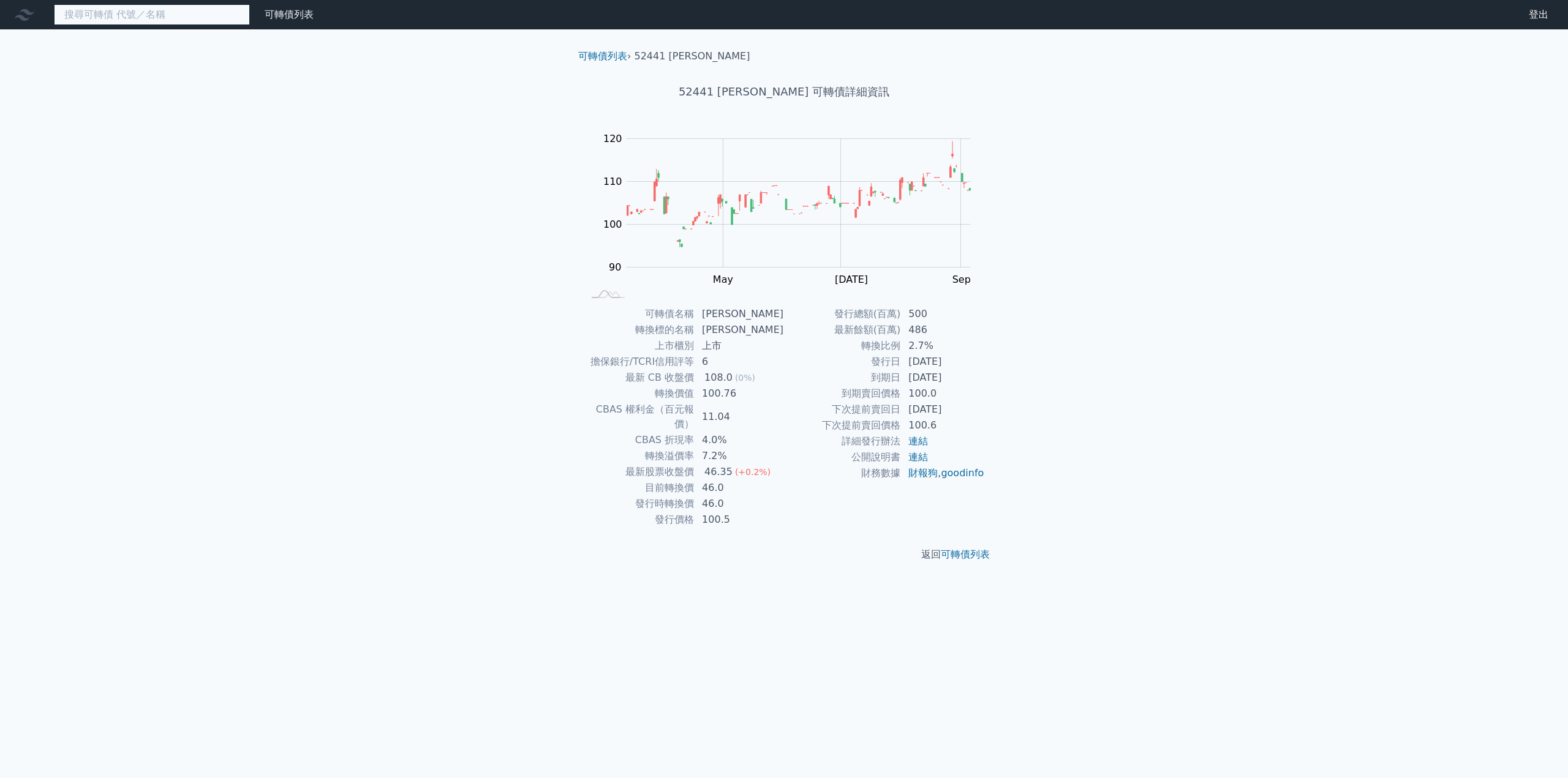
click at [114, 18] on input at bounding box center [152, 15] width 196 height 21
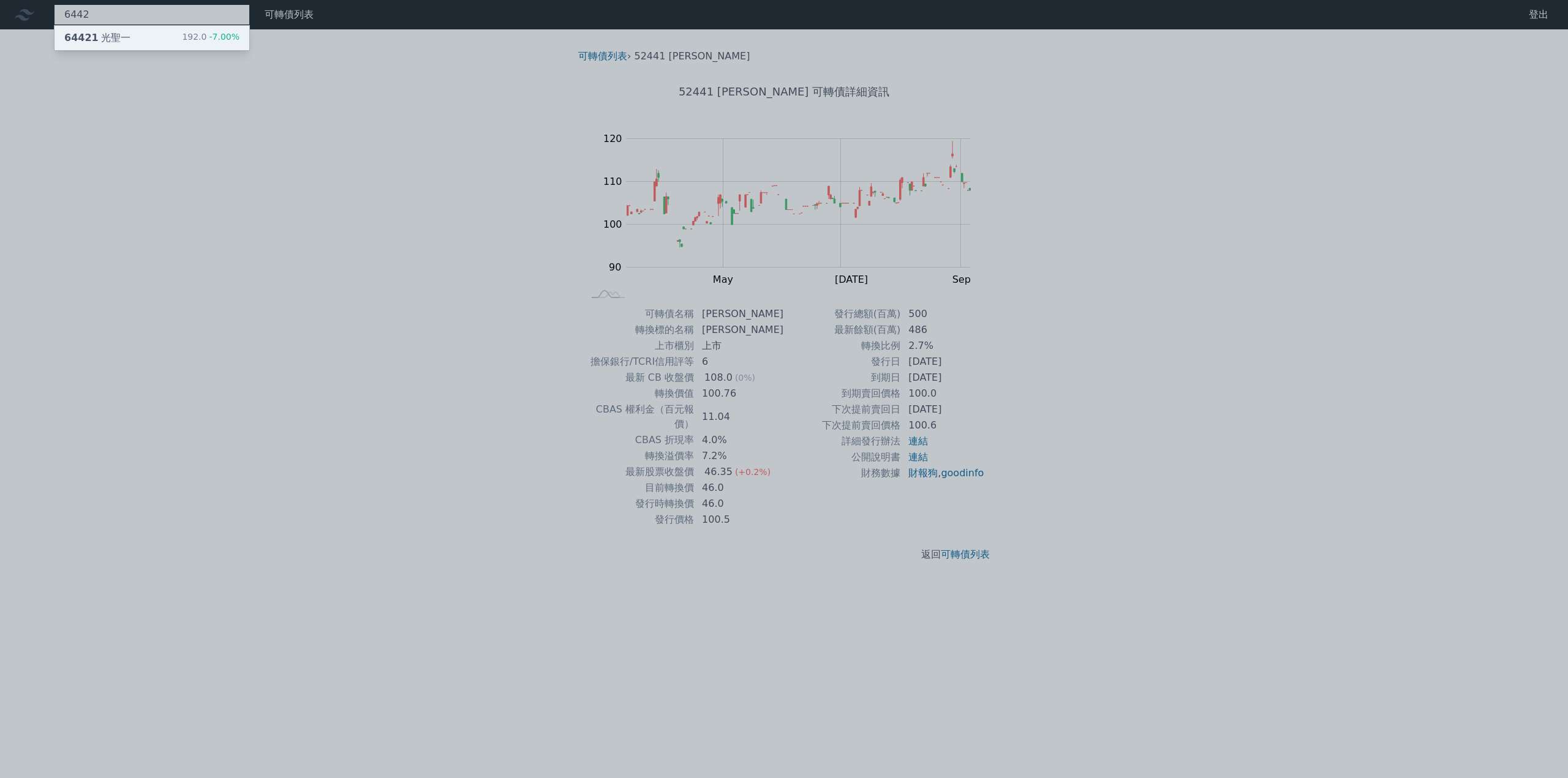
type input "6442"
click at [95, 36] on div "64421 光聖一" at bounding box center [97, 38] width 66 height 15
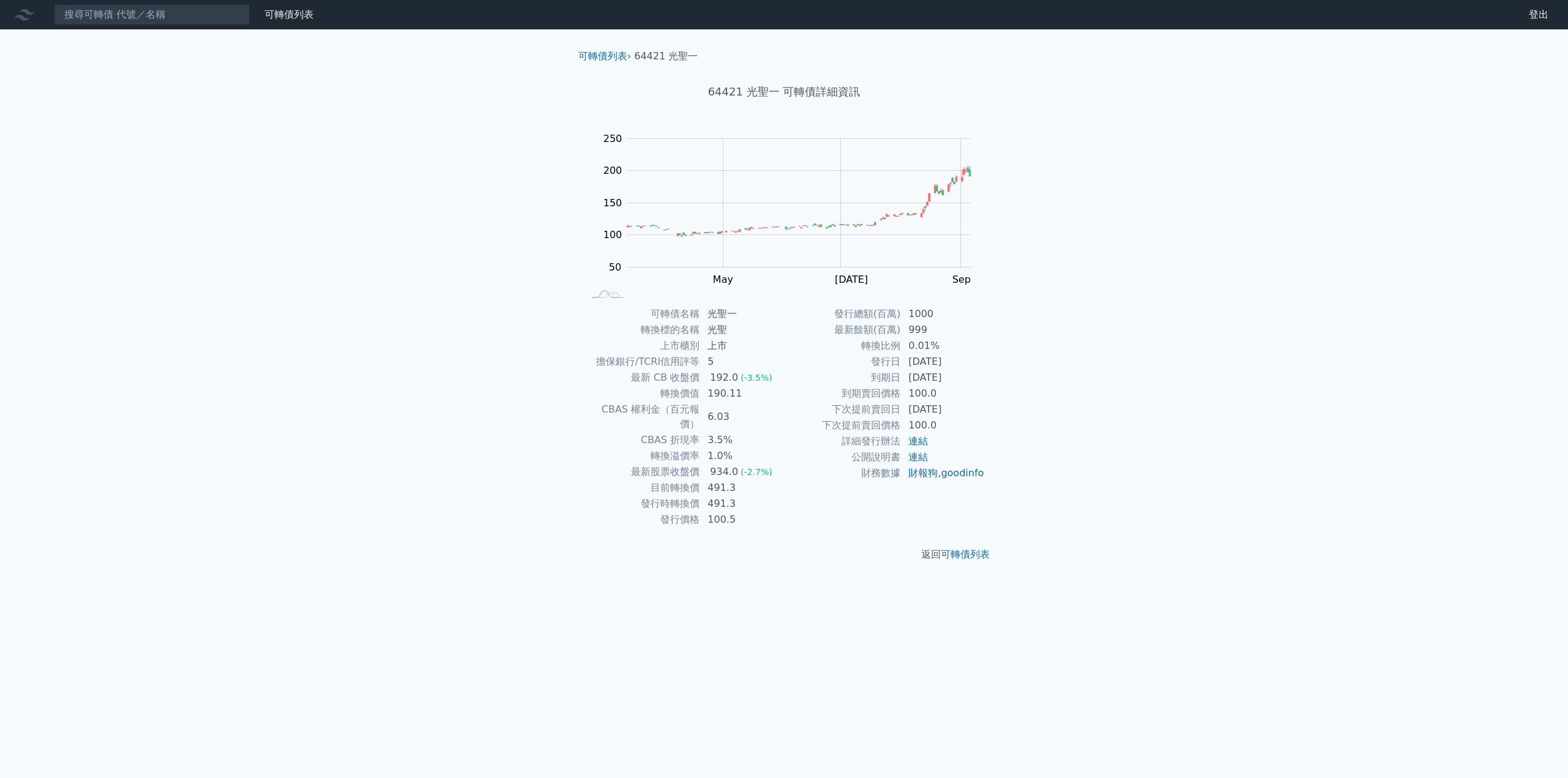
drag, startPoint x: 874, startPoint y: 380, endPoint x: 966, endPoint y: 380, distance: 92.0
click at [966, 380] on tr "到期日 [DATE]" at bounding box center [884, 377] width 201 height 16
copy tr "到期日 [DATE]"
click at [149, 18] on input at bounding box center [152, 15] width 196 height 21
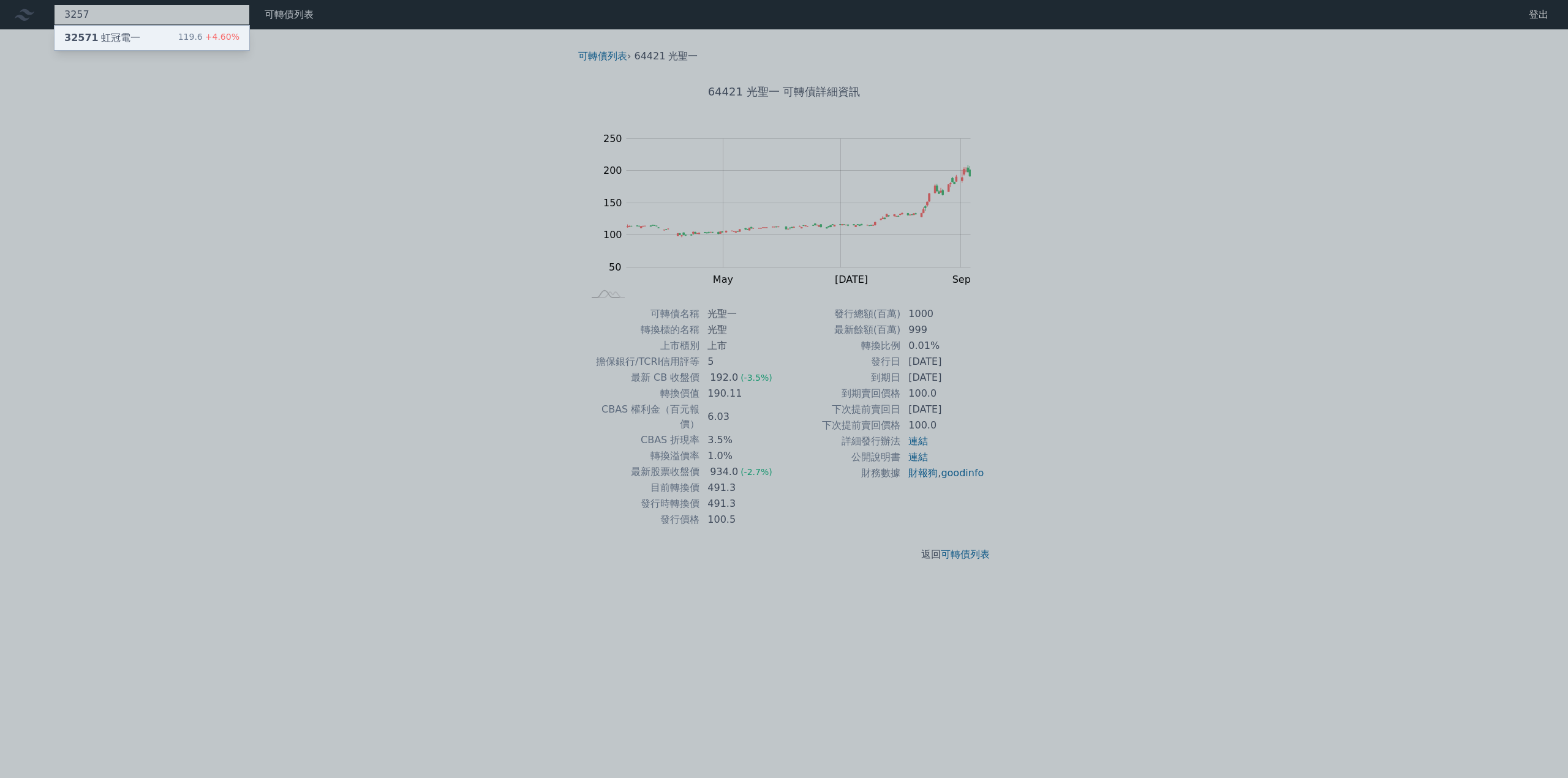
type input "3257"
click at [137, 37] on div "32571 虹冠電一 119.6 +4.60%" at bounding box center [152, 38] width 195 height 25
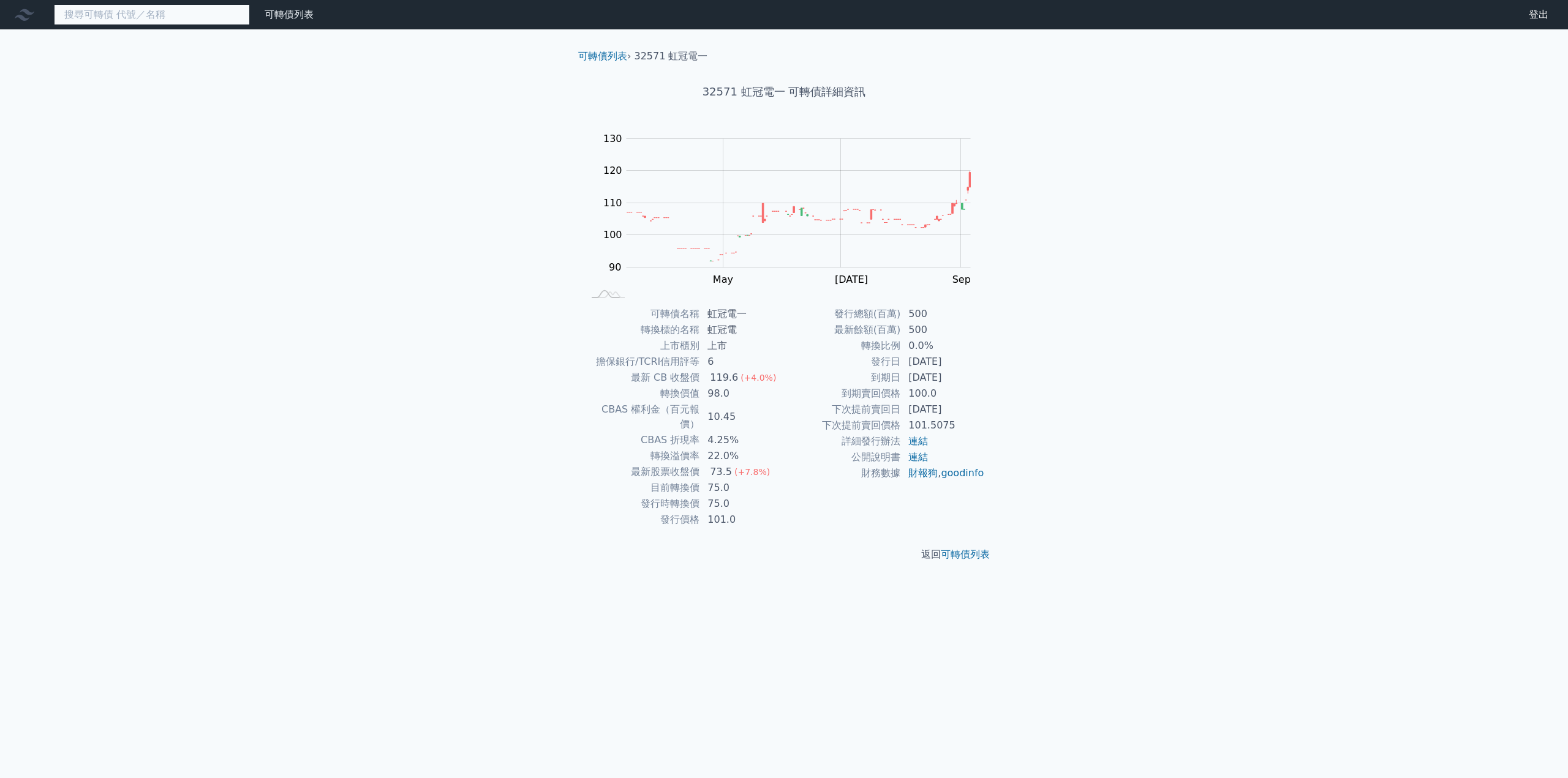
click at [120, 19] on input at bounding box center [152, 15] width 196 height 21
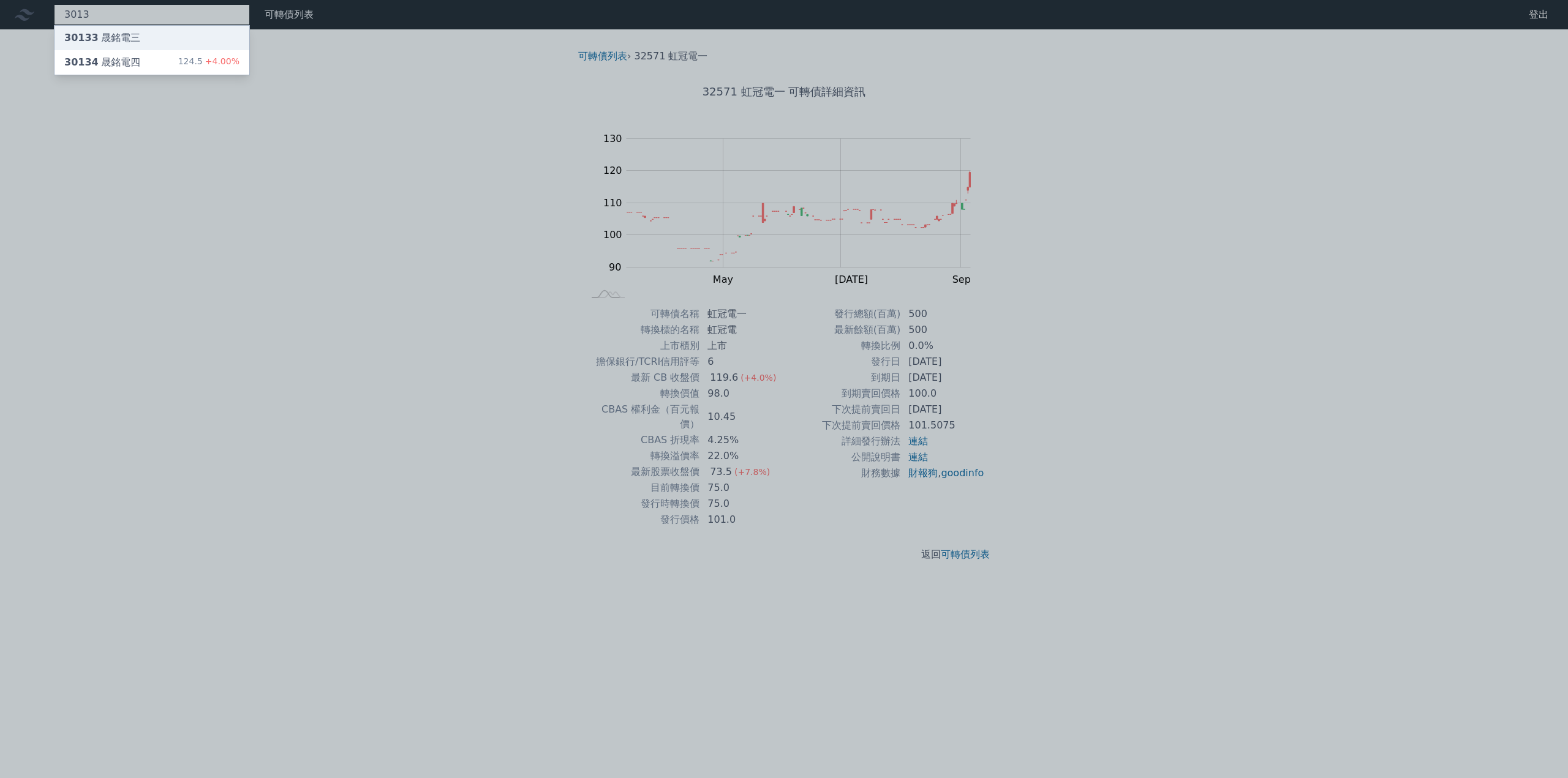
type input "3013"
click at [120, 34] on div "30133 晟銘電三" at bounding box center [102, 38] width 76 height 15
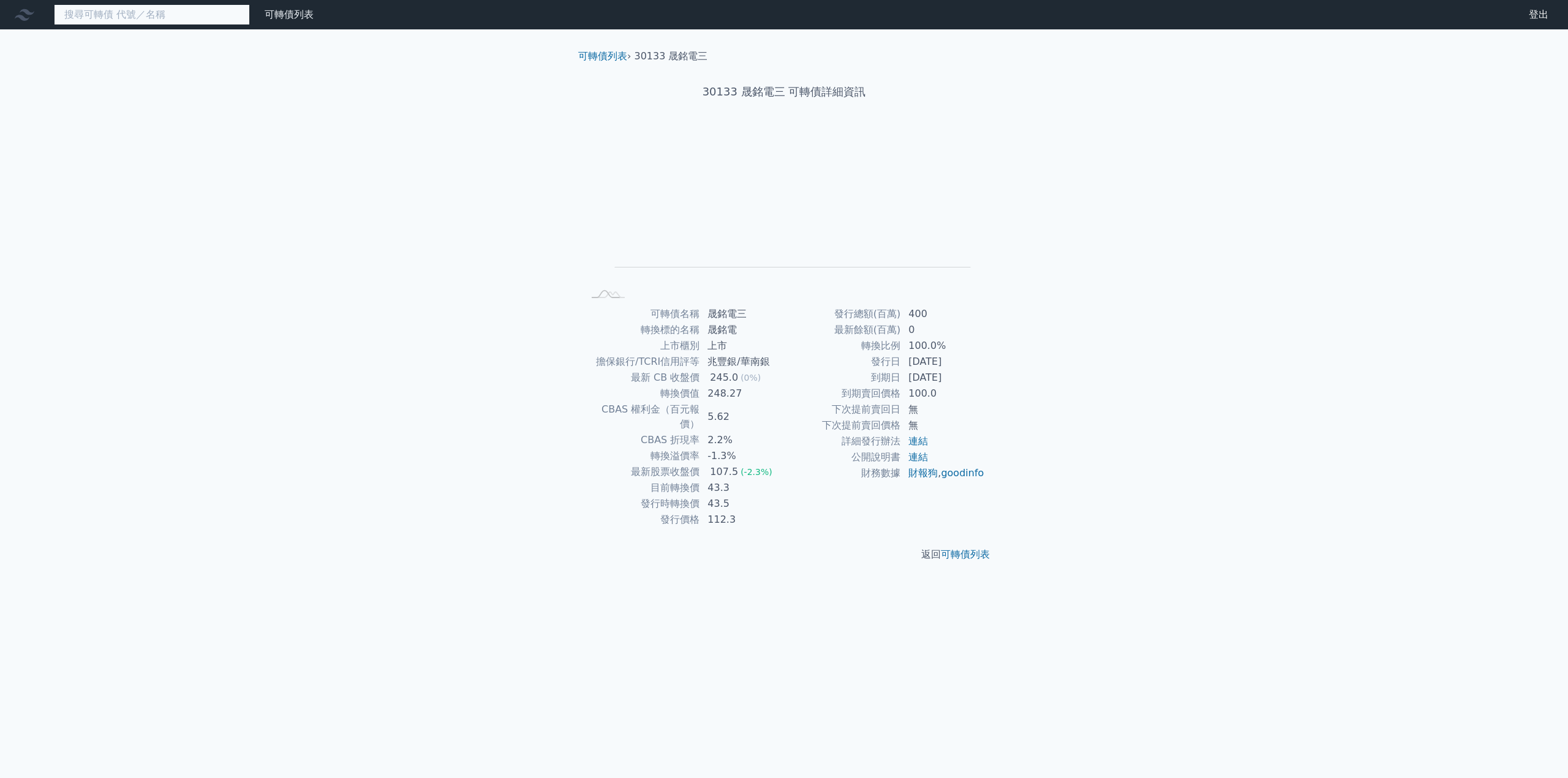
click at [119, 23] on input at bounding box center [152, 15] width 196 height 21
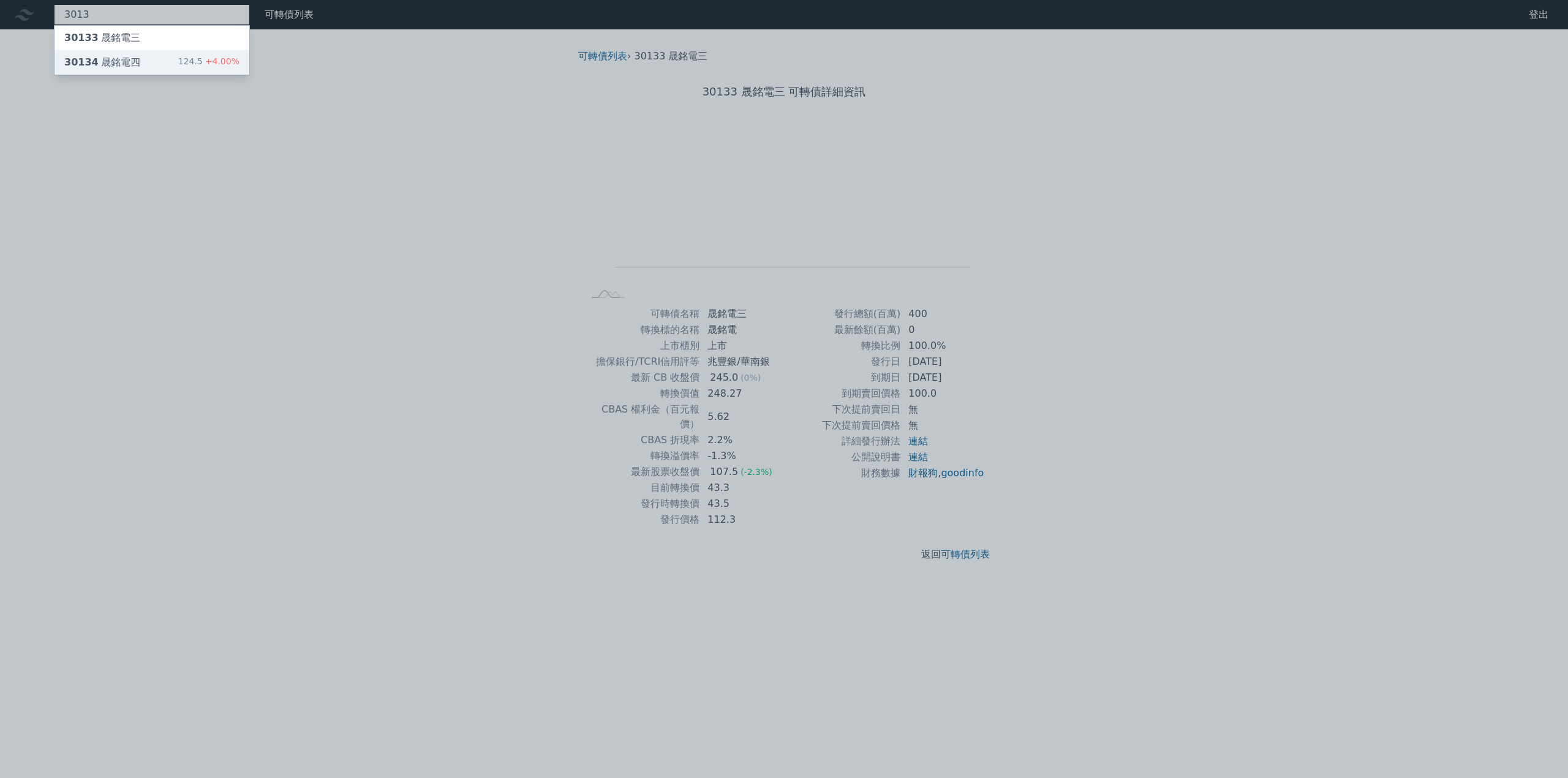
type input "3013"
click at [112, 64] on div "30134 晟銘電四" at bounding box center [102, 62] width 76 height 15
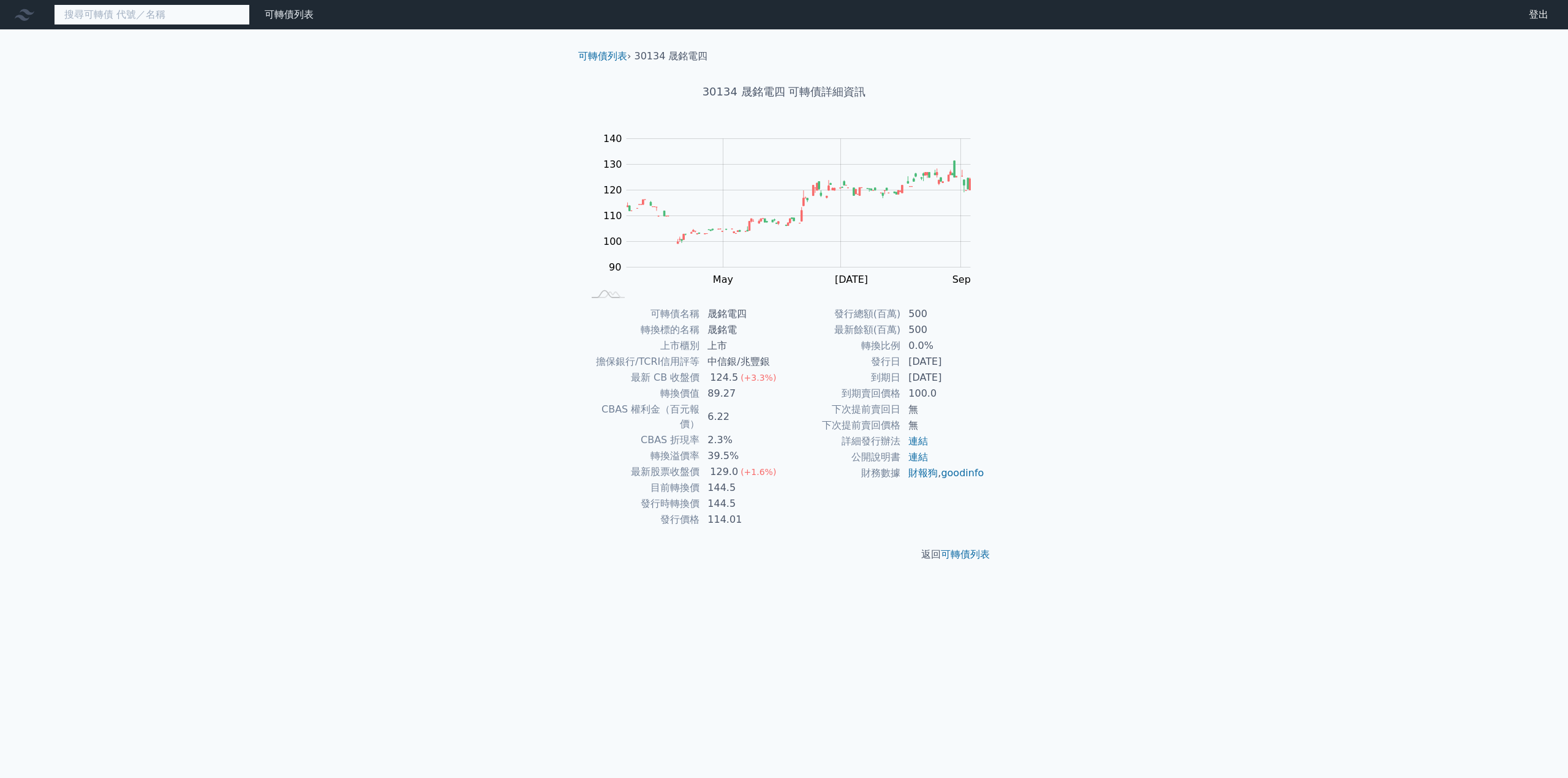
click at [111, 21] on input at bounding box center [152, 15] width 196 height 21
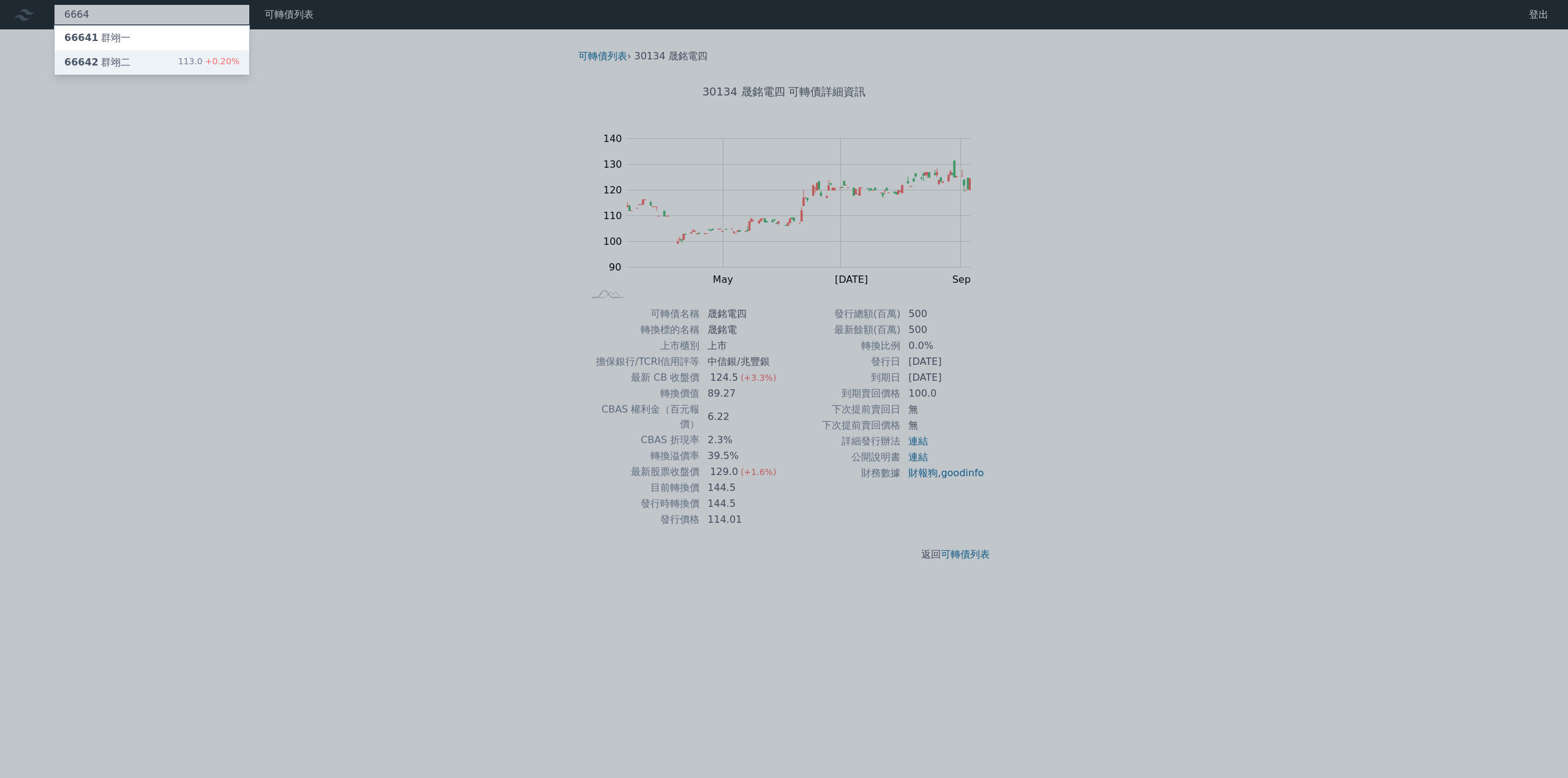
type input "6664"
click at [118, 65] on div "66642 群翊二" at bounding box center [97, 62] width 66 height 15
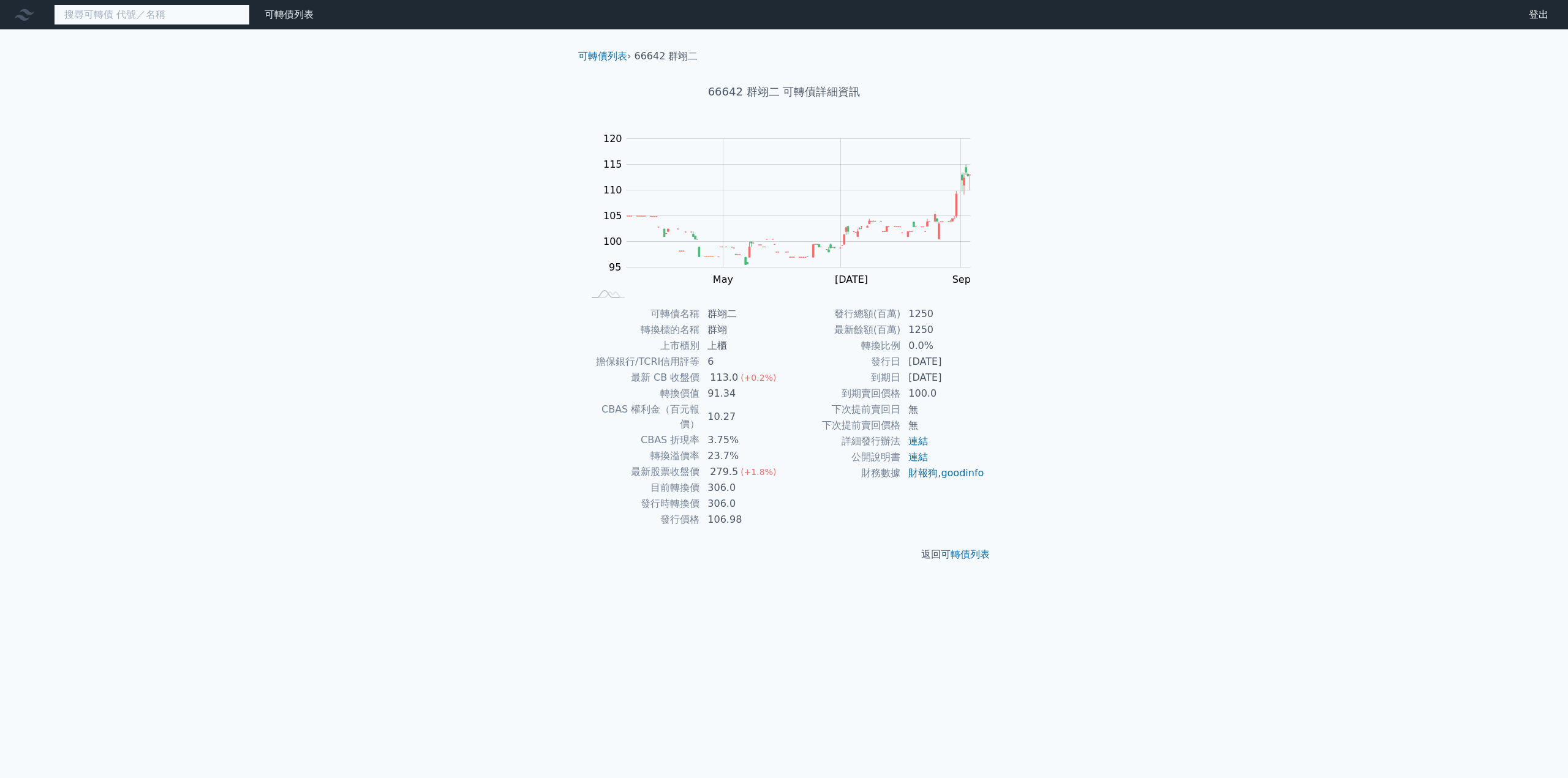
click at [99, 13] on input at bounding box center [152, 15] width 196 height 21
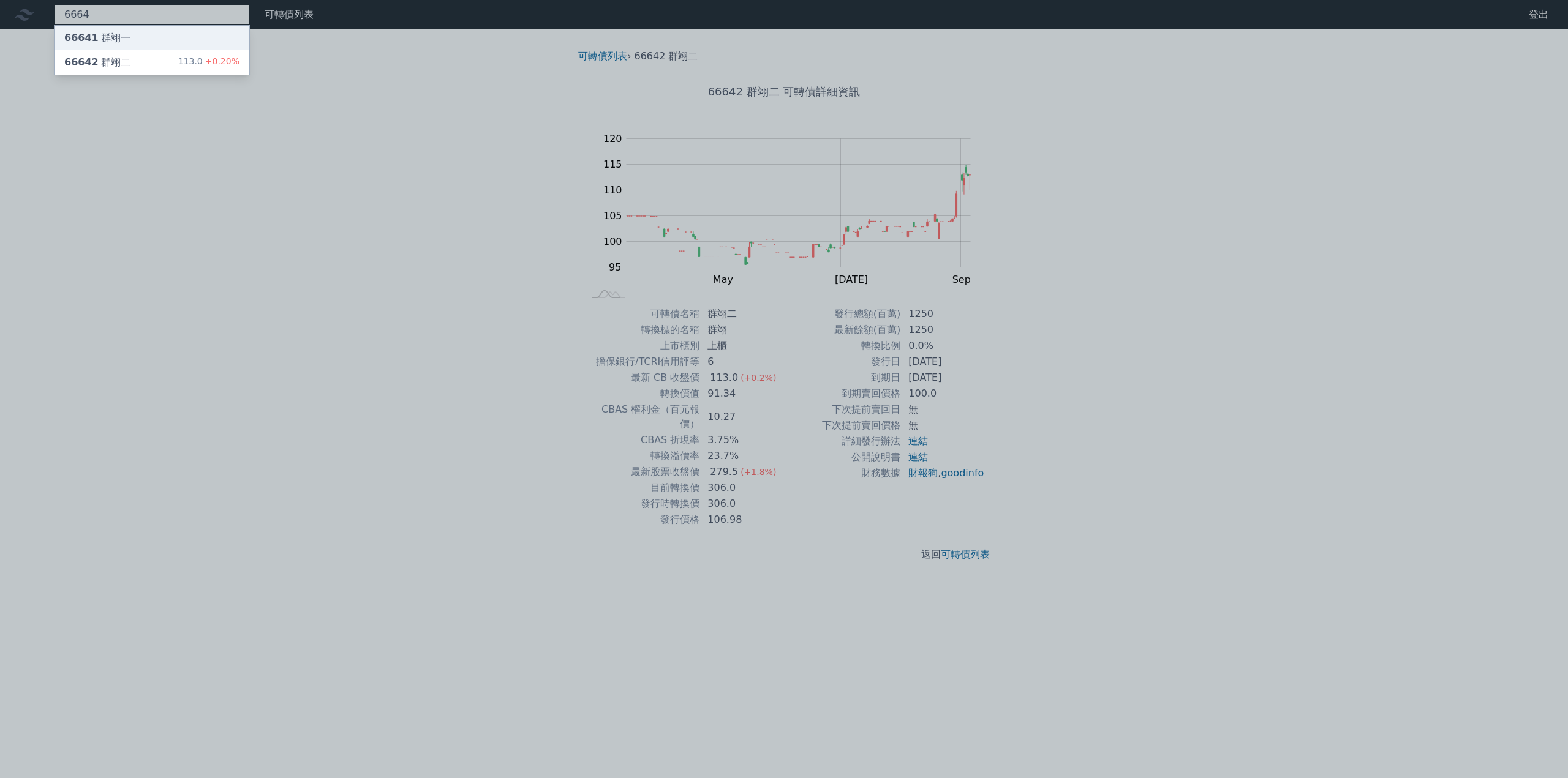
type input "6664"
click at [99, 33] on div "66641 群翊一" at bounding box center [97, 38] width 66 height 15
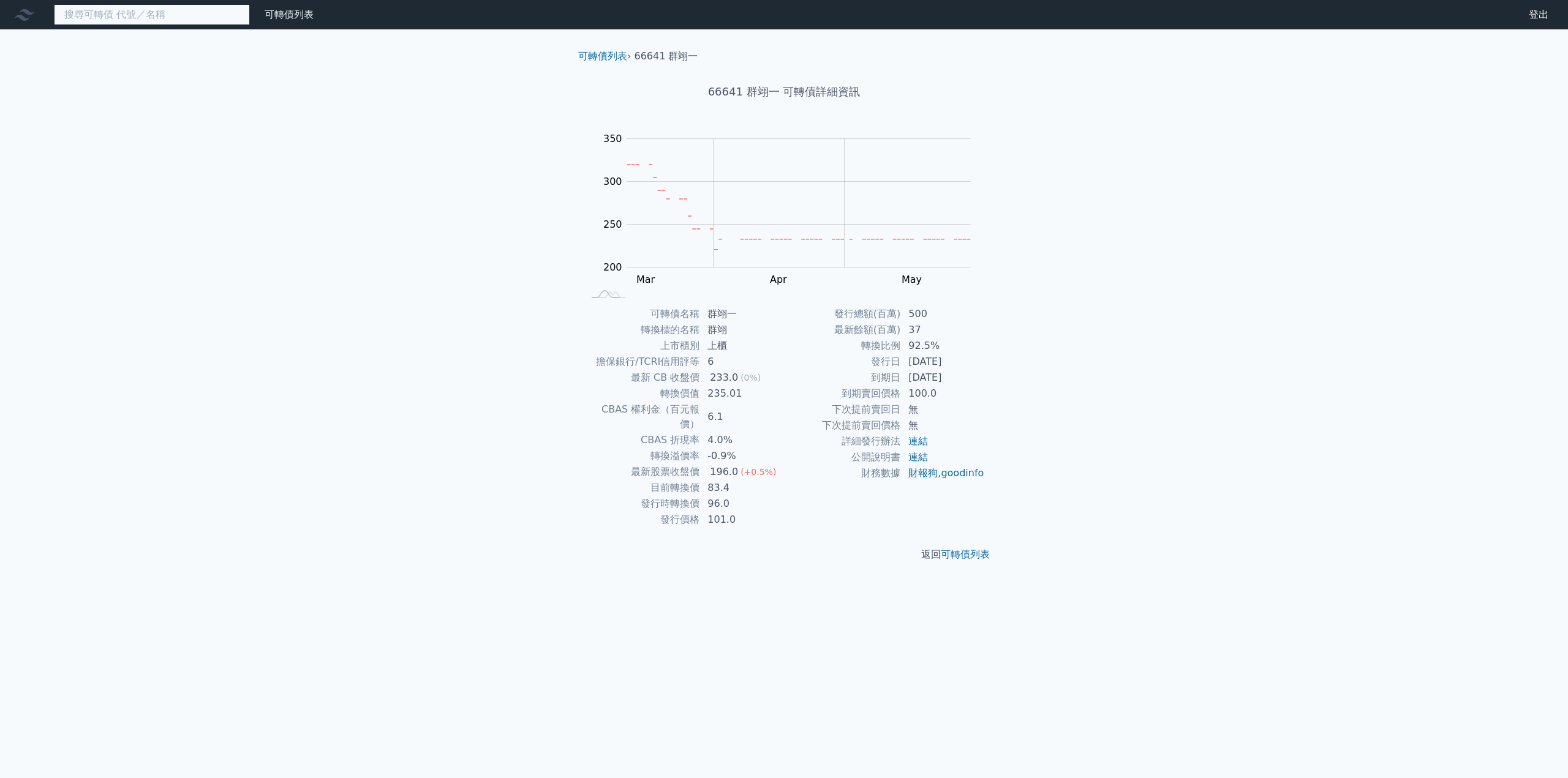
click at [156, 12] on input at bounding box center [152, 15] width 196 height 21
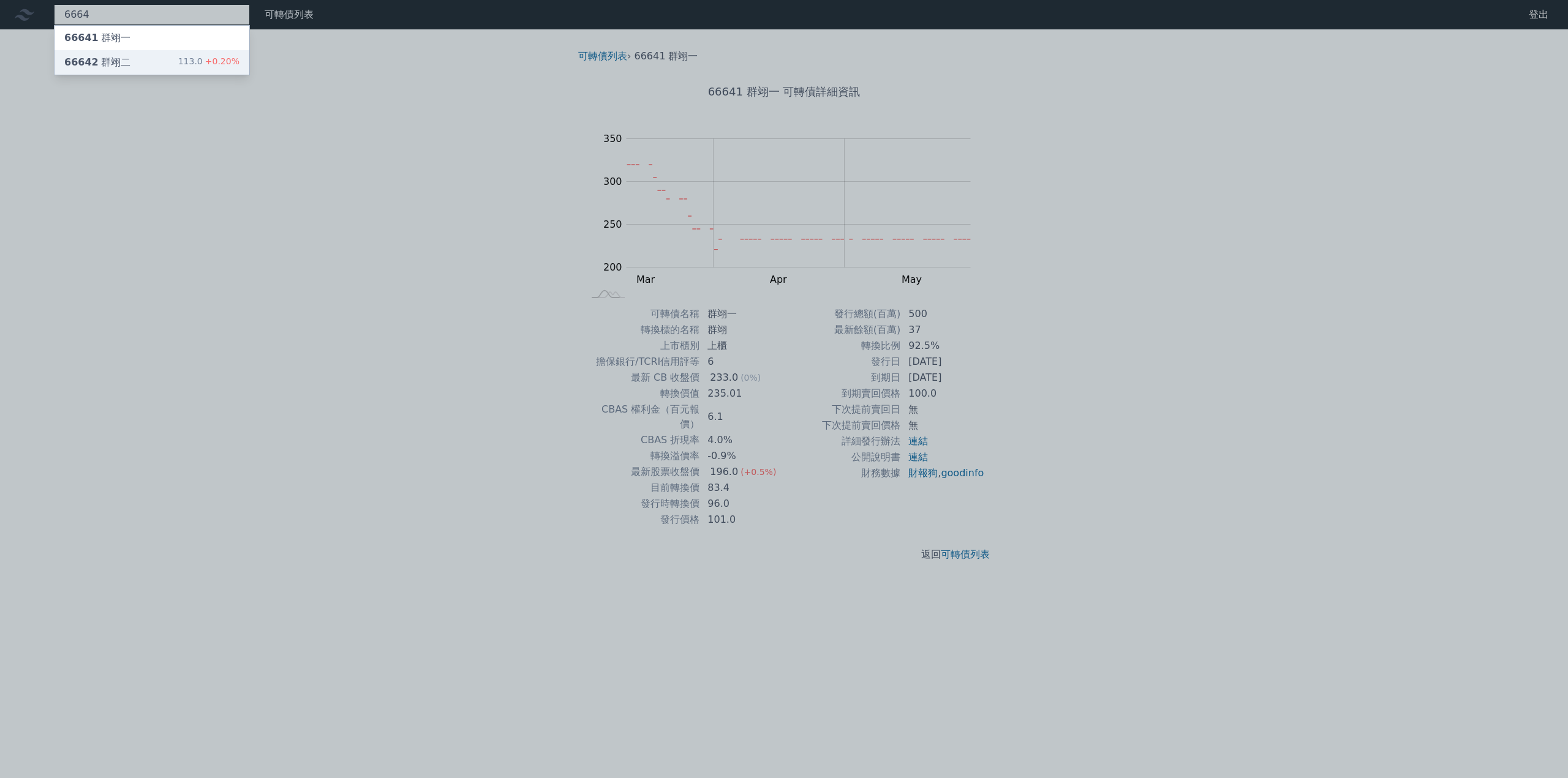
type input "6664"
click at [116, 64] on div "66642 群翊二" at bounding box center [97, 62] width 66 height 15
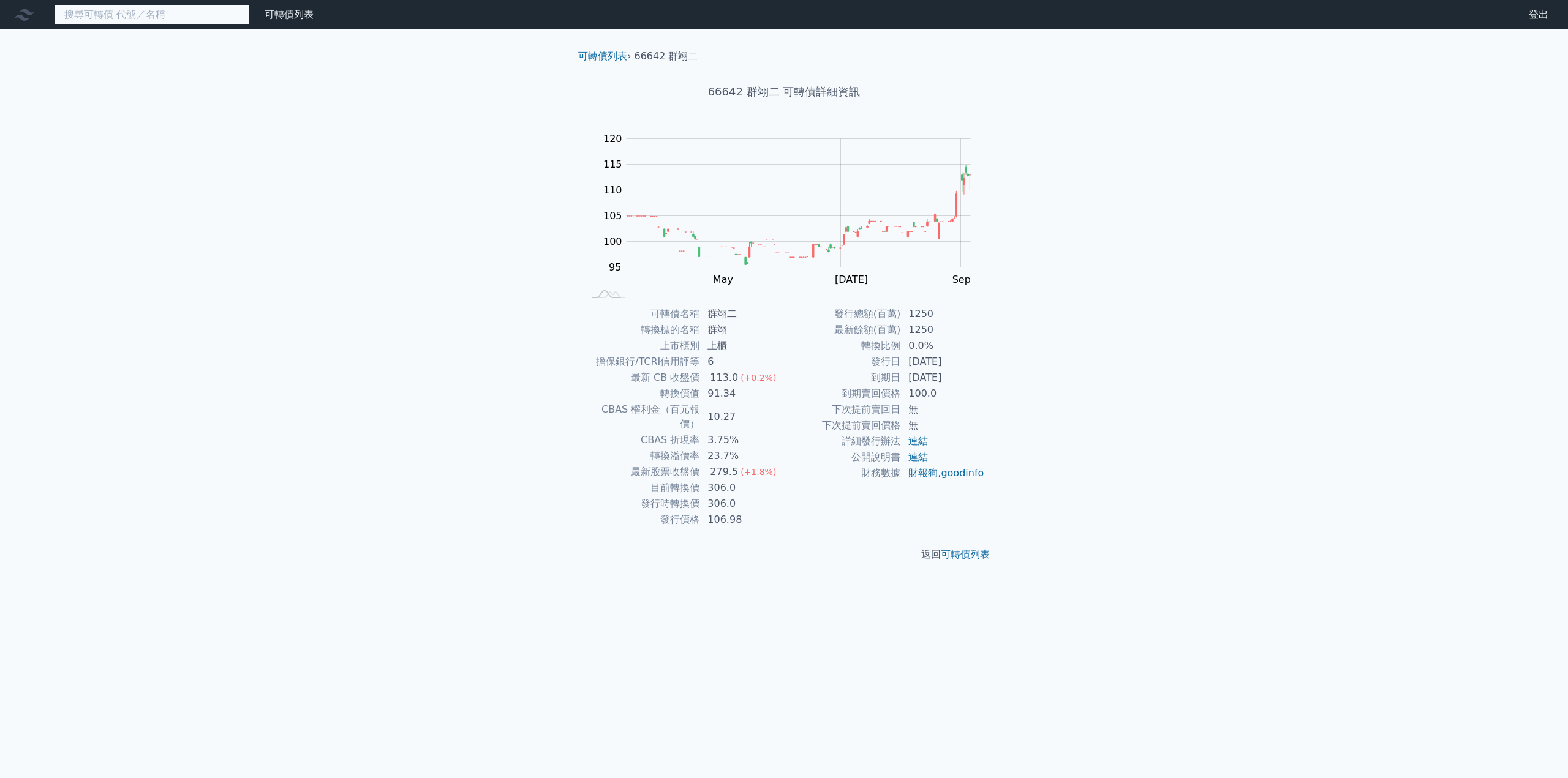
click at [152, 18] on input at bounding box center [152, 15] width 196 height 21
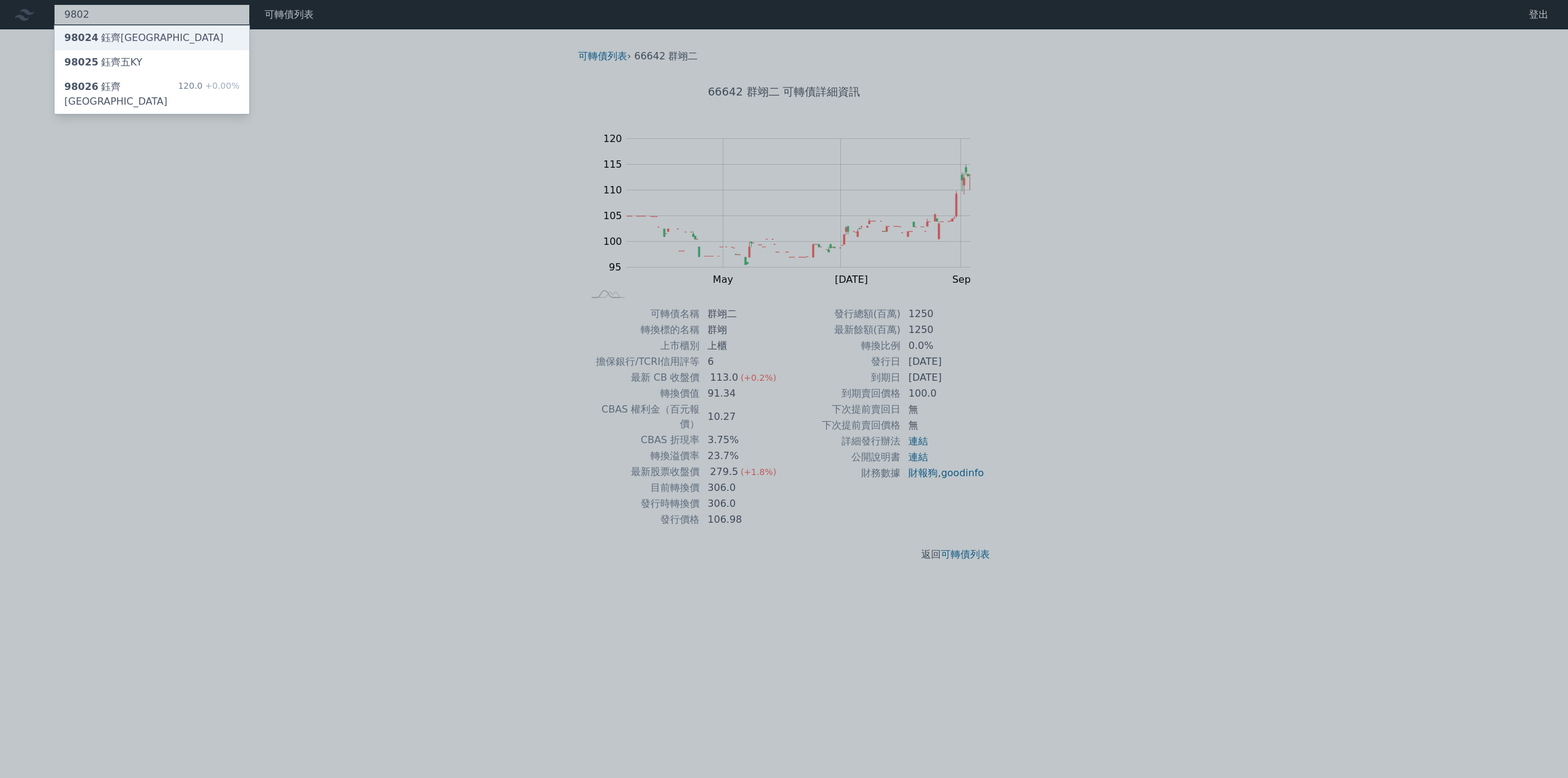
type input "9802"
click at [140, 36] on div "98024 鈺[GEOGRAPHIC_DATA]" at bounding box center [152, 38] width 195 height 25
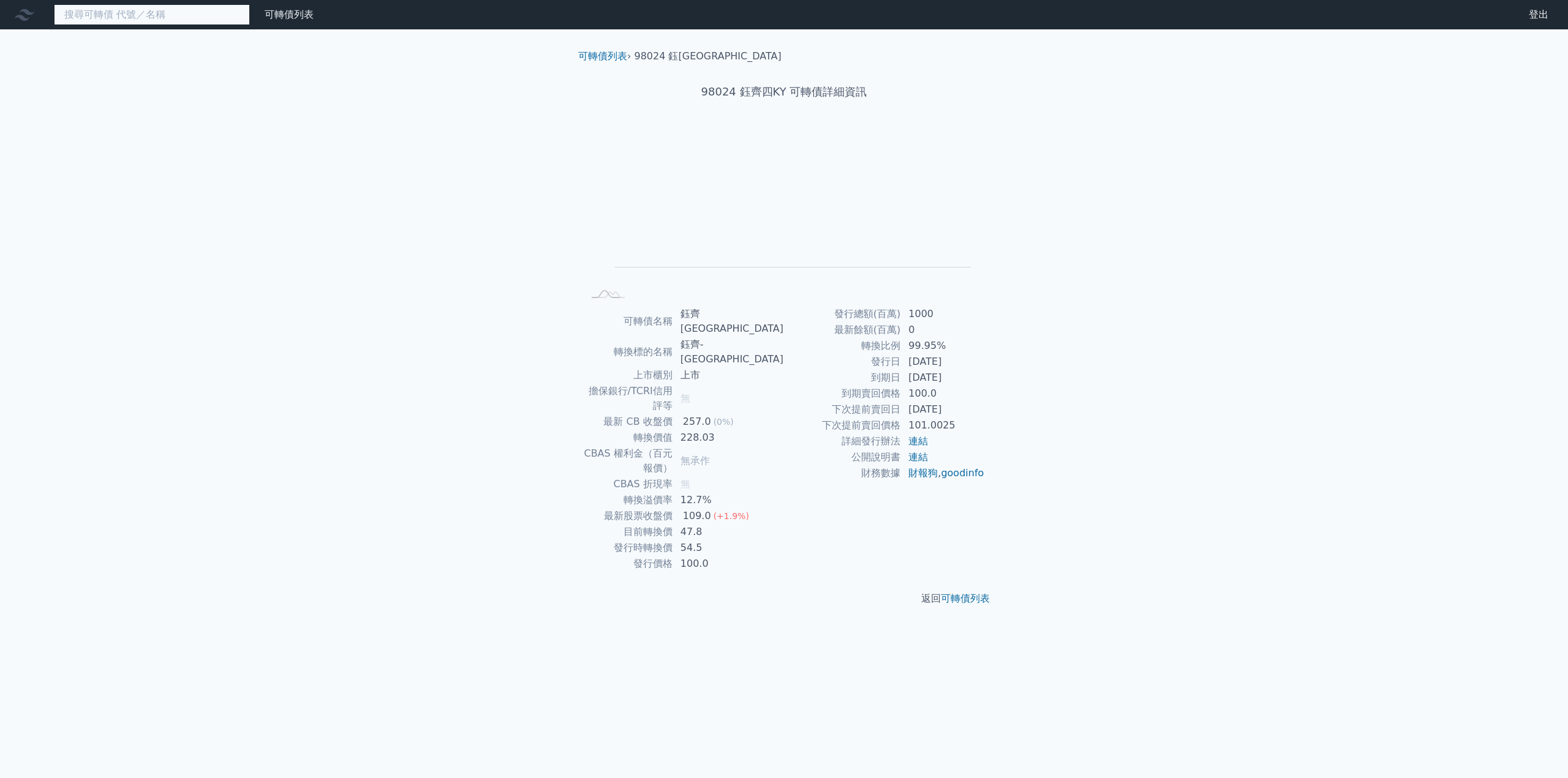
click at [134, 18] on input at bounding box center [152, 15] width 196 height 21
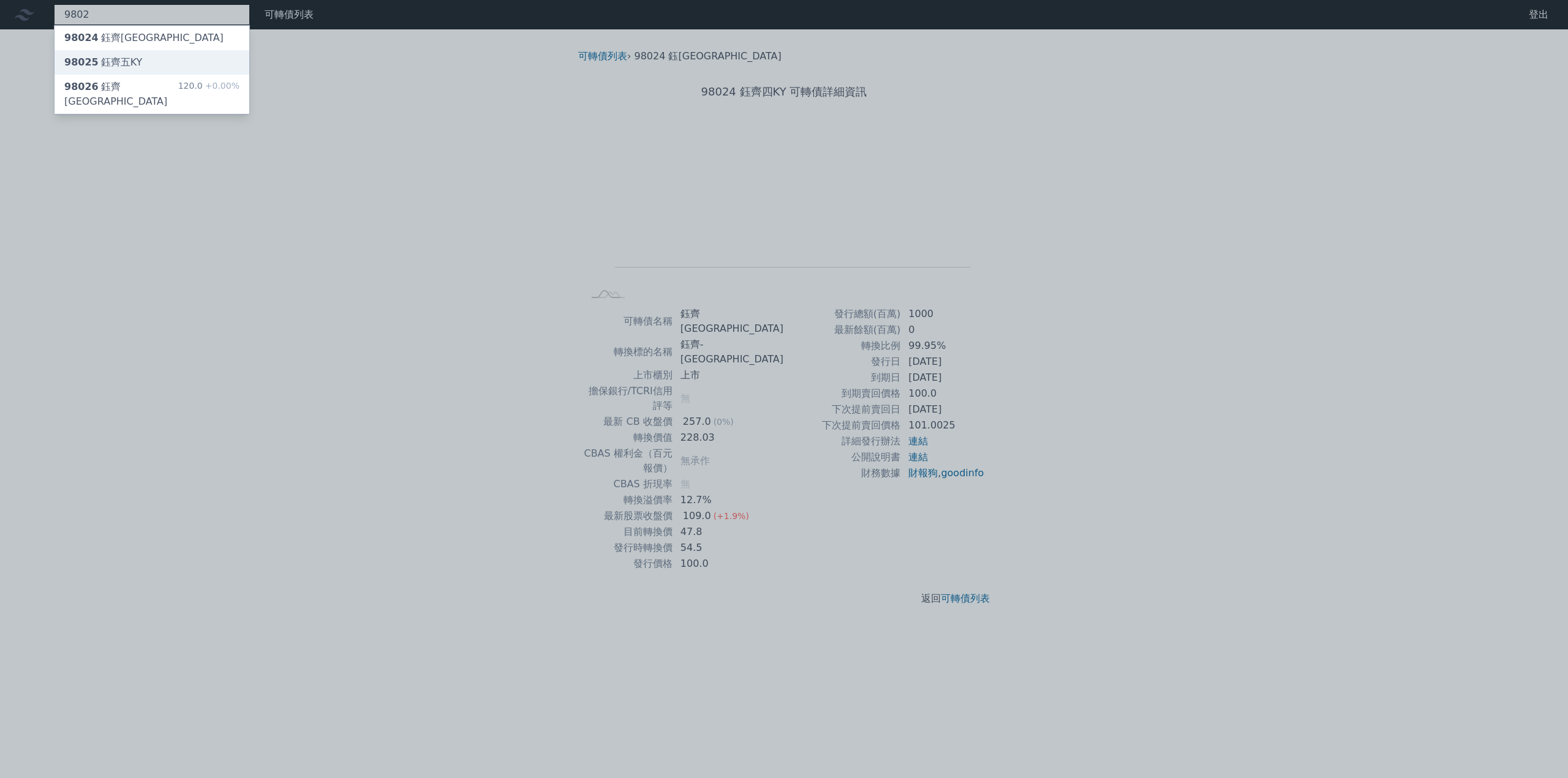
type input "9802"
click at [129, 62] on div "98025 鈺[GEOGRAPHIC_DATA]" at bounding box center [103, 62] width 78 height 15
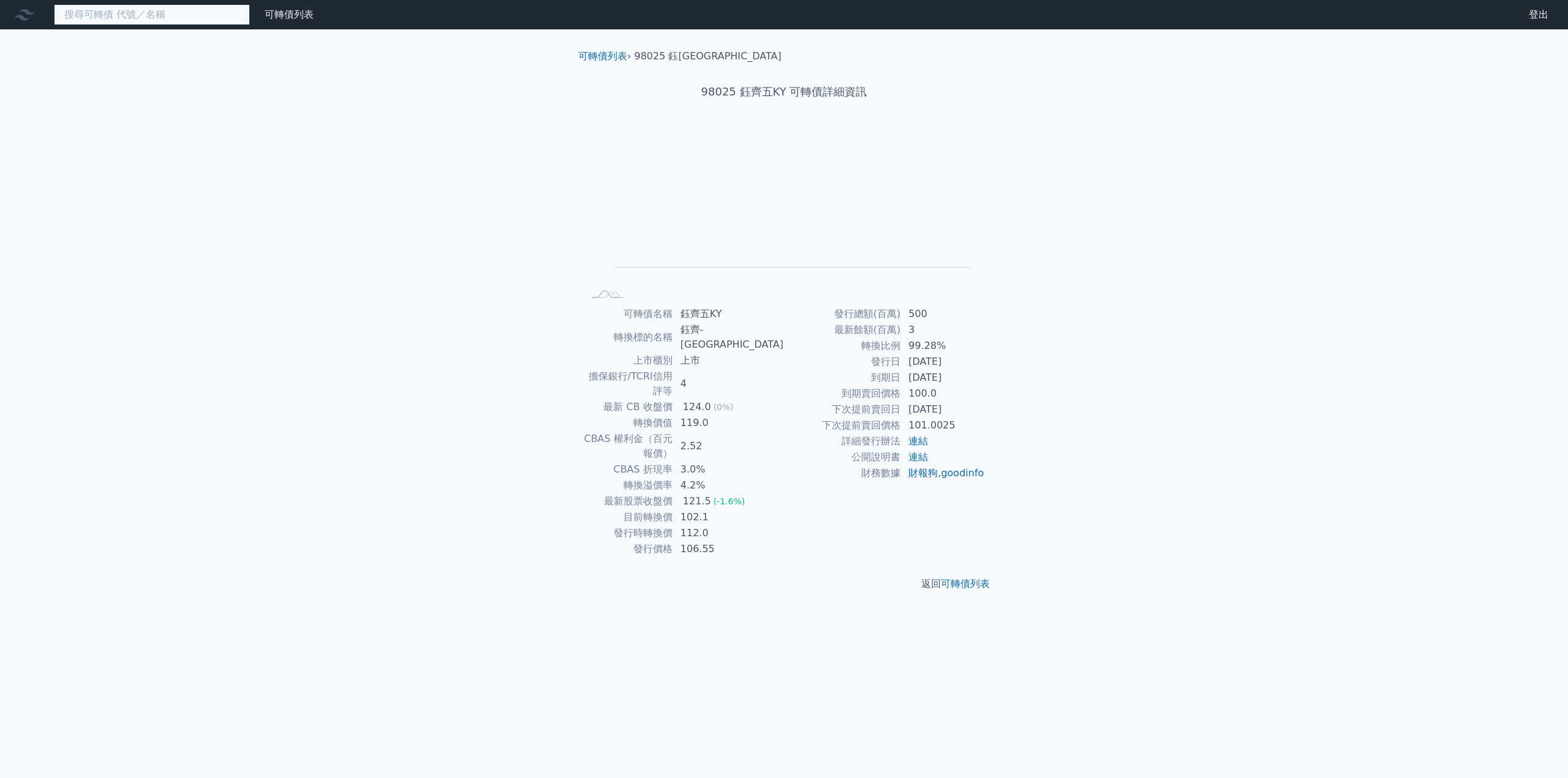
click at [139, 13] on input at bounding box center [152, 15] width 196 height 21
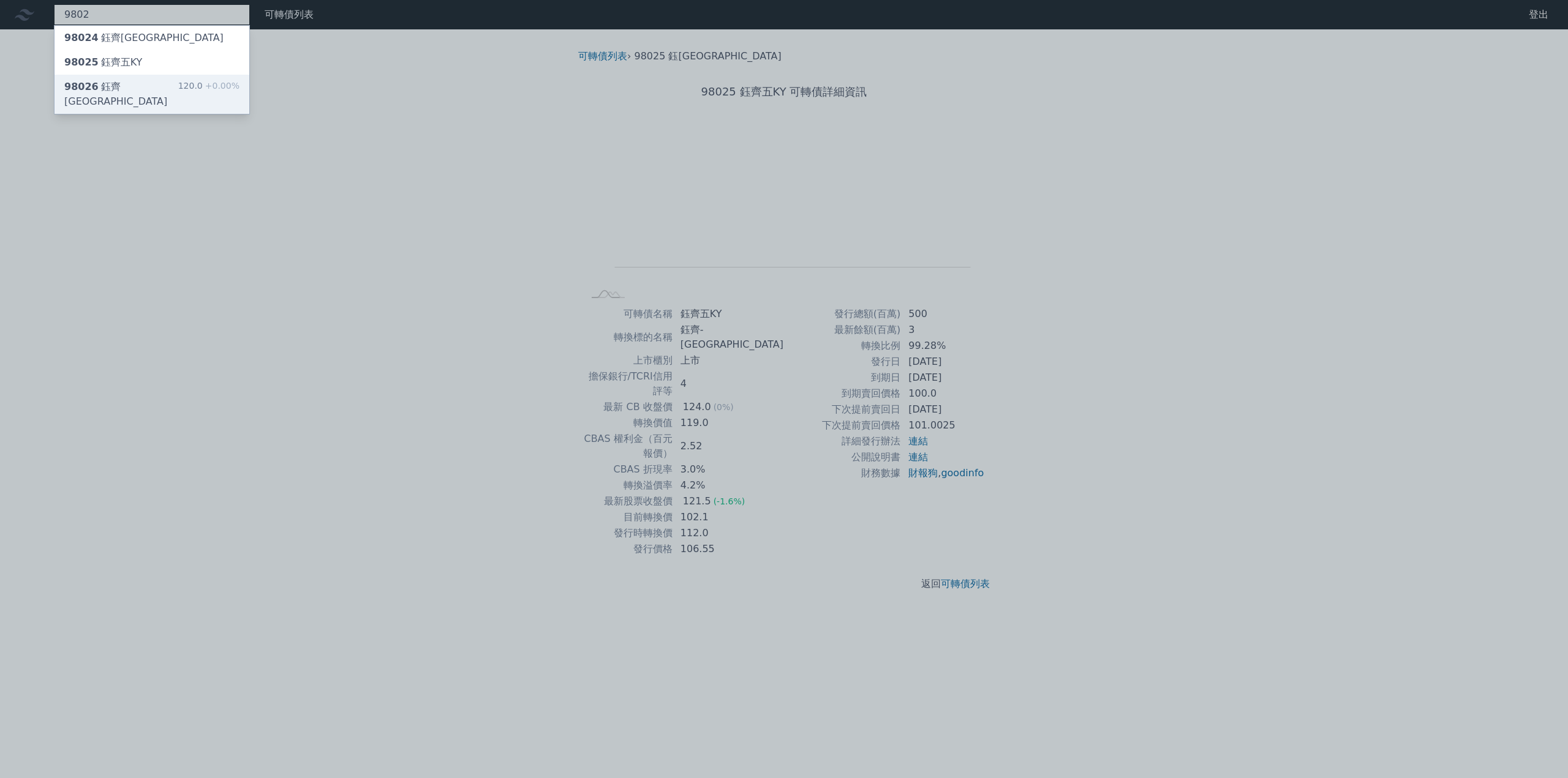
type input "9802"
click at [130, 85] on div "98026 鈺[GEOGRAPHIC_DATA]" at bounding box center [121, 95] width 114 height 29
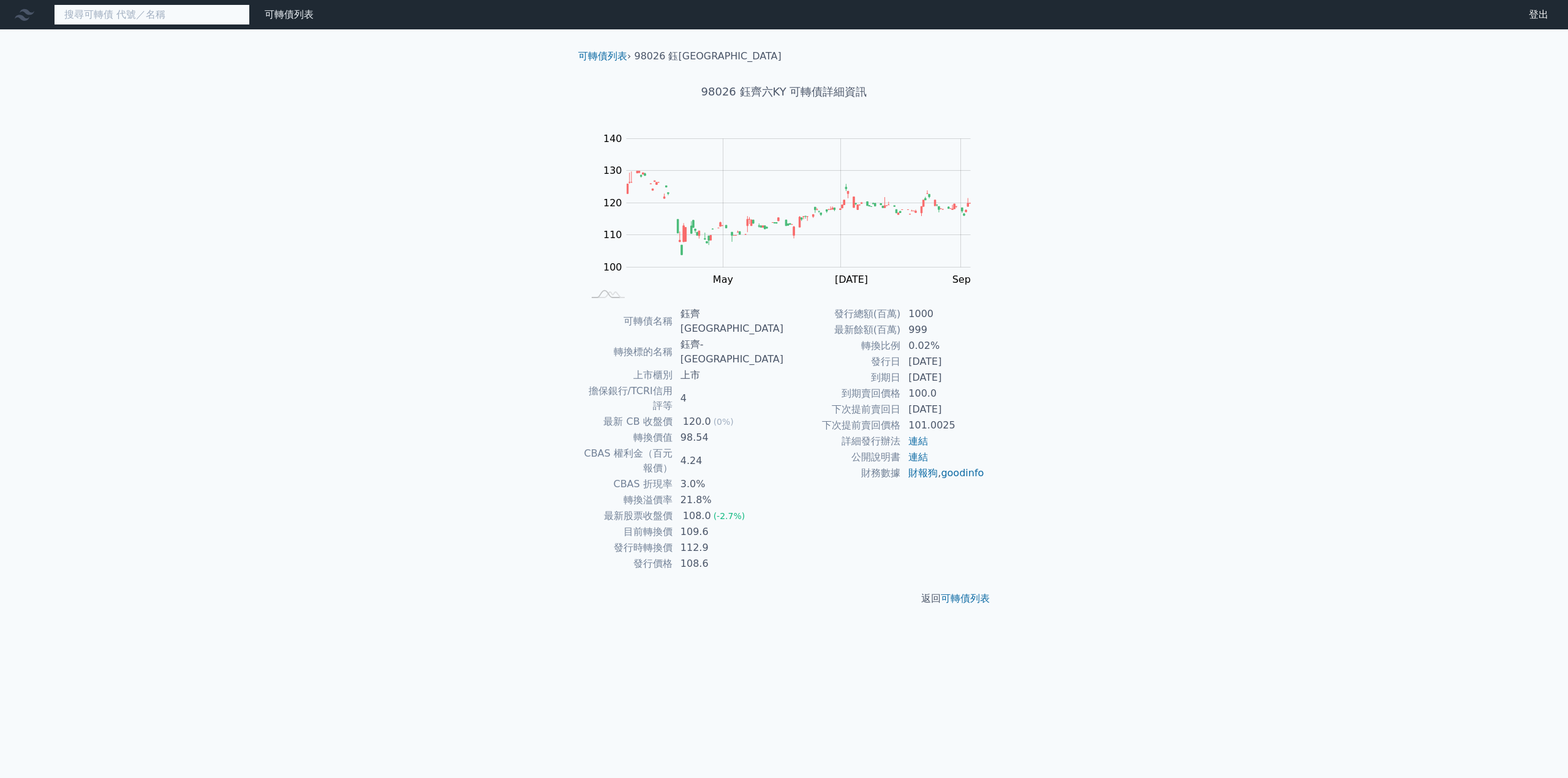
click at [152, 16] on input at bounding box center [152, 15] width 196 height 21
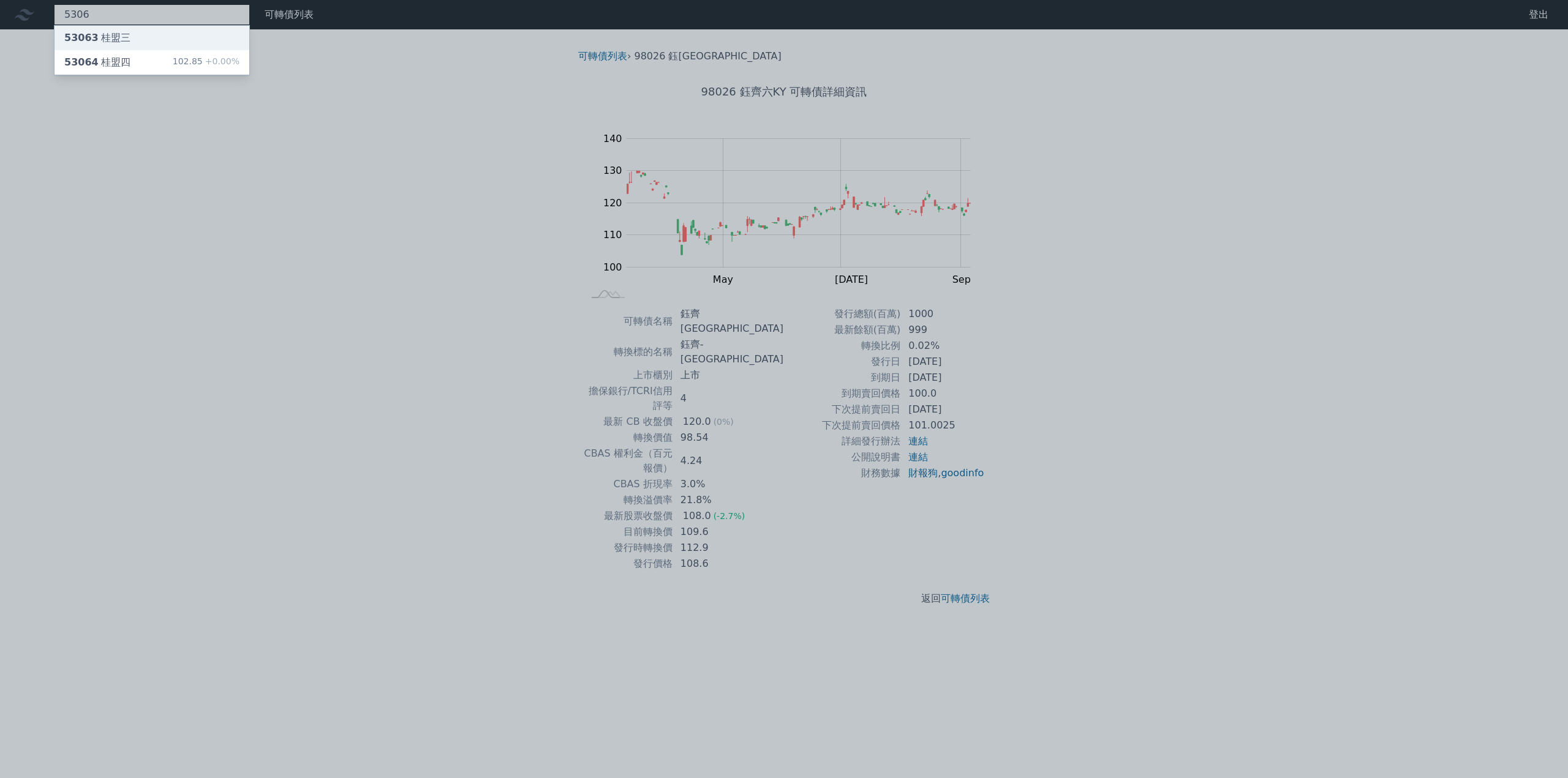
type input "5306"
click at [130, 34] on div "53063 桂盟三" at bounding box center [152, 38] width 195 height 25
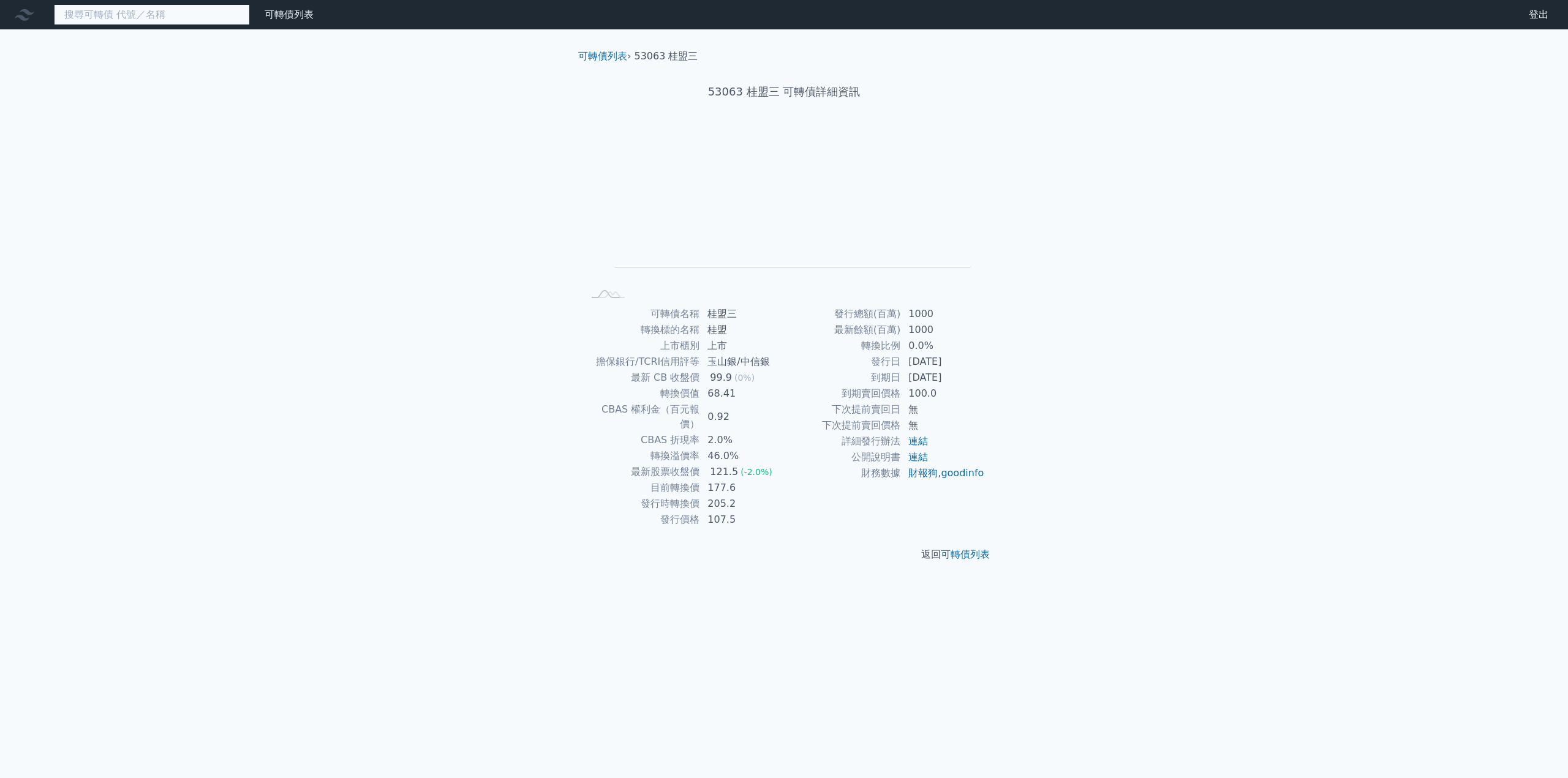
click at [133, 22] on input at bounding box center [152, 15] width 196 height 21
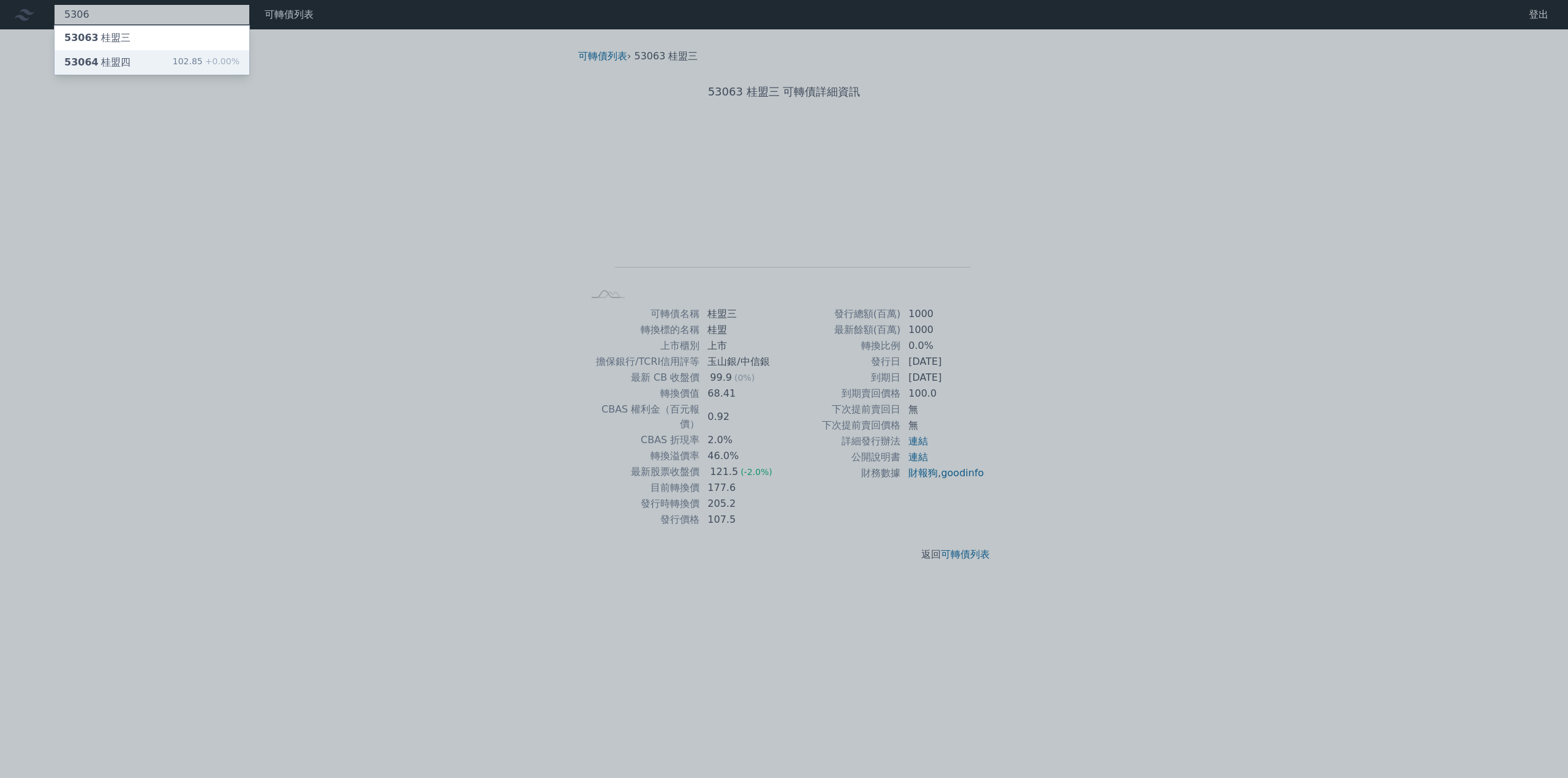
type input "5306"
click at [115, 60] on div "53064 桂盟四" at bounding box center [97, 62] width 66 height 15
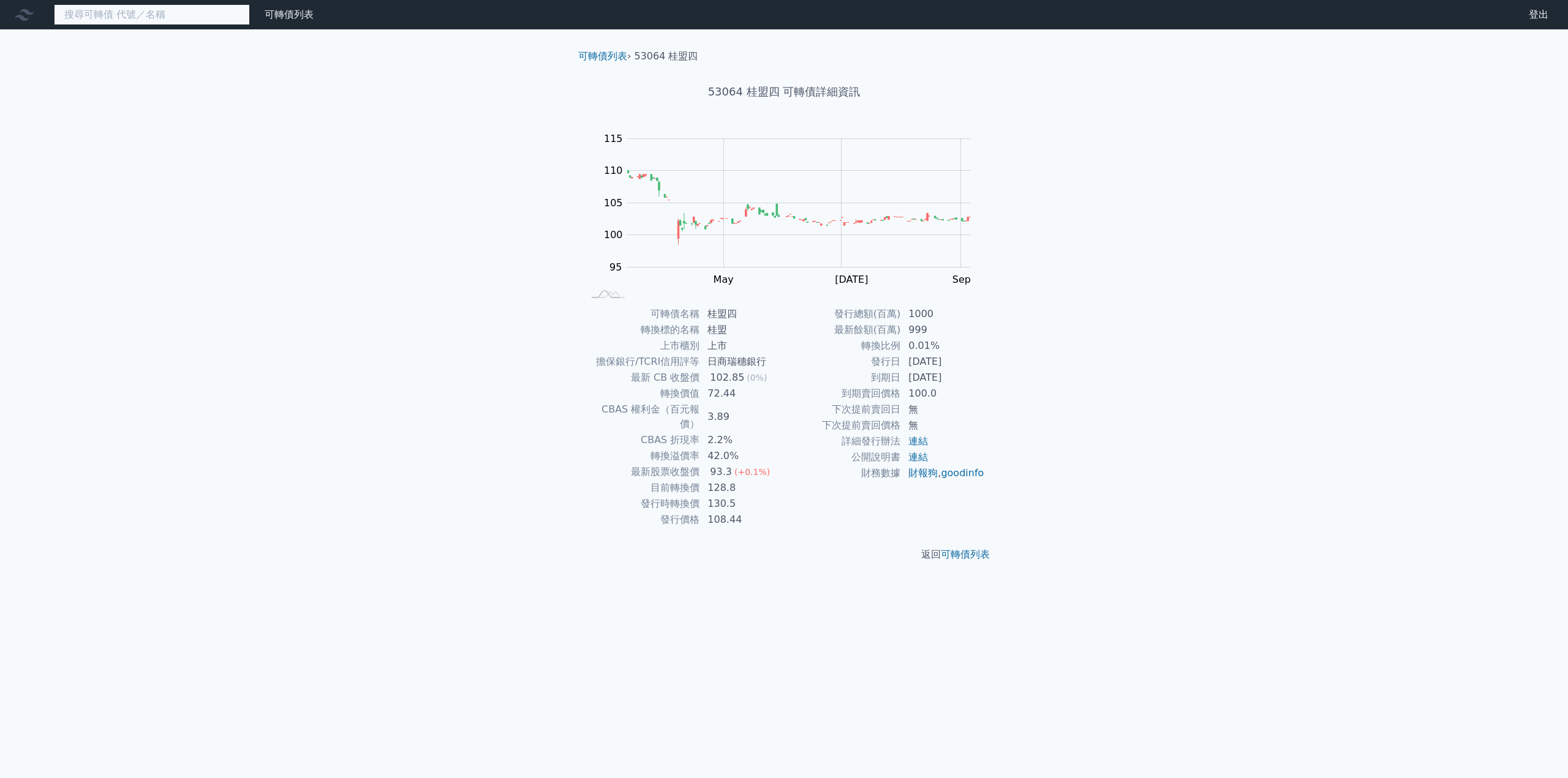
click at [143, 20] on input at bounding box center [152, 15] width 196 height 21
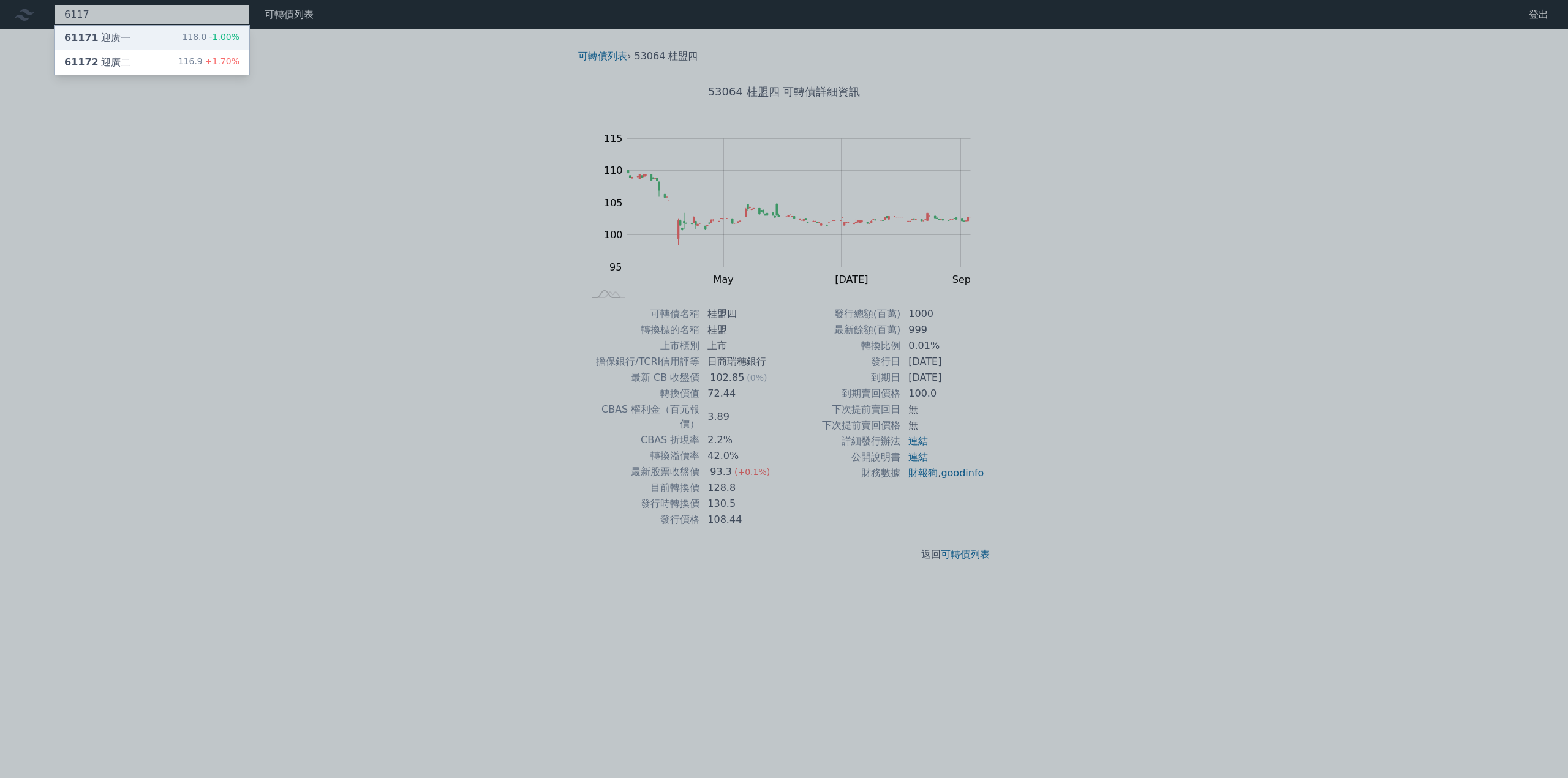
type input "6117"
click at [134, 34] on div "61171 迎廣一 118.0 -1.00%" at bounding box center [152, 38] width 195 height 25
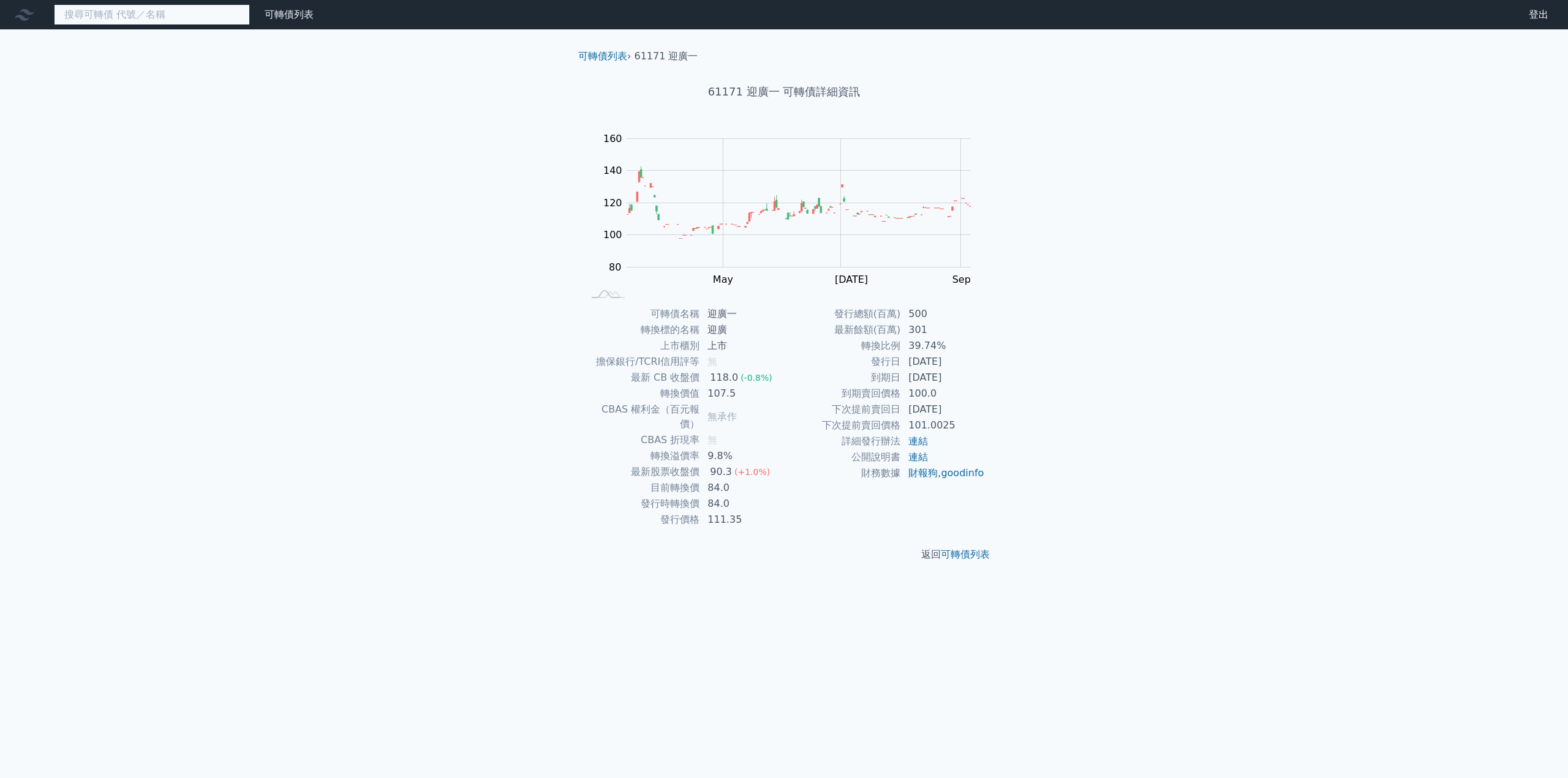
click at [111, 11] on input at bounding box center [152, 15] width 196 height 21
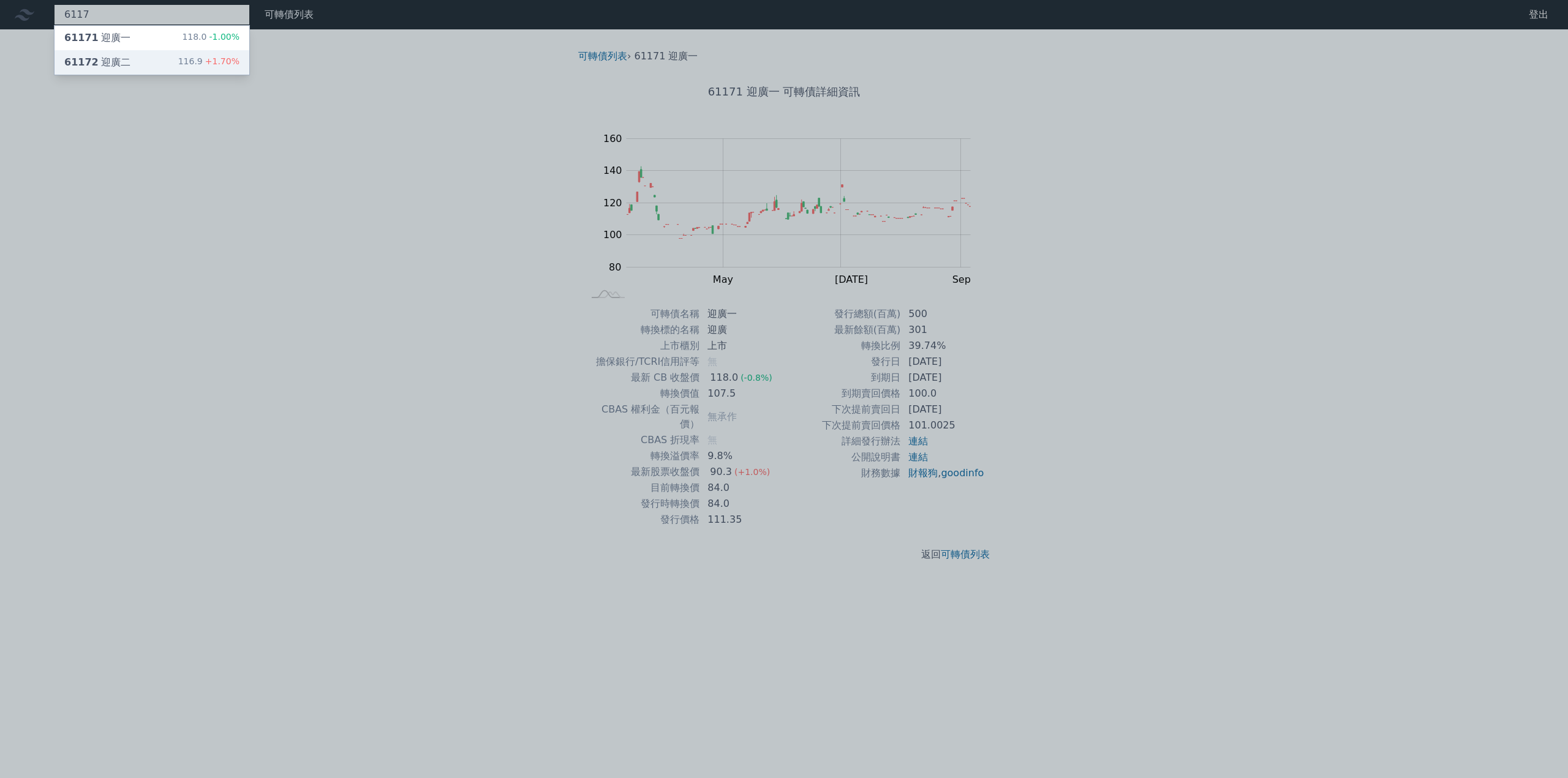
type input "6117"
click at [100, 59] on div "61172 迎廣二" at bounding box center [97, 62] width 66 height 15
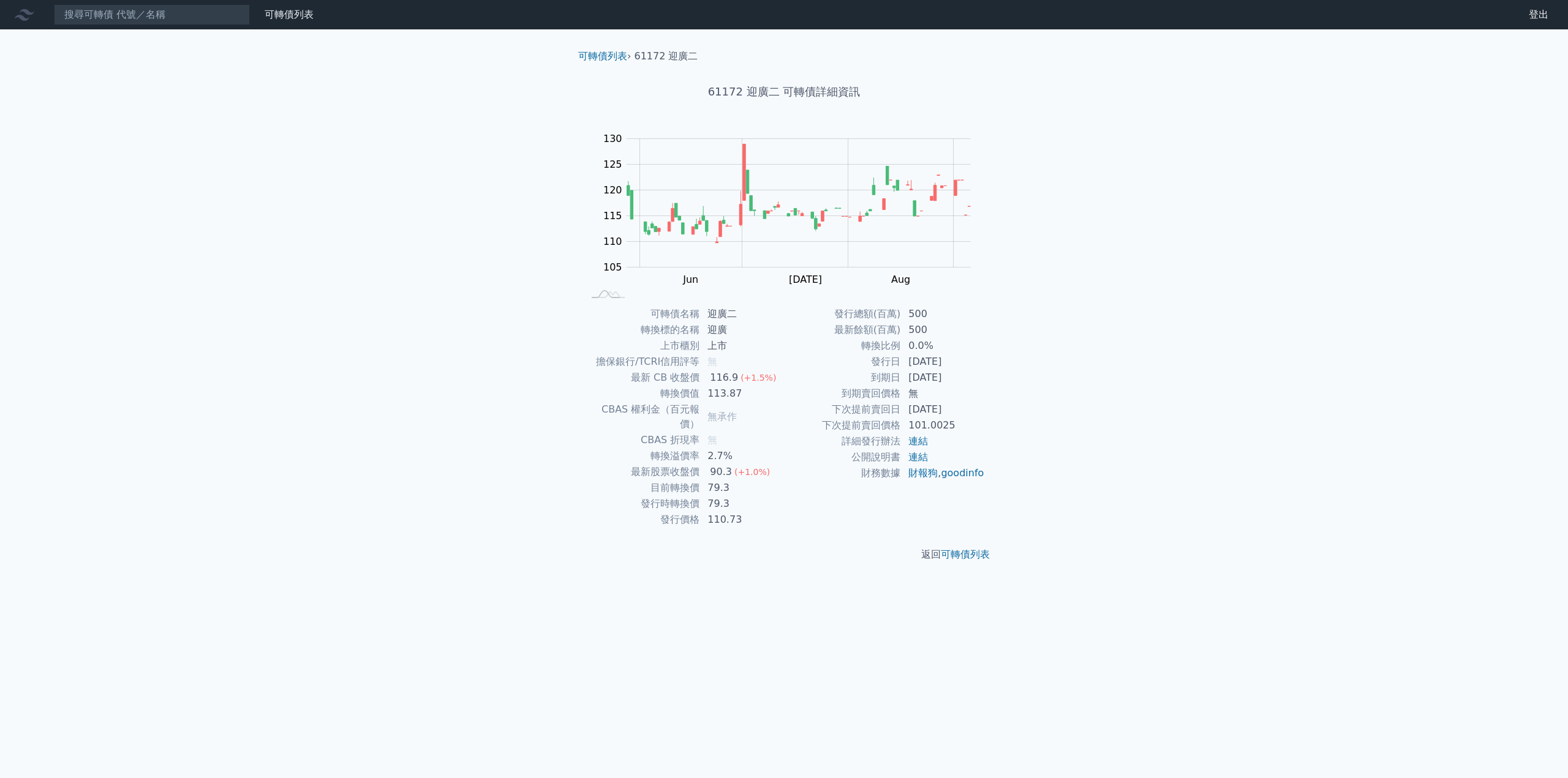
click at [158, 277] on div "可轉債列表 財務數據 可轉債列表 財務數據 登出 登出 可轉債列表 › 61172 迎廣二 61172 迎廣二 可轉債詳細資訊 Zoom Out 105 95…" at bounding box center [784, 389] width 1568 height 778
click at [107, 17] on input at bounding box center [152, 15] width 196 height 21
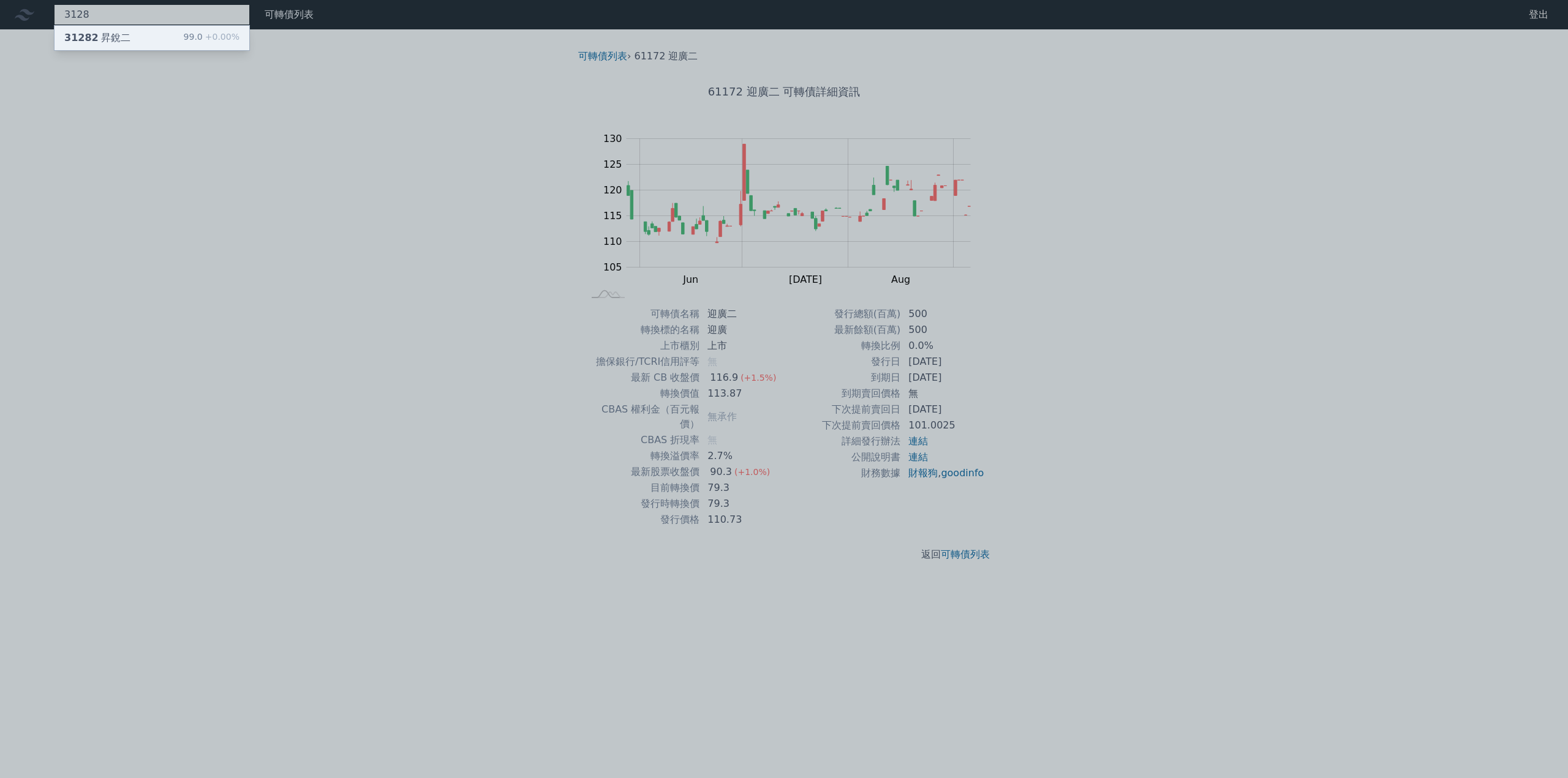
type input "3128"
click at [100, 35] on div "31282 昇銳二" at bounding box center [97, 38] width 66 height 15
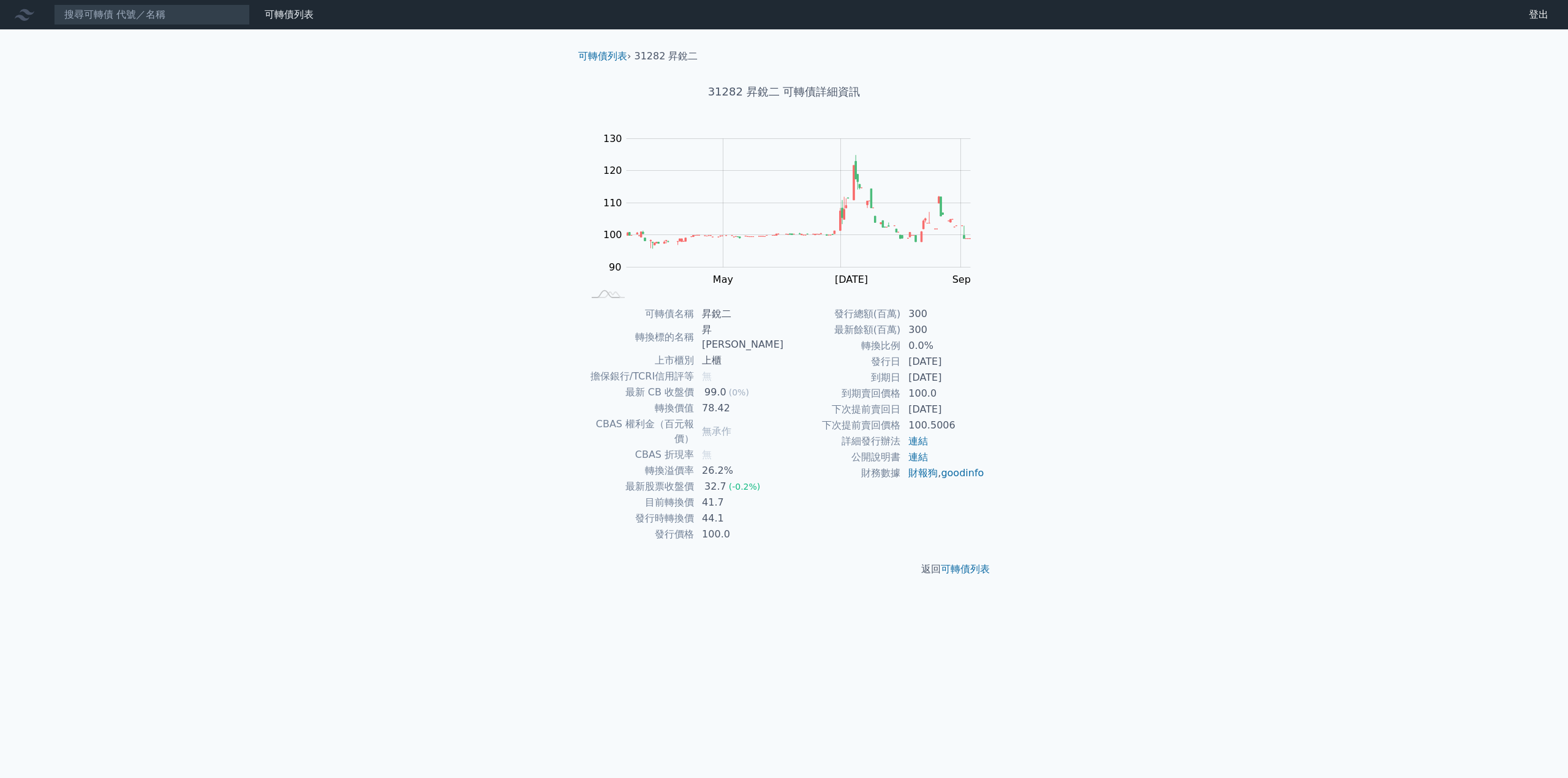
drag, startPoint x: 875, startPoint y: 380, endPoint x: 961, endPoint y: 380, distance: 86.0
click at [961, 380] on tr "到期日 [DATE]" at bounding box center [884, 377] width 201 height 16
copy tr "到期日 [DATE]"
click at [101, 18] on input at bounding box center [152, 15] width 196 height 21
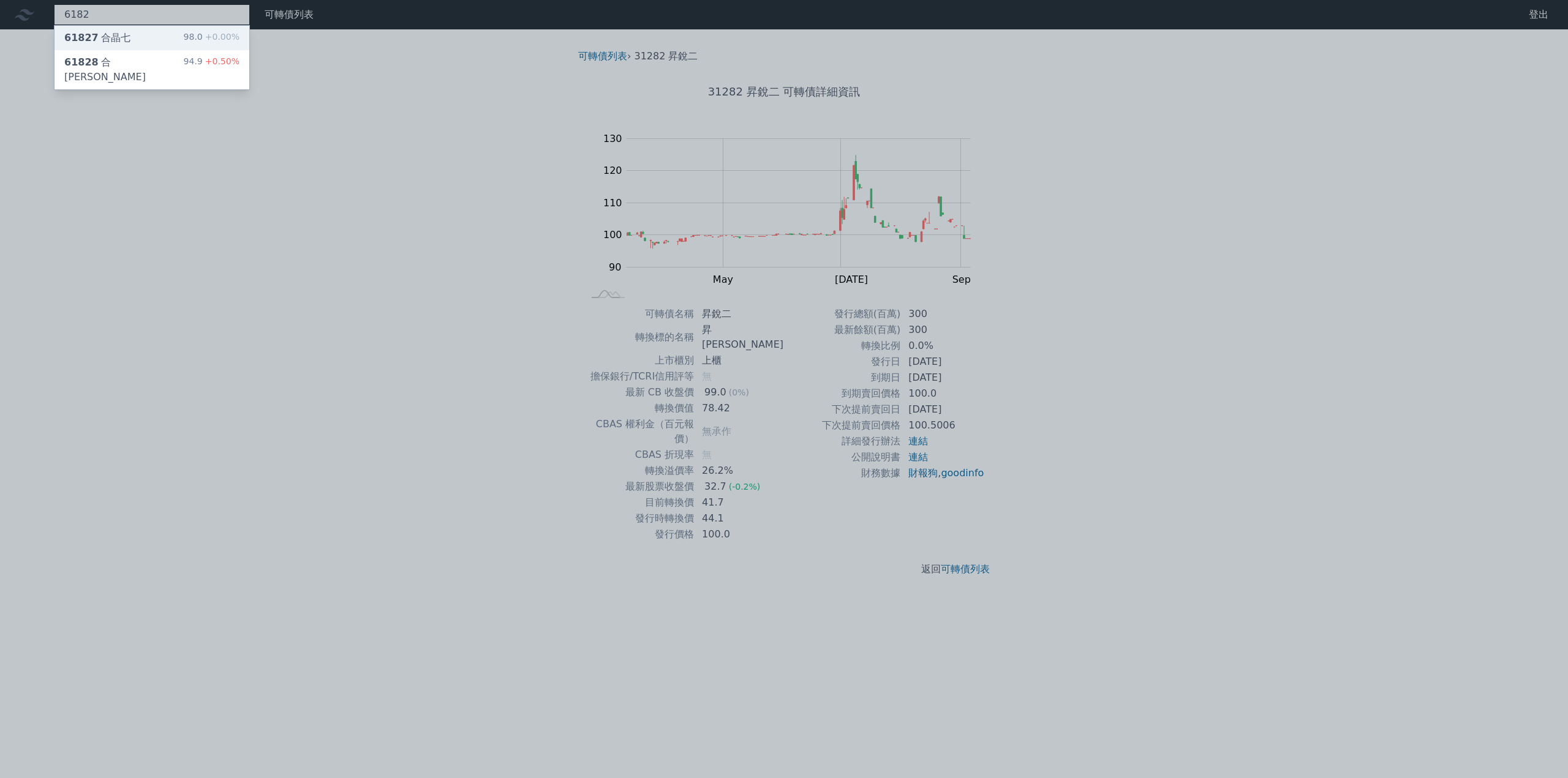
type input "6182"
click at [102, 36] on div "61827 合[PERSON_NAME]" at bounding box center [97, 38] width 66 height 15
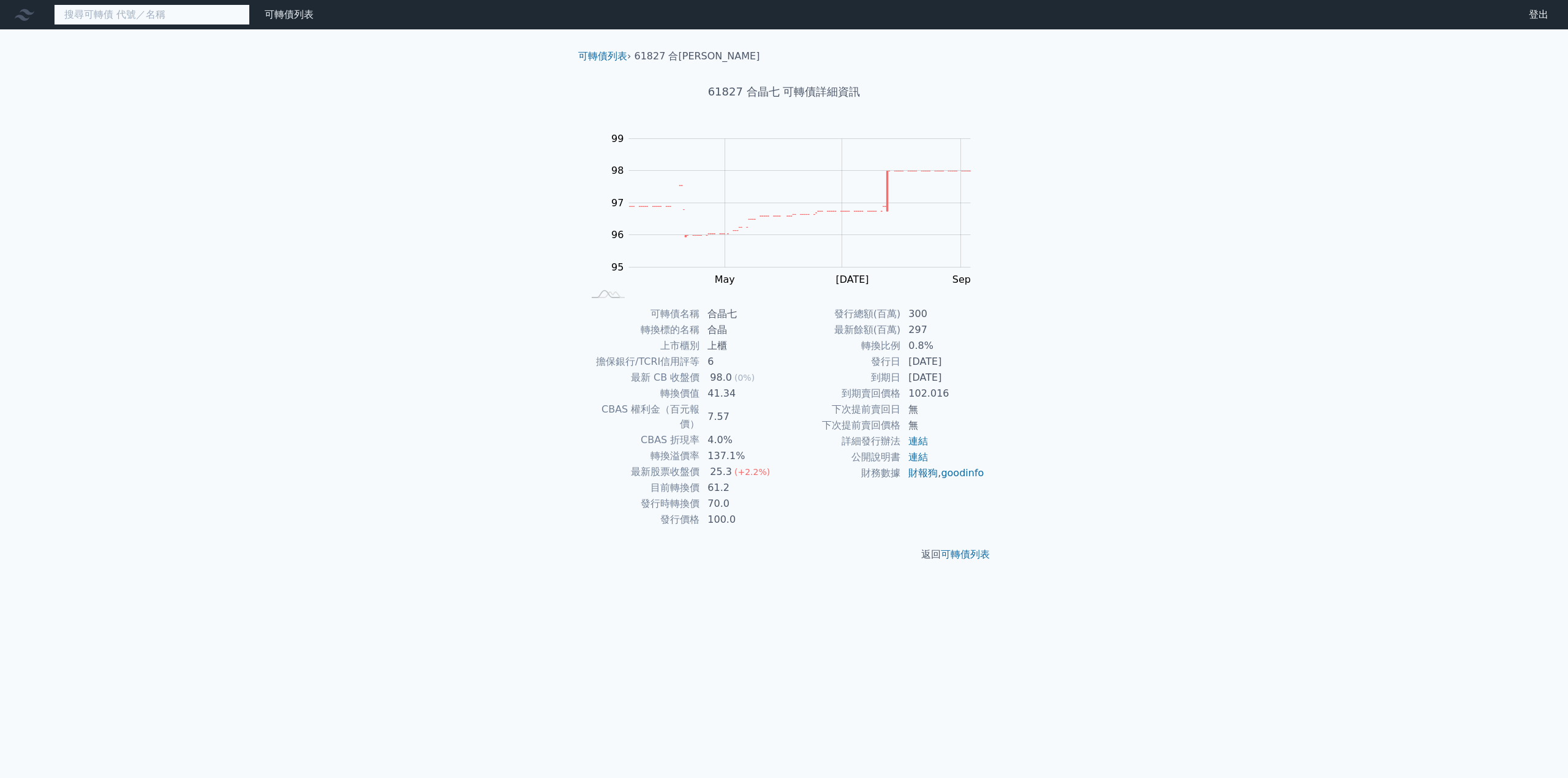
click at [111, 21] on input at bounding box center [152, 15] width 196 height 21
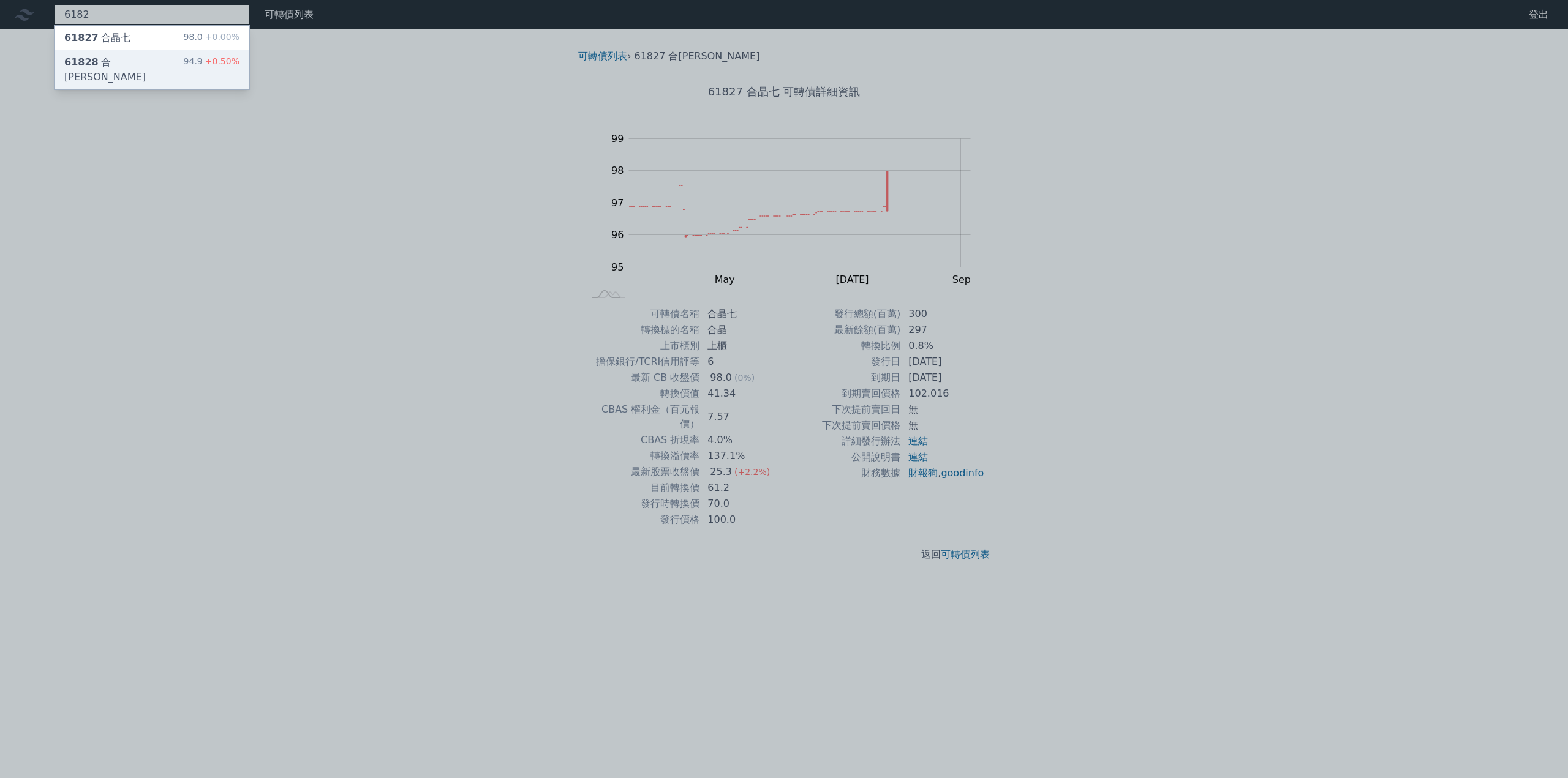
type input "6182"
click at [110, 58] on div "61828 合[PERSON_NAME]" at bounding box center [124, 70] width 120 height 29
